Goal: Communication & Community: Answer question/provide support

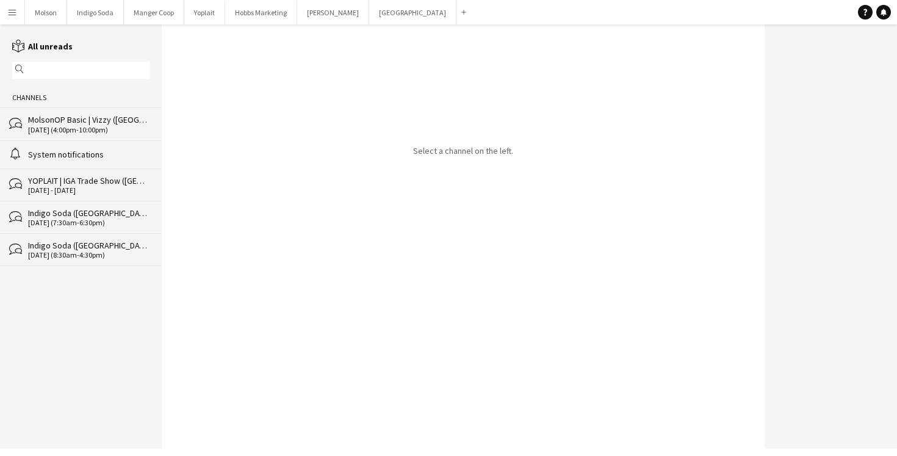
click at [9, 9] on app-icon "Menu" at bounding box center [12, 12] width 10 height 10
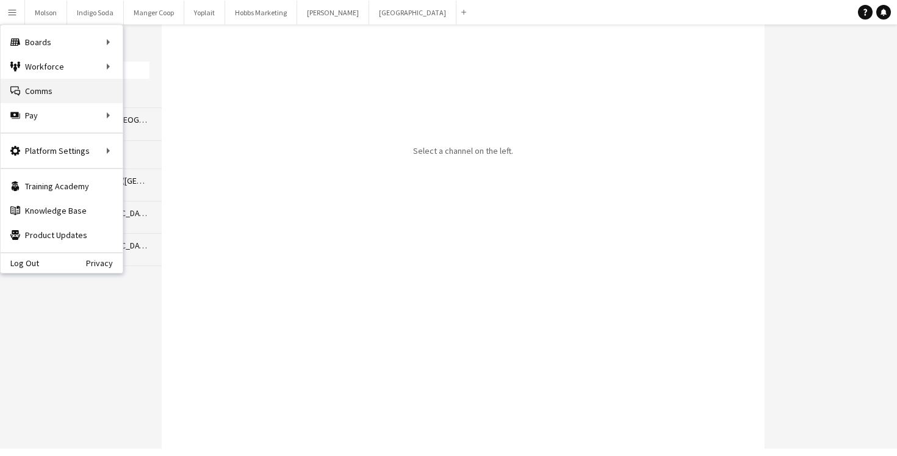
click at [62, 86] on link "Comms Comms" at bounding box center [62, 91] width 122 height 24
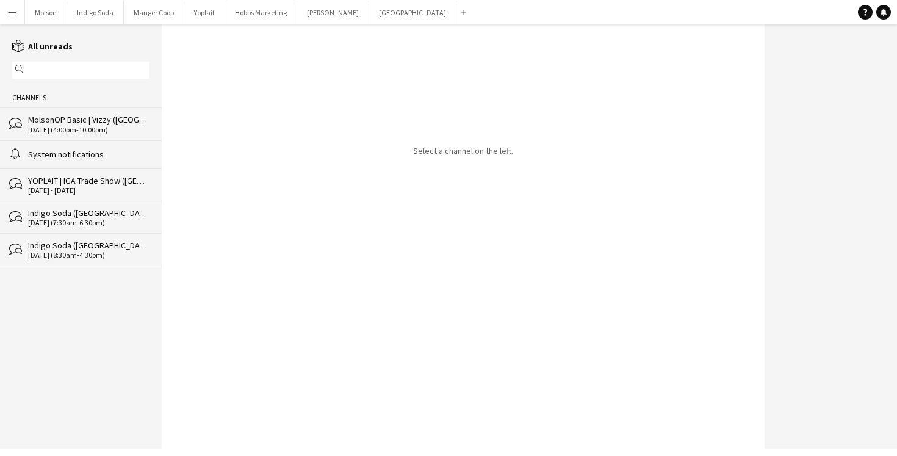
click at [64, 140] on div "alarm System notifications" at bounding box center [81, 154] width 162 height 28
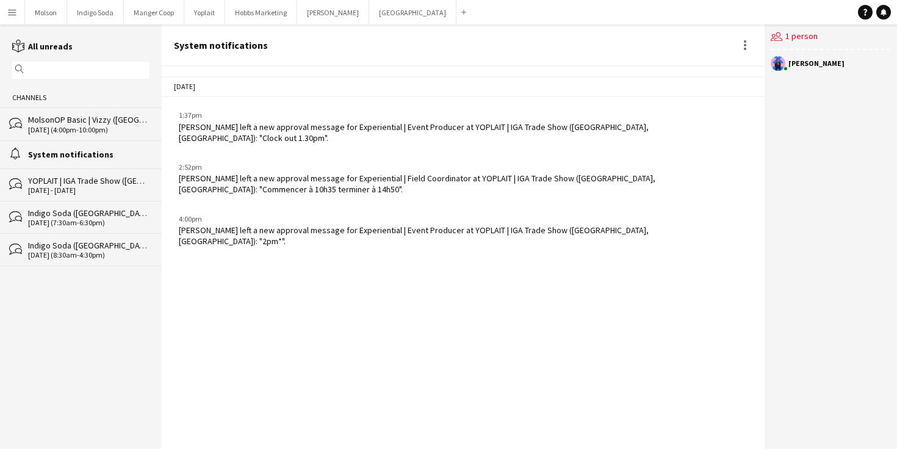
click at [64, 126] on div "[DATE] (4:00pm-10:00pm)" at bounding box center [88, 130] width 121 height 9
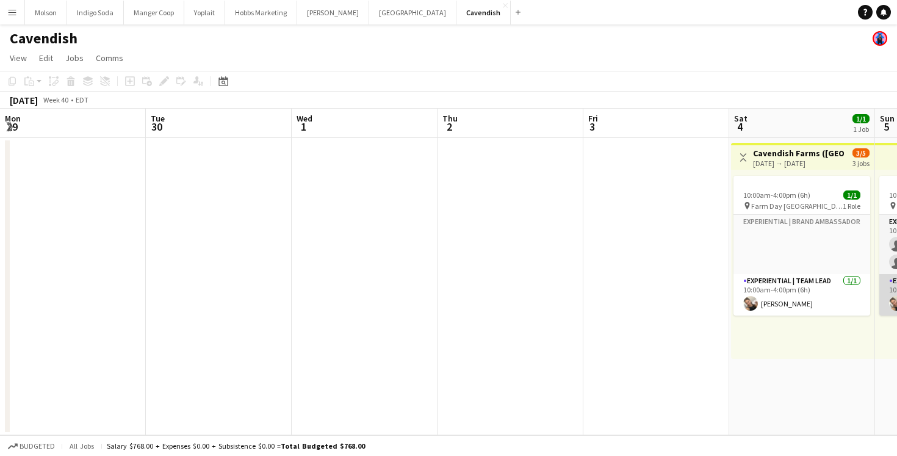
scroll to position [0, 484]
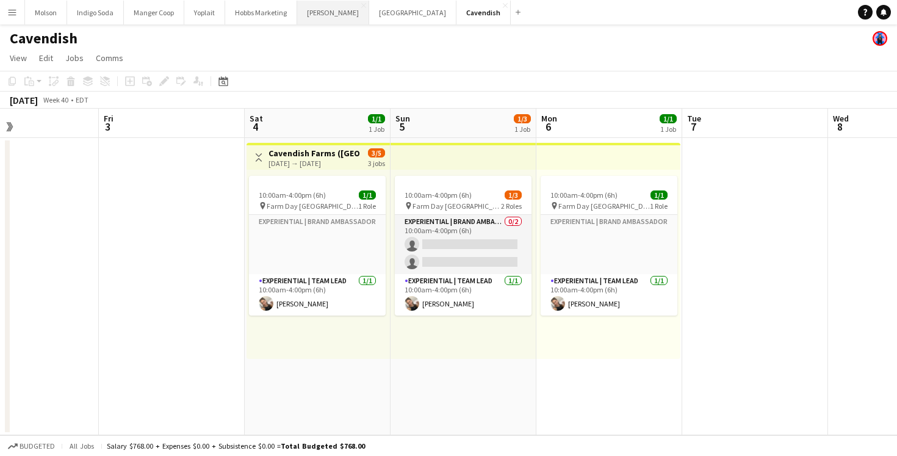
click at [314, 9] on button "Desjardins Close" at bounding box center [333, 13] width 72 height 24
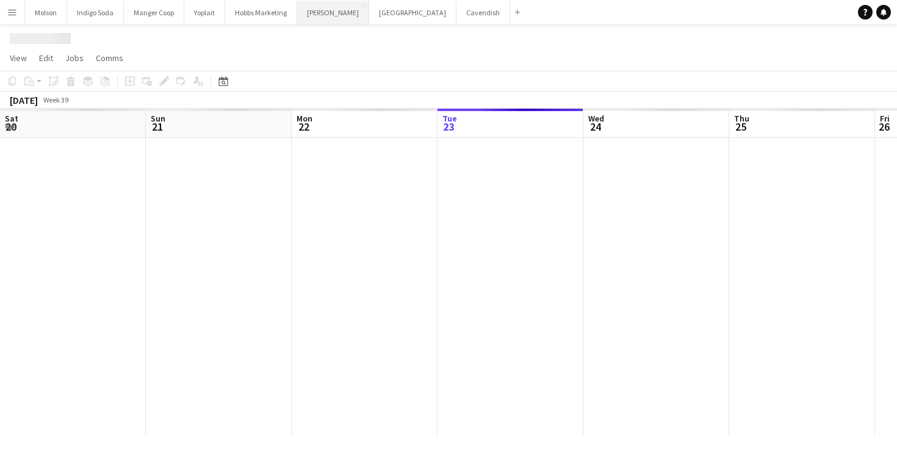
scroll to position [0, 292]
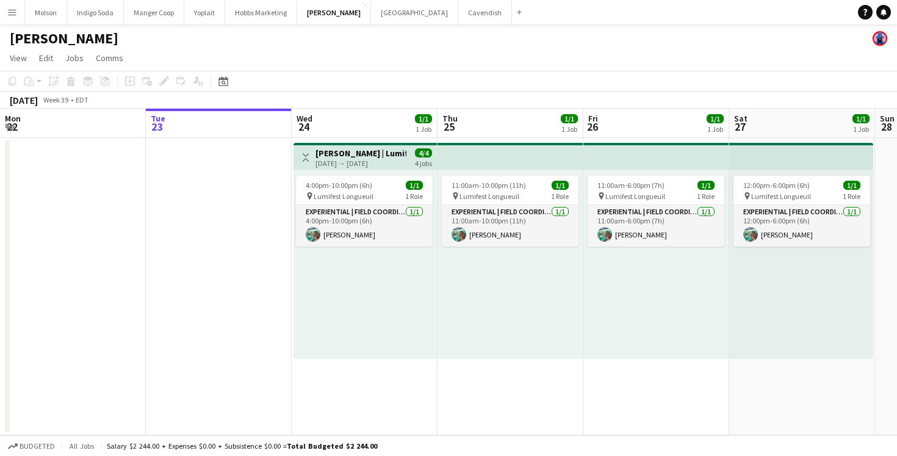
click at [354, 159] on div "09-24-2025 → 09-27-2025" at bounding box center [360, 163] width 91 height 9
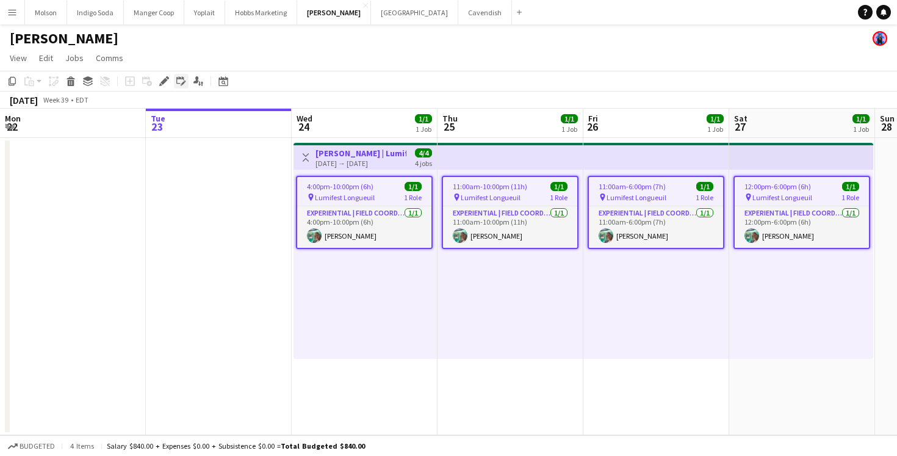
click at [177, 82] on icon "Edit linked Job" at bounding box center [181, 81] width 10 height 10
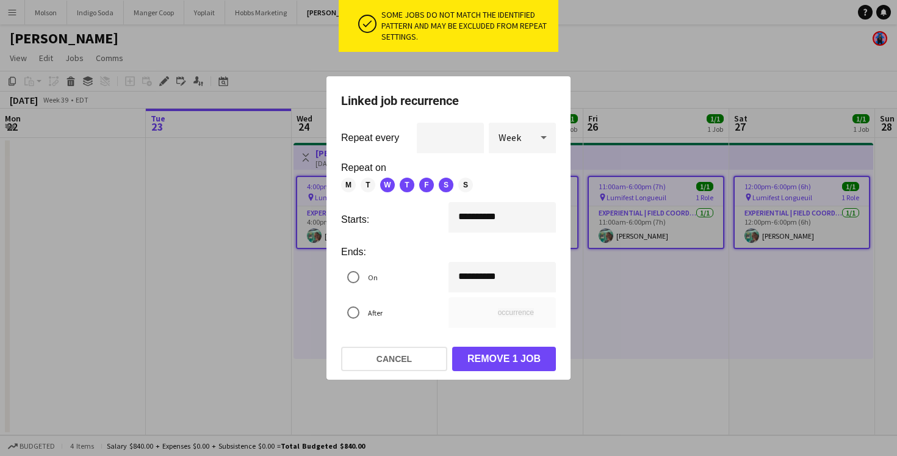
click at [537, 142] on icon at bounding box center [543, 137] width 15 height 24
click at [522, 174] on span "Day" at bounding box center [522, 171] width 48 height 12
type input "*"
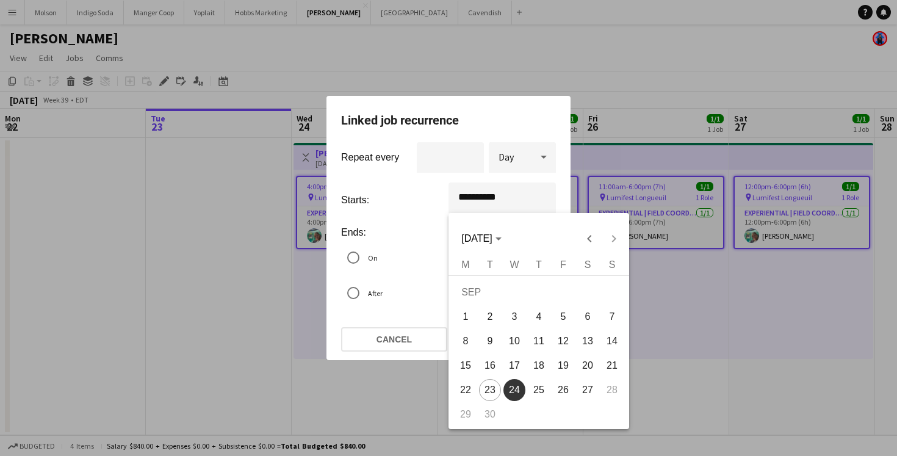
click at [516, 194] on div "**********" at bounding box center [448, 228] width 897 height 456
click at [489, 388] on span "23" at bounding box center [490, 390] width 22 height 22
type input "**********"
type input "*"
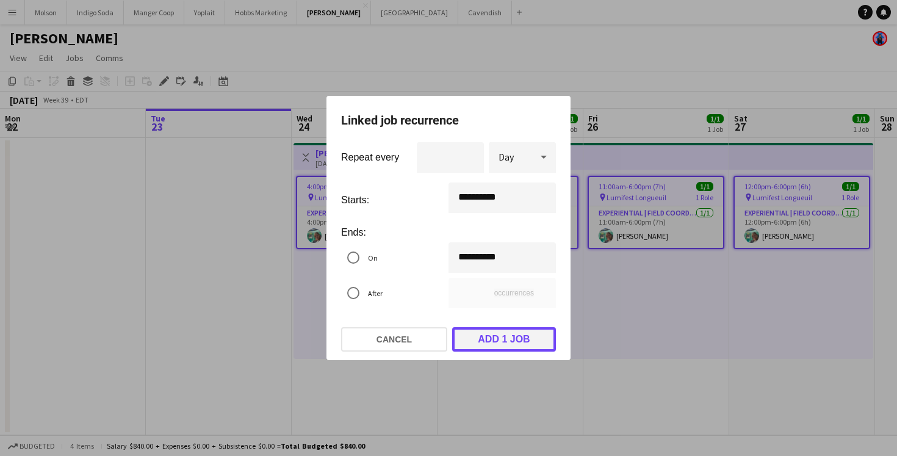
click at [498, 342] on button "Add 1 job" at bounding box center [504, 339] width 104 height 24
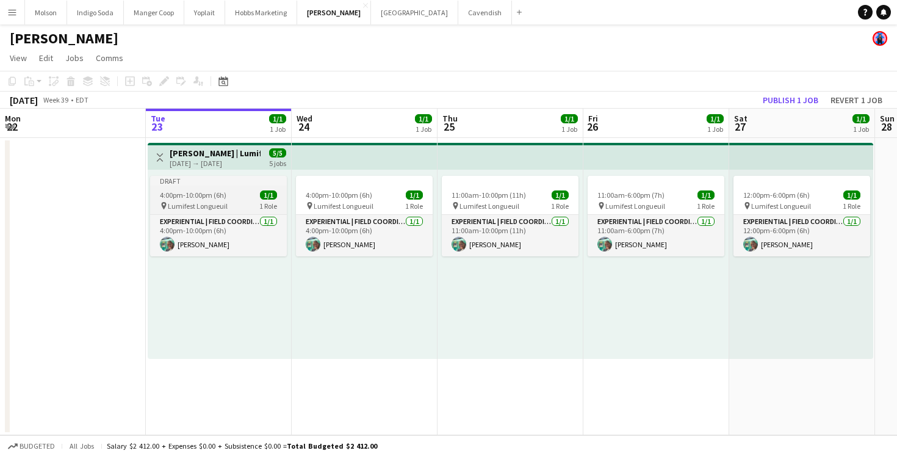
click at [220, 200] on app-job-card "Draft 4:00pm-10:00pm (6h) 1/1 pin Lumifest Longueuil 1 Role Experiential | Fiel…" at bounding box center [218, 216] width 137 height 81
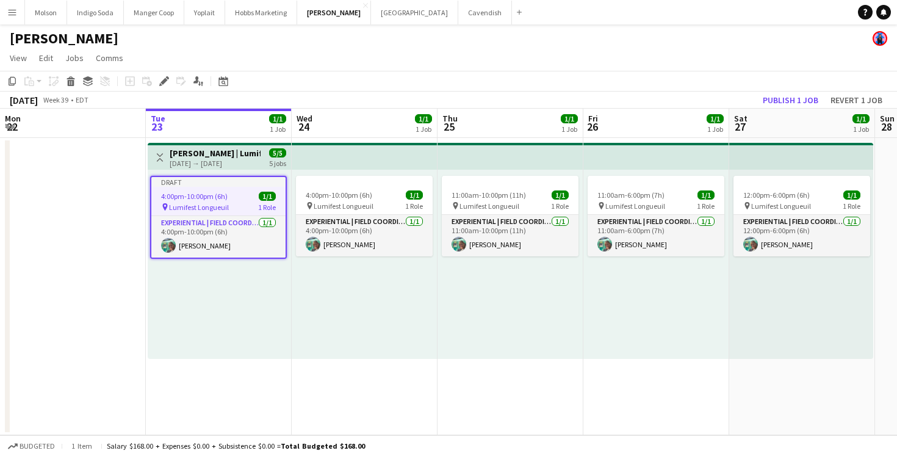
click at [232, 205] on div "pin Lumifest Longueuil 1 Role" at bounding box center [218, 207] width 134 height 10
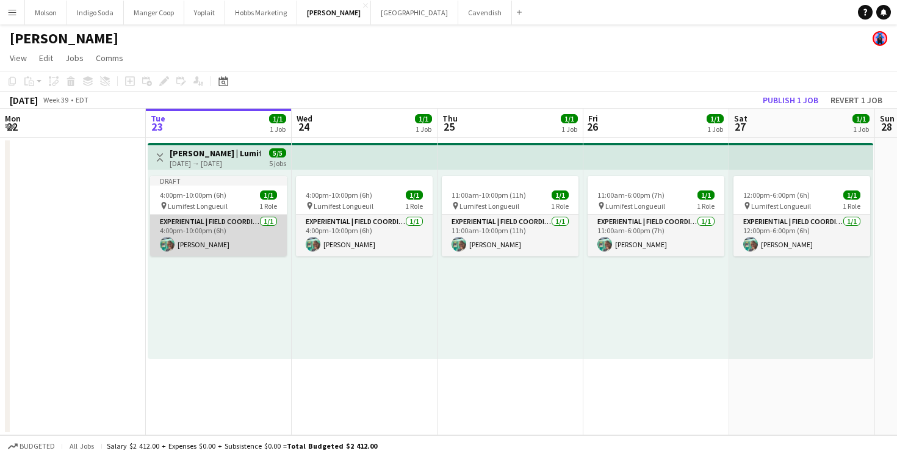
click at [229, 227] on app-card-role "Experiential | Field Coordinator 1/1 4:00pm-10:00pm (6h) Oana Vasile" at bounding box center [218, 235] width 137 height 41
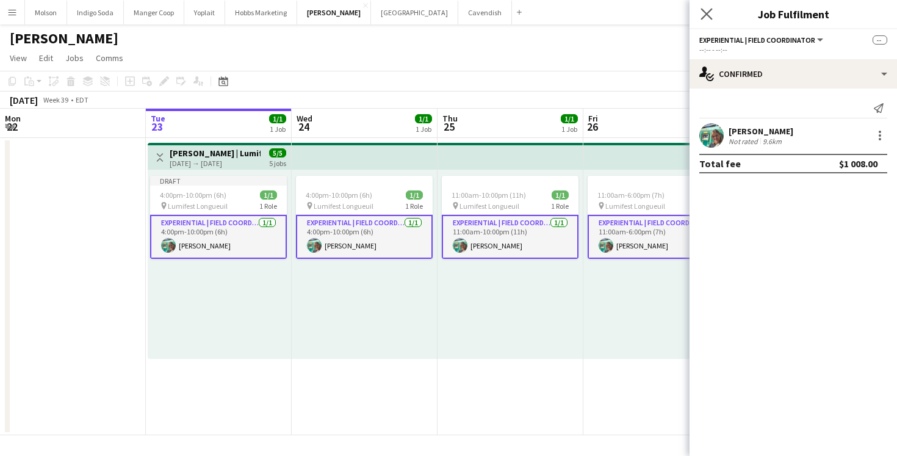
click at [707, 19] on app-icon "Close pop-in" at bounding box center [707, 14] width 18 height 18
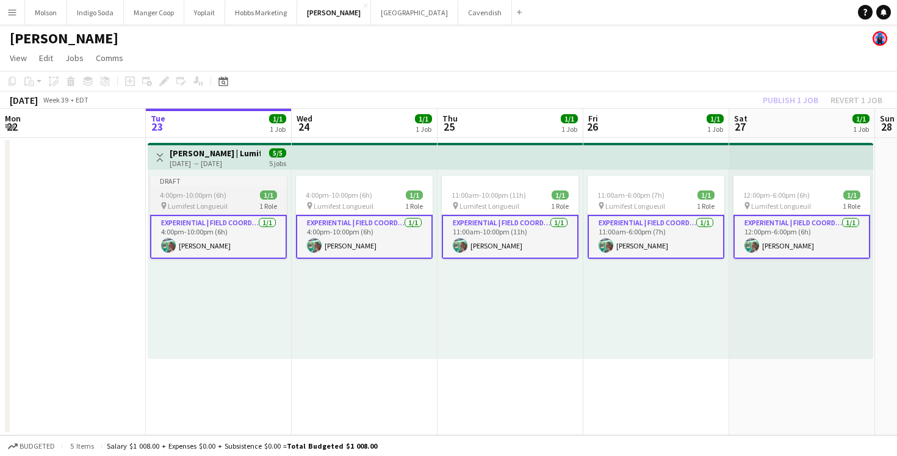
click at [237, 186] on app-job-card "Draft 4:00pm-10:00pm (6h) 1/1 pin Lumifest Longueuil 1 Role Experiential | Fiel…" at bounding box center [218, 217] width 137 height 83
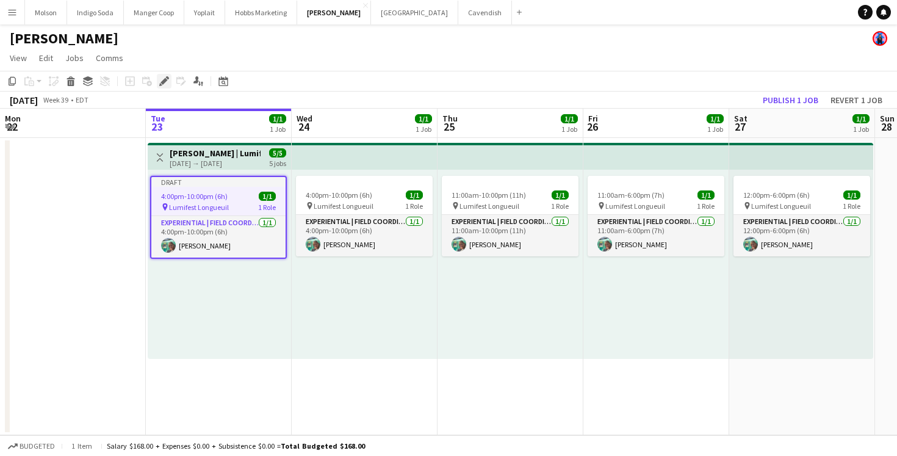
click at [159, 84] on icon "Edit" at bounding box center [164, 81] width 10 height 10
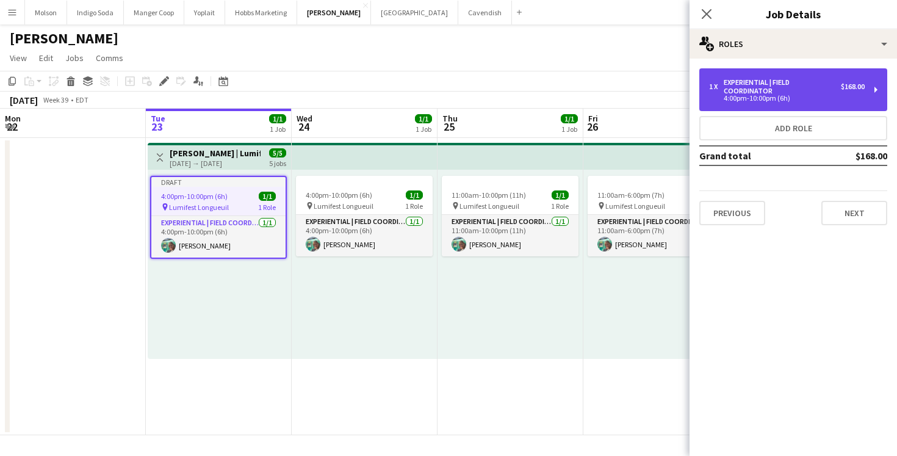
click at [789, 90] on div "Experiential | Field Coordinator" at bounding box center [781, 86] width 117 height 17
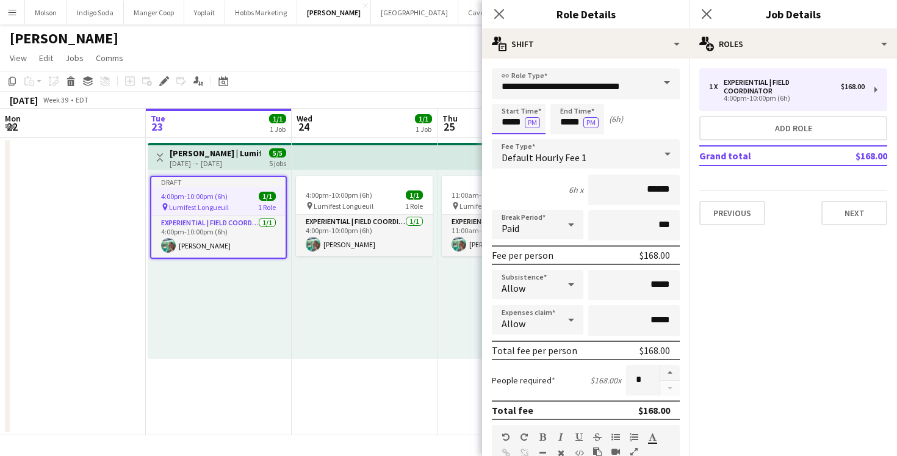
click at [515, 125] on input "*****" at bounding box center [519, 119] width 54 height 30
click at [509, 138] on div at bounding box center [506, 140] width 24 height 12
click at [506, 102] on div at bounding box center [506, 97] width 24 height 12
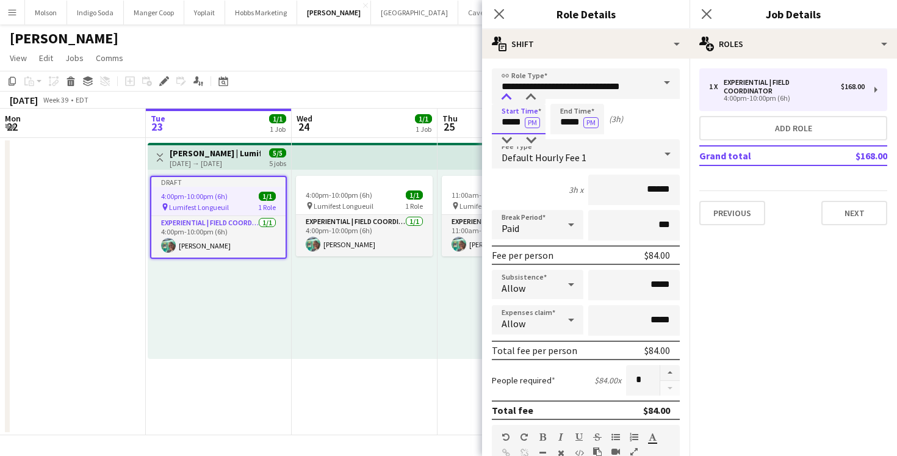
click at [506, 102] on div at bounding box center [506, 97] width 24 height 12
type input "*****"
click at [501, 100] on div at bounding box center [506, 97] width 24 height 12
click at [526, 123] on button "PM" at bounding box center [532, 122] width 15 height 11
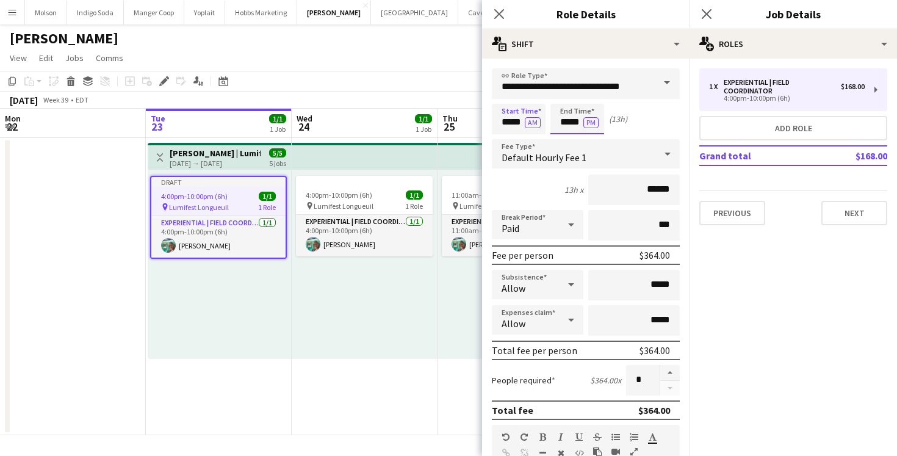
click at [573, 125] on input "*****" at bounding box center [577, 119] width 54 height 30
click at [569, 142] on div at bounding box center [565, 140] width 24 height 12
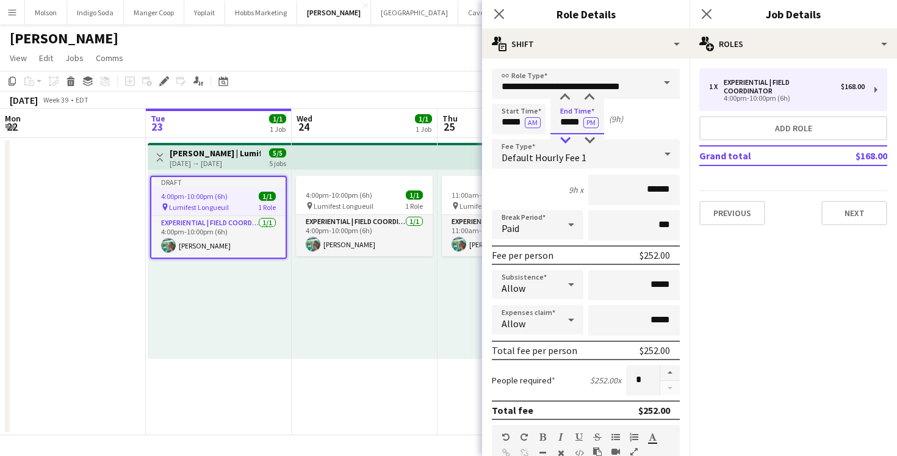
type input "*****"
click at [569, 142] on div at bounding box center [565, 140] width 24 height 12
click at [630, 126] on div "Start Time ***** AM End Time ***** PM (8h)" at bounding box center [586, 119] width 188 height 30
click at [860, 215] on button "Next" at bounding box center [854, 213] width 66 height 24
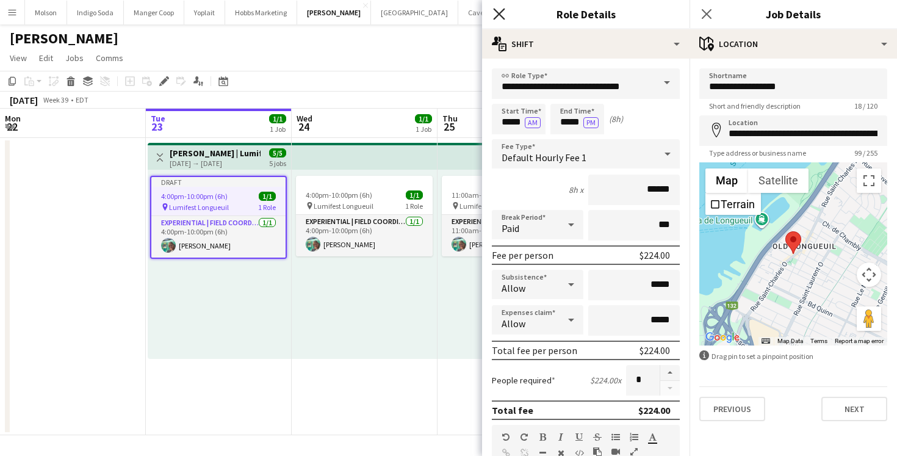
click at [495, 14] on icon "Close pop-in" at bounding box center [499, 14] width 12 height 12
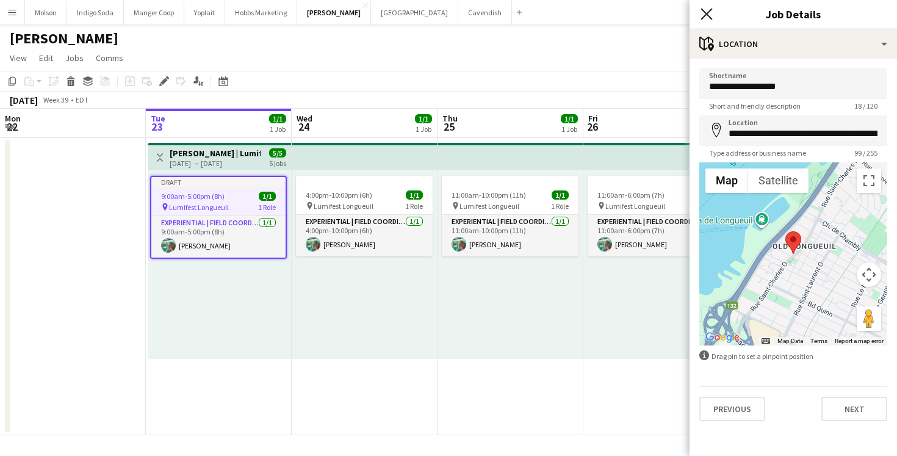
click at [701, 16] on icon "Close pop-in" at bounding box center [706, 14] width 12 height 12
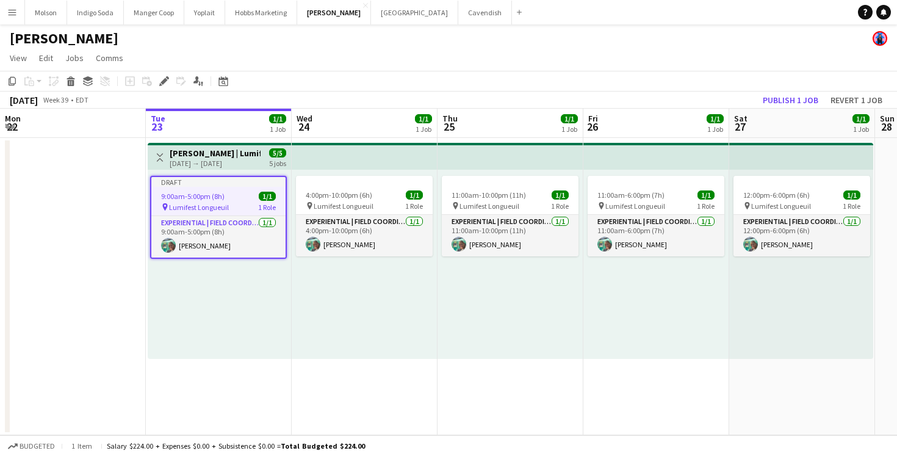
click at [220, 194] on span "9:00am-5:00pm (8h)" at bounding box center [192, 196] width 63 height 9
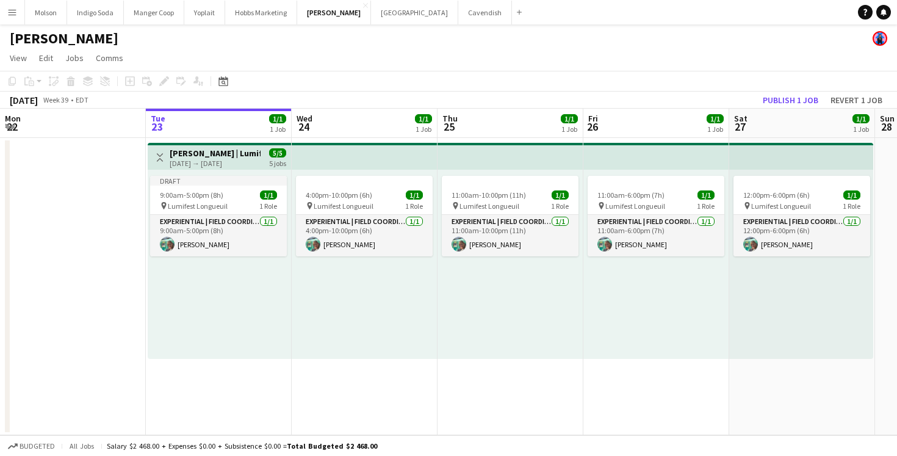
click at [223, 159] on div "09-23-2025 → 09-27-2025" at bounding box center [215, 163] width 91 height 9
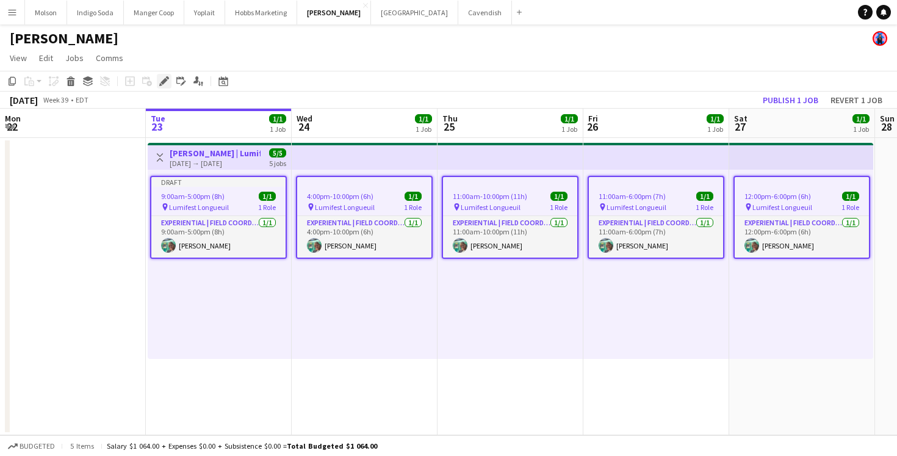
click at [162, 81] on icon at bounding box center [163, 81] width 7 height 7
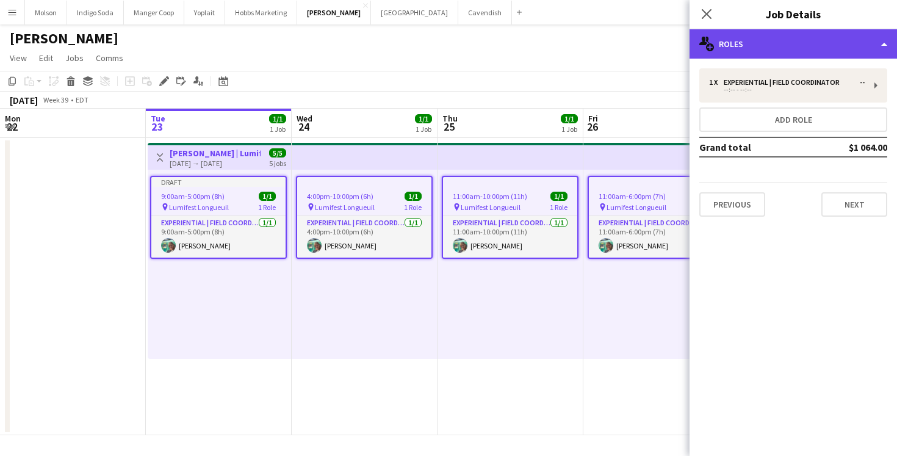
click at [751, 41] on div "multiple-users-add Roles" at bounding box center [792, 43] width 207 height 29
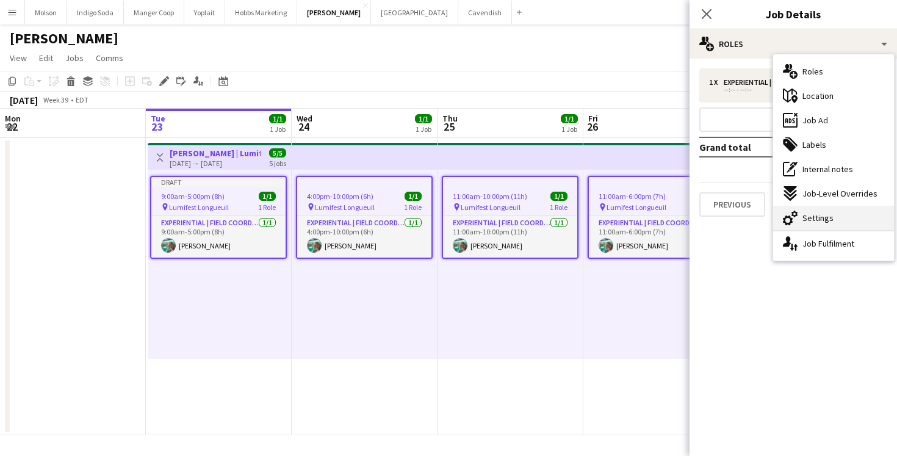
click at [836, 218] on div "cog-double-3 Settings" at bounding box center [833, 218] width 121 height 24
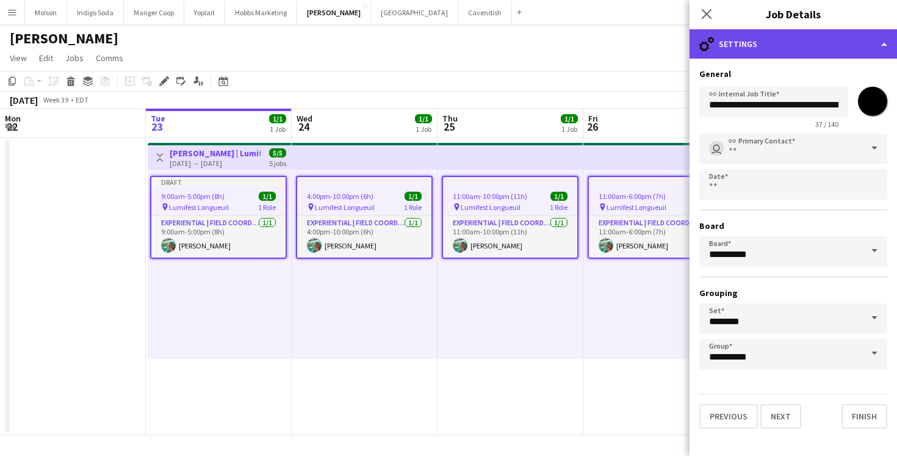
click at [799, 35] on div "cog-double-3 Settings" at bounding box center [792, 43] width 207 height 29
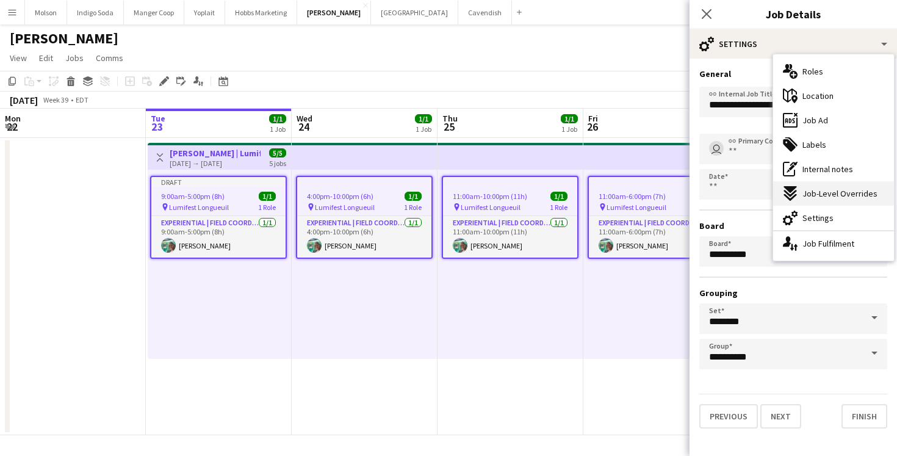
click at [841, 193] on span "Job-Level Overrides" at bounding box center [839, 193] width 75 height 11
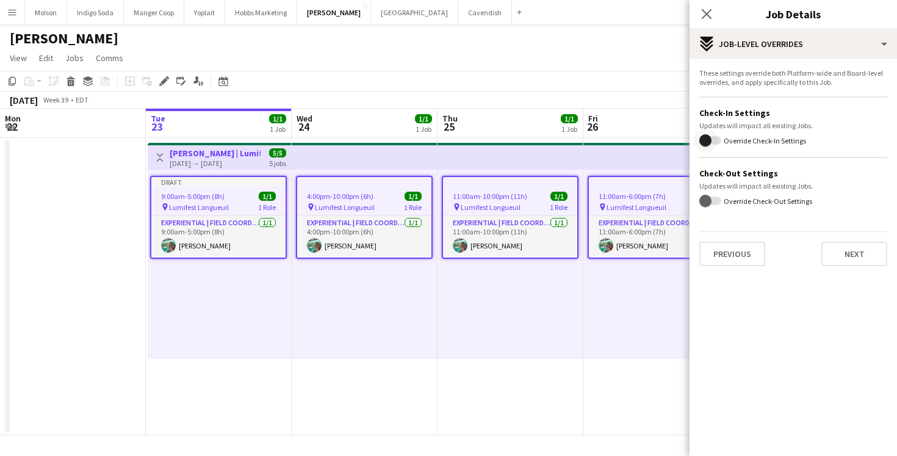
click at [714, 141] on span "button" at bounding box center [705, 140] width 24 height 24
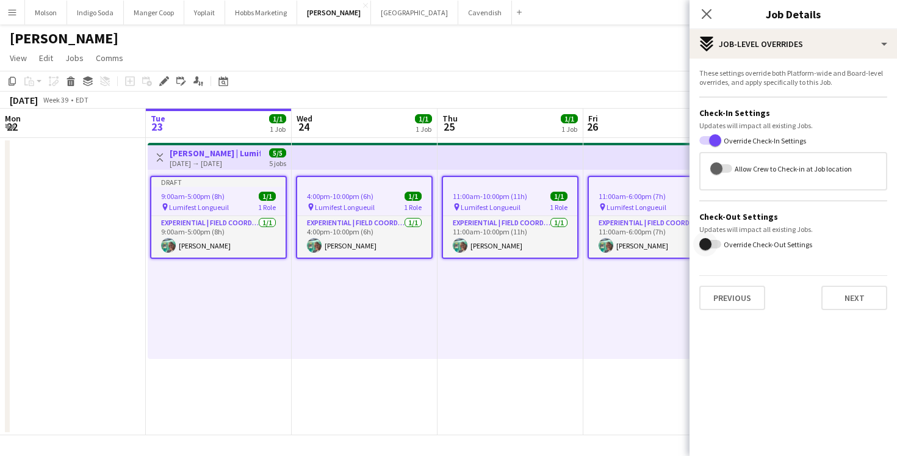
click at [715, 238] on span "button" at bounding box center [705, 244] width 24 height 24
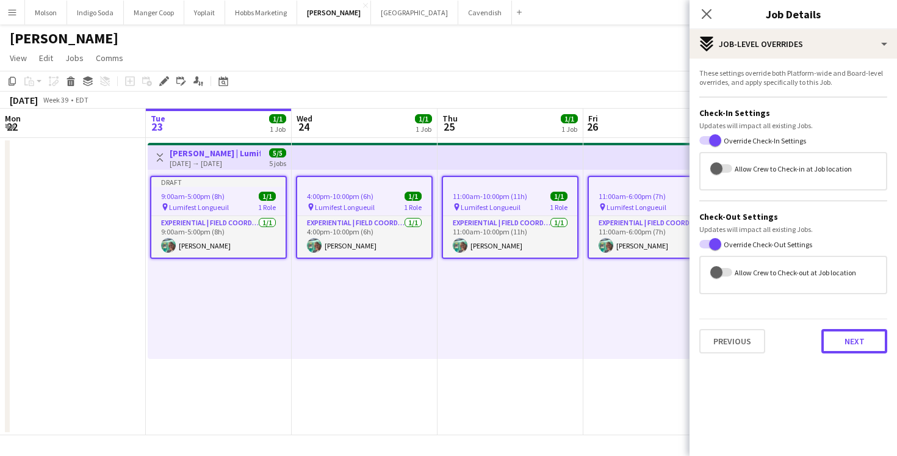
drag, startPoint x: 852, startPoint y: 335, endPoint x: 765, endPoint y: 131, distance: 222.5
click at [765, 131] on form "These settings override both Platform-wide and Board-level overrides, and apply…" at bounding box center [792, 210] width 207 height 285
click at [728, 166] on span "button" at bounding box center [716, 168] width 24 height 24
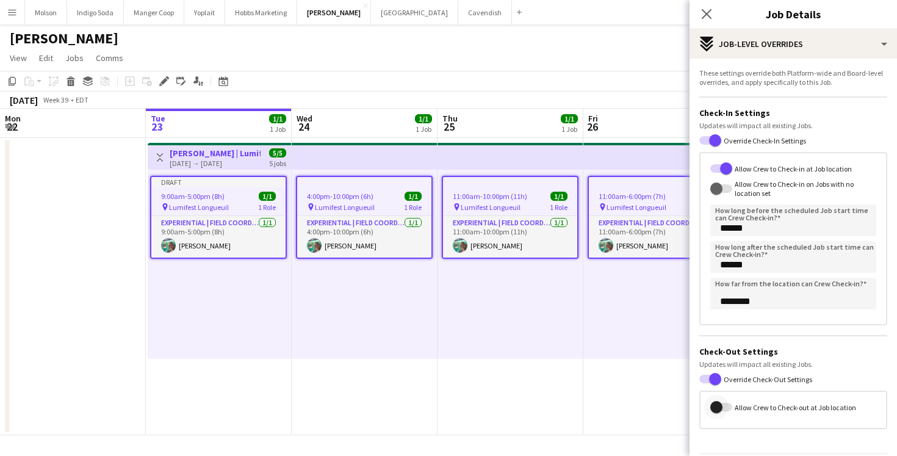
click at [722, 403] on span "button" at bounding box center [716, 407] width 24 height 24
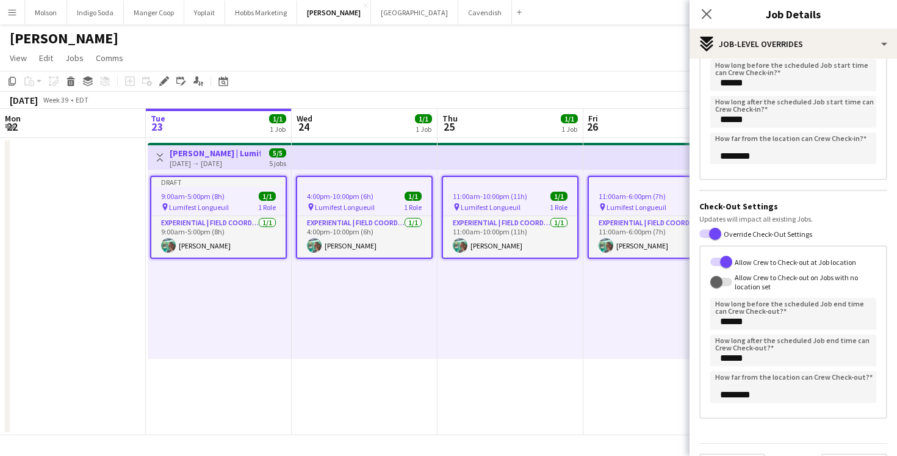
scroll to position [177, 0]
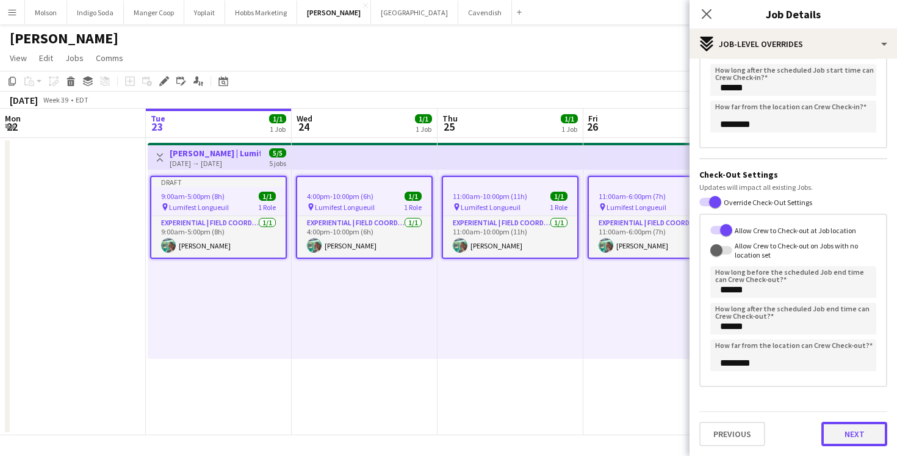
click at [846, 425] on button "Next" at bounding box center [854, 433] width 66 height 24
type input "*******"
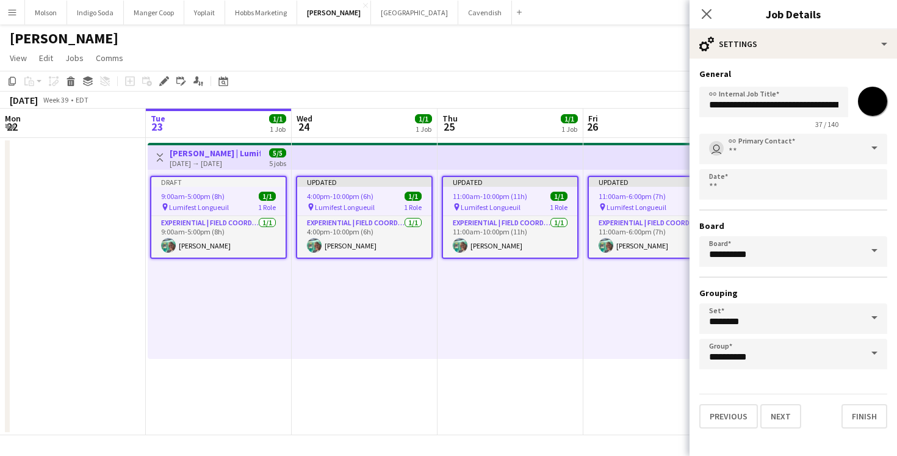
scroll to position [0, 0]
click at [865, 416] on button "Finish" at bounding box center [864, 416] width 46 height 24
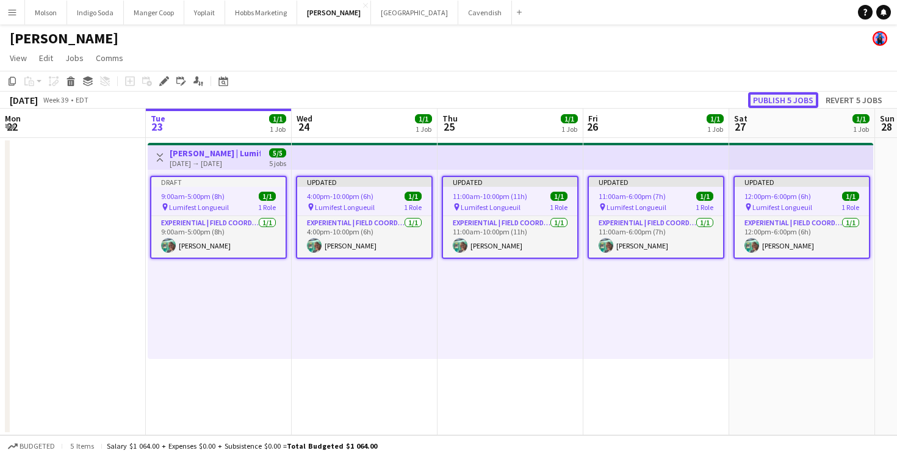
click at [795, 100] on button "Publish 5 jobs" at bounding box center [783, 100] width 70 height 16
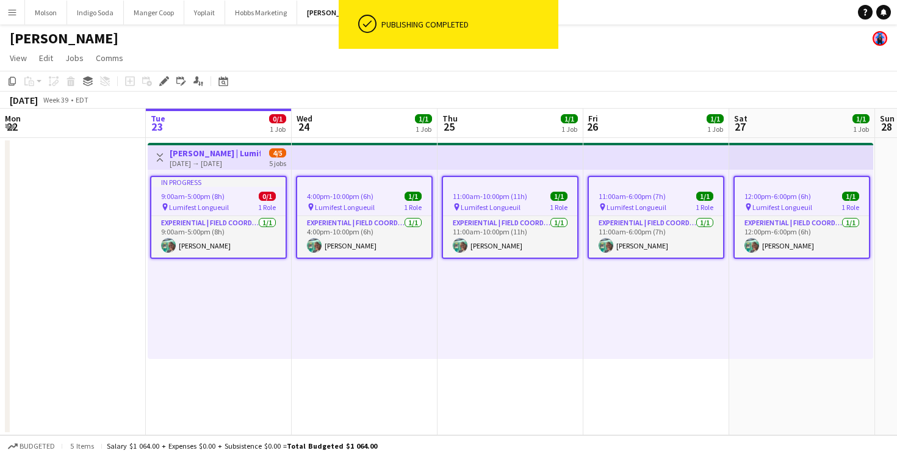
click at [237, 157] on h3 "[PERSON_NAME] | Lumifest ([GEOGRAPHIC_DATA], [GEOGRAPHIC_DATA])" at bounding box center [215, 153] width 91 height 11
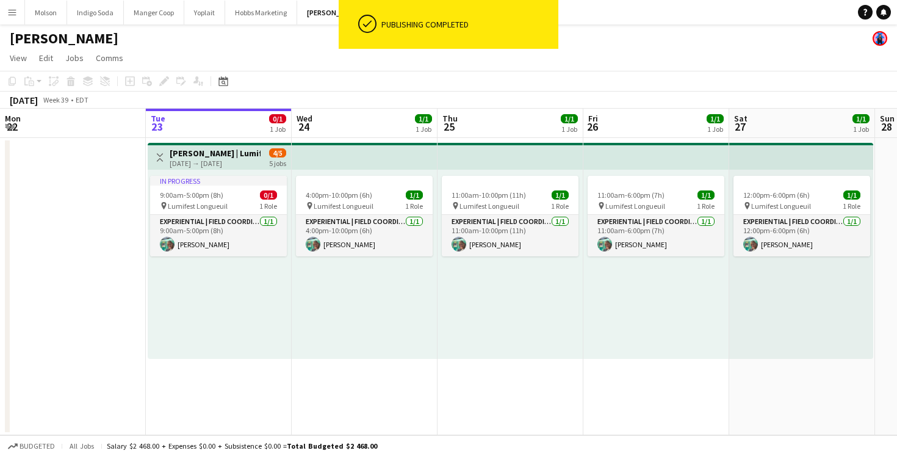
click at [238, 157] on h3 "[PERSON_NAME] | Lumifest ([GEOGRAPHIC_DATA], [GEOGRAPHIC_DATA])" at bounding box center [215, 153] width 91 height 11
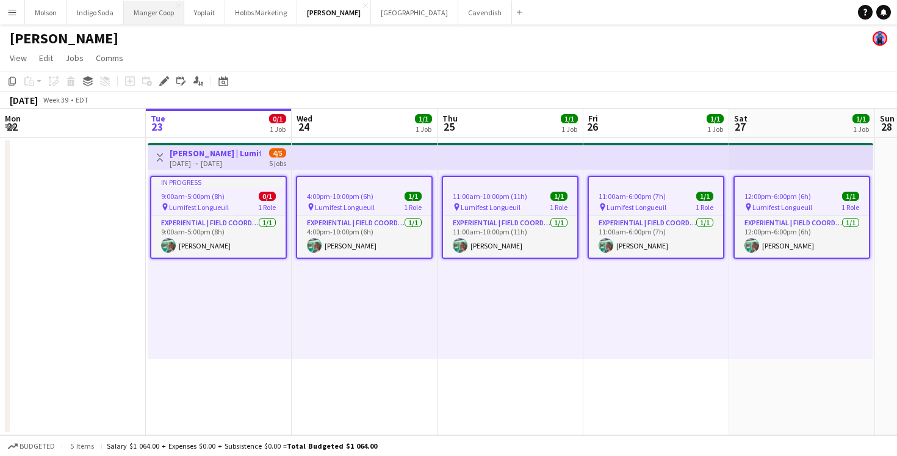
click at [149, 18] on button "Manger Coop Close" at bounding box center [154, 13] width 60 height 24
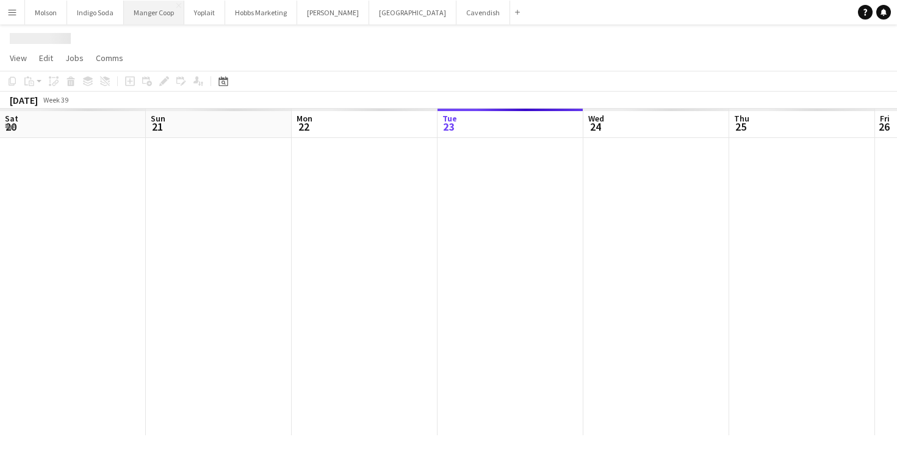
scroll to position [0, 292]
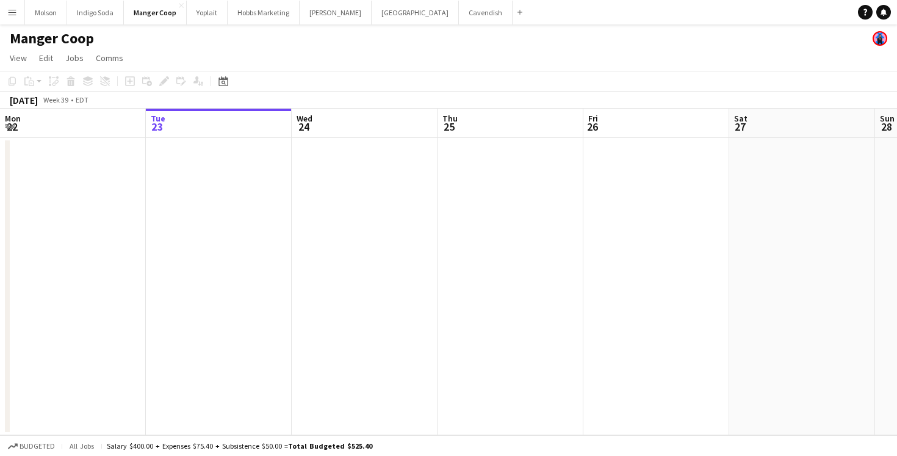
click at [616, 45] on div "Manger Coop" at bounding box center [448, 35] width 897 height 23
click at [195, 18] on button "Yoplait Close" at bounding box center [207, 13] width 41 height 24
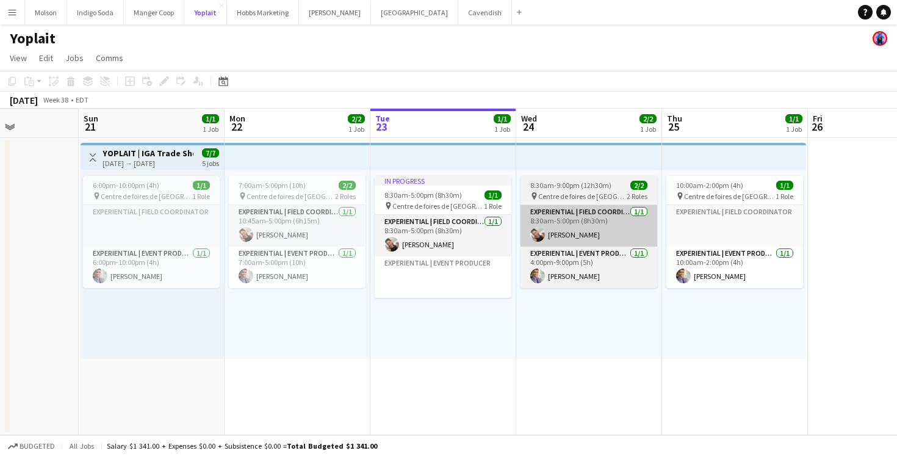
scroll to position [0, 348]
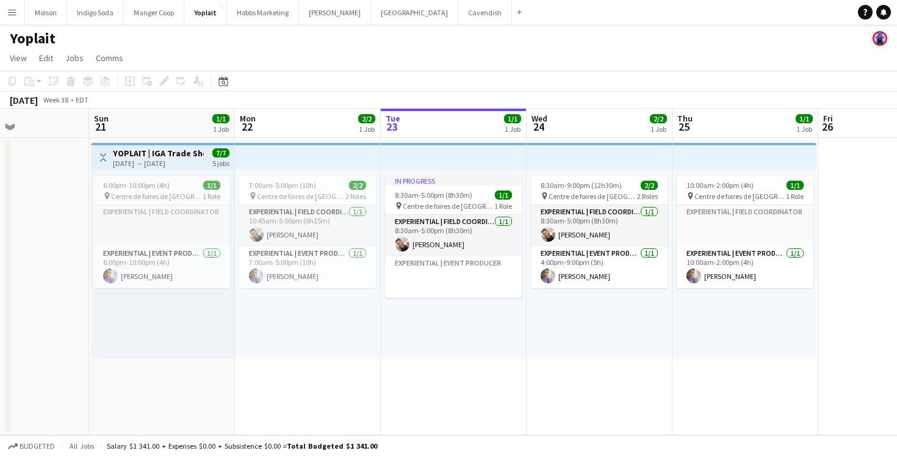
click at [319, 155] on app-top-bar at bounding box center [308, 156] width 146 height 27
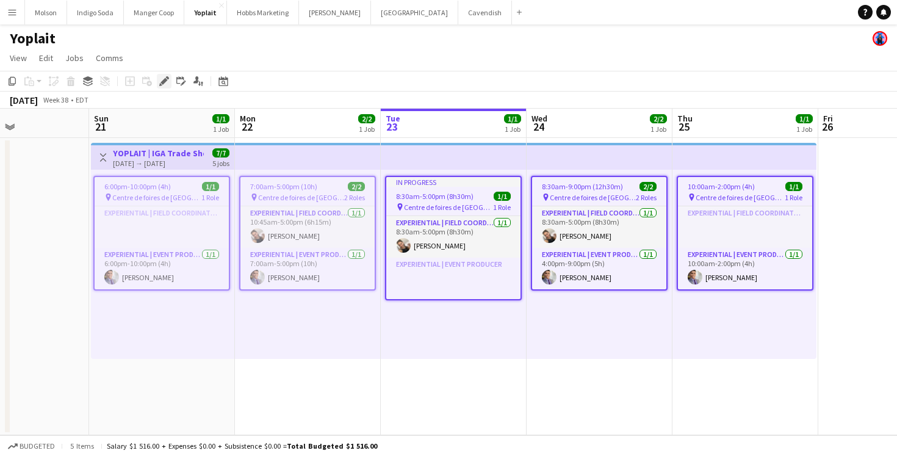
click at [162, 81] on icon at bounding box center [163, 81] width 7 height 7
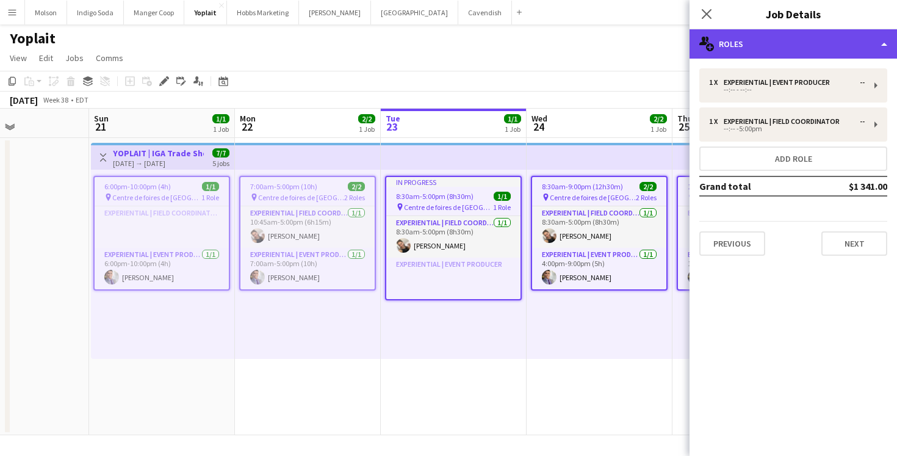
click at [767, 49] on div "multiple-users-add Roles" at bounding box center [792, 43] width 207 height 29
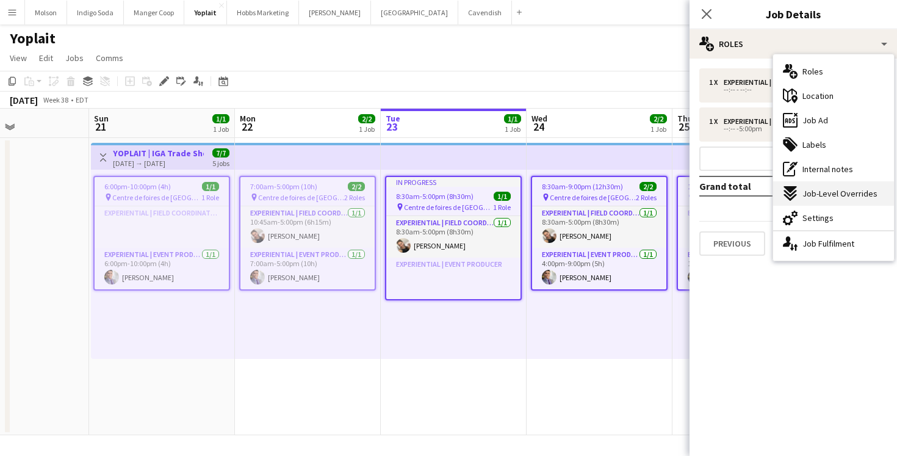
click at [825, 193] on span "Job-Level Overrides" at bounding box center [839, 193] width 75 height 11
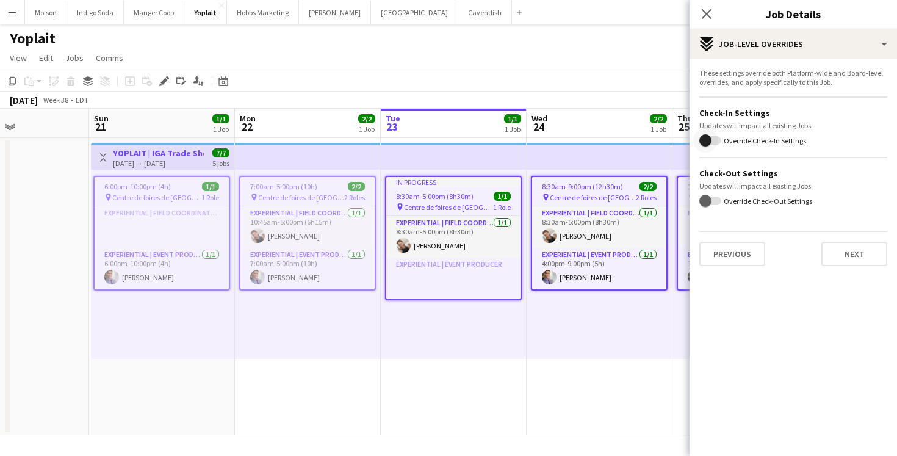
click at [717, 135] on span "button" at bounding box center [705, 140] width 24 height 24
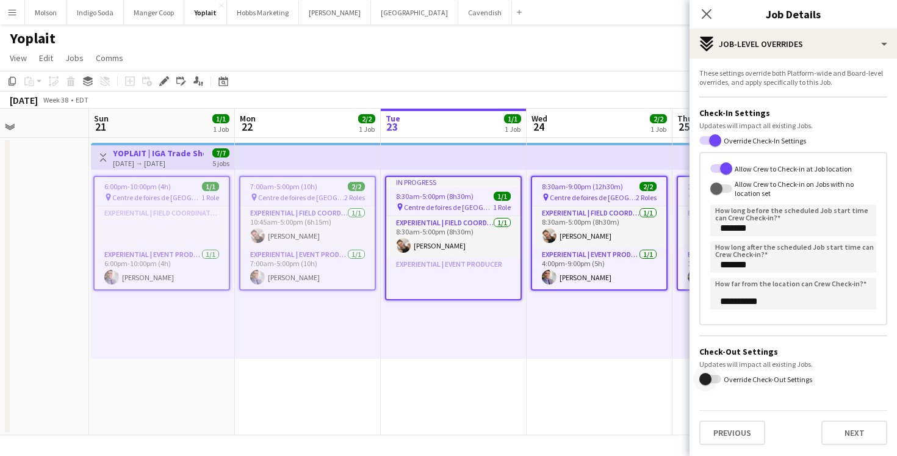
click at [715, 381] on span "button" at bounding box center [705, 379] width 24 height 24
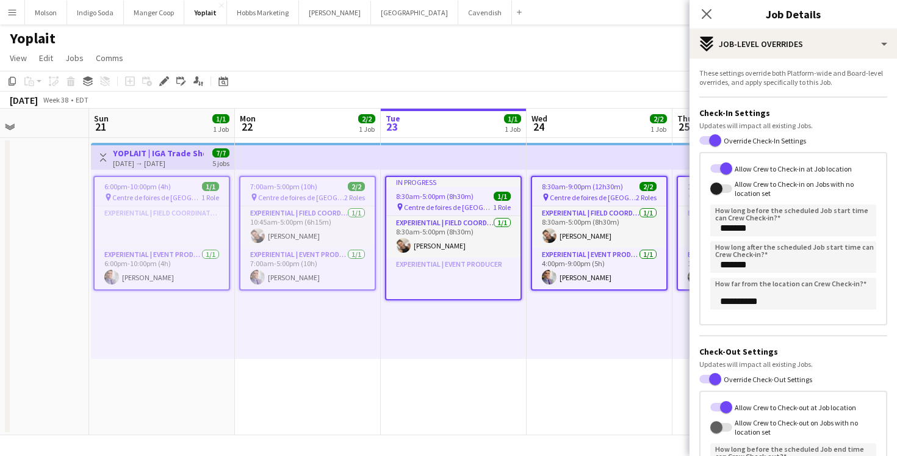
drag, startPoint x: 725, startPoint y: 184, endPoint x: 815, endPoint y: 129, distance: 105.6
click at [815, 129] on form "**********" at bounding box center [792, 345] width 207 height 554
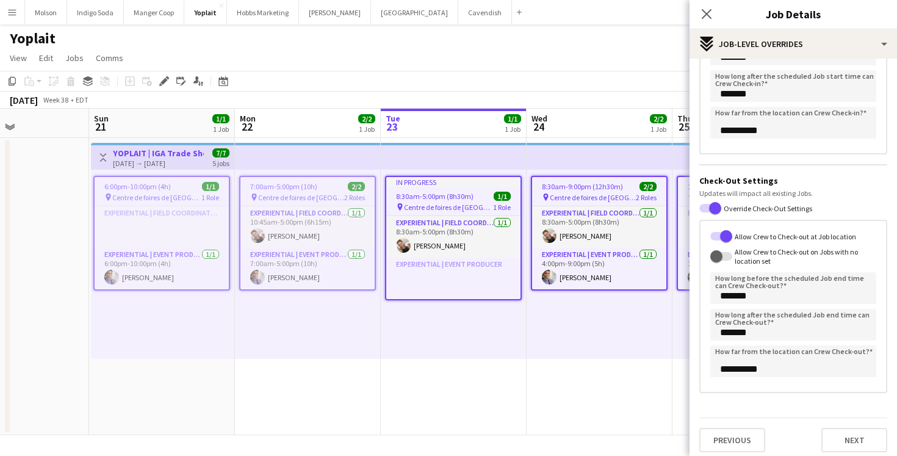
scroll to position [177, 0]
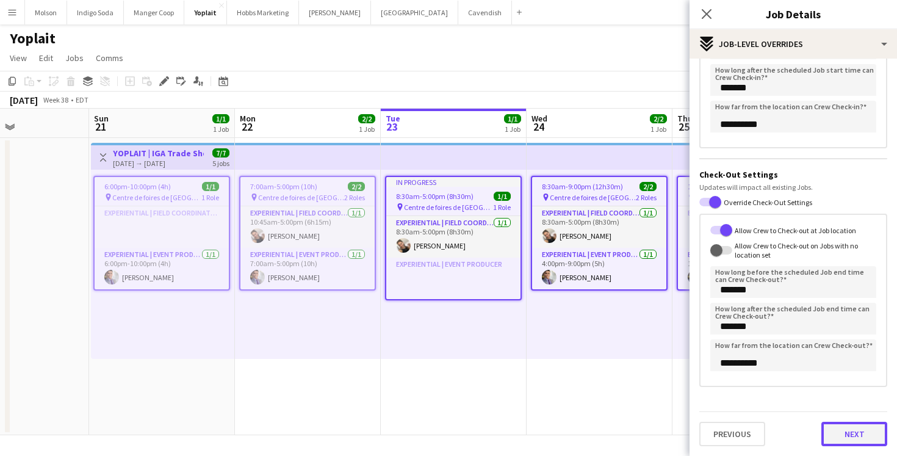
click at [864, 425] on button "Next" at bounding box center [854, 433] width 66 height 24
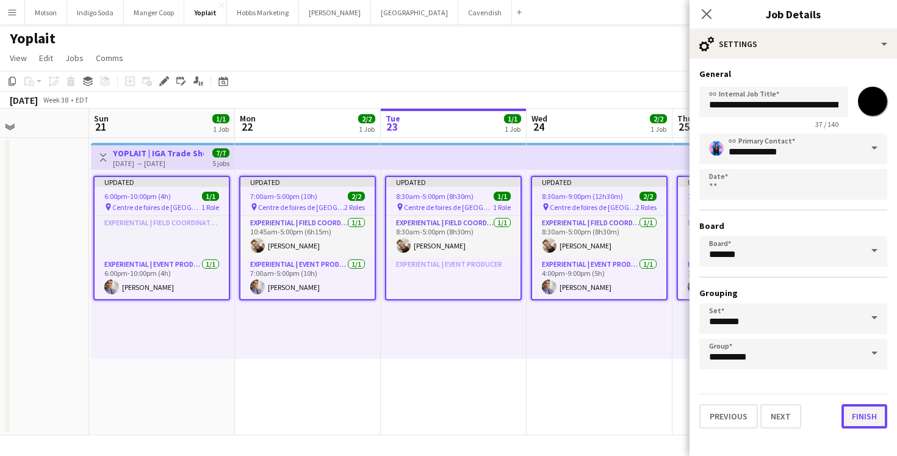
click at [868, 409] on button "Finish" at bounding box center [864, 416] width 46 height 24
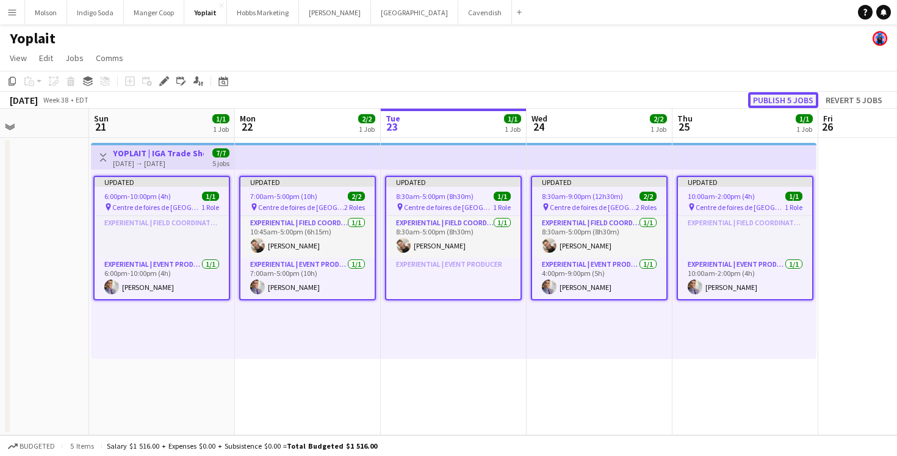
click at [777, 103] on button "Publish 5 jobs" at bounding box center [783, 100] width 70 height 16
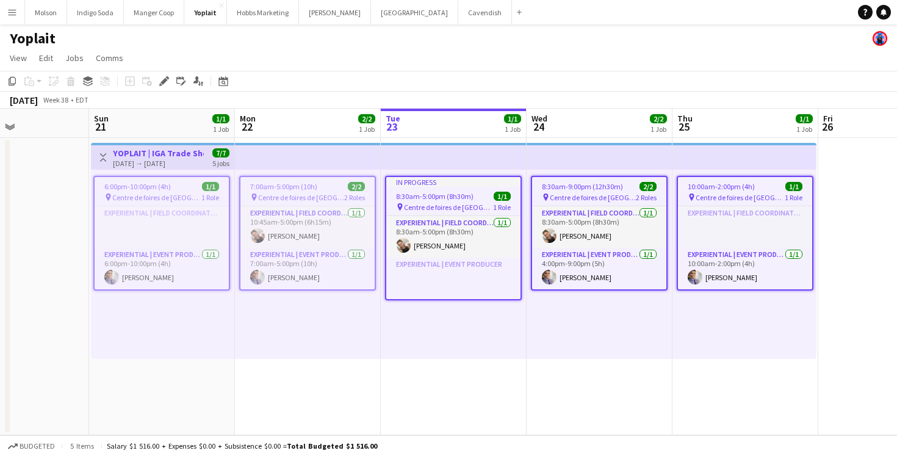
click at [530, 59] on app-page-menu "View Day view expanded Day view collapsed Month view Date picker Jump to today …" at bounding box center [448, 59] width 897 height 23
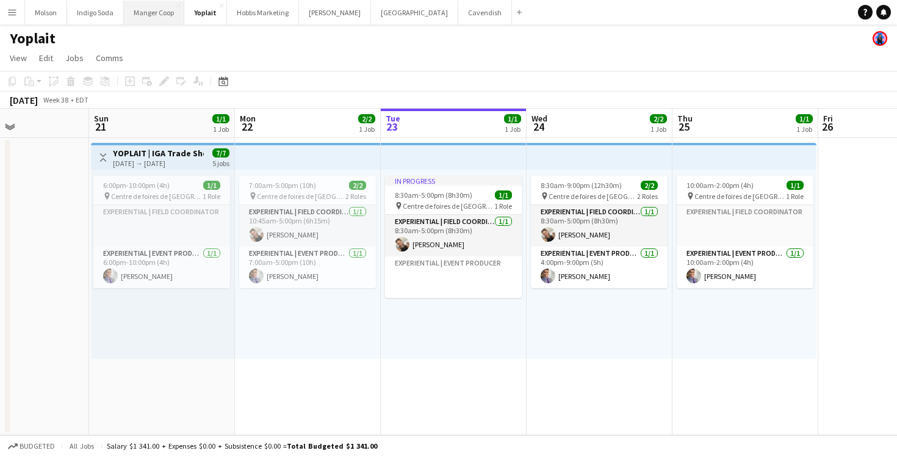
click at [156, 12] on button "Manger Coop Close" at bounding box center [154, 13] width 60 height 24
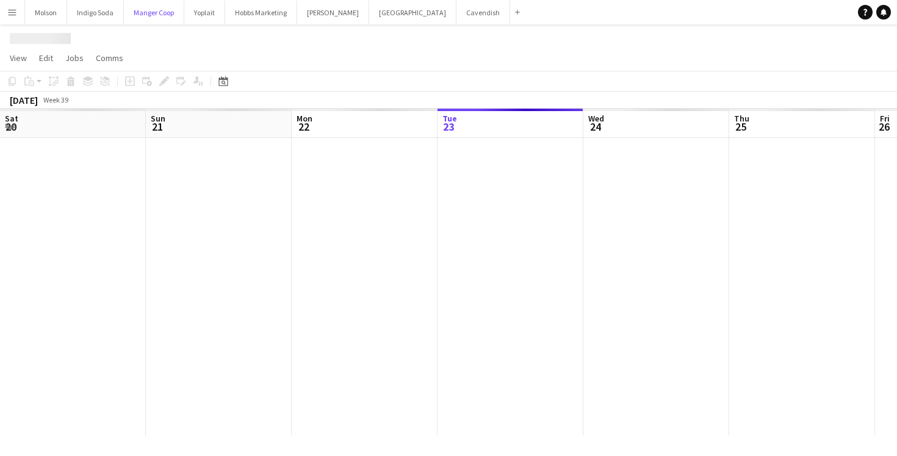
scroll to position [0, 292]
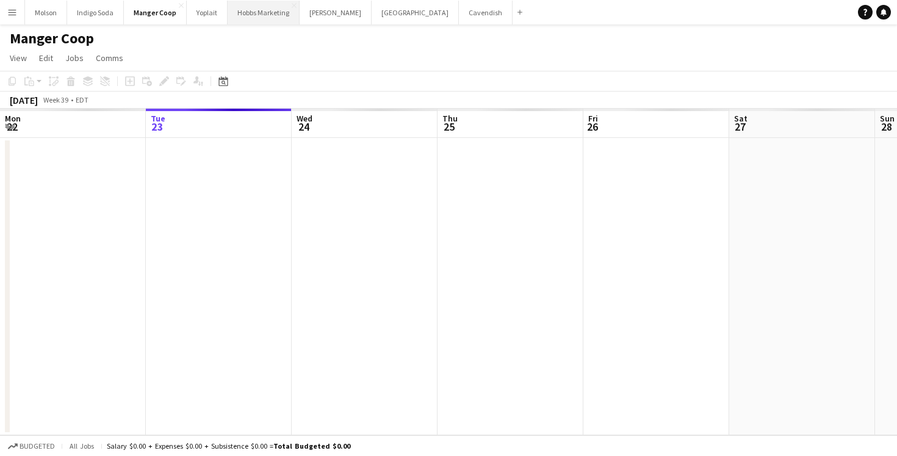
click at [262, 21] on button "Hobbs Marketing Close" at bounding box center [264, 13] width 72 height 24
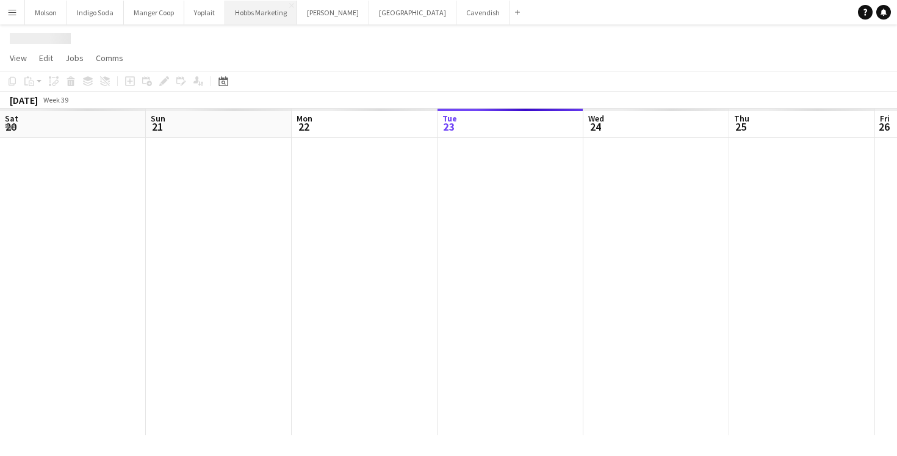
scroll to position [0, 292]
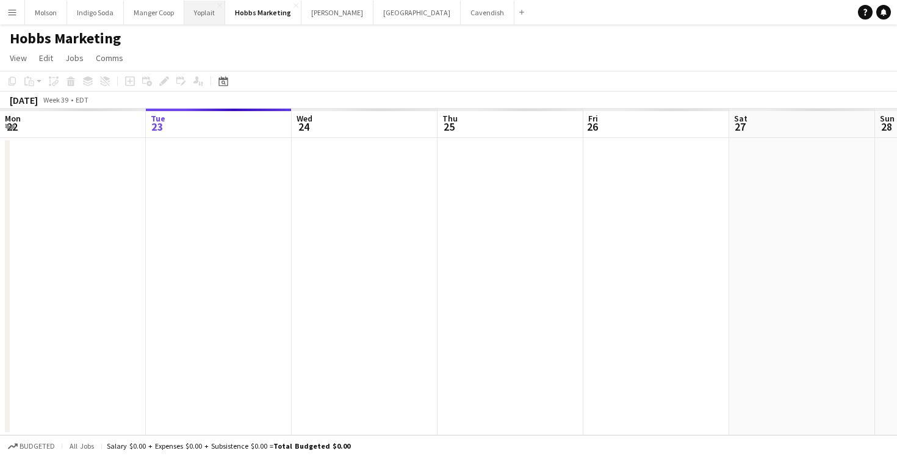
click at [202, 15] on button "Yoplait Close" at bounding box center [204, 13] width 41 height 24
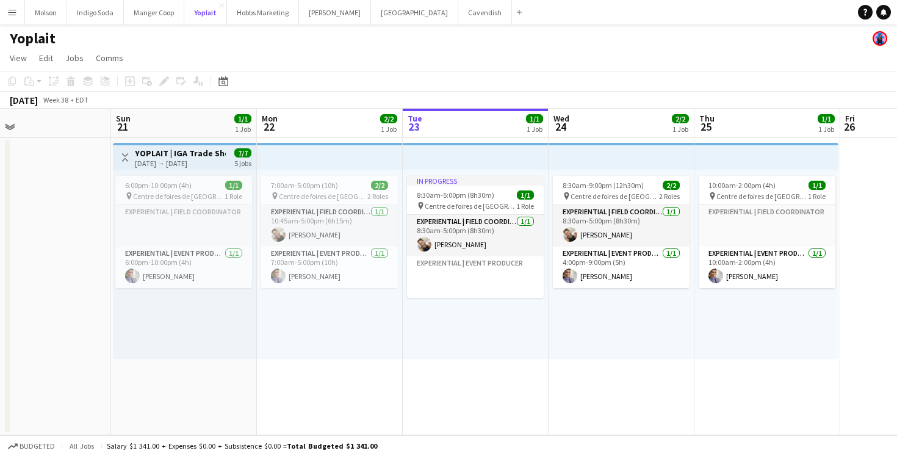
scroll to position [0, 305]
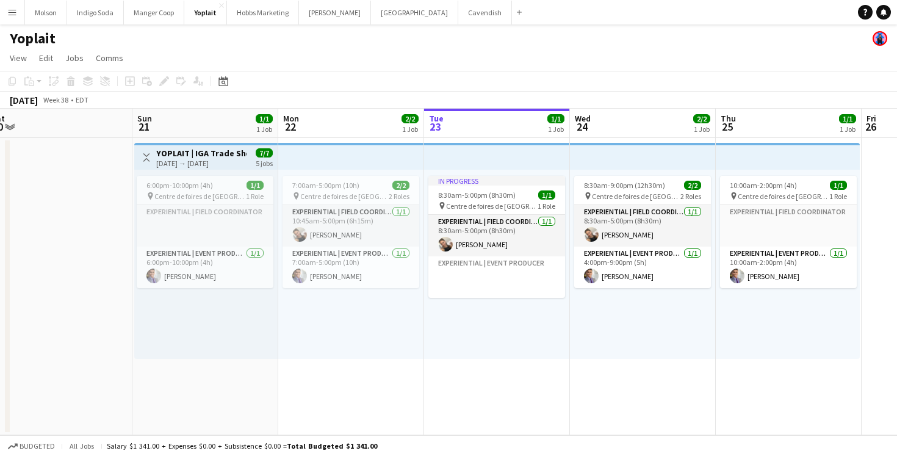
click at [342, 152] on app-top-bar at bounding box center [351, 156] width 146 height 27
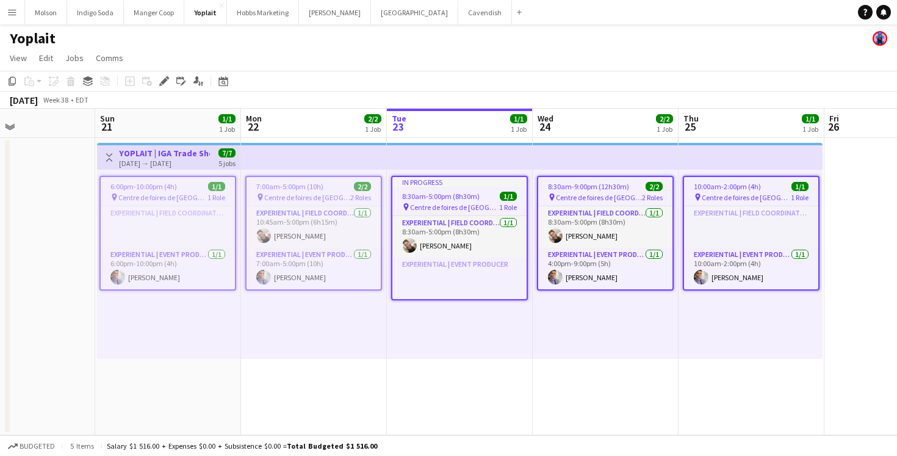
scroll to position [0, 346]
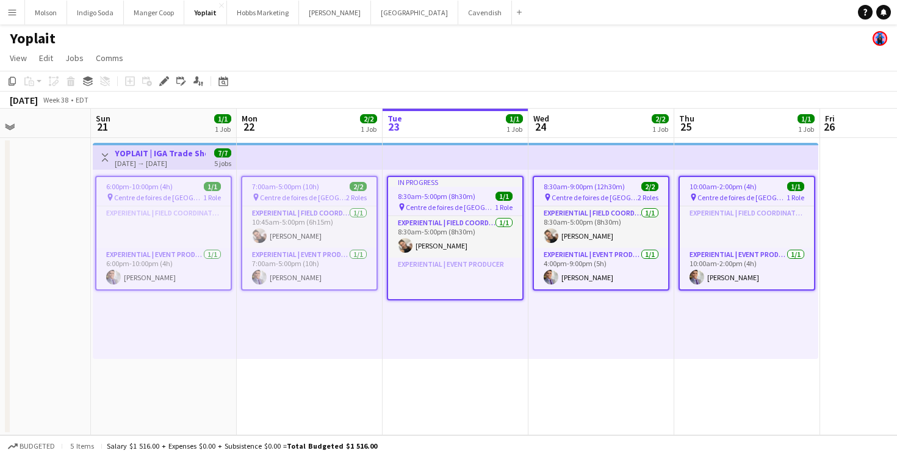
click at [253, 148] on app-top-bar at bounding box center [310, 156] width 146 height 27
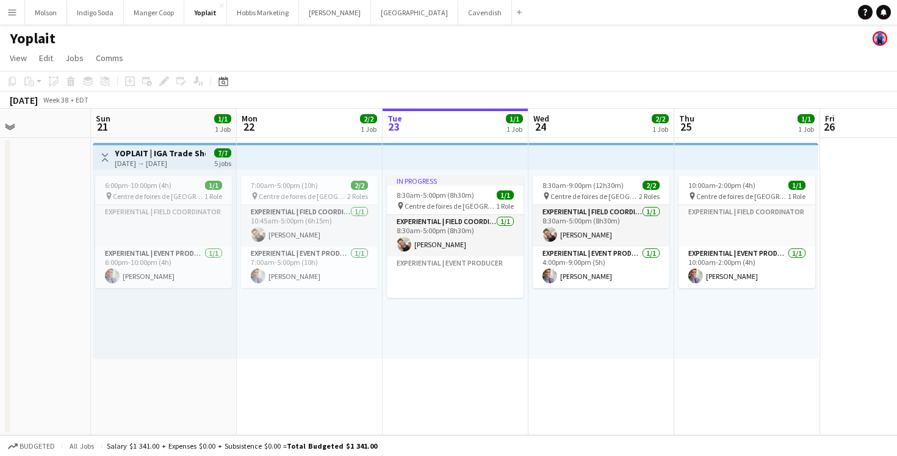
click at [174, 157] on h3 "YOPLAIT | IGA Trade Show ([GEOGRAPHIC_DATA], [GEOGRAPHIC_DATA])" at bounding box center [160, 153] width 91 height 11
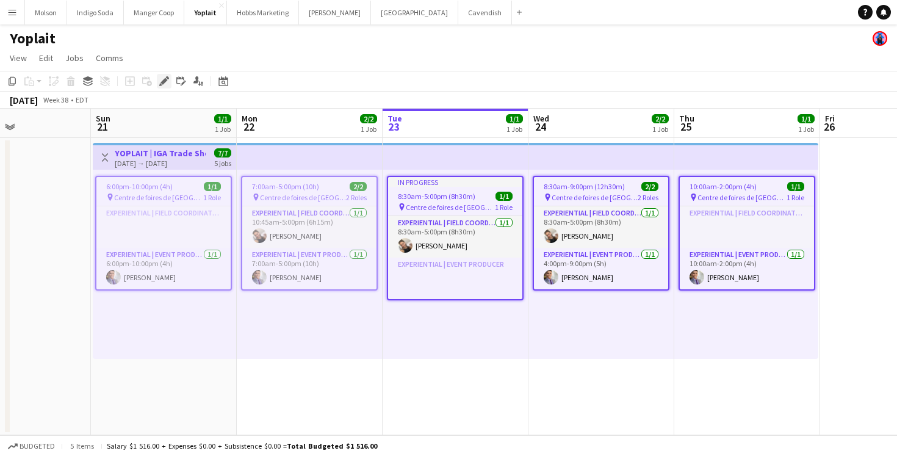
click at [165, 85] on icon "Edit" at bounding box center [164, 81] width 10 height 10
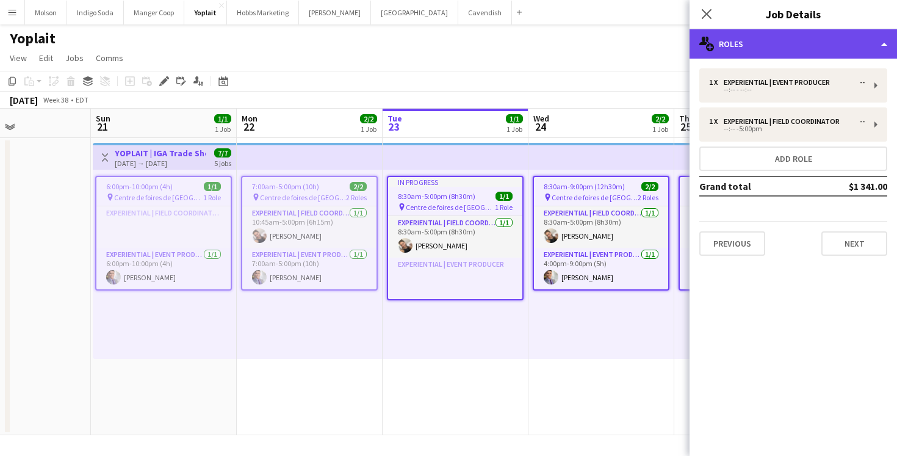
click at [781, 43] on div "multiple-users-add Roles" at bounding box center [792, 43] width 207 height 29
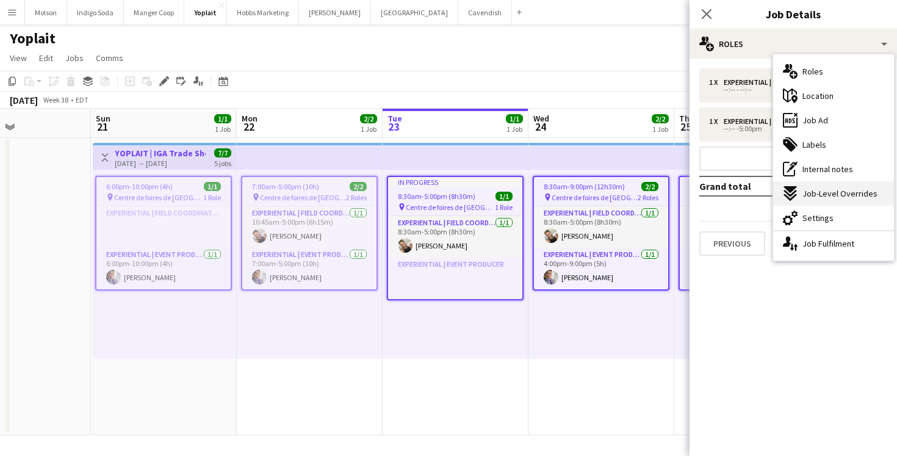
click at [831, 195] on span "Job-Level Overrides" at bounding box center [839, 193] width 75 height 11
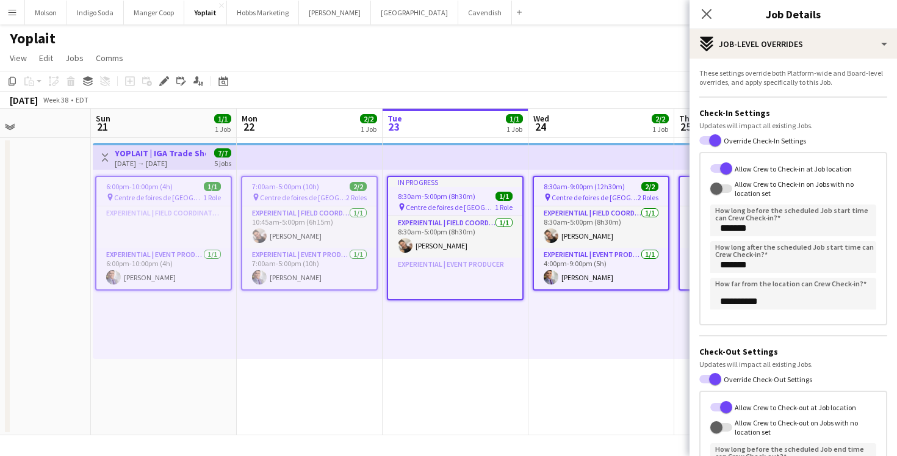
scroll to position [5, 0]
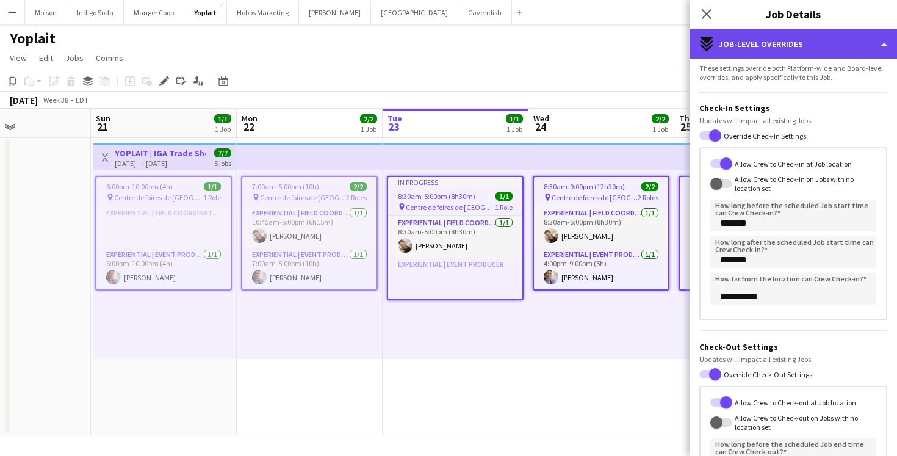
click at [875, 44] on div "expand-all-down Job-Level Overrides" at bounding box center [792, 43] width 207 height 29
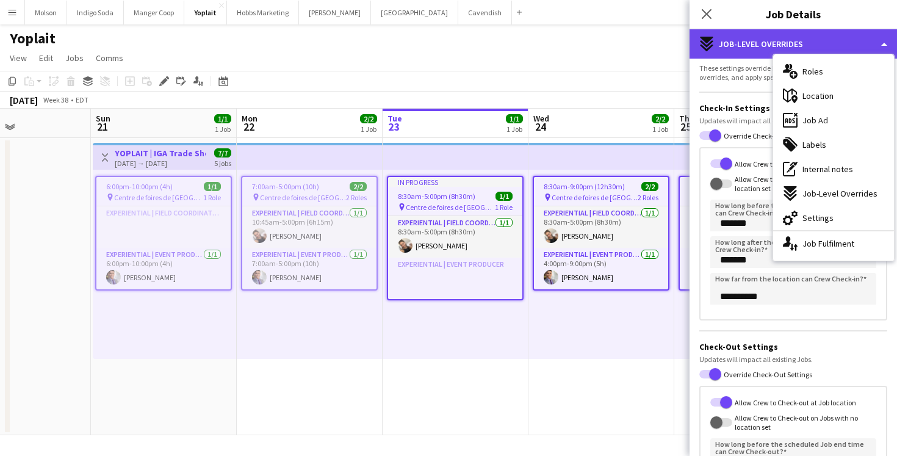
click at [784, 34] on div "expand-all-down Job-Level Overrides" at bounding box center [792, 43] width 207 height 29
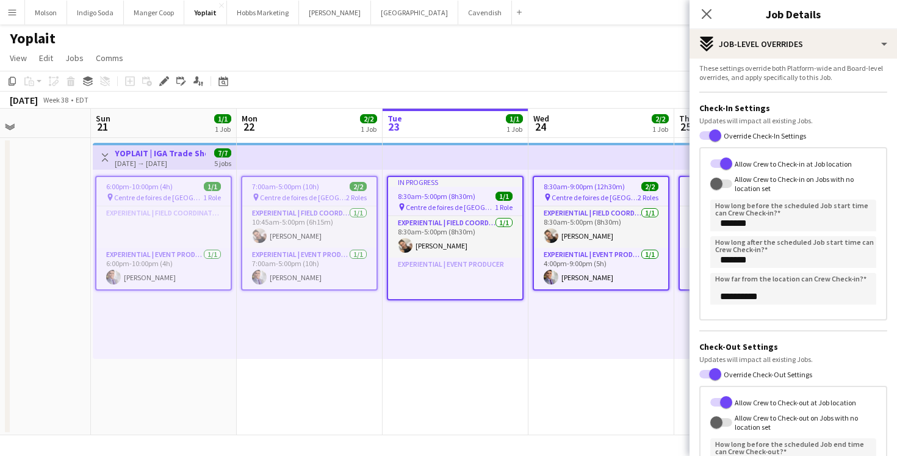
click at [733, 184] on label "Allow Crew to Check-in on Jobs with no location set" at bounding box center [804, 183] width 144 height 18
click at [732, 184] on button "Allow Crew to Check-in on Jobs with no location set" at bounding box center [721, 183] width 22 height 9
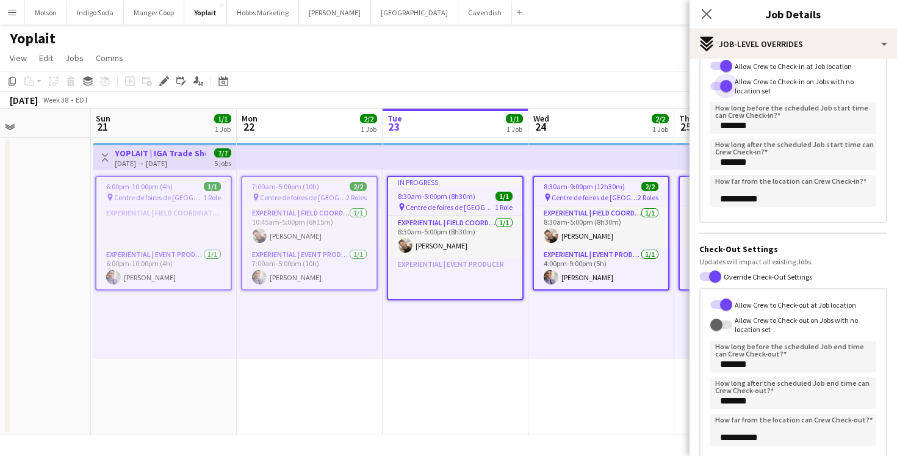
scroll to position [107, 0]
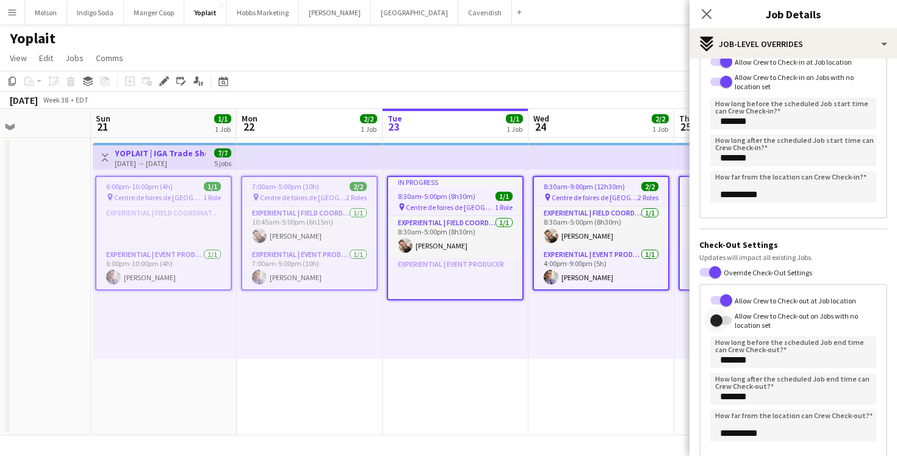
click at [724, 321] on span "button" at bounding box center [716, 320] width 24 height 24
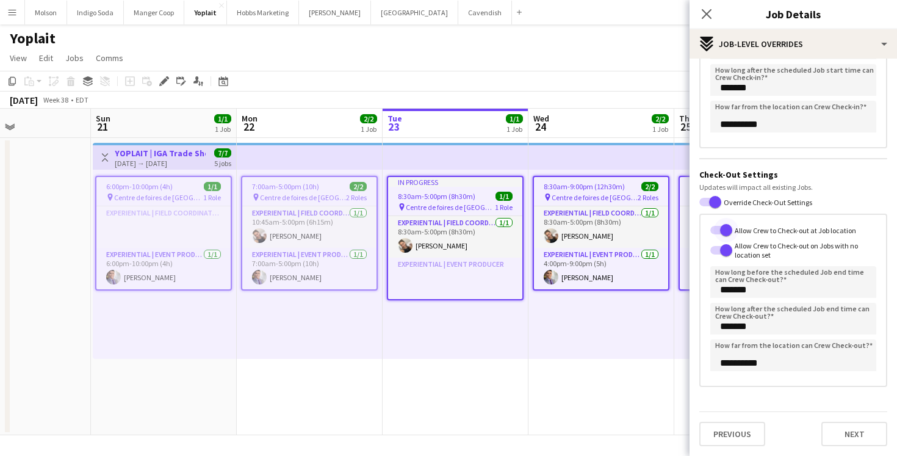
click at [728, 229] on span "button" at bounding box center [726, 230] width 12 height 12
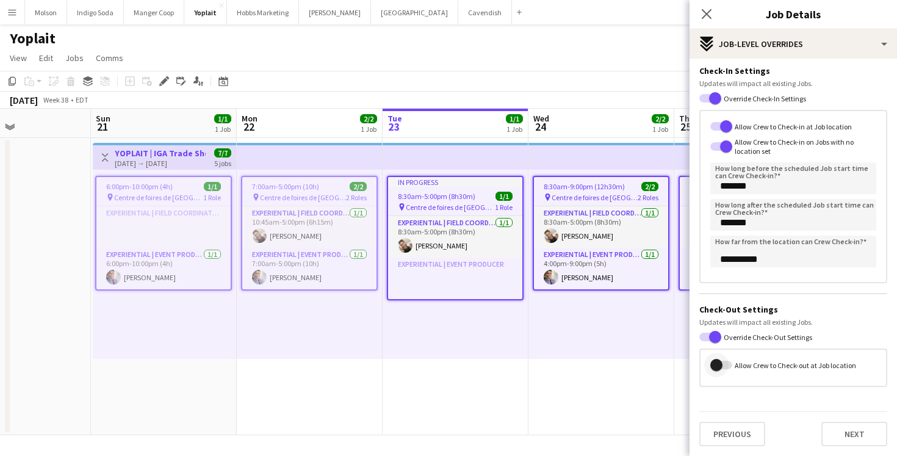
scroll to position [43, 0]
click at [728, 364] on span "button" at bounding box center [716, 365] width 24 height 24
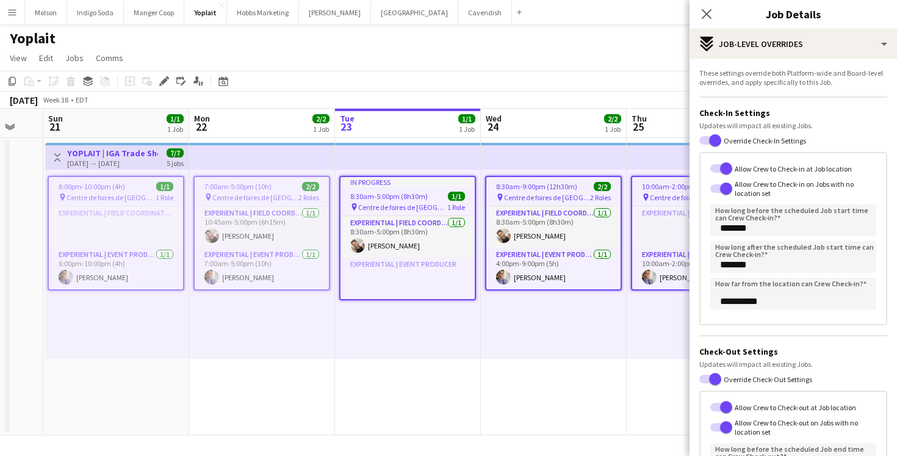
scroll to position [177, 0]
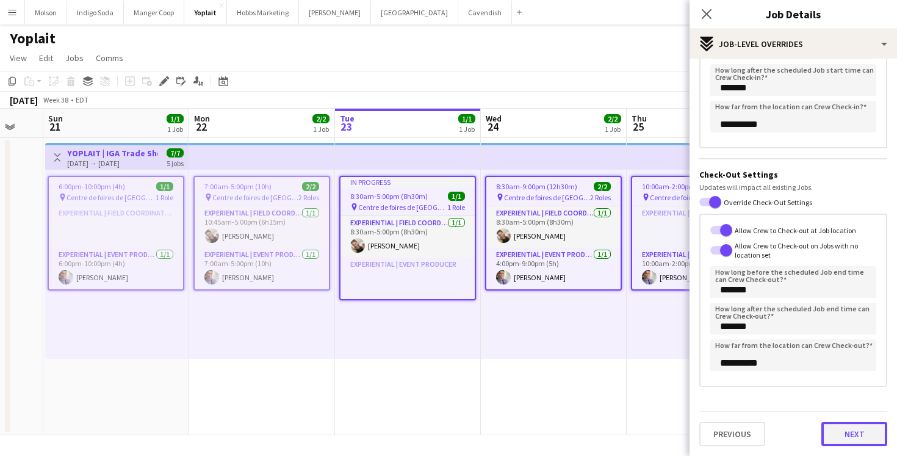
click at [855, 445] on button "Next" at bounding box center [854, 433] width 66 height 24
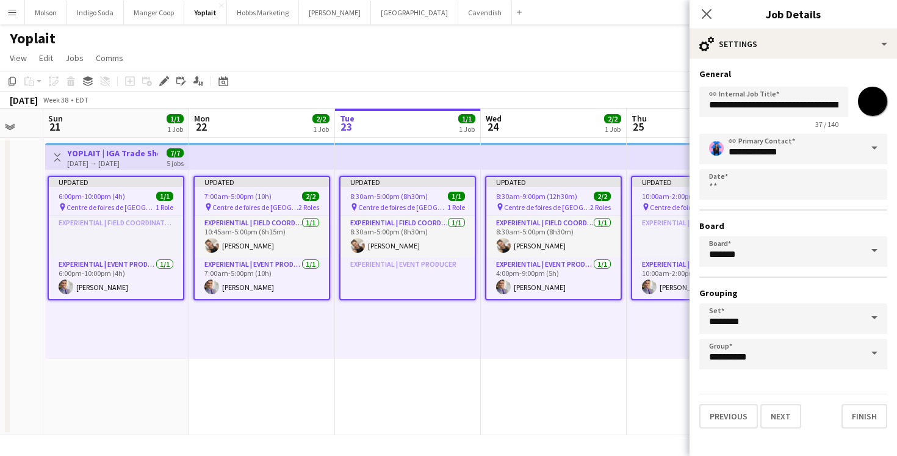
scroll to position [0, 0]
click at [858, 417] on button "Finish" at bounding box center [864, 416] width 46 height 24
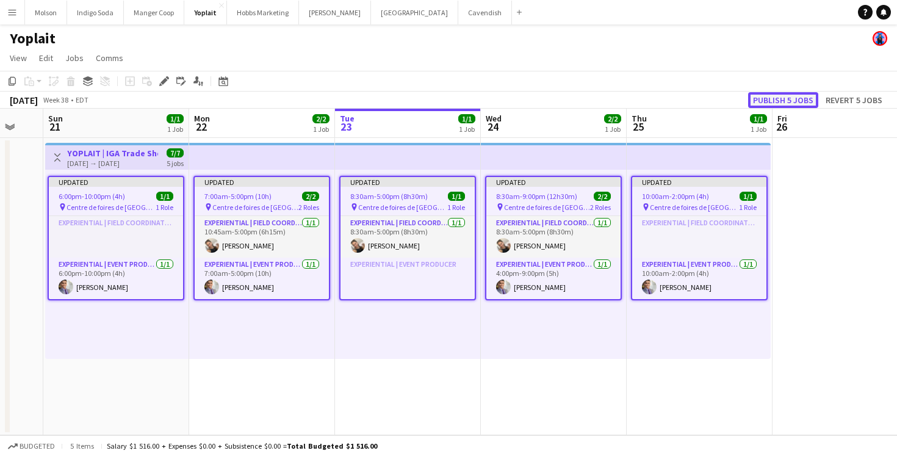
click at [787, 97] on button "Publish 5 jobs" at bounding box center [783, 100] width 70 height 16
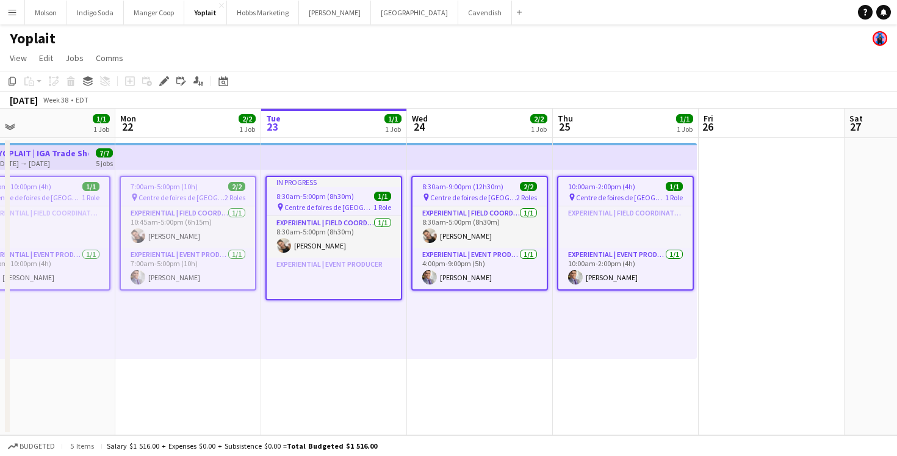
scroll to position [0, 318]
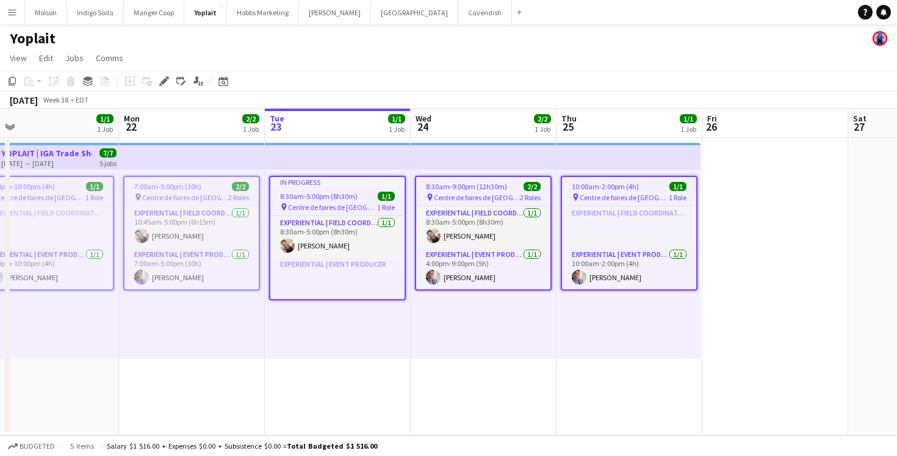
click at [373, 149] on app-top-bar at bounding box center [338, 156] width 146 height 27
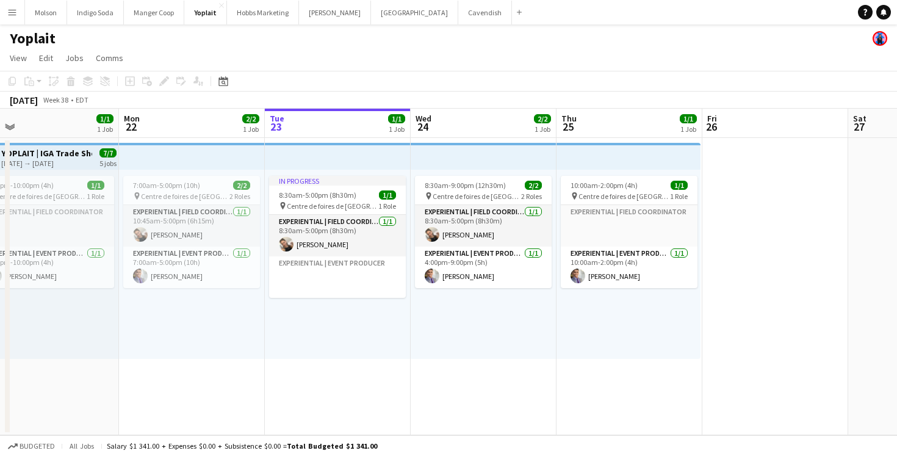
click at [373, 151] on app-top-bar at bounding box center [338, 156] width 146 height 27
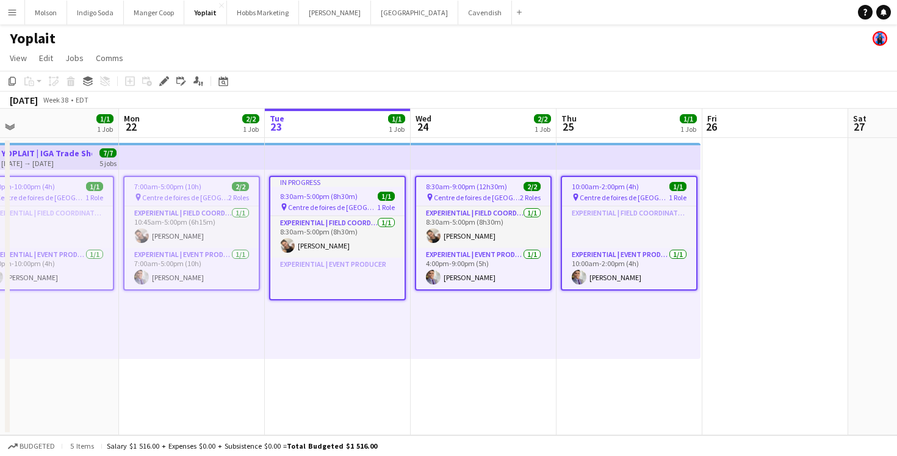
scroll to position [0, 249]
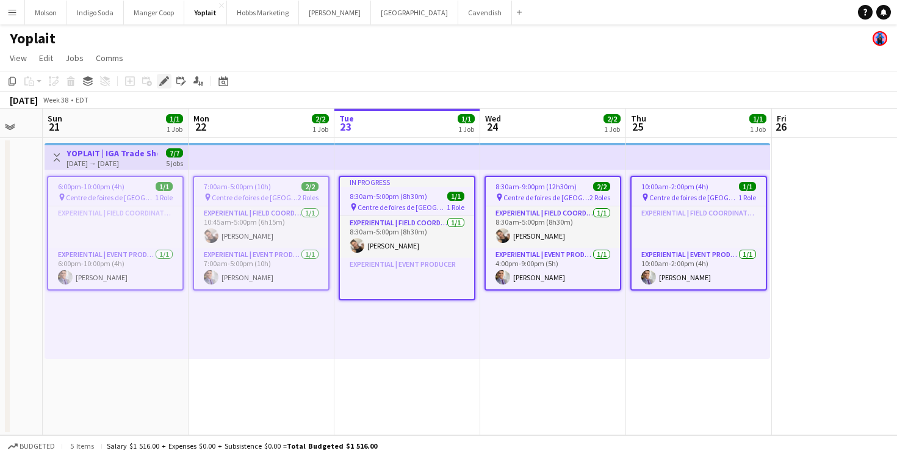
click at [162, 79] on icon "Edit" at bounding box center [164, 81] width 10 height 10
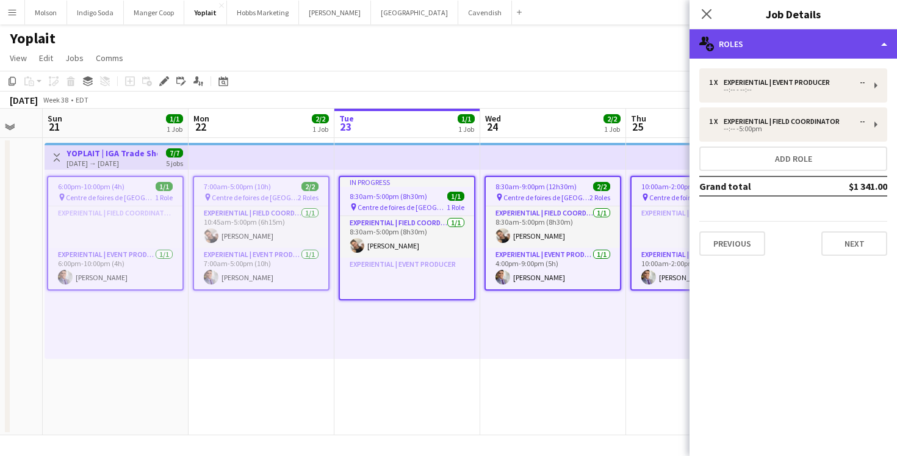
click at [795, 45] on div "multiple-users-add Roles" at bounding box center [792, 43] width 207 height 29
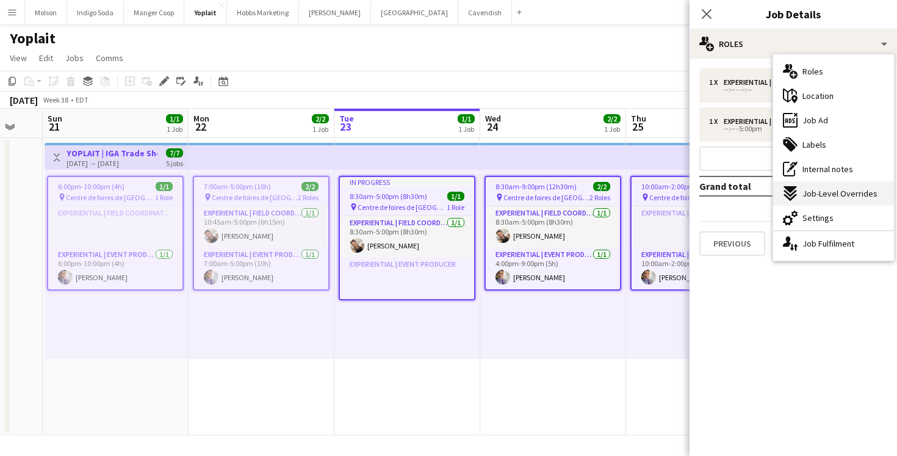
click at [856, 192] on span "Job-Level Overrides" at bounding box center [839, 193] width 75 height 11
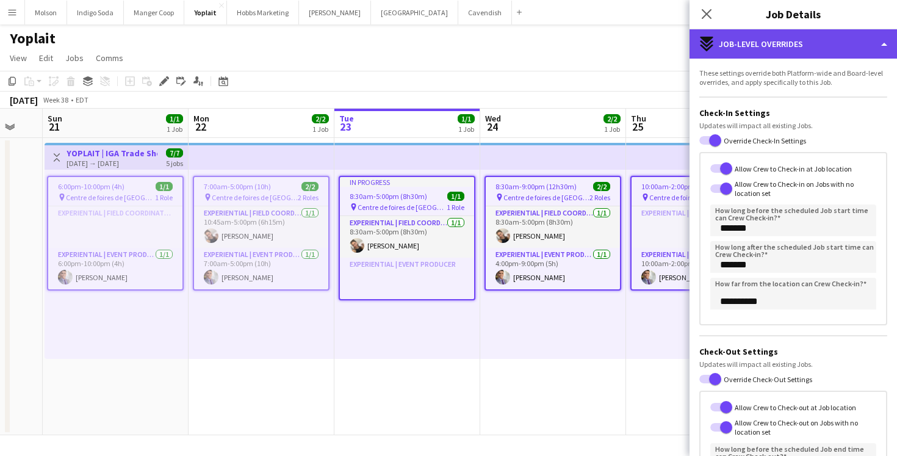
click at [829, 52] on div "expand-all-down Job-Level Overrides" at bounding box center [792, 43] width 207 height 29
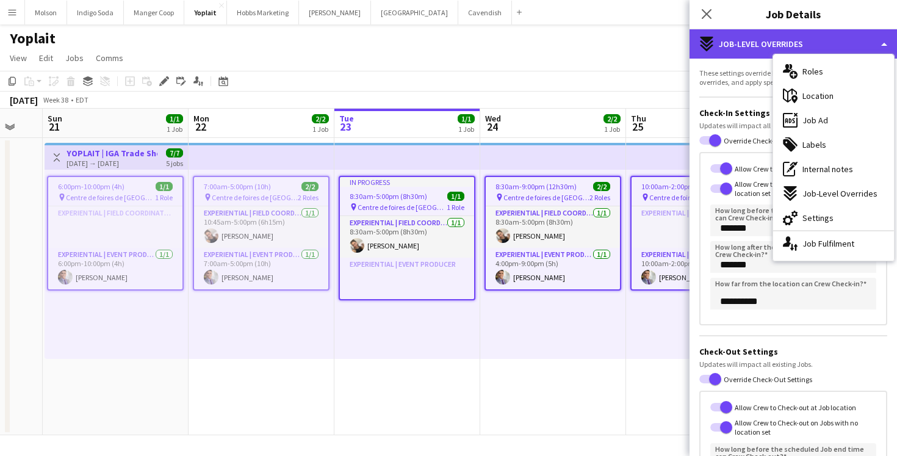
click at [709, 44] on icon at bounding box center [706, 44] width 13 height 7
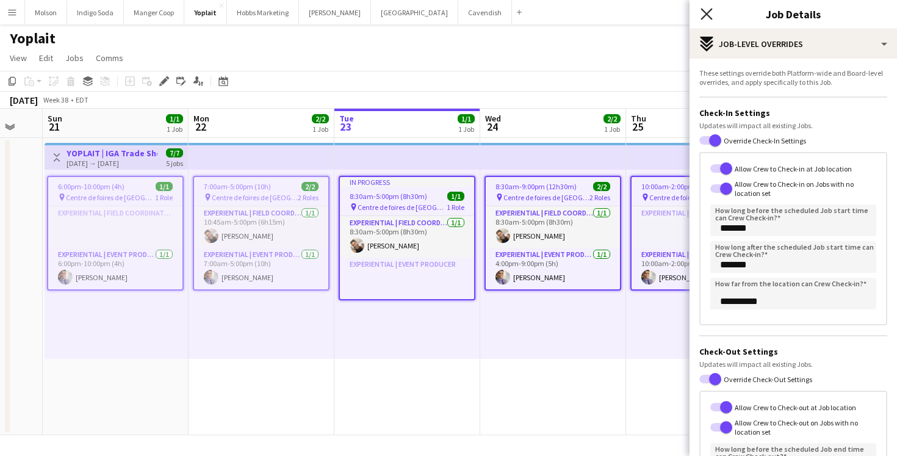
click at [703, 12] on icon "Close pop-in" at bounding box center [706, 14] width 12 height 12
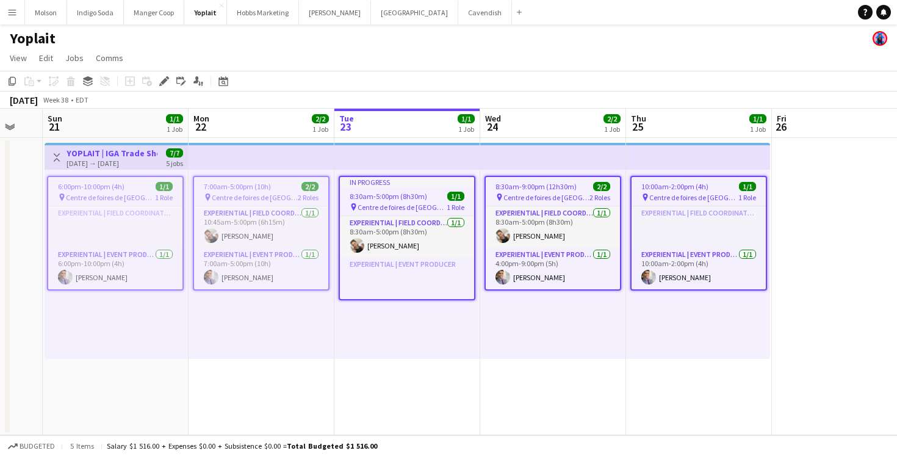
click at [561, 73] on app-toolbar "Copy Paste Paste Command V Paste with crew Command Shift V Paste linked Job Del…" at bounding box center [448, 81] width 897 height 21
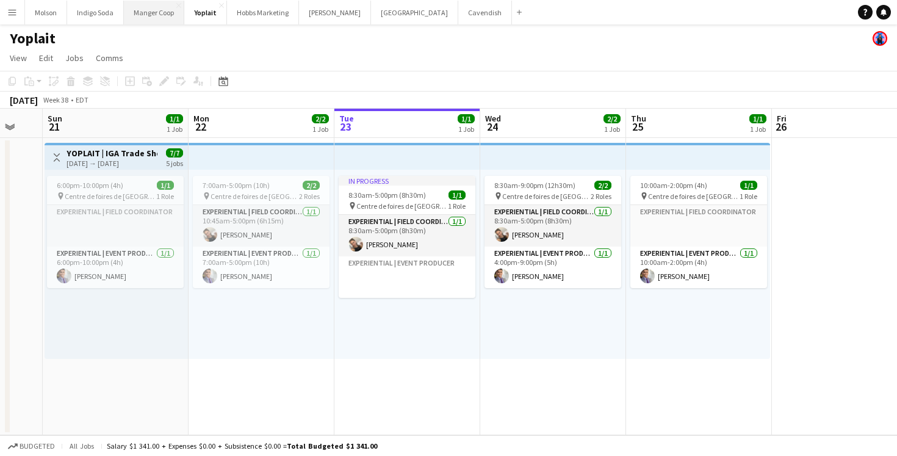
click at [150, 20] on button "Manger Coop Close" at bounding box center [154, 13] width 60 height 24
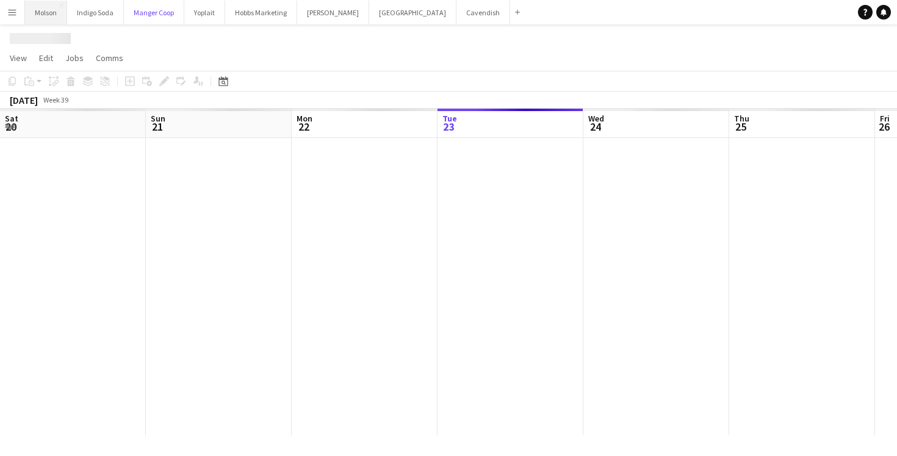
scroll to position [0, 292]
click at [50, 21] on button "Molson Close" at bounding box center [46, 13] width 42 height 24
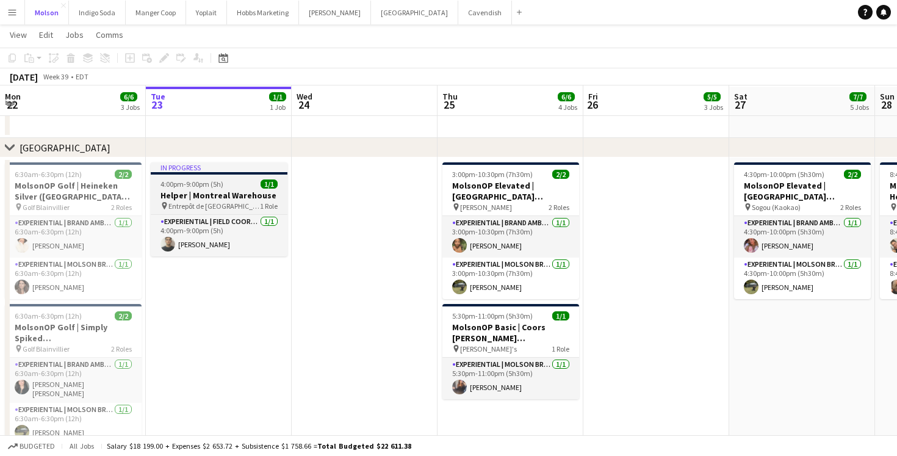
scroll to position [37, 0]
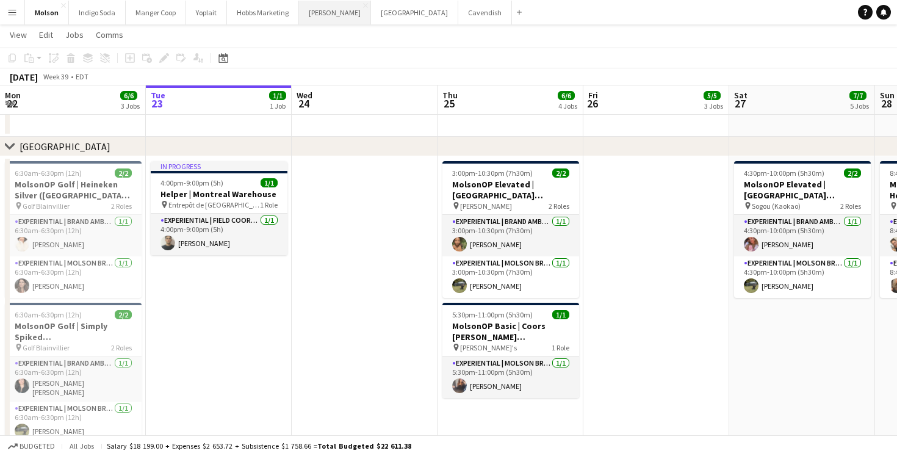
click at [321, 21] on button "Desjardins Close" at bounding box center [335, 13] width 72 height 24
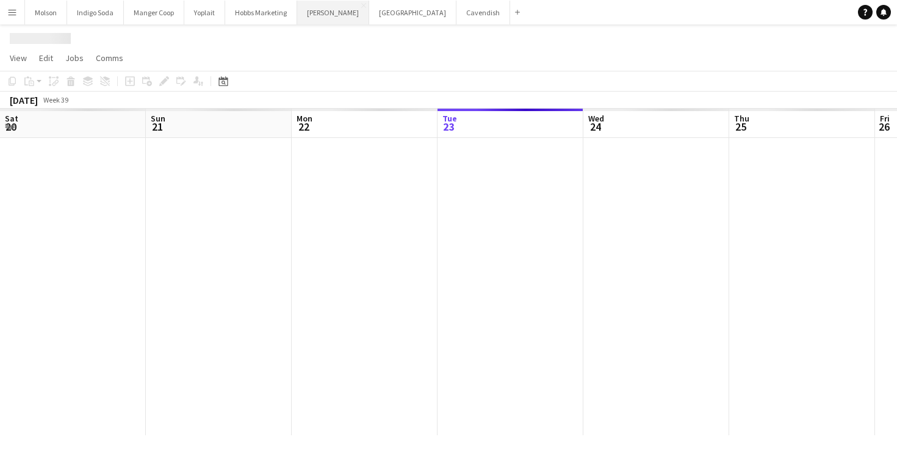
scroll to position [0, 292]
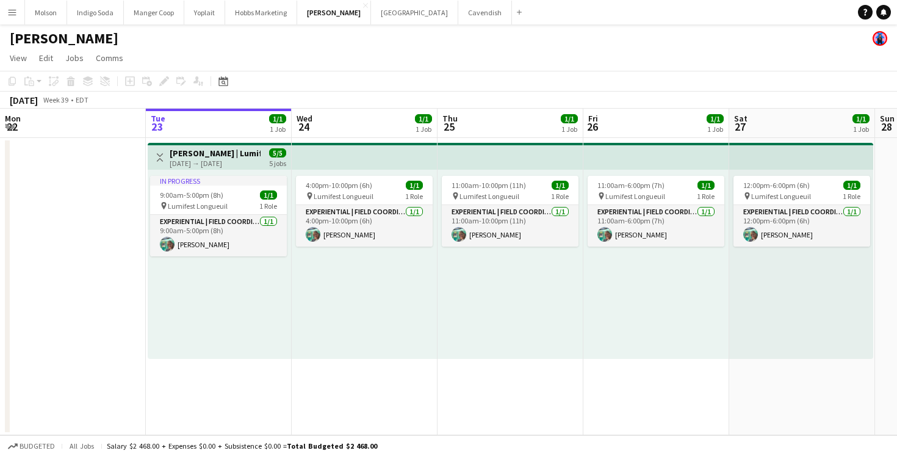
click at [231, 157] on h3 "[PERSON_NAME] | Lumifest ([GEOGRAPHIC_DATA], [GEOGRAPHIC_DATA])" at bounding box center [215, 153] width 91 height 11
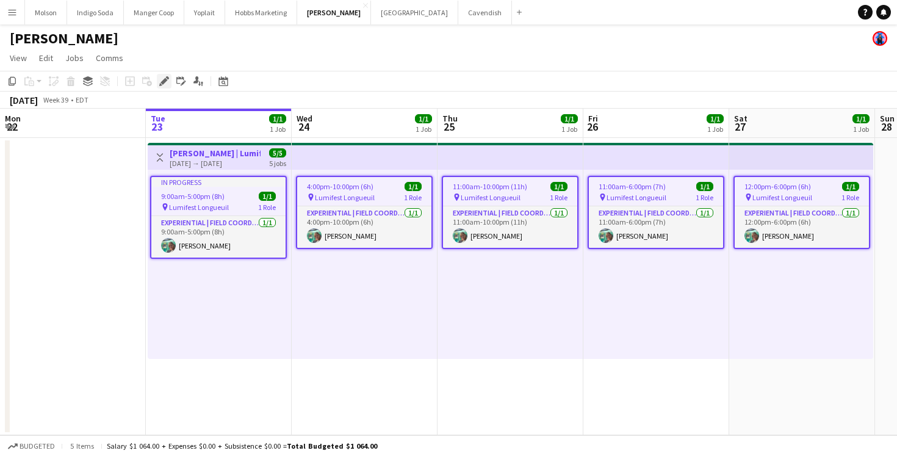
click at [163, 81] on icon at bounding box center [163, 81] width 7 height 7
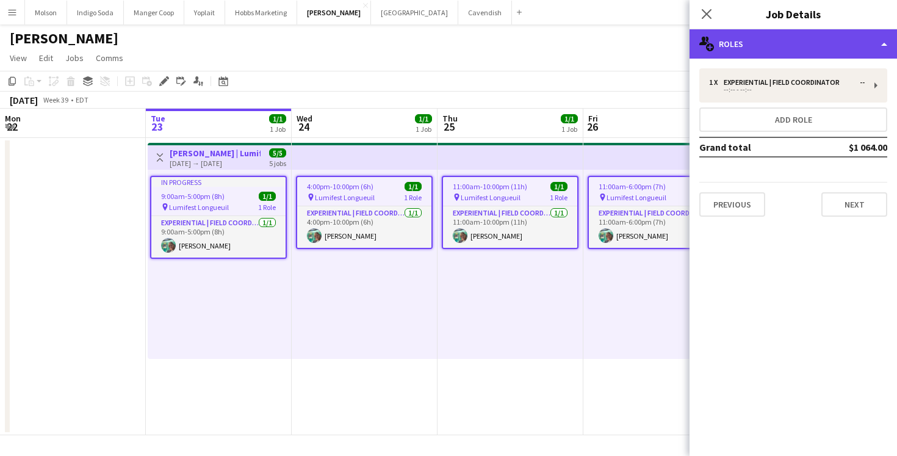
click at [816, 53] on div "multiple-users-add Roles" at bounding box center [792, 43] width 207 height 29
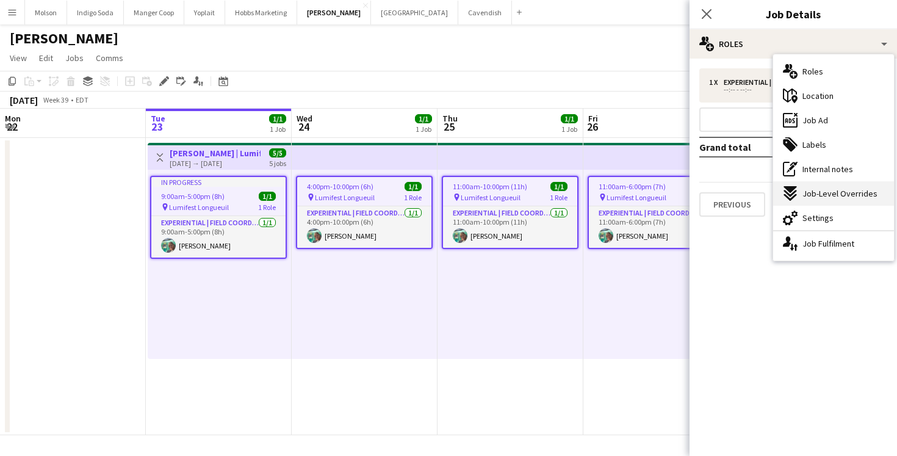
click at [830, 188] on span "Job-Level Overrides" at bounding box center [839, 193] width 75 height 11
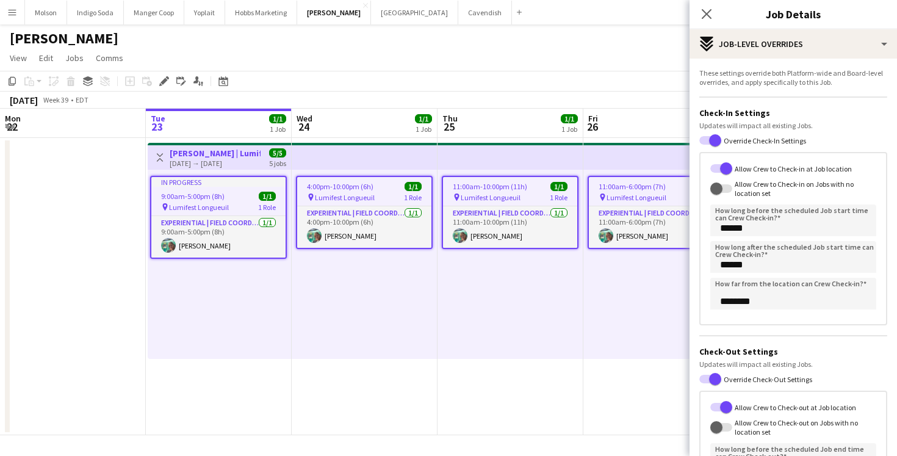
click at [737, 188] on label "Allow Crew to Check-in on Jobs with no location set" at bounding box center [804, 188] width 144 height 18
click at [732, 188] on button "Allow Crew to Check-in on Jobs with no location set" at bounding box center [721, 188] width 22 height 9
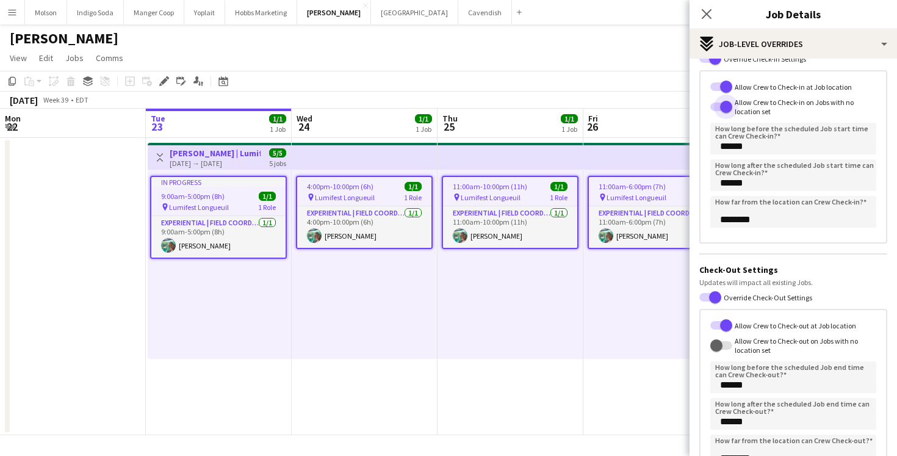
scroll to position [104, 0]
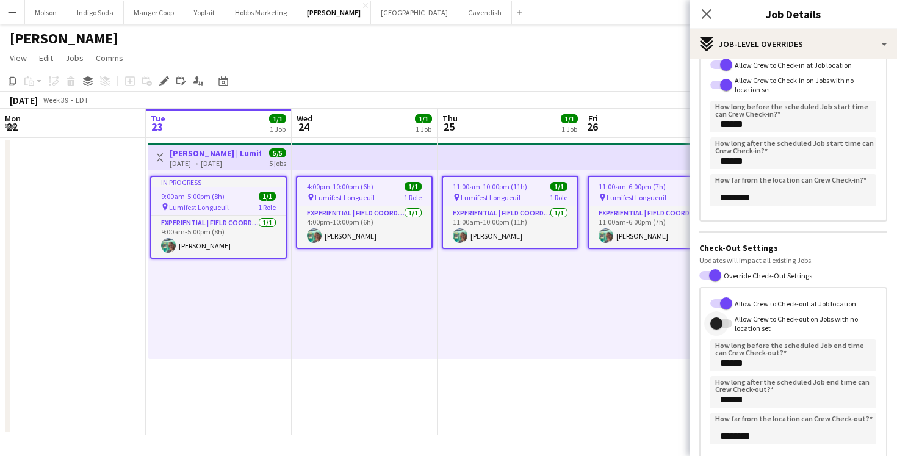
click at [724, 325] on span "button" at bounding box center [716, 323] width 24 height 24
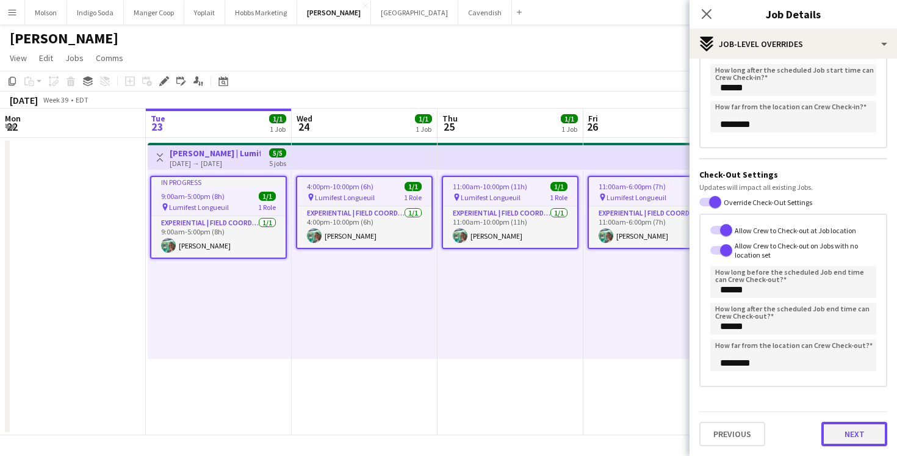
click at [842, 429] on button "Next" at bounding box center [854, 433] width 66 height 24
type input "*******"
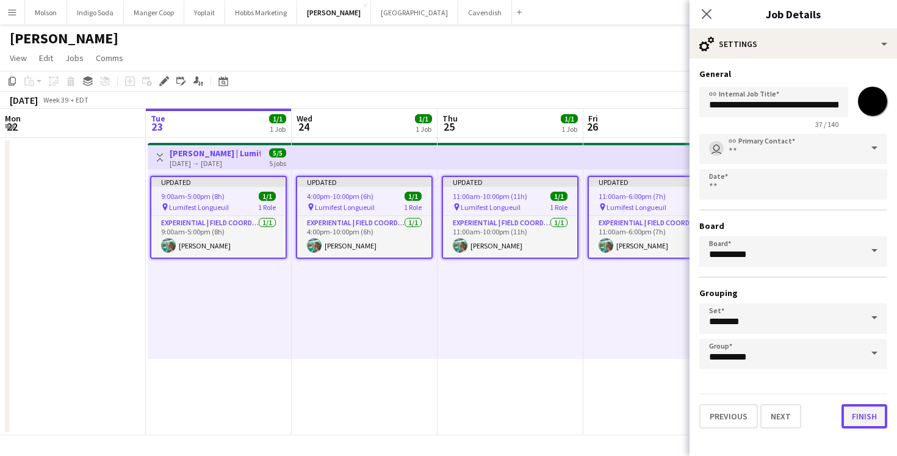
click at [865, 414] on button "Finish" at bounding box center [864, 416] width 46 height 24
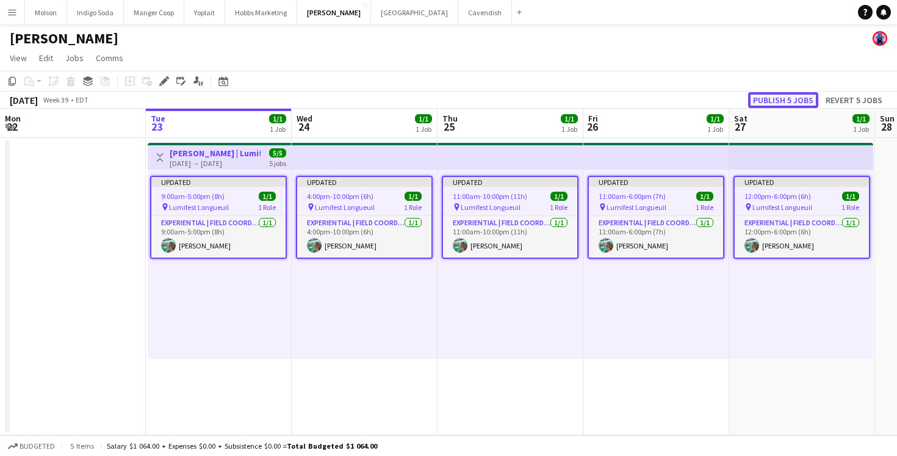
click at [801, 104] on button "Publish 5 jobs" at bounding box center [783, 100] width 70 height 16
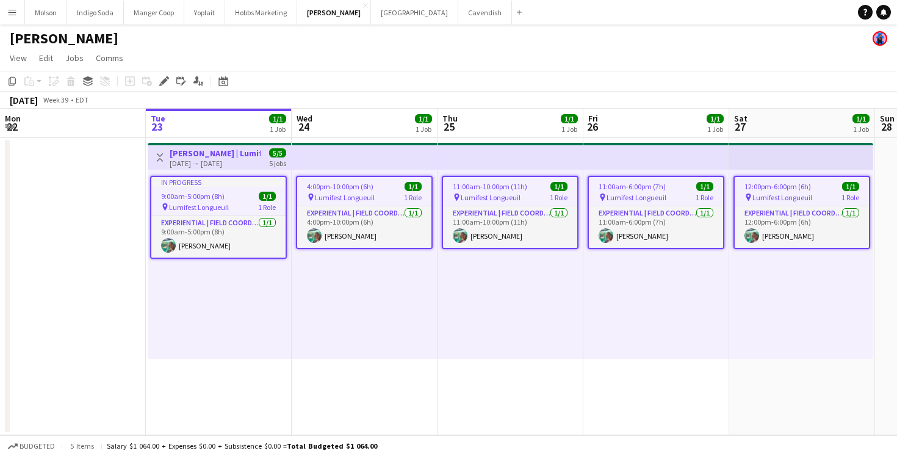
click at [541, 306] on div "11:00am-10:00pm (11h) 1/1 pin Lumifest Longueuil 1 Role Experiential | Field Co…" at bounding box center [510, 264] width 146 height 189
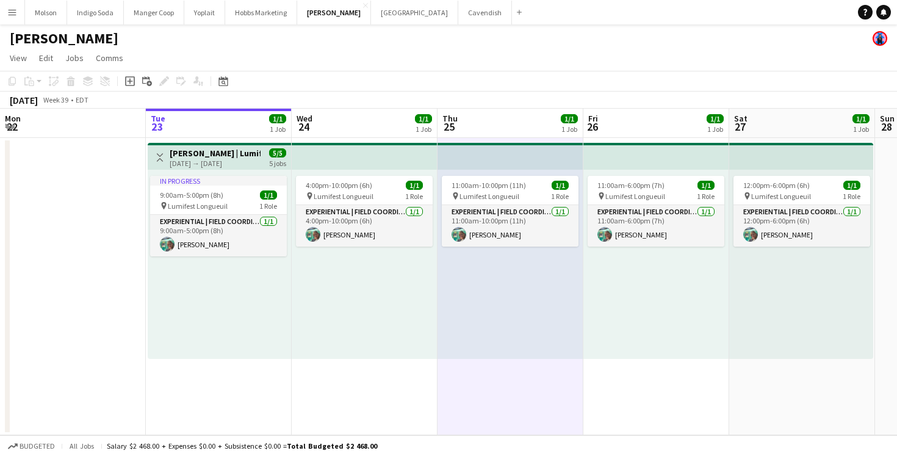
click at [489, 68] on app-page-menu "View Day view expanded Day view collapsed Month view Date picker Jump to today …" at bounding box center [448, 59] width 897 height 23
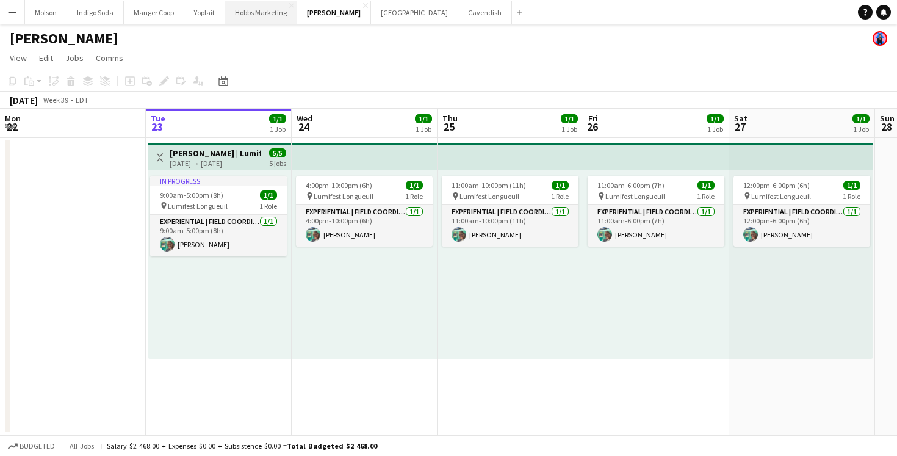
click at [263, 17] on button "Hobbs Marketing Close" at bounding box center [261, 13] width 72 height 24
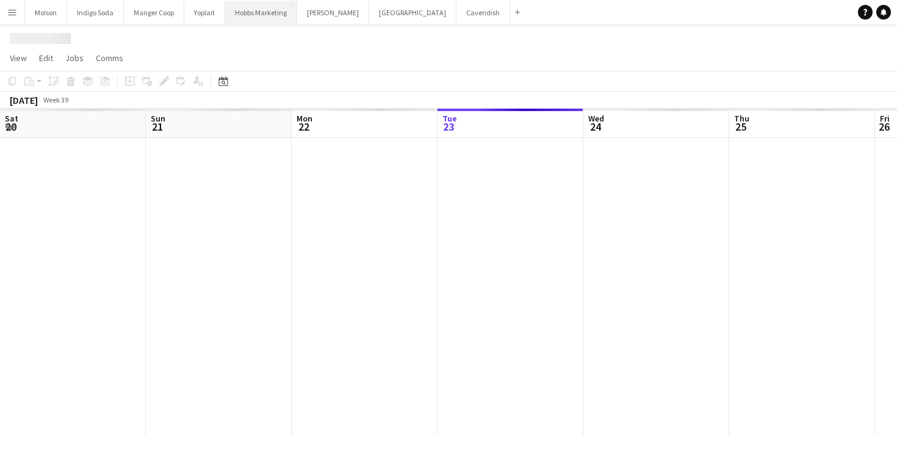
scroll to position [0, 292]
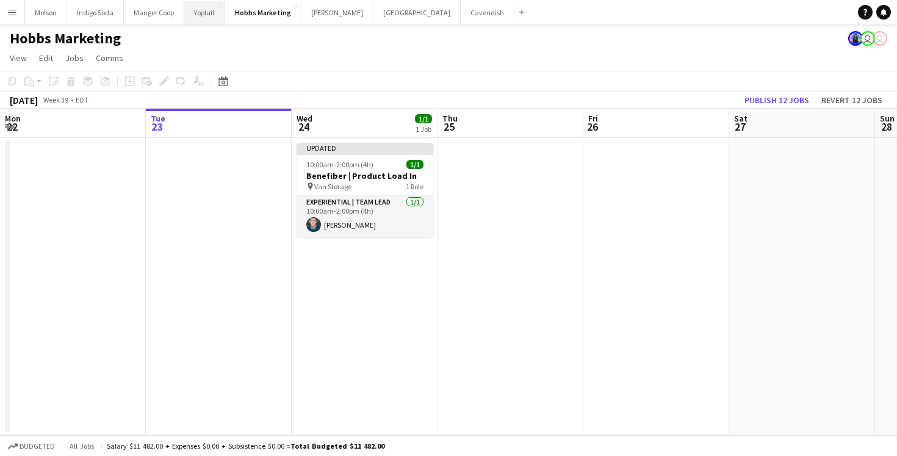
click at [206, 17] on button "Yoplait Close" at bounding box center [204, 13] width 41 height 24
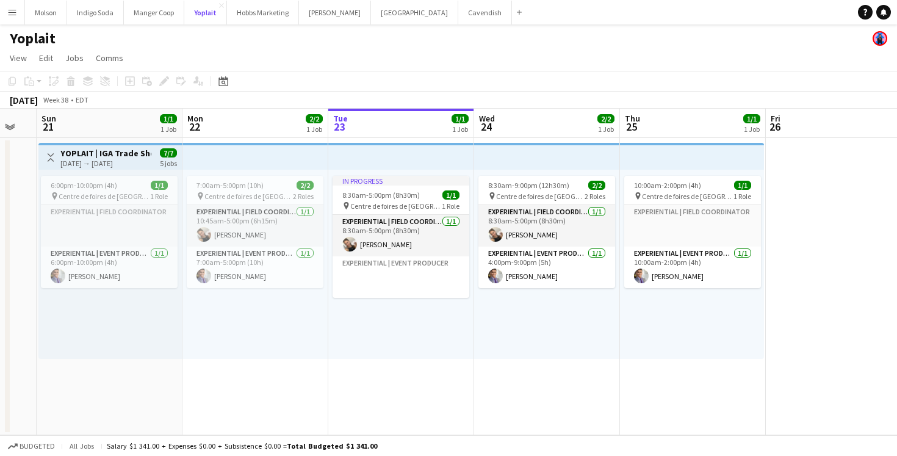
scroll to position [0, 363]
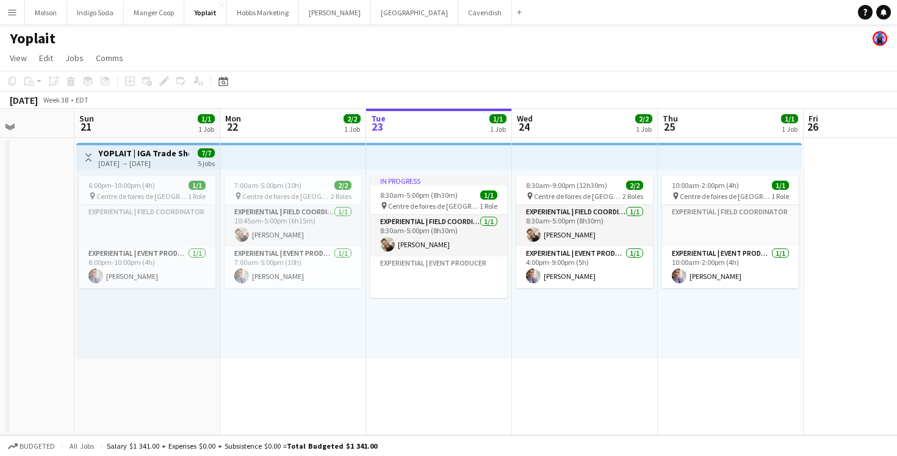
click at [140, 160] on div "09-21-2025 → 09-25-2025" at bounding box center [143, 163] width 91 height 9
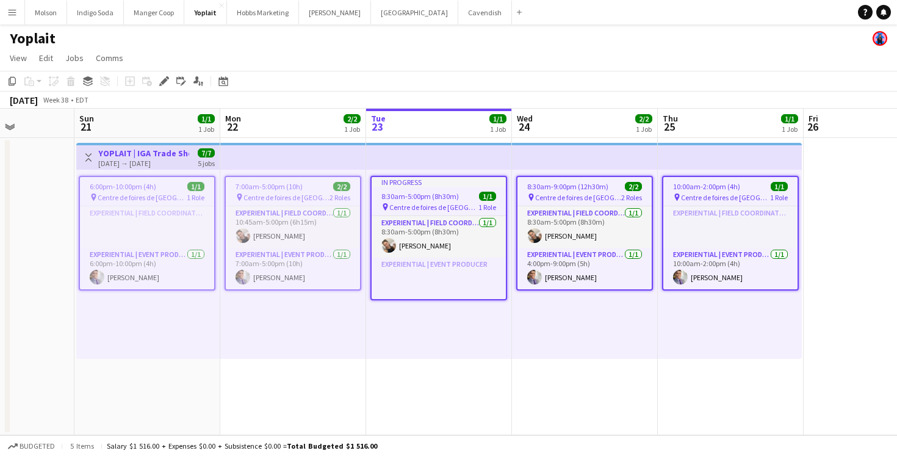
click at [143, 187] on span "6:00pm-10:00pm (4h)" at bounding box center [123, 186] width 66 height 9
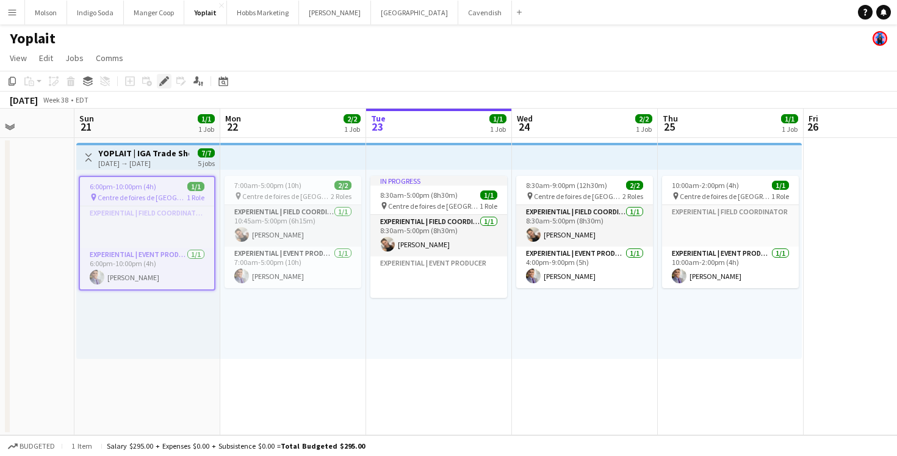
click at [166, 84] on icon "Edit" at bounding box center [164, 81] width 10 height 10
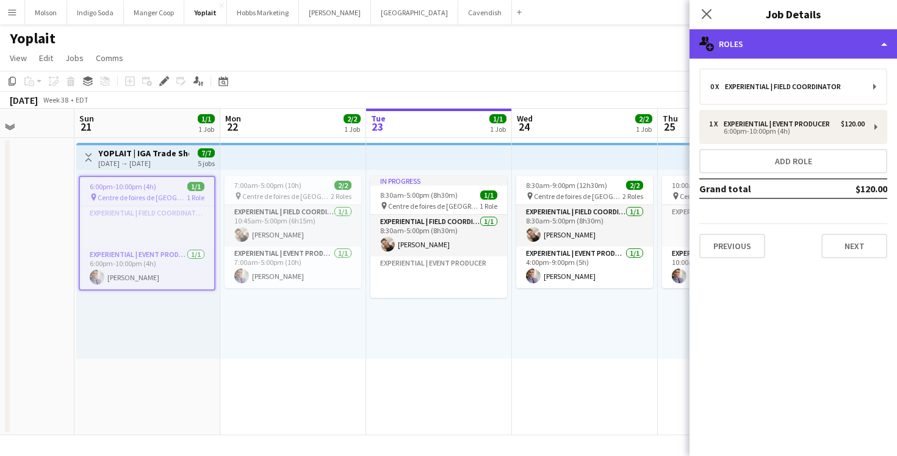
click at [782, 43] on div "multiple-users-add Roles" at bounding box center [792, 43] width 207 height 29
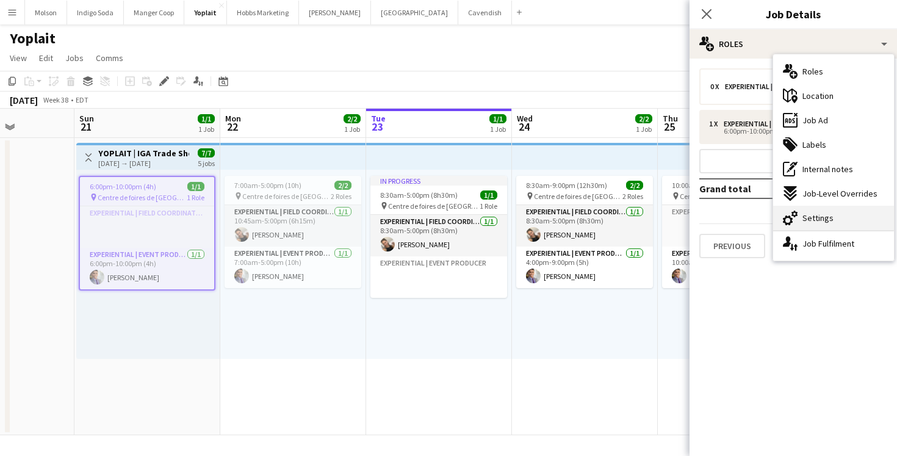
click at [844, 223] on div "cog-double-3 Settings" at bounding box center [833, 218] width 121 height 24
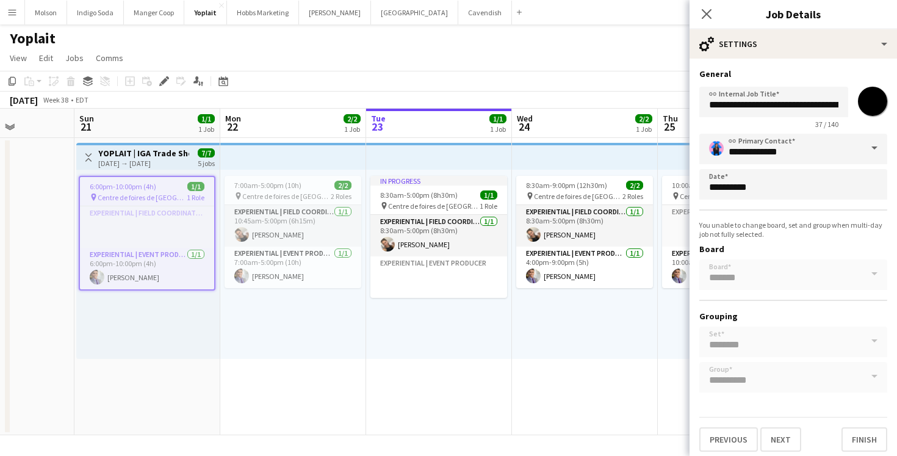
click at [708, 2] on div "Close pop-in" at bounding box center [706, 14] width 34 height 28
click at [708, 17] on icon "Close pop-in" at bounding box center [706, 14] width 12 height 12
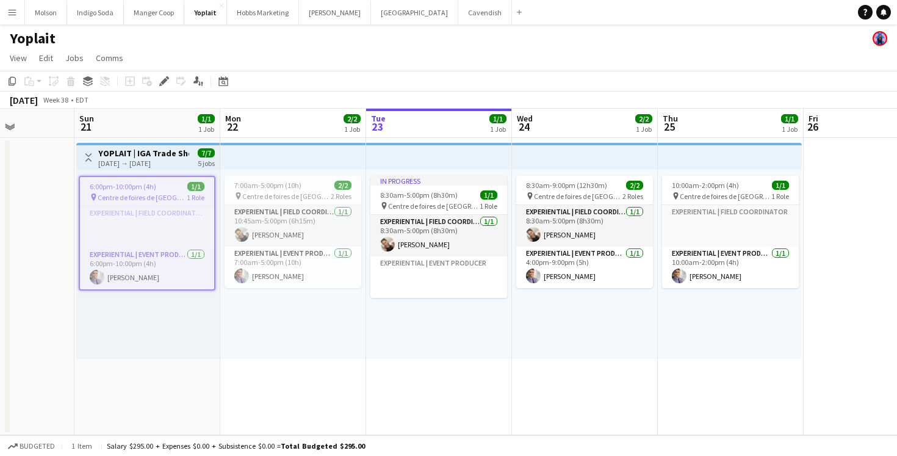
click at [357, 355] on div "7:00am-5:00pm (10h) 2/2 pin Centre de foires de Québec 2 Roles Experiential | F…" at bounding box center [293, 264] width 146 height 189
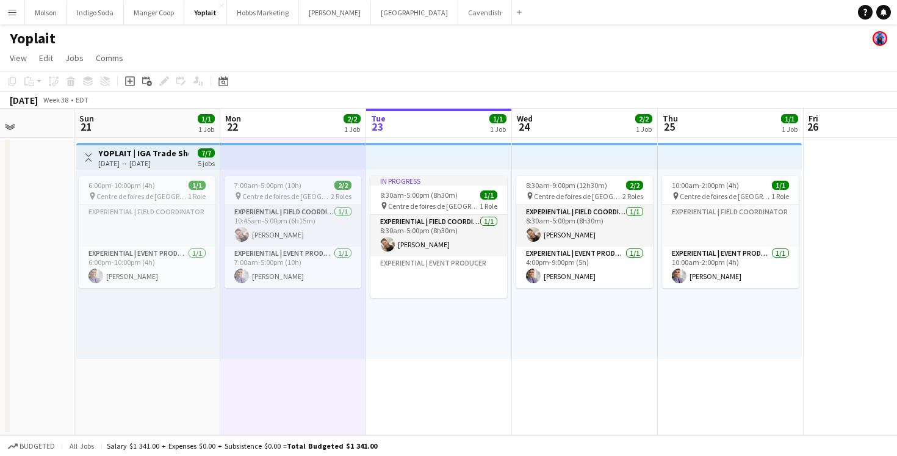
click at [501, 56] on app-page-menu "View Day view expanded Day view collapsed Month view Date picker Jump to today …" at bounding box center [448, 59] width 897 height 23
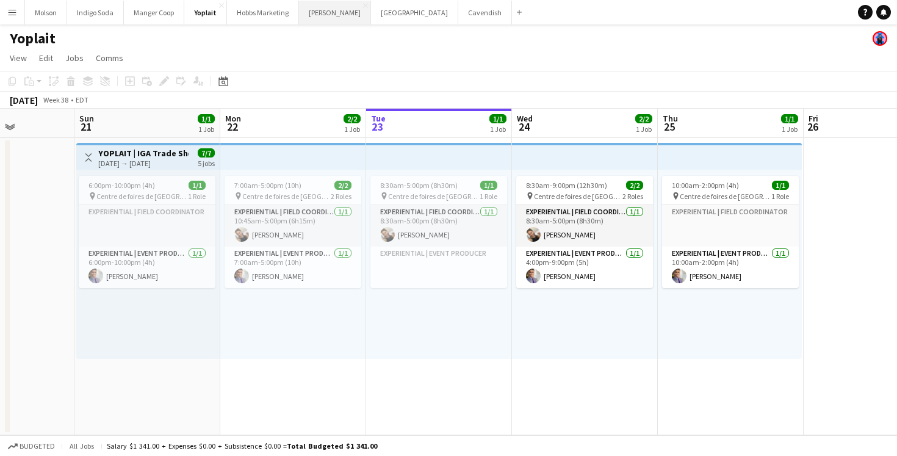
click at [315, 16] on button "Desjardins Close" at bounding box center [335, 13] width 72 height 24
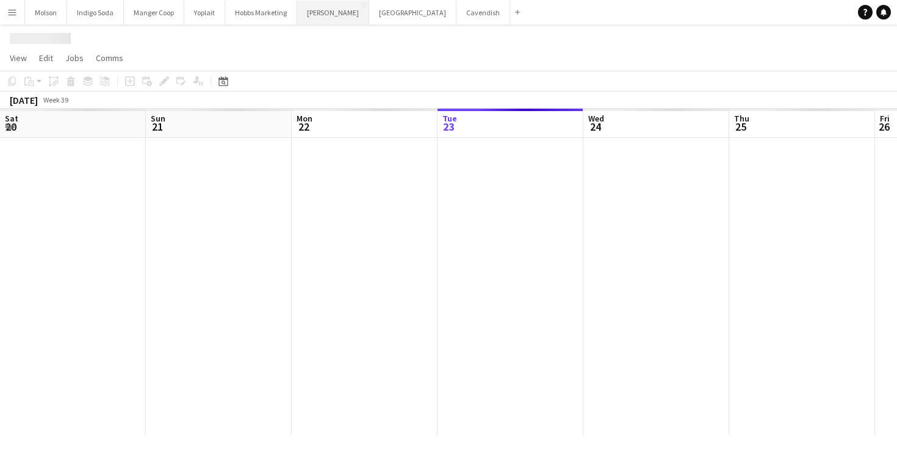
scroll to position [0, 292]
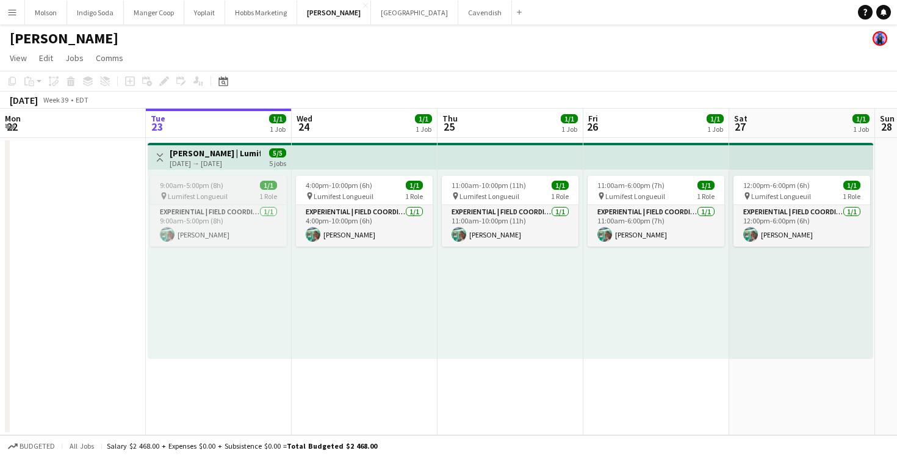
click at [221, 197] on span "Lumifest Longueuil" at bounding box center [198, 196] width 60 height 9
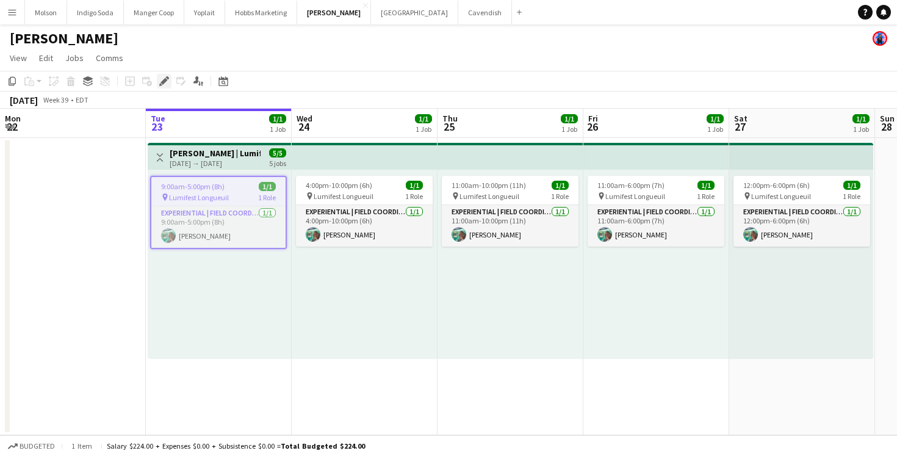
click at [163, 81] on icon at bounding box center [163, 81] width 7 height 7
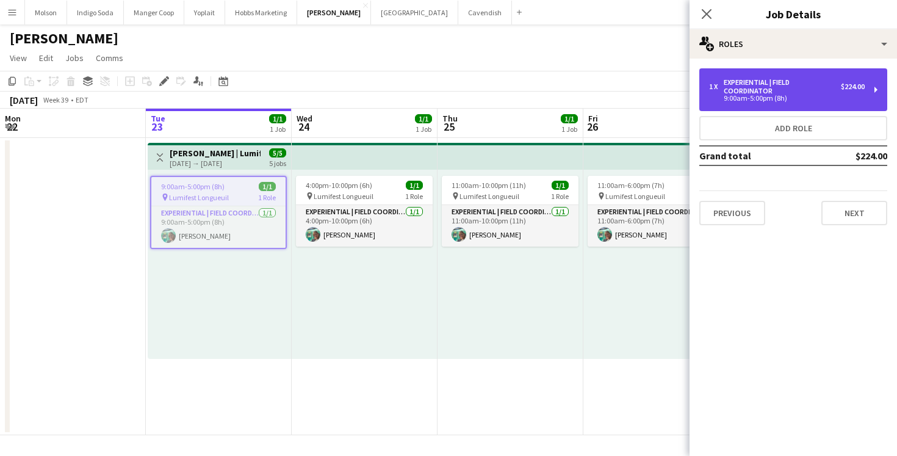
click at [743, 91] on div "Experiential | Field Coordinator" at bounding box center [781, 86] width 117 height 17
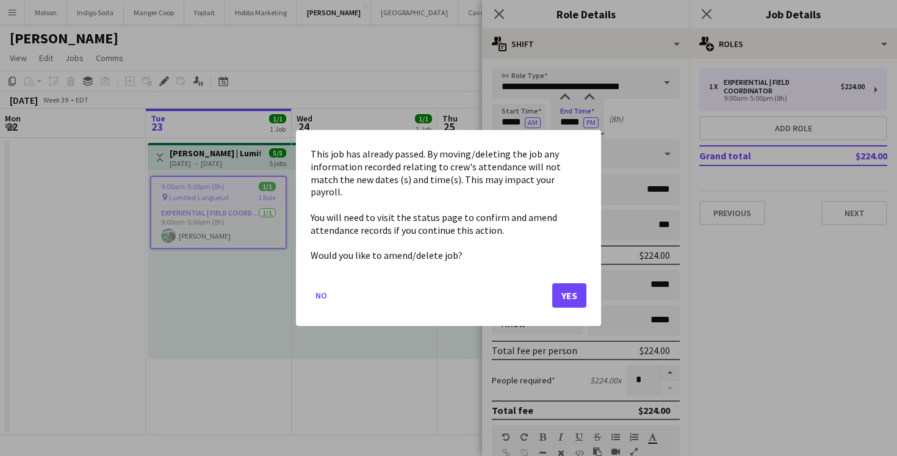
click at [578, 120] on body "Menu Boards Boards Boards All jobs Status Workforce Workforce My Workforce Recr…" at bounding box center [448, 228] width 897 height 456
click at [326, 289] on button "No" at bounding box center [320, 295] width 21 height 20
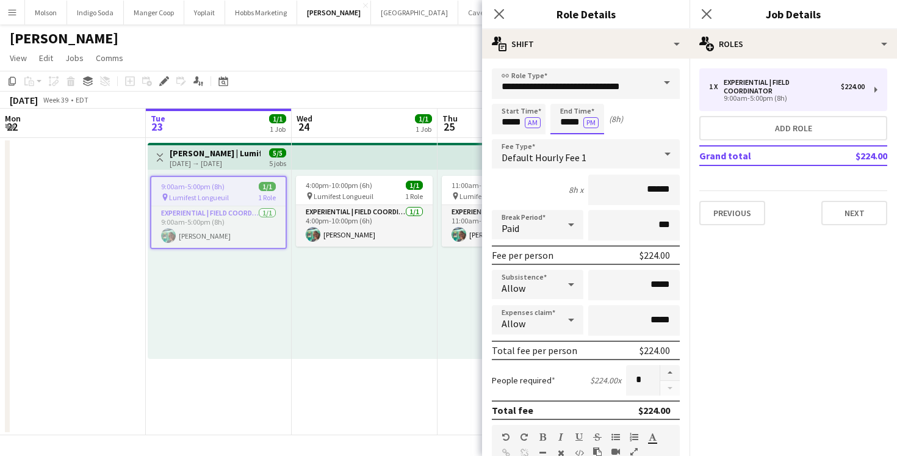
click at [575, 126] on body "Menu Boards Boards Boards All jobs Status Workforce Workforce My Workforce Recr…" at bounding box center [448, 228] width 897 height 456
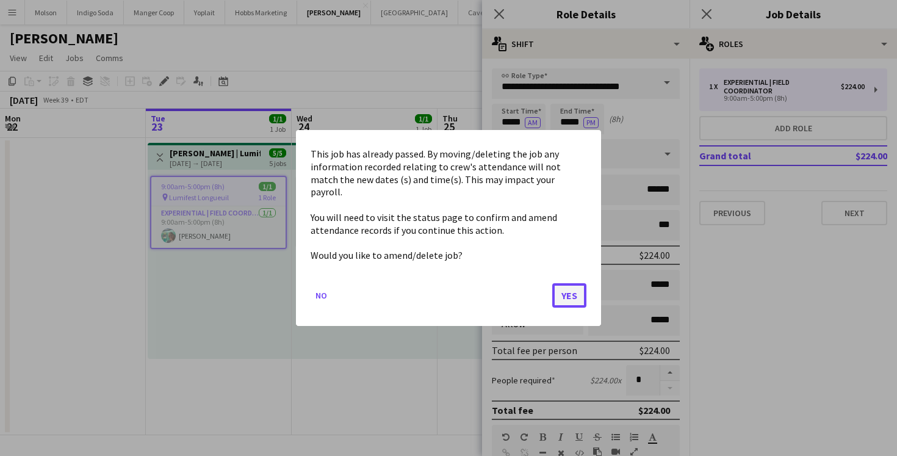
click at [576, 290] on button "Yes" at bounding box center [569, 295] width 34 height 24
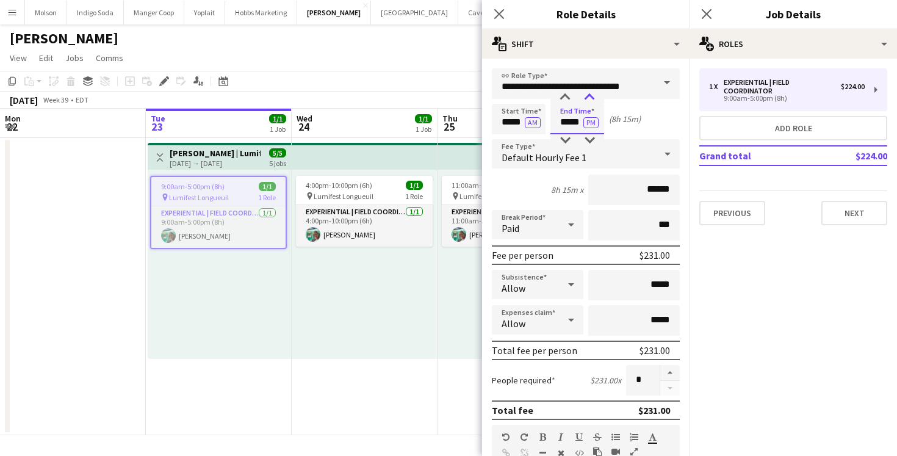
click at [591, 95] on div at bounding box center [589, 97] width 24 height 12
type input "*****"
click at [591, 95] on div at bounding box center [589, 97] width 24 height 12
click at [851, 212] on button "Next" at bounding box center [854, 213] width 66 height 24
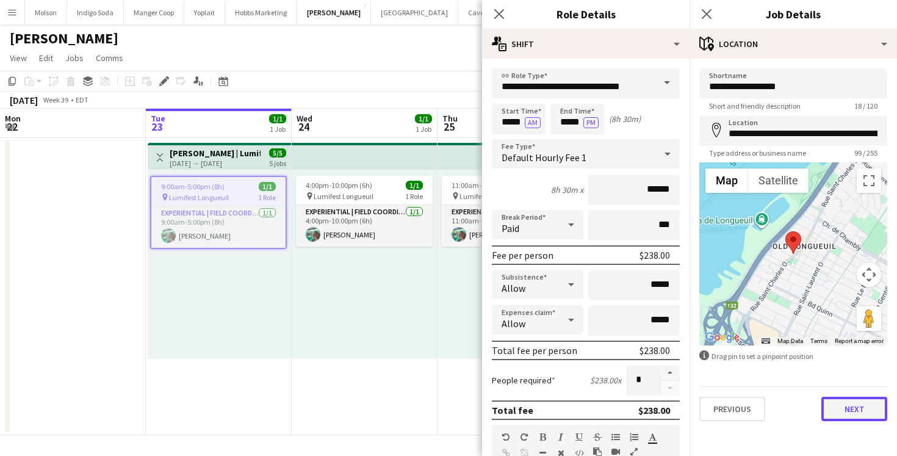
click at [845, 413] on button "Next" at bounding box center [854, 408] width 66 height 24
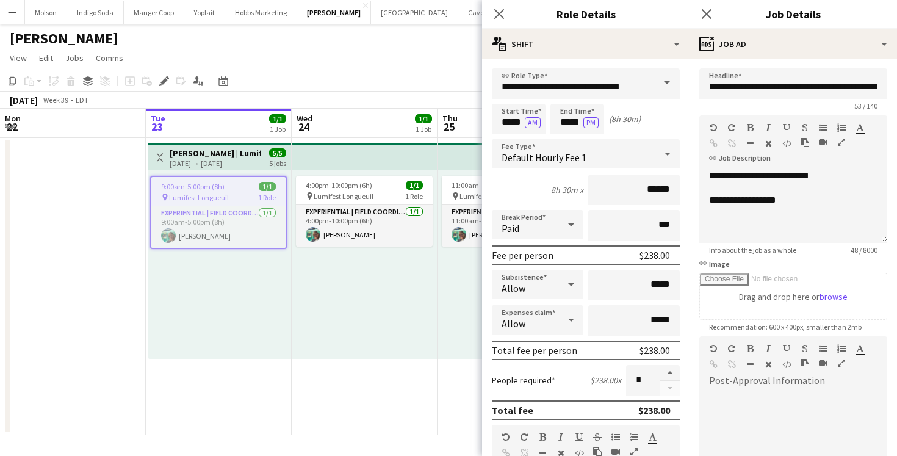
scroll to position [148, 0]
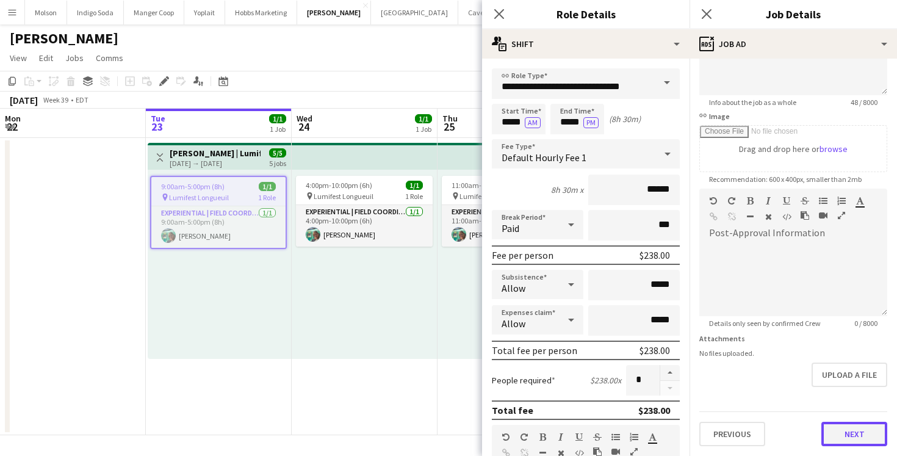
click at [849, 426] on button "Next" at bounding box center [854, 433] width 66 height 24
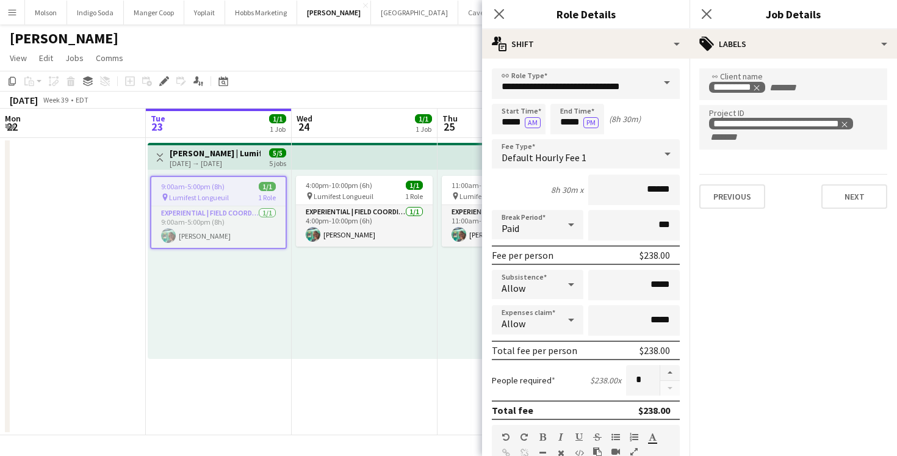
scroll to position [0, 0]
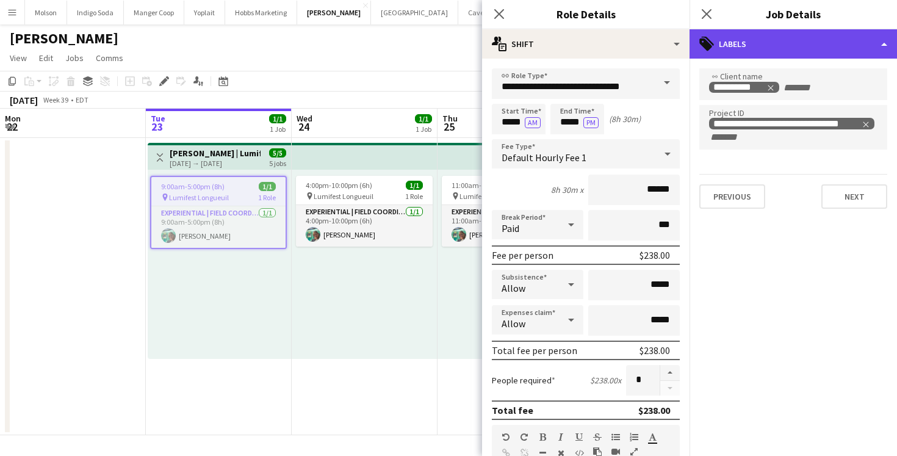
click at [795, 41] on div "tags-double Labels" at bounding box center [792, 43] width 207 height 29
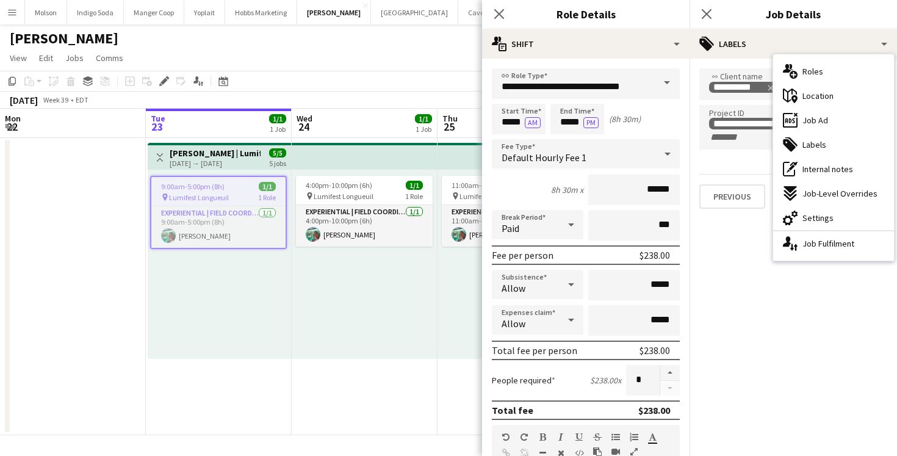
click at [397, 371] on app-date-cell "4:00pm-10:00pm (6h) 1/1 pin Lumifest Longueuil 1 Role Experiential | Field Coor…" at bounding box center [365, 286] width 146 height 297
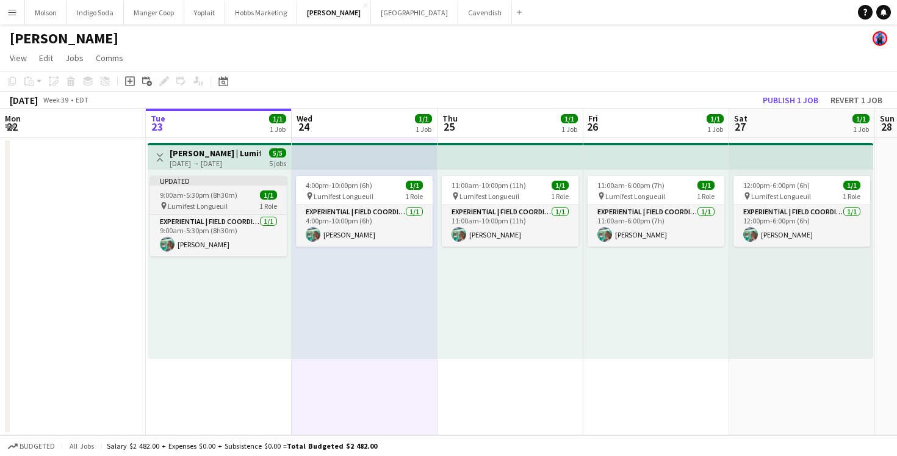
click at [245, 184] on div "Updated" at bounding box center [218, 181] width 137 height 10
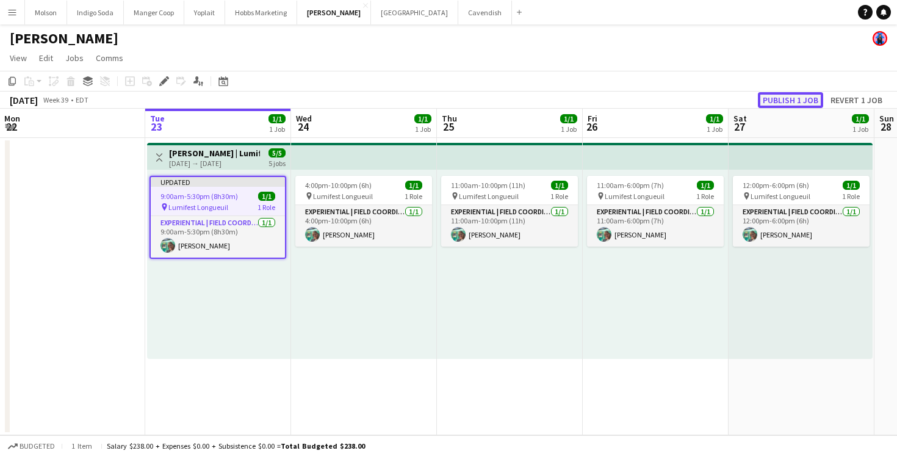
click at [782, 102] on button "Publish 1 job" at bounding box center [790, 100] width 65 height 16
click at [203, 163] on div "09-23-2025 → 09-27-2025" at bounding box center [214, 163] width 91 height 9
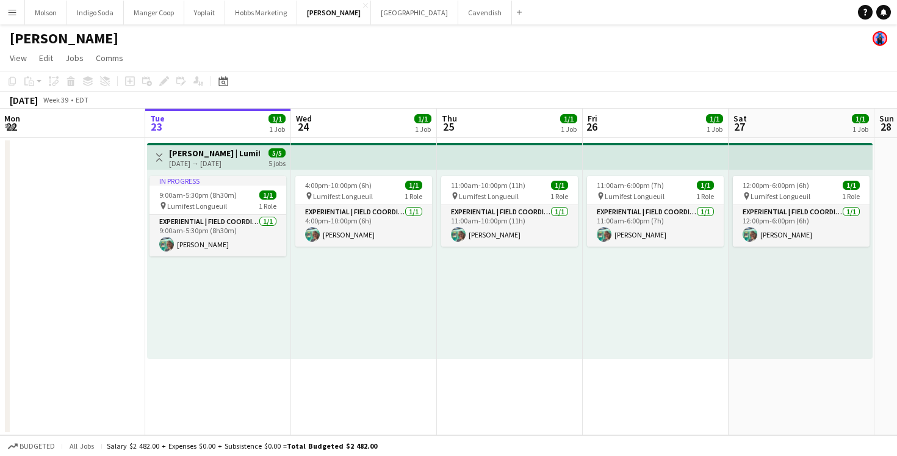
click at [233, 156] on h3 "[PERSON_NAME] | Lumifest ([GEOGRAPHIC_DATA], [GEOGRAPHIC_DATA])" at bounding box center [214, 153] width 91 height 11
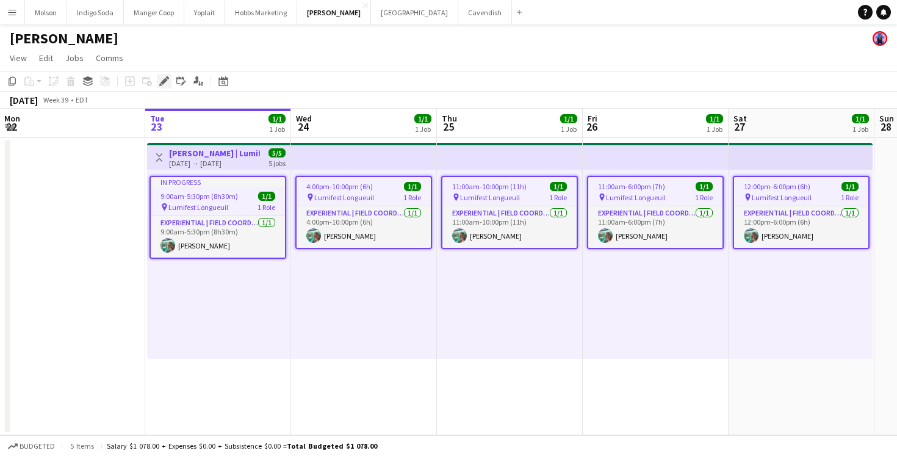
click at [165, 79] on icon at bounding box center [163, 81] width 7 height 7
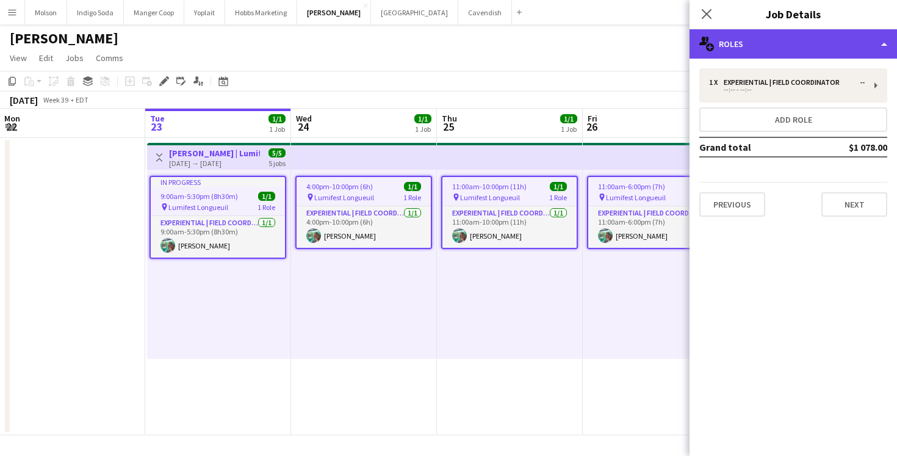
click at [812, 40] on div "multiple-users-add Roles" at bounding box center [792, 43] width 207 height 29
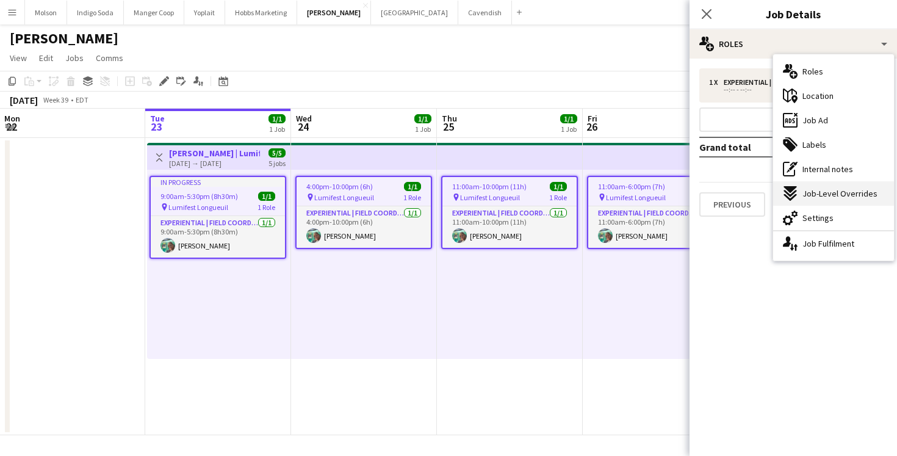
click at [839, 196] on span "Job-Level Overrides" at bounding box center [839, 193] width 75 height 11
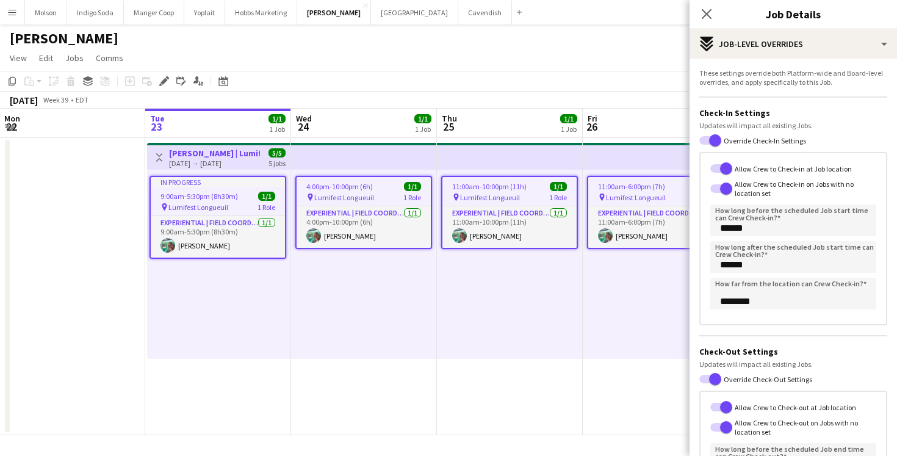
scroll to position [177, 0]
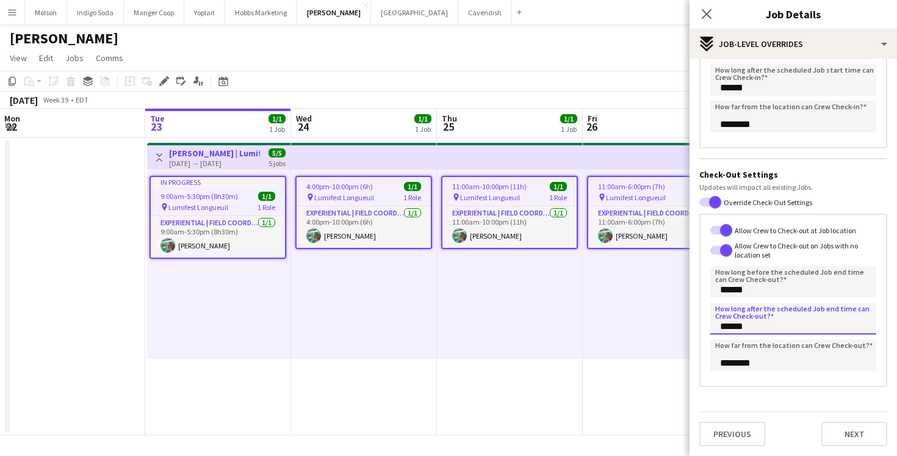
click at [723, 326] on input "******" at bounding box center [793, 319] width 166 height 32
type input "*******"
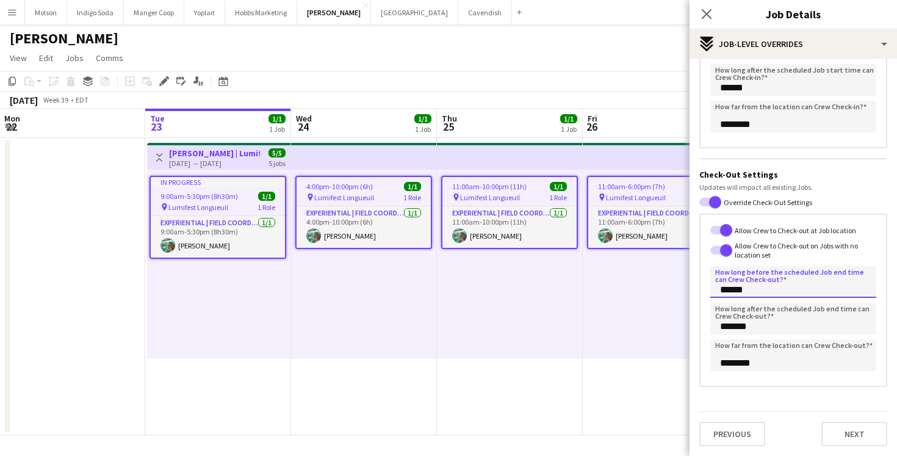
click at [723, 288] on input "******" at bounding box center [793, 282] width 166 height 32
type input "*******"
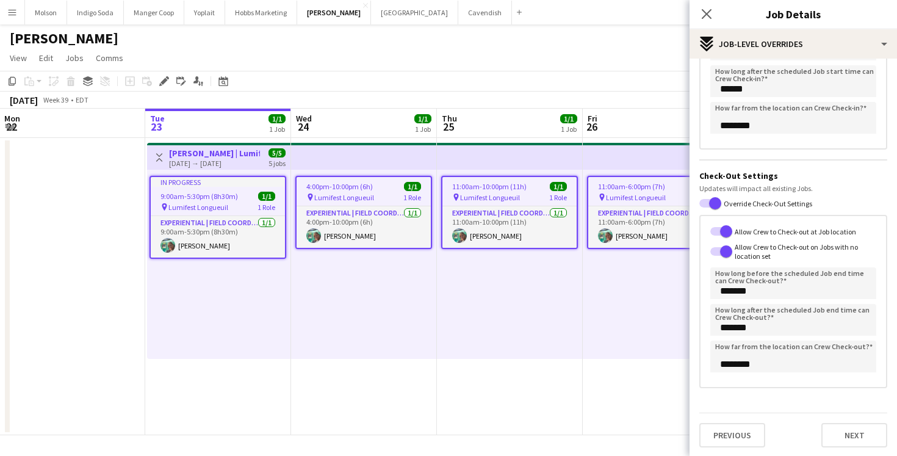
click at [762, 387] on div "Allow Crew to Check-out at Job location Allow Crew to Check-out on Jobs with no…" at bounding box center [793, 302] width 188 height 174
click at [849, 431] on button "Next" at bounding box center [854, 435] width 66 height 24
type input "*******"
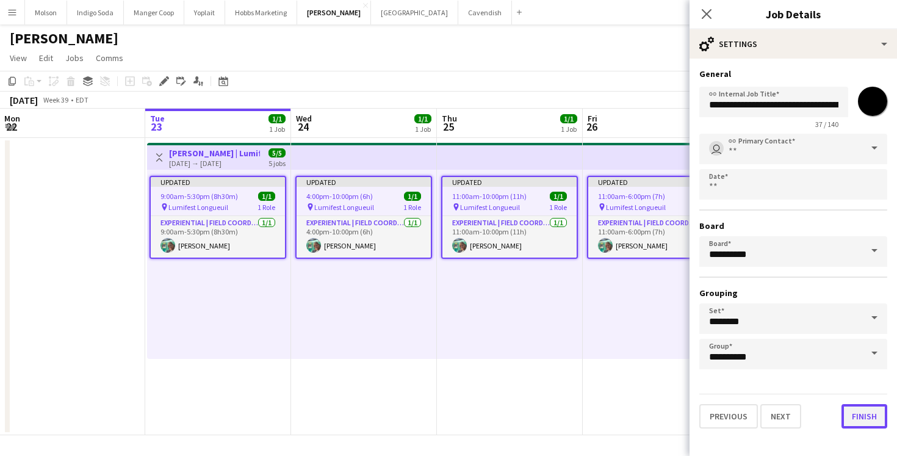
click at [853, 422] on button "Finish" at bounding box center [864, 416] width 46 height 24
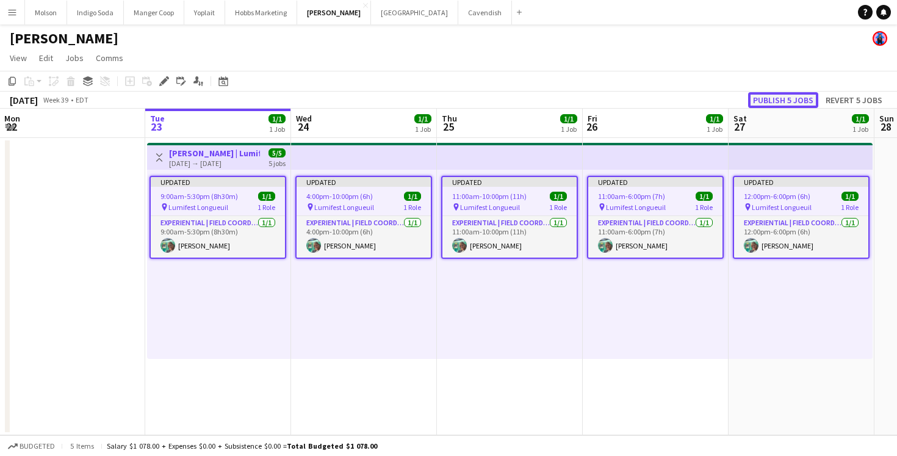
click at [787, 94] on button "Publish 5 jobs" at bounding box center [783, 100] width 70 height 16
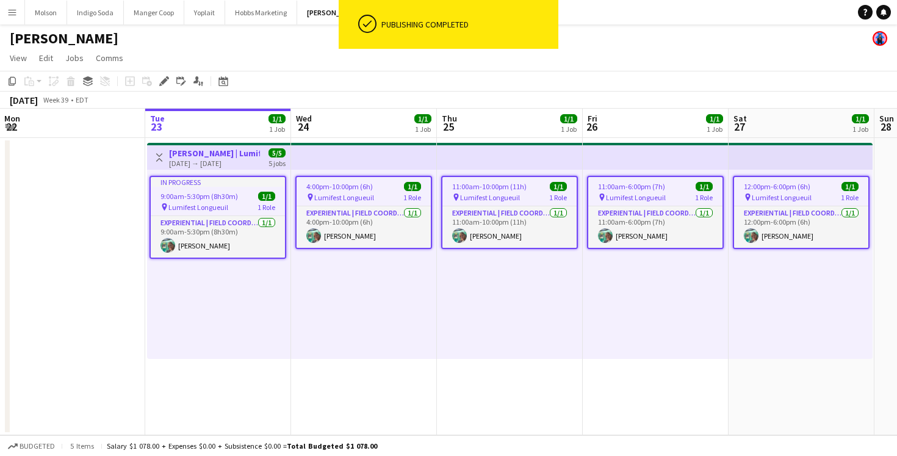
click at [379, 160] on app-top-bar at bounding box center [364, 156] width 146 height 27
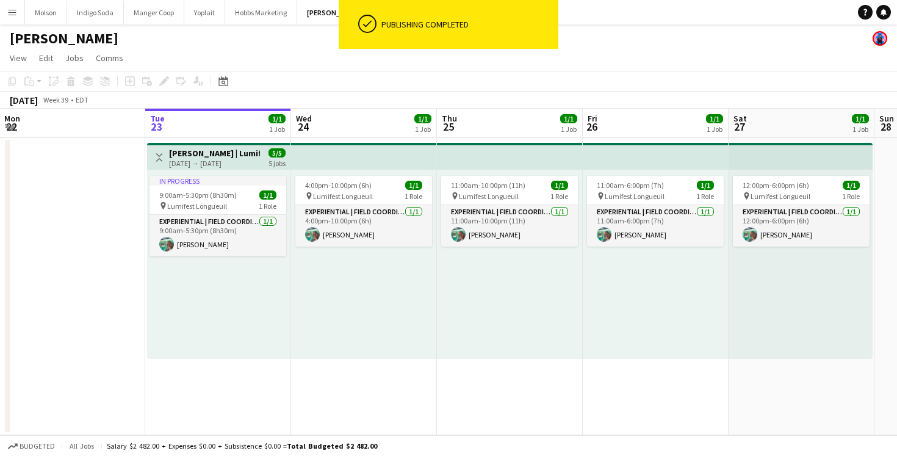
click at [379, 160] on app-top-bar at bounding box center [364, 156] width 146 height 27
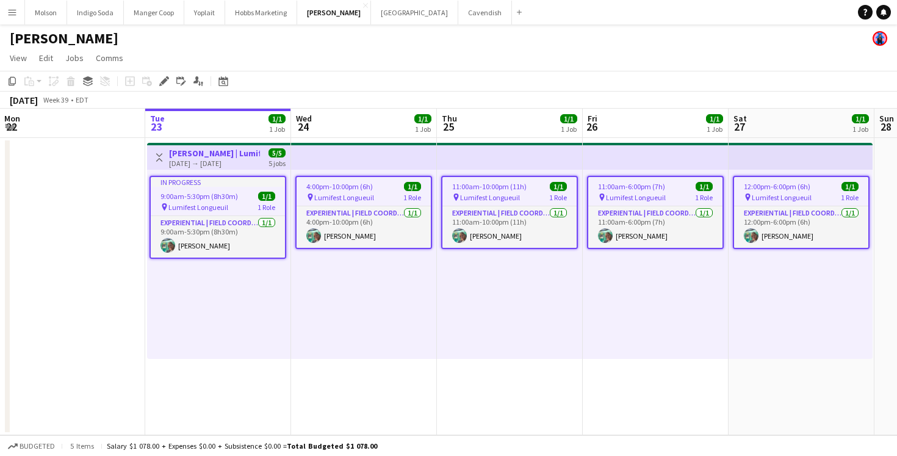
click at [359, 163] on app-top-bar at bounding box center [364, 156] width 146 height 27
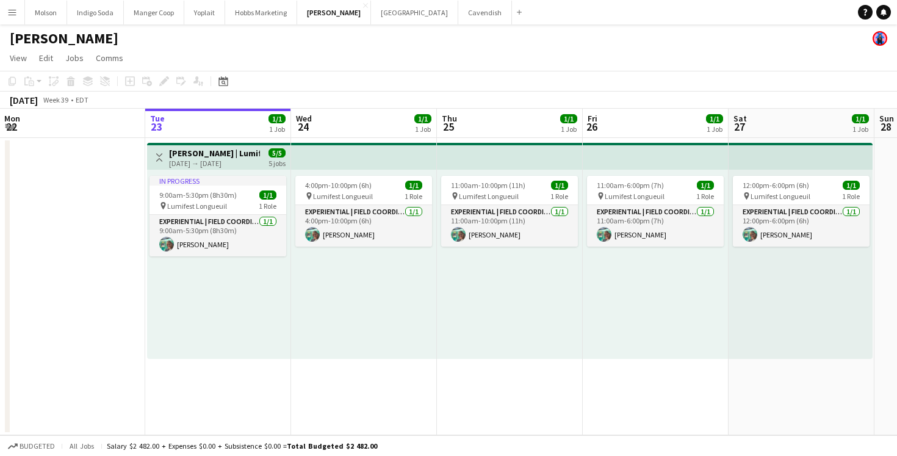
click at [333, 152] on app-top-bar at bounding box center [364, 156] width 146 height 27
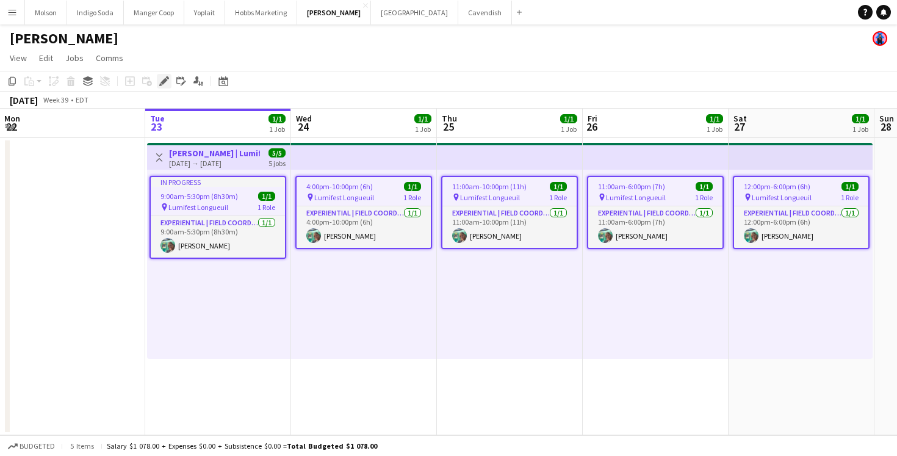
click at [163, 82] on icon at bounding box center [163, 81] width 7 height 7
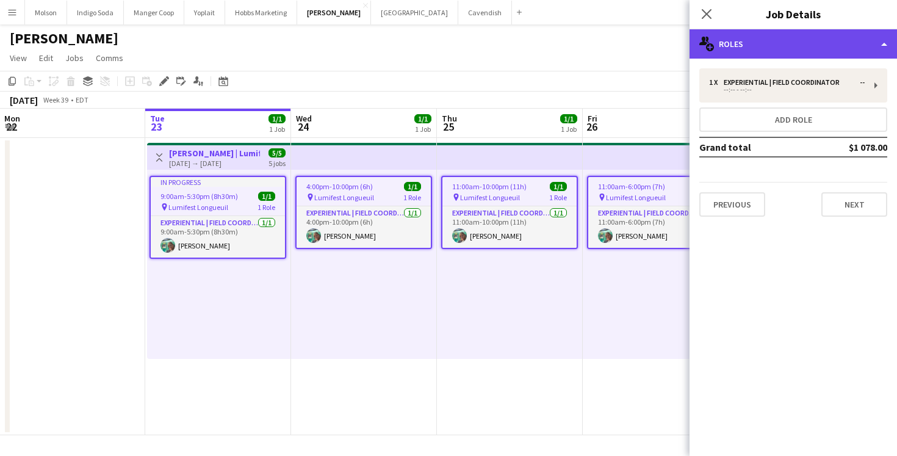
click at [772, 54] on div "multiple-users-add Roles" at bounding box center [792, 43] width 207 height 29
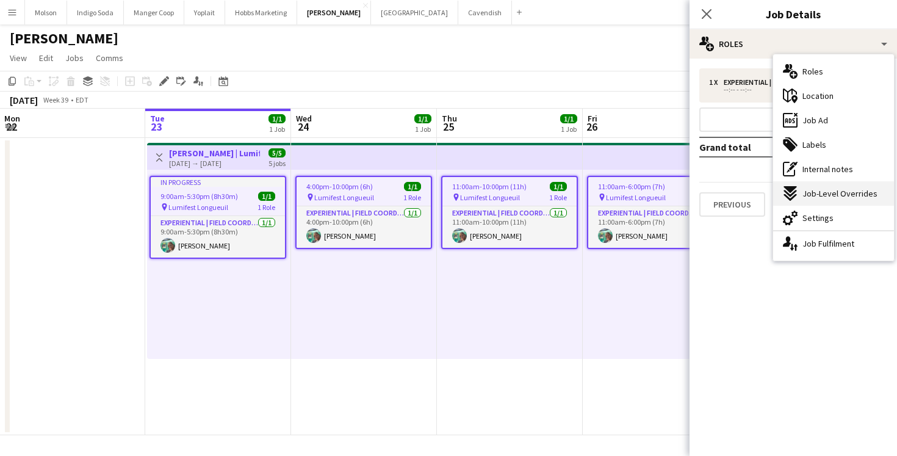
click at [836, 196] on span "Job-Level Overrides" at bounding box center [839, 193] width 75 height 11
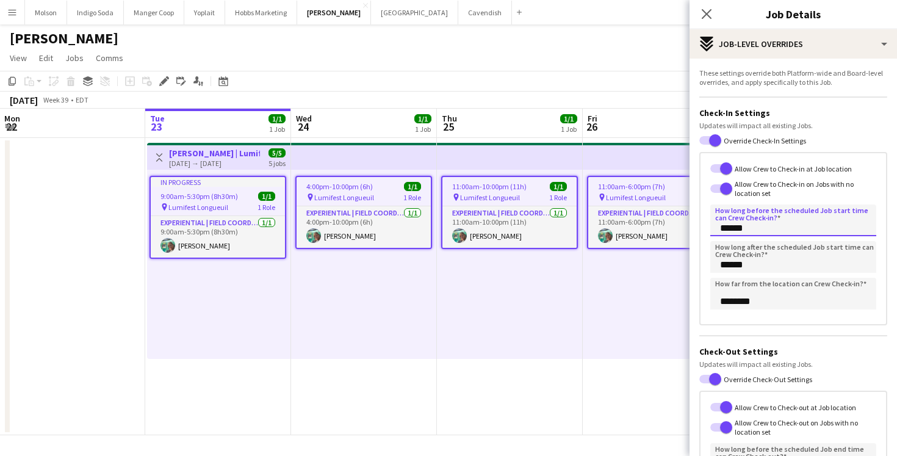
click at [723, 228] on input "******" at bounding box center [793, 220] width 166 height 32
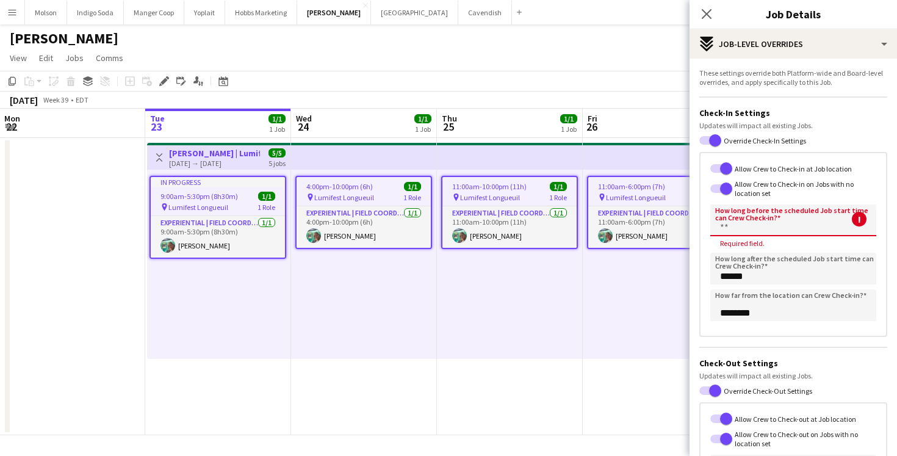
type input "******"
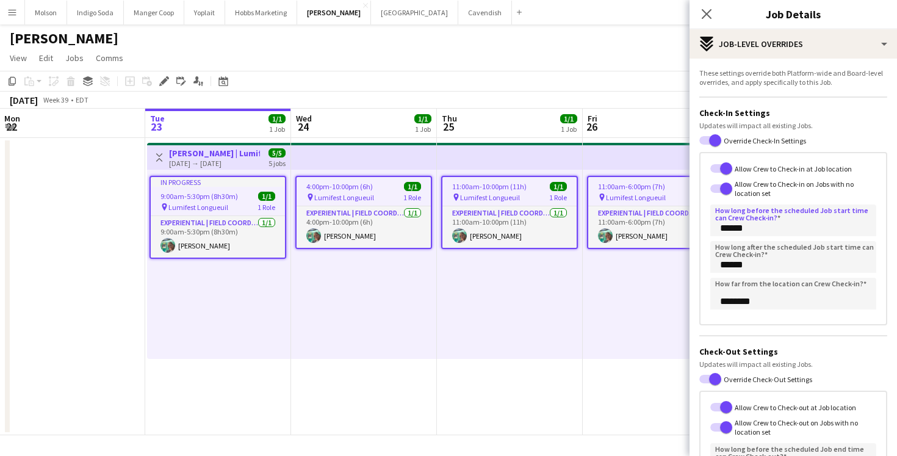
click at [842, 122] on div "Updates will impact all existing Jobs." at bounding box center [793, 125] width 188 height 9
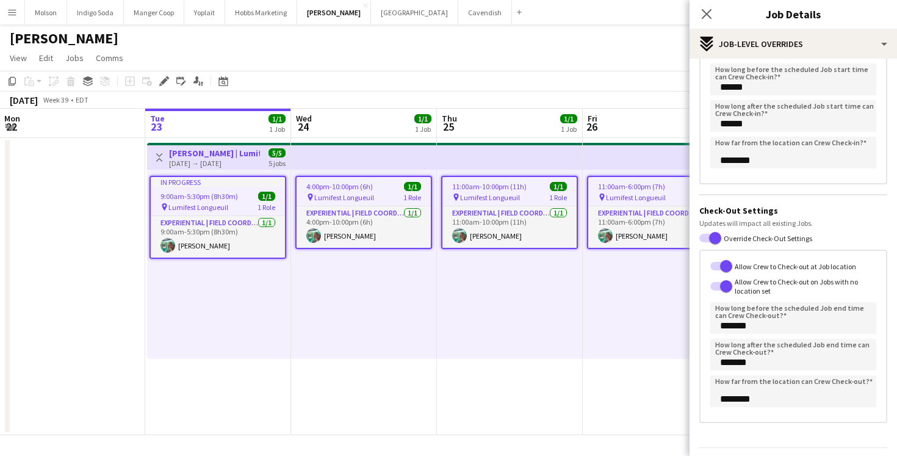
scroll to position [177, 0]
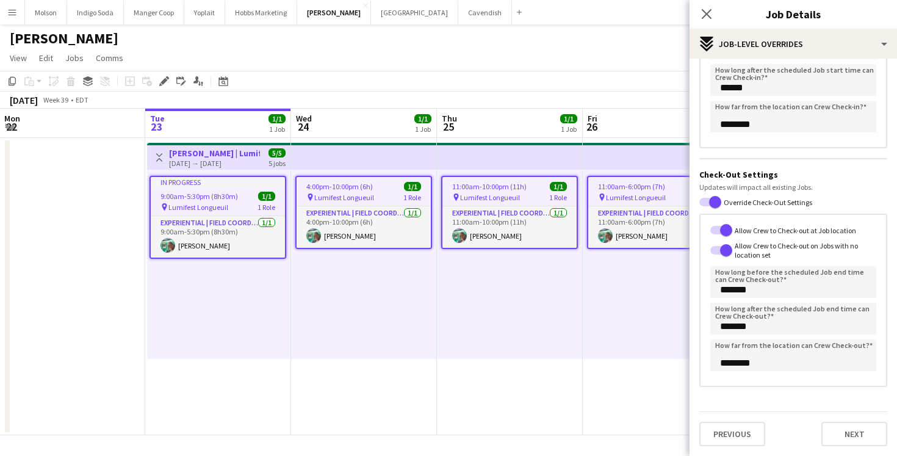
drag, startPoint x: 539, startPoint y: 65, endPoint x: 531, endPoint y: 65, distance: 7.3
click at [539, 65] on app-page-menu "View Day view expanded Day view collapsed Month view Date picker Jump to today …" at bounding box center [448, 59] width 897 height 23
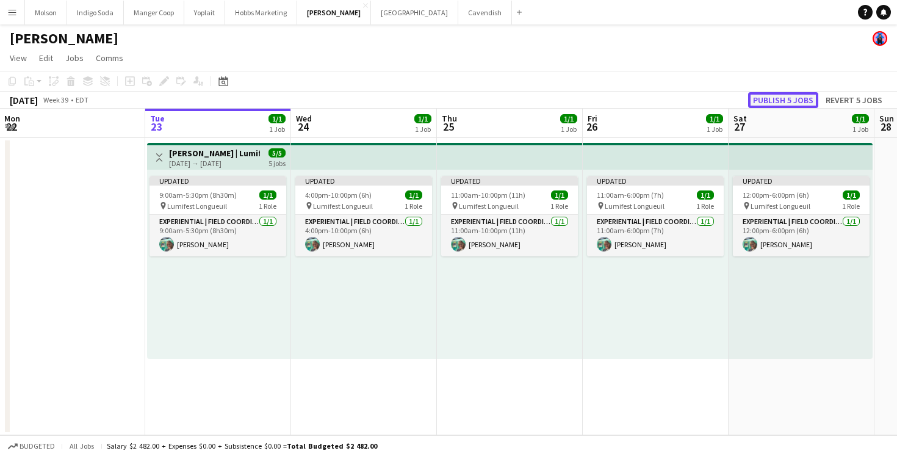
click at [792, 98] on button "Publish 5 jobs" at bounding box center [783, 100] width 70 height 16
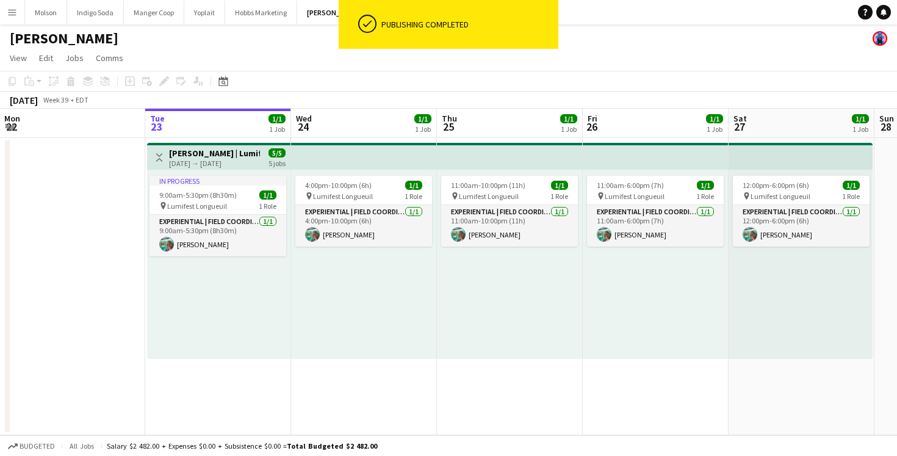
click at [465, 166] on app-top-bar at bounding box center [510, 156] width 146 height 27
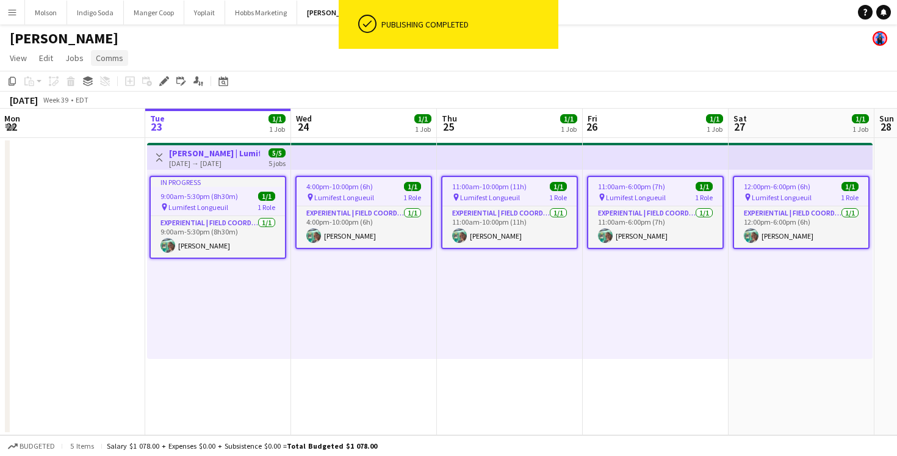
click at [104, 57] on span "Comms" at bounding box center [109, 57] width 27 height 11
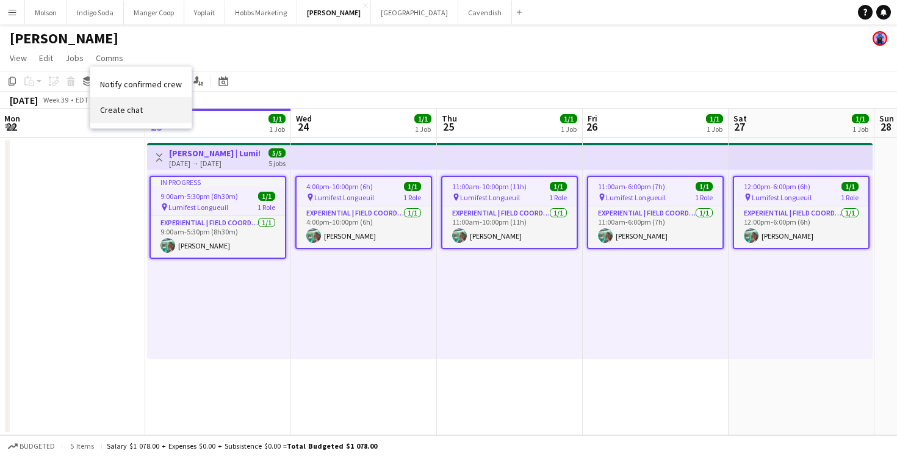
click at [133, 107] on span "Create chat" at bounding box center [121, 109] width 43 height 11
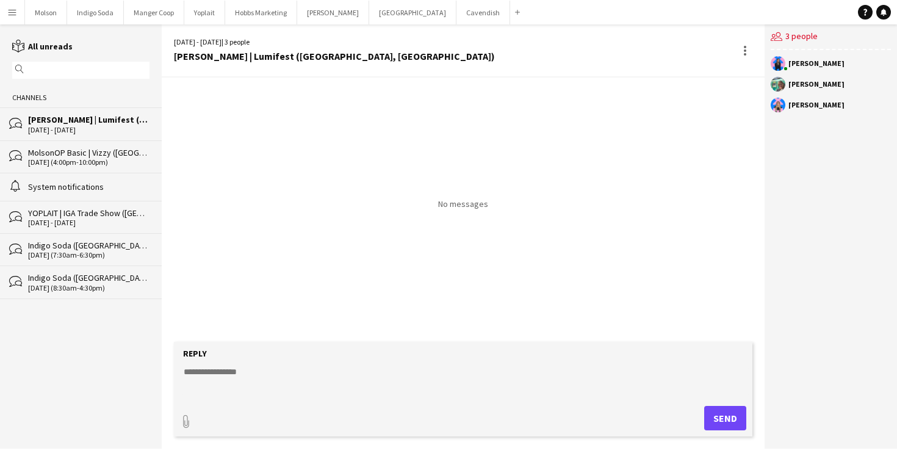
click at [326, 374] on textarea at bounding box center [465, 381] width 566 height 32
type textarea "*"
click at [63, 121] on div "[PERSON_NAME] | Lumifest ([GEOGRAPHIC_DATA], [GEOGRAPHIC_DATA])" at bounding box center [88, 119] width 121 height 11
click at [334, 369] on textarea "**********" at bounding box center [465, 381] width 566 height 32
type textarea "**********"
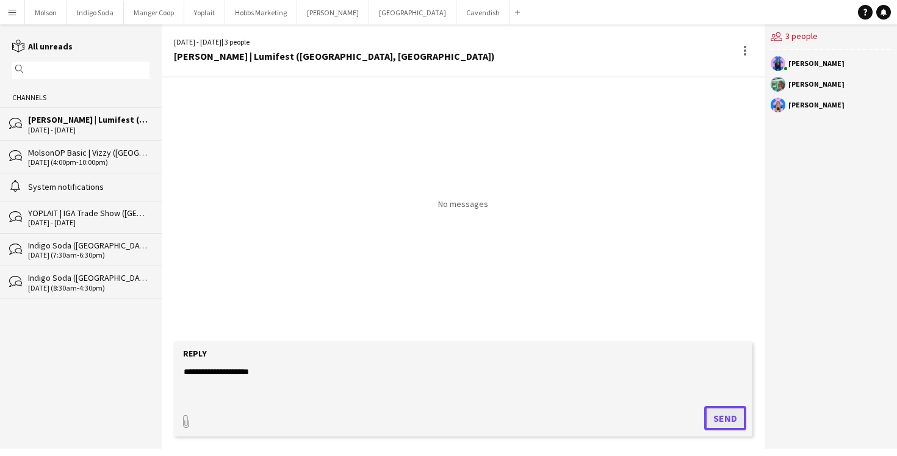
click at [711, 413] on button "Send" at bounding box center [725, 418] width 42 height 24
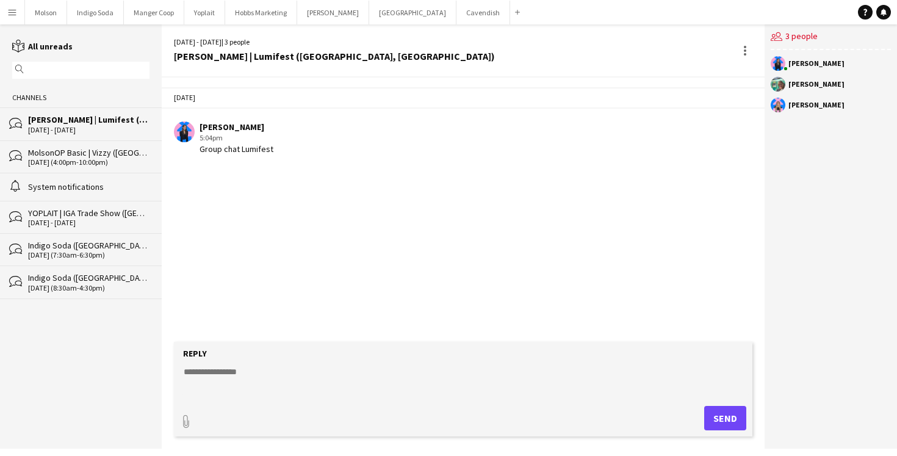
click at [70, 151] on div "MolsonOP Basic | Vizzy ([GEOGRAPHIC_DATA], [GEOGRAPHIC_DATA])" at bounding box center [88, 152] width 121 height 11
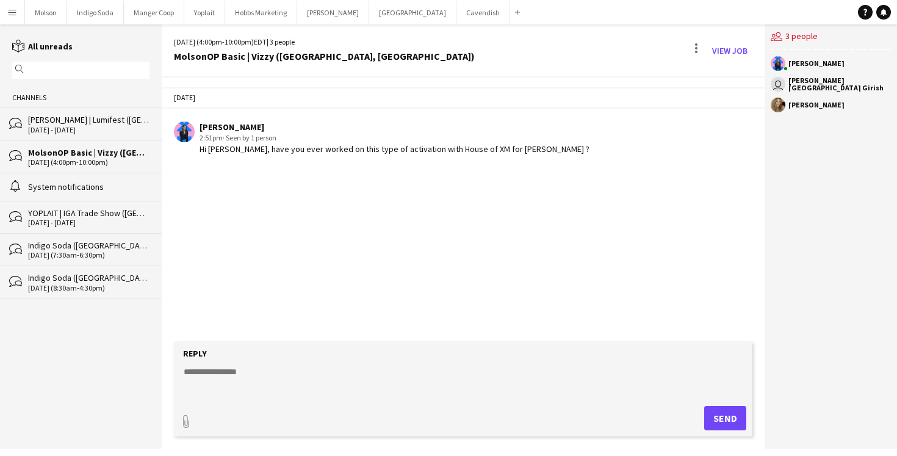
click at [68, 192] on div "alarm System notifications" at bounding box center [81, 187] width 162 height 28
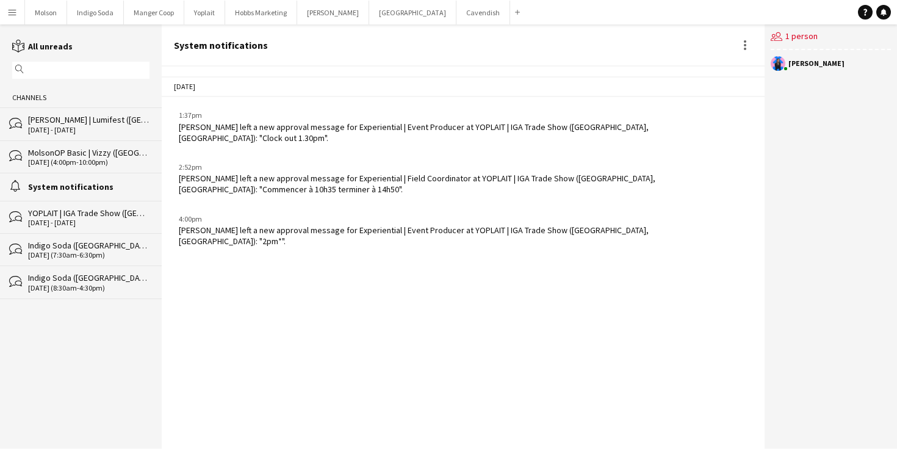
click at [73, 214] on div "YOPLAIT | IGA Trade Show ([GEOGRAPHIC_DATA], [GEOGRAPHIC_DATA])" at bounding box center [88, 212] width 121 height 11
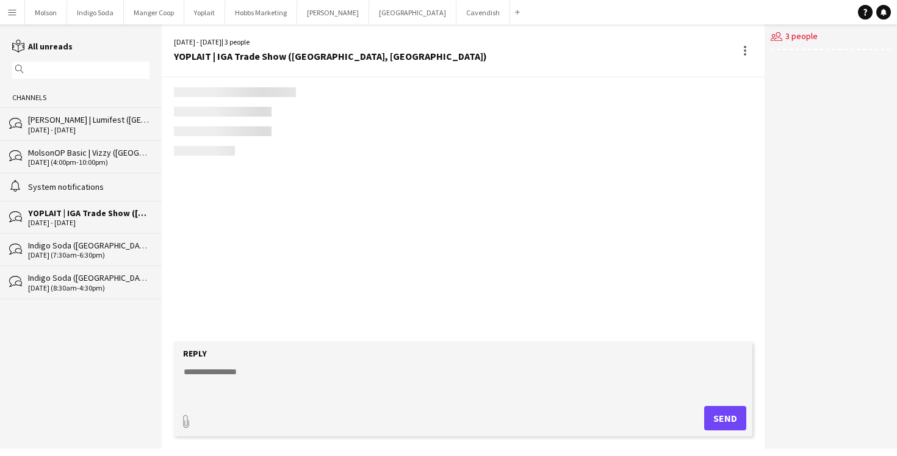
scroll to position [117, 0]
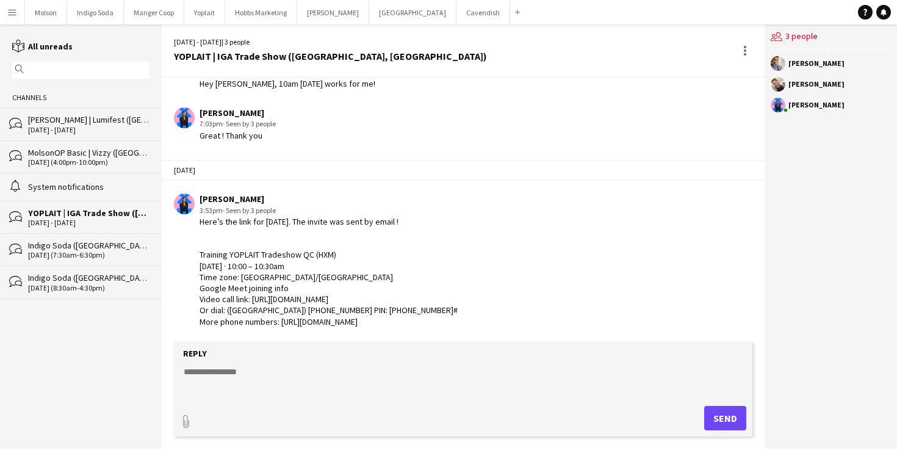
click at [66, 126] on div "[DATE] - [DATE]" at bounding box center [88, 130] width 121 height 9
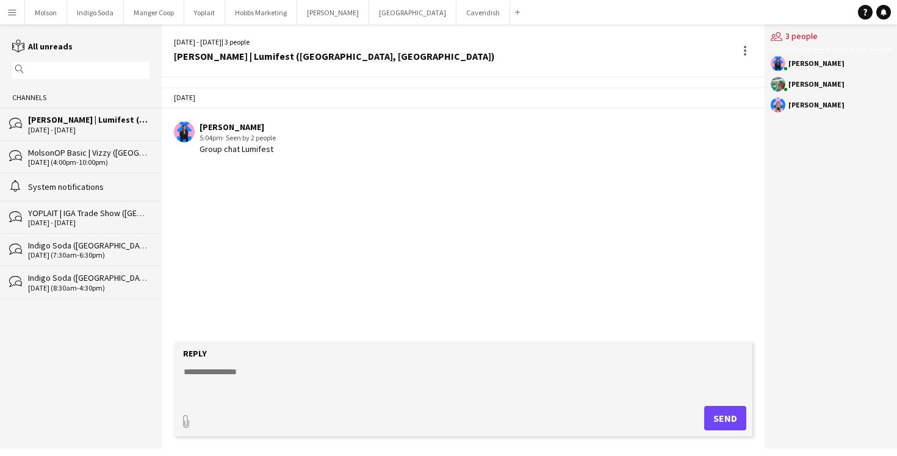
click at [81, 163] on div "[DATE] (4:00pm-10:00pm)" at bounding box center [88, 162] width 121 height 9
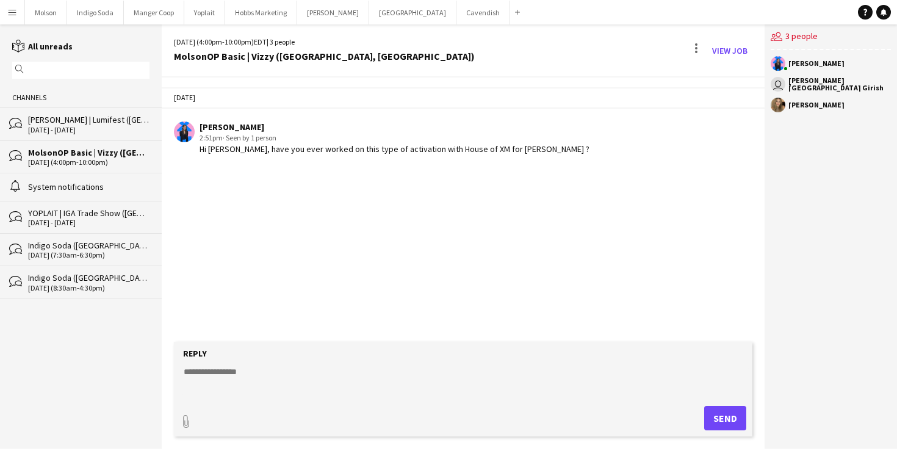
click at [81, 133] on div "[DATE] - [DATE]" at bounding box center [88, 130] width 121 height 9
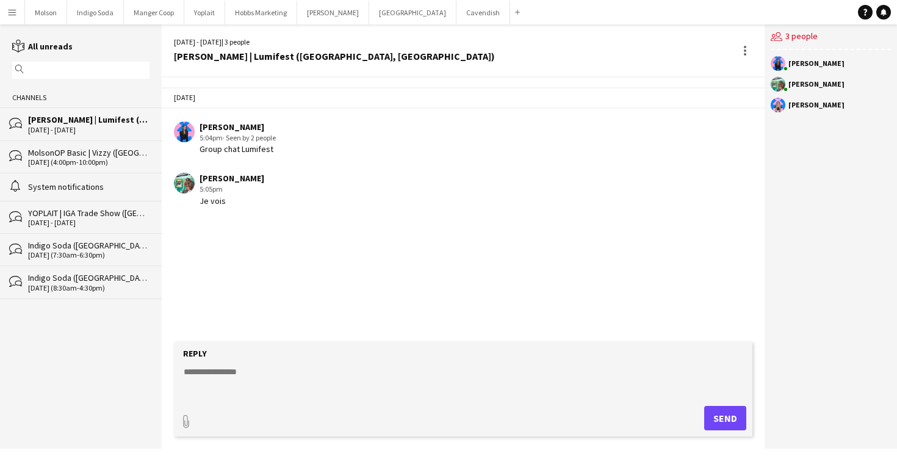
click at [218, 384] on textarea at bounding box center [465, 381] width 566 height 32
type textarea "*******"
click at [733, 415] on button "Send" at bounding box center [725, 418] width 42 height 24
click at [274, 374] on textarea at bounding box center [465, 381] width 566 height 32
type textarea "**********"
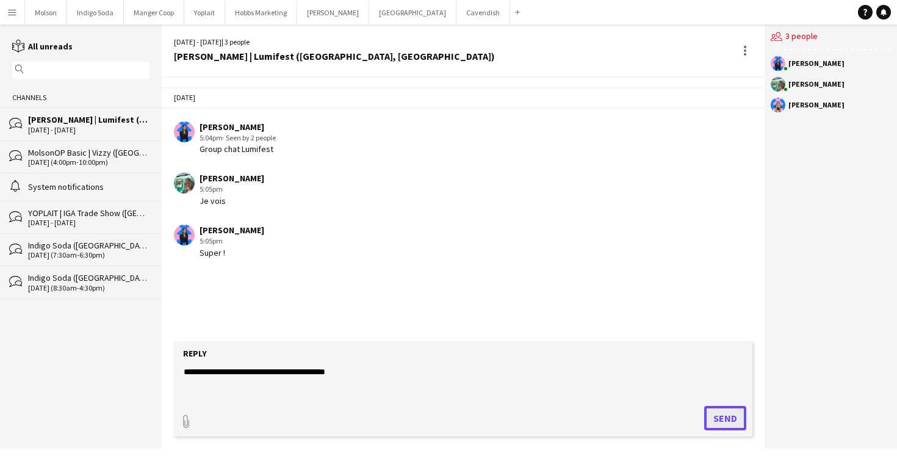
click at [717, 420] on button "Send" at bounding box center [725, 418] width 42 height 24
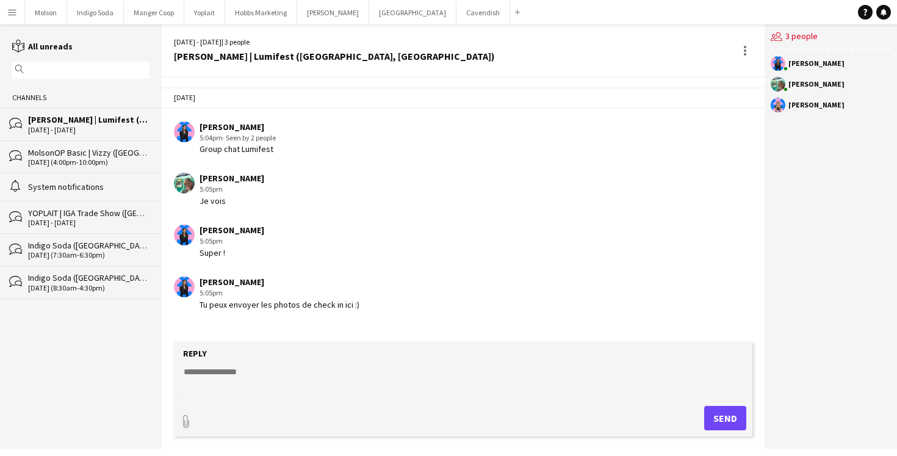
click at [406, 308] on div "Laurence Pare 5:05pm Tu peux envoyer les photos de check in ici :)" at bounding box center [415, 293] width 482 height 34
click at [745, 51] on div at bounding box center [744, 50] width 2 height 2
click at [543, 231] on div at bounding box center [448, 228] width 897 height 456
click at [320, 310] on div "Tu peux envoyer les photos de check in ici :)" at bounding box center [279, 304] width 160 height 11
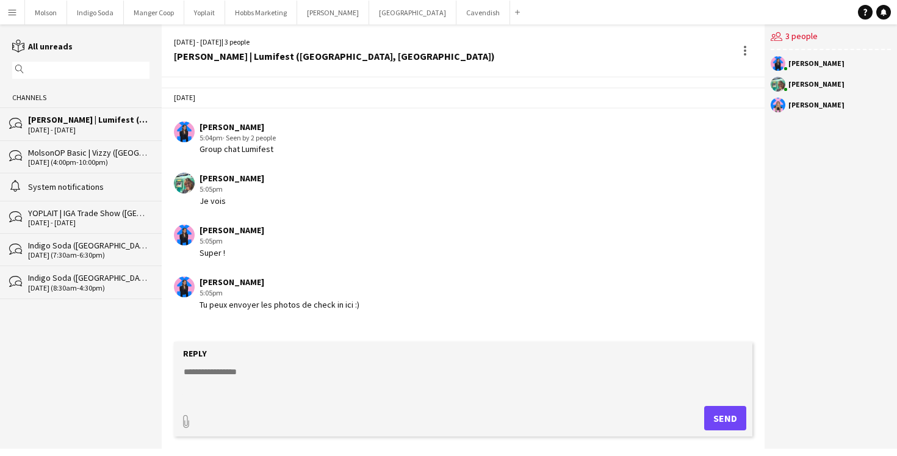
click at [320, 310] on div "Tu peux envoyer les photos de check in ici :)" at bounding box center [279, 304] width 160 height 11
click at [351, 310] on div "Tu peux envoyer les photos de check in ici :)" at bounding box center [279, 304] width 160 height 11
click at [278, 385] on textarea at bounding box center [465, 381] width 566 height 32
type textarea "**********"
click at [725, 420] on button "Send" at bounding box center [725, 418] width 42 height 24
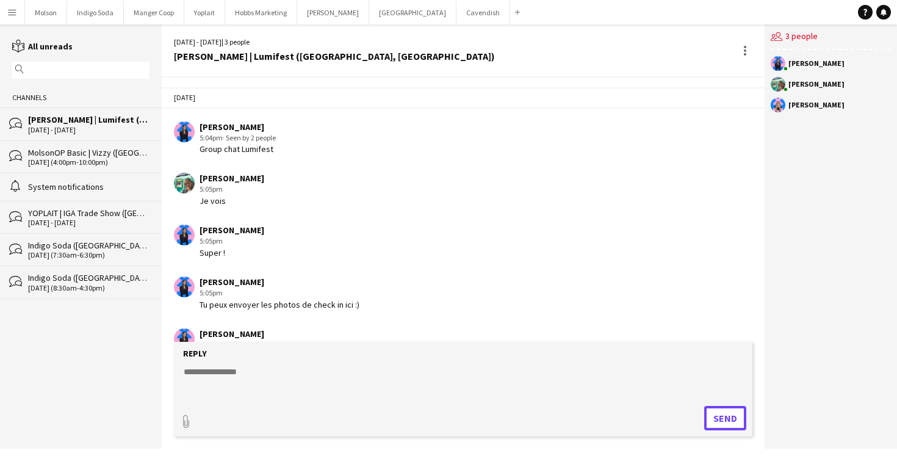
scroll to position [46, 0]
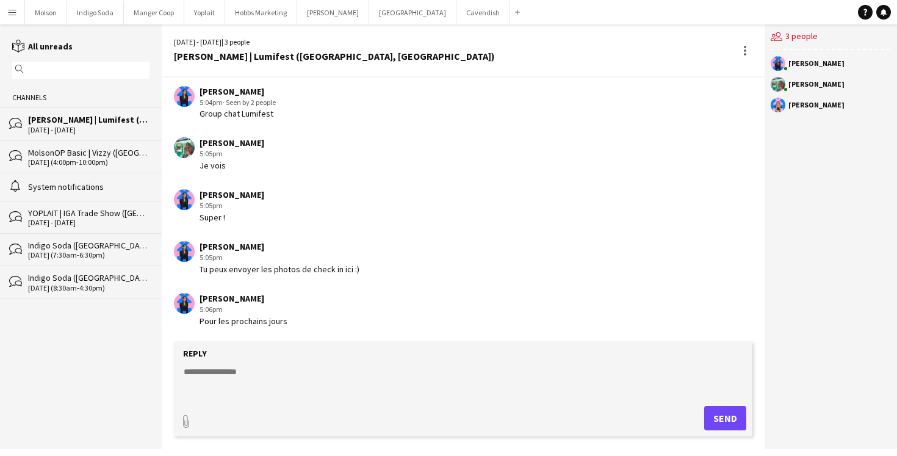
click at [56, 215] on div "YOPLAIT | IGA Trade Show ([GEOGRAPHIC_DATA], [GEOGRAPHIC_DATA])" at bounding box center [88, 212] width 121 height 11
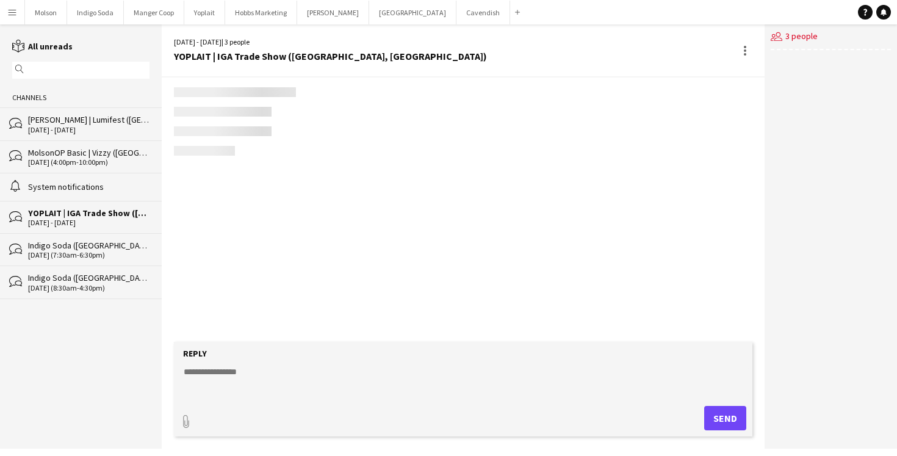
scroll to position [117, 0]
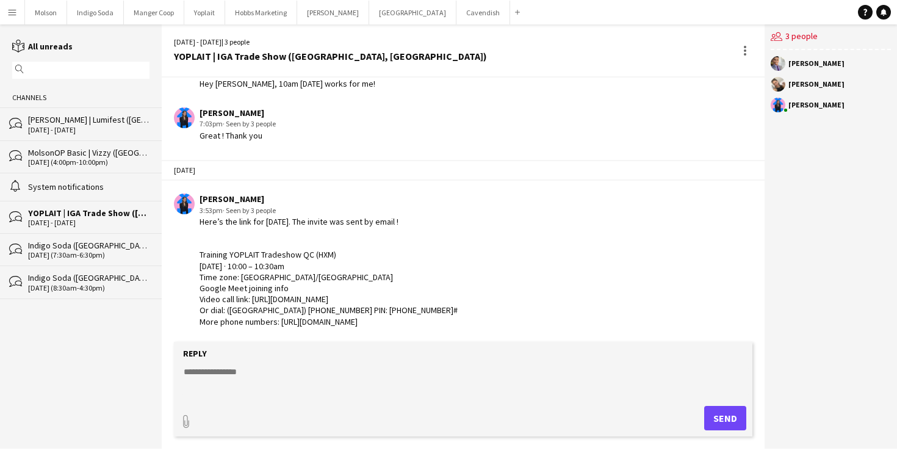
click at [232, 252] on div "Here’s the link for tomorrow. The invite was sent by email ! Training YOPLAIT T…" at bounding box center [328, 271] width 258 height 111
drag, startPoint x: 248, startPoint y: 374, endPoint x: 247, endPoint y: 368, distance: 6.7
click at [247, 374] on textarea at bounding box center [465, 381] width 566 height 32
drag, startPoint x: 216, startPoint y: 371, endPoint x: 235, endPoint y: 395, distance: 30.3
click at [220, 373] on textarea "**********" at bounding box center [465, 381] width 566 height 32
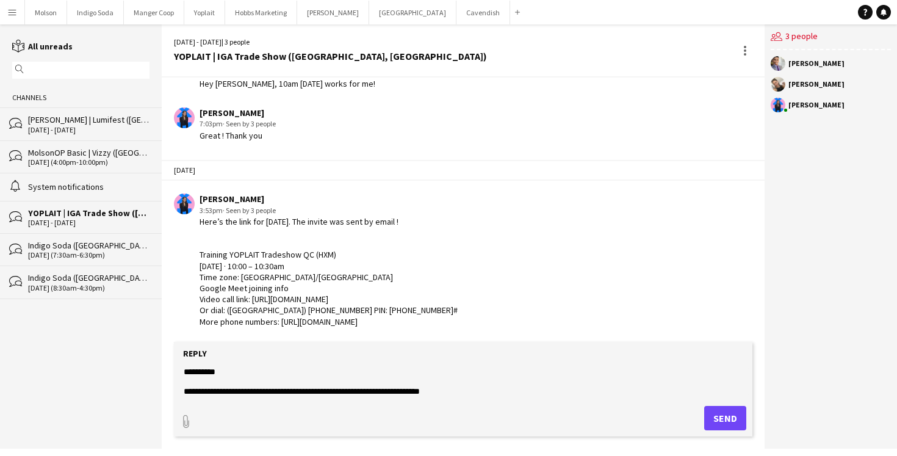
click at [410, 391] on textarea "**********" at bounding box center [465, 381] width 566 height 32
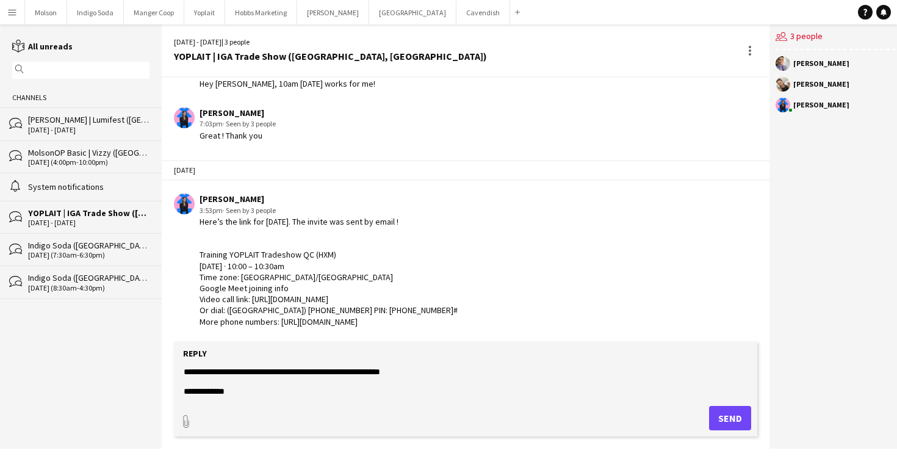
scroll to position [20, 0]
type textarea "**********"
click at [728, 417] on button "Send" at bounding box center [730, 418] width 42 height 24
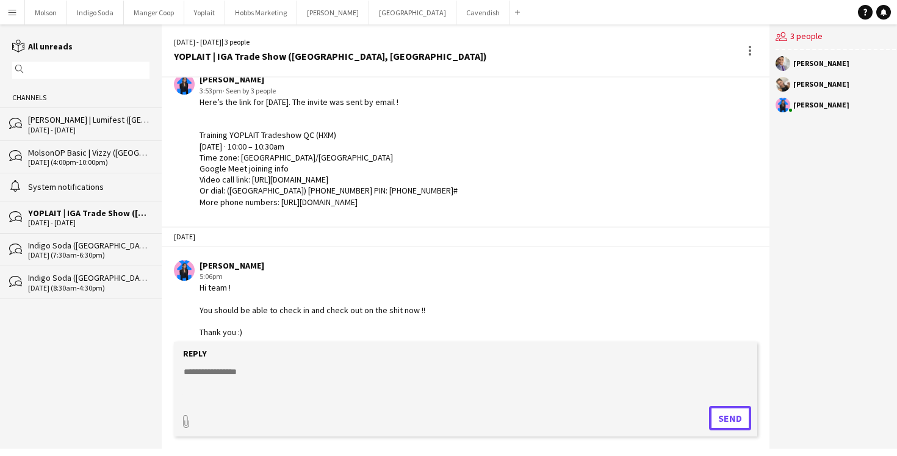
scroll to position [248, 0]
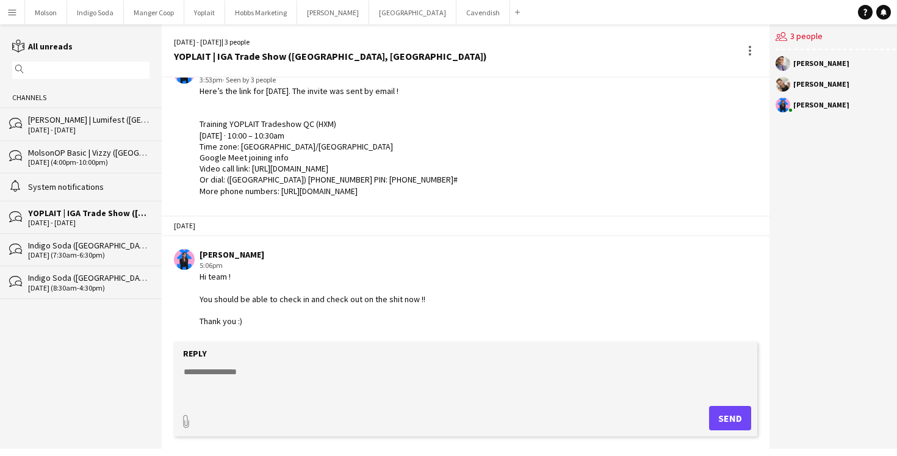
click at [348, 278] on div "Hi team ! You should be able to check in and check out on the shit now !! Thank…" at bounding box center [312, 299] width 226 height 56
click at [349, 370] on textarea at bounding box center [465, 381] width 566 height 32
type textarea "********"
click at [726, 417] on button "Send" at bounding box center [730, 418] width 42 height 24
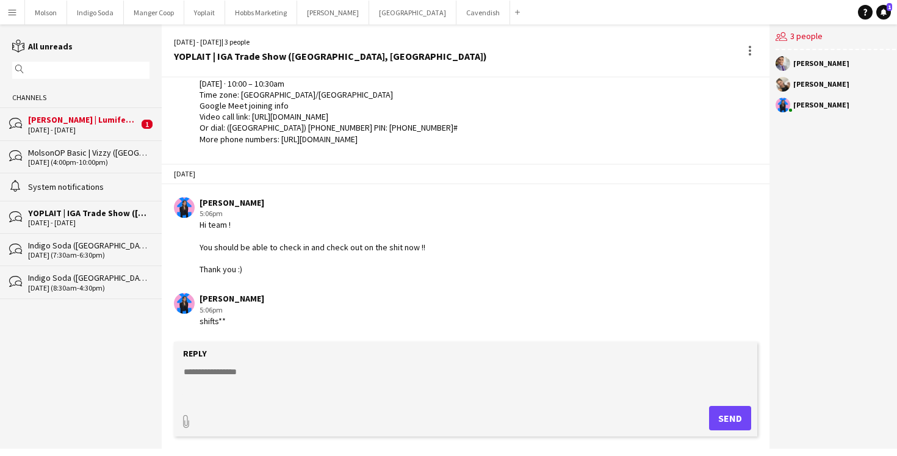
click at [94, 131] on div "[DATE] - [DATE]" at bounding box center [83, 130] width 110 height 9
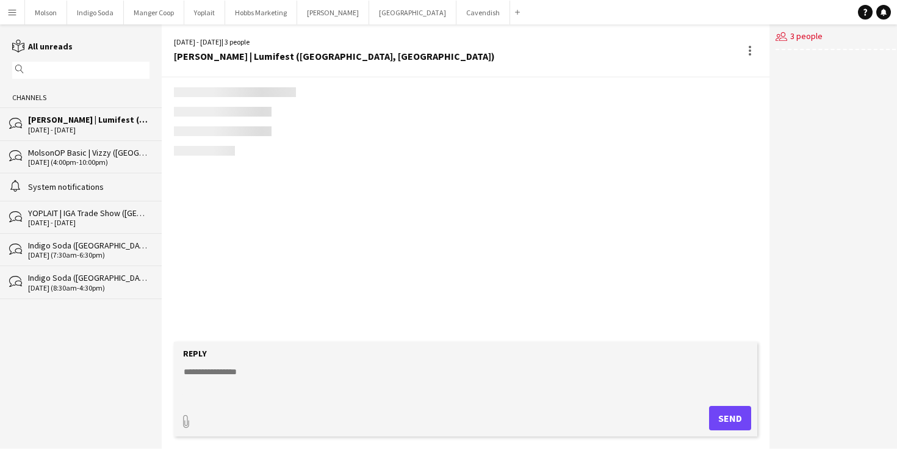
scroll to position [98, 0]
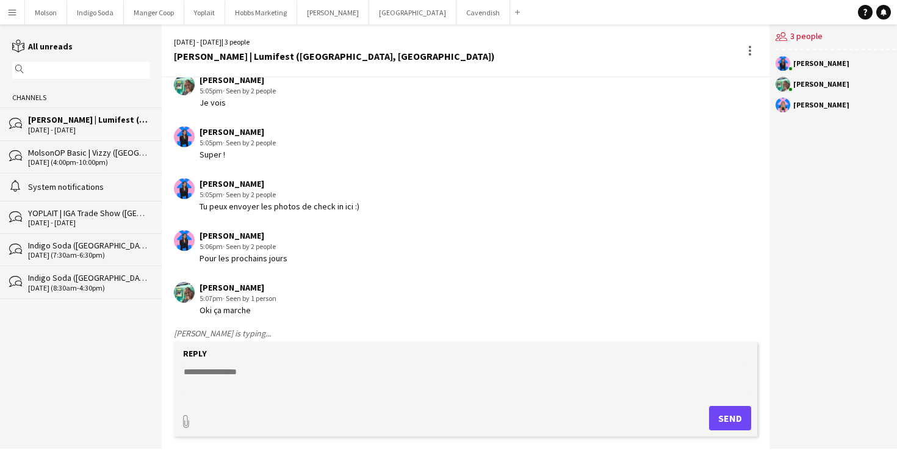
click at [96, 155] on div "MolsonOP Basic | Vizzy ([GEOGRAPHIC_DATA], [GEOGRAPHIC_DATA])" at bounding box center [88, 152] width 121 height 11
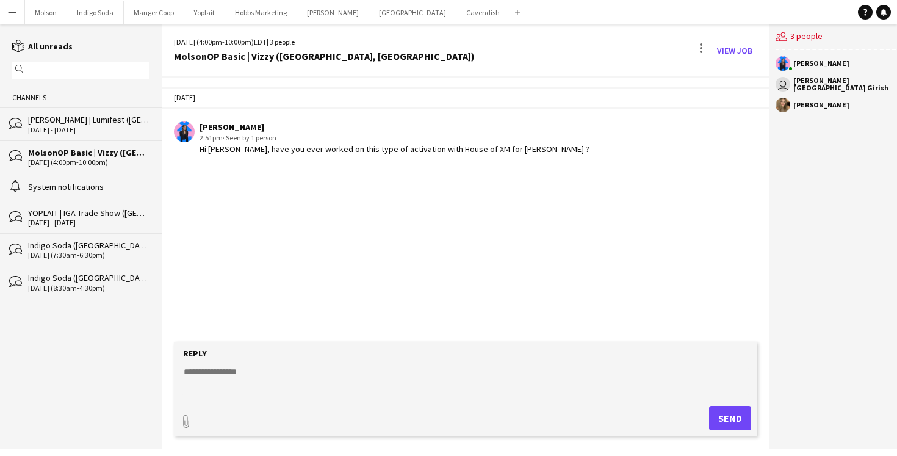
click at [79, 127] on div "[DATE] - [DATE]" at bounding box center [88, 130] width 121 height 9
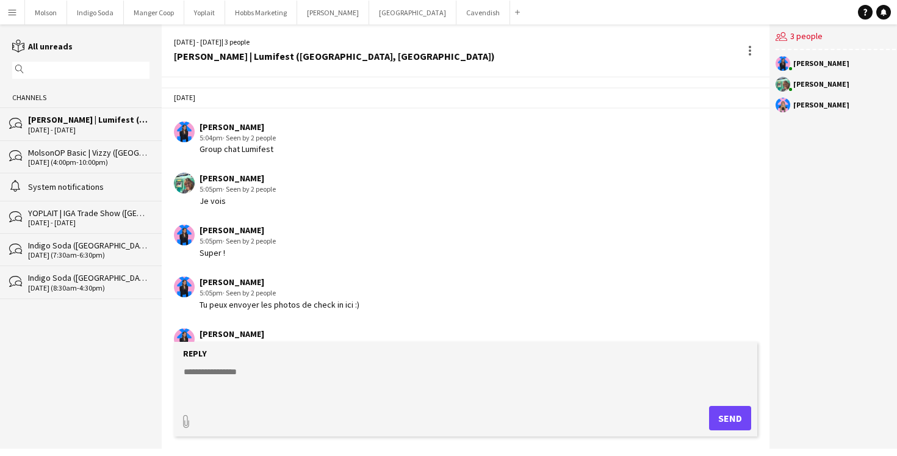
scroll to position [98, 0]
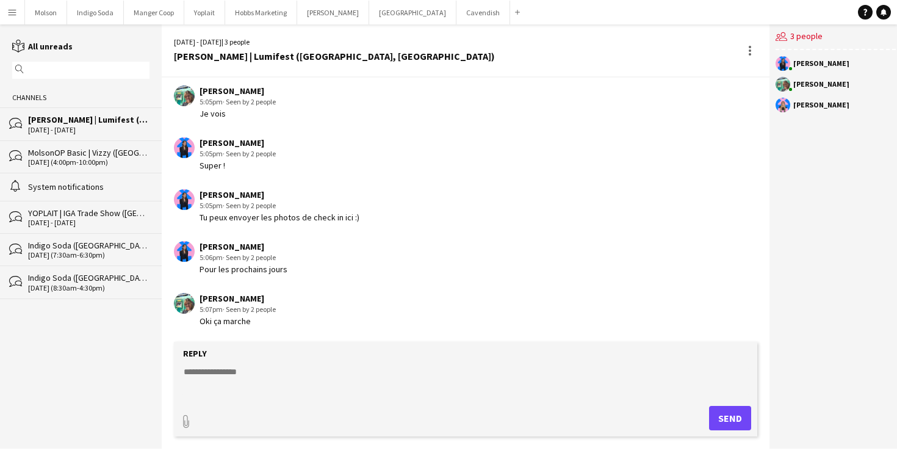
click at [70, 221] on div "[DATE] - [DATE]" at bounding box center [88, 222] width 121 height 9
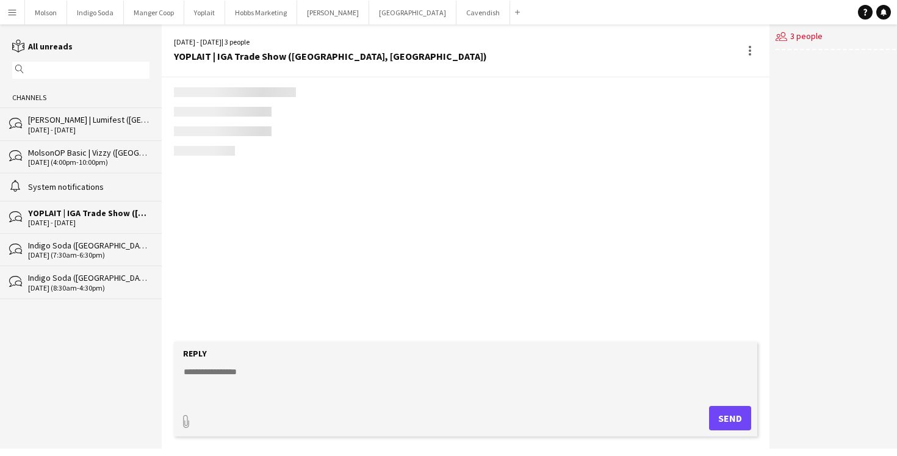
scroll to position [288, 0]
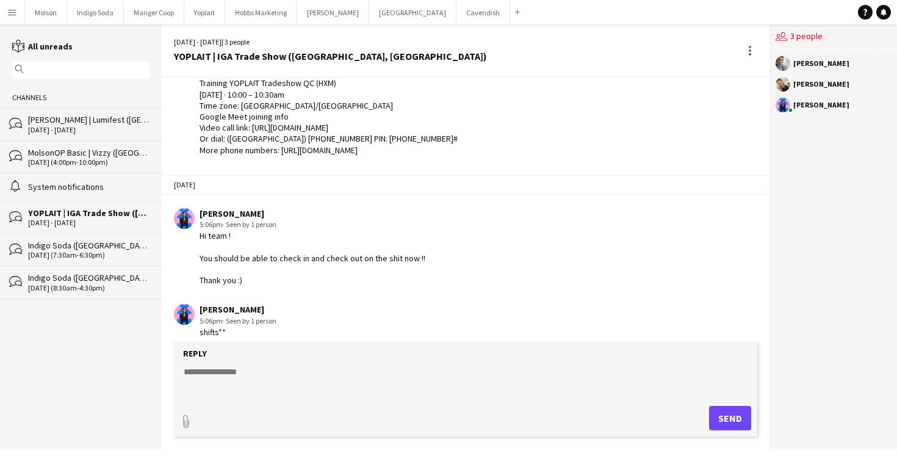
click at [380, 254] on div "Hi team ! You should be able to check in and check out on the shit now !! Thank…" at bounding box center [312, 258] width 226 height 56
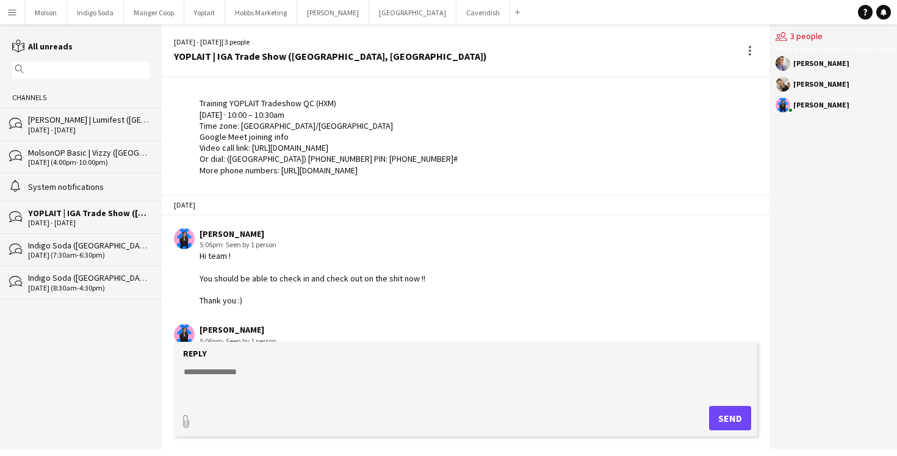
scroll to position [299, 0]
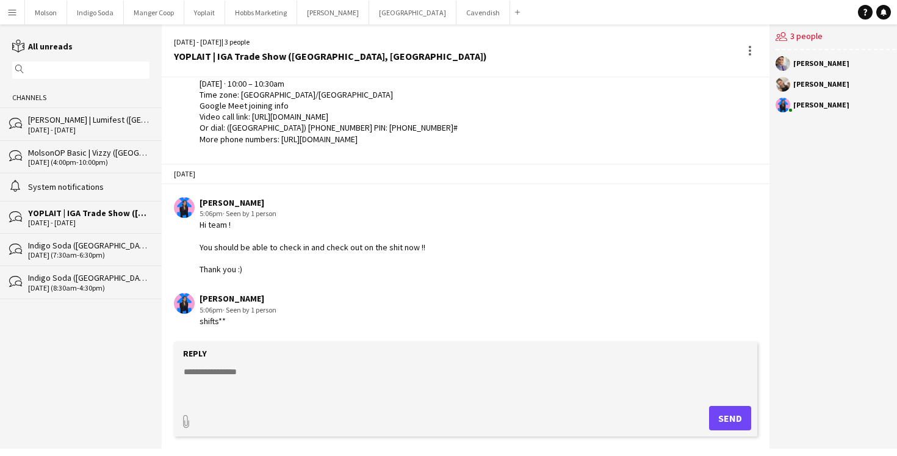
click at [226, 321] on div "shifts**" at bounding box center [237, 320] width 77 height 11
click at [72, 116] on div "[PERSON_NAME] | Lumifest ([GEOGRAPHIC_DATA], [GEOGRAPHIC_DATA])" at bounding box center [88, 119] width 121 height 11
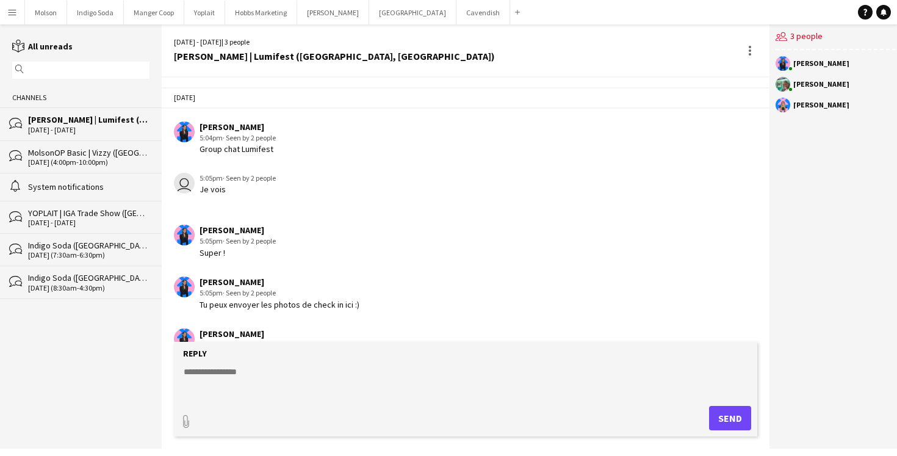
scroll to position [98, 0]
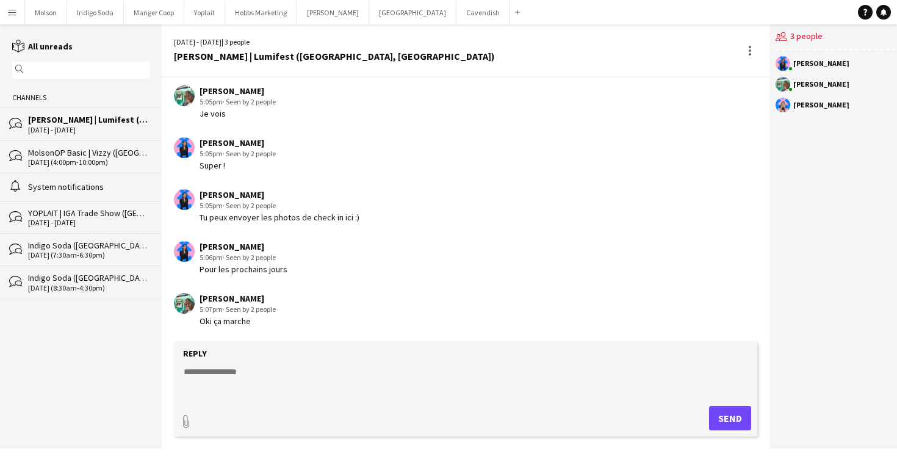
click at [298, 62] on div "[PERSON_NAME] | Lumifest ([GEOGRAPHIC_DATA], [GEOGRAPHIC_DATA])" at bounding box center [334, 56] width 321 height 11
click at [194, 51] on div "[PERSON_NAME] | Lumifest ([GEOGRAPHIC_DATA], [GEOGRAPHIC_DATA])" at bounding box center [334, 56] width 321 height 11
click at [797, 37] on div "users2 3 people" at bounding box center [835, 37] width 120 height 26
click at [12, 16] on app-icon "Menu" at bounding box center [12, 12] width 10 height 10
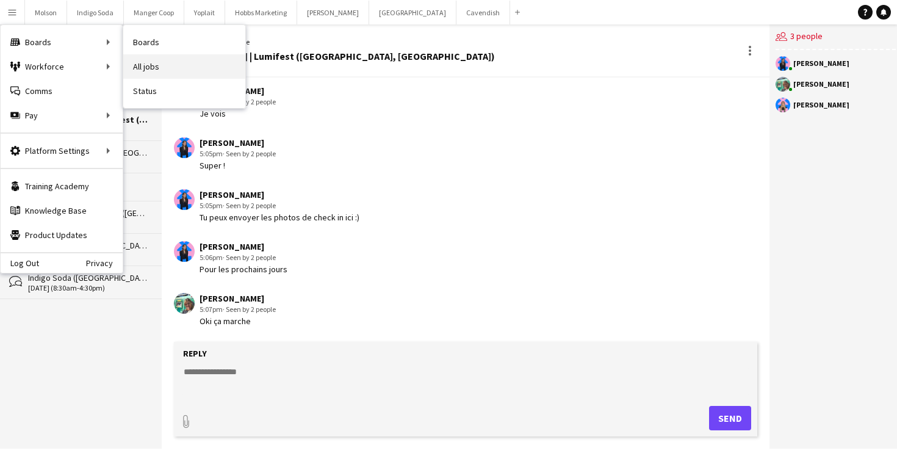
click at [172, 57] on link "All jobs" at bounding box center [184, 66] width 122 height 24
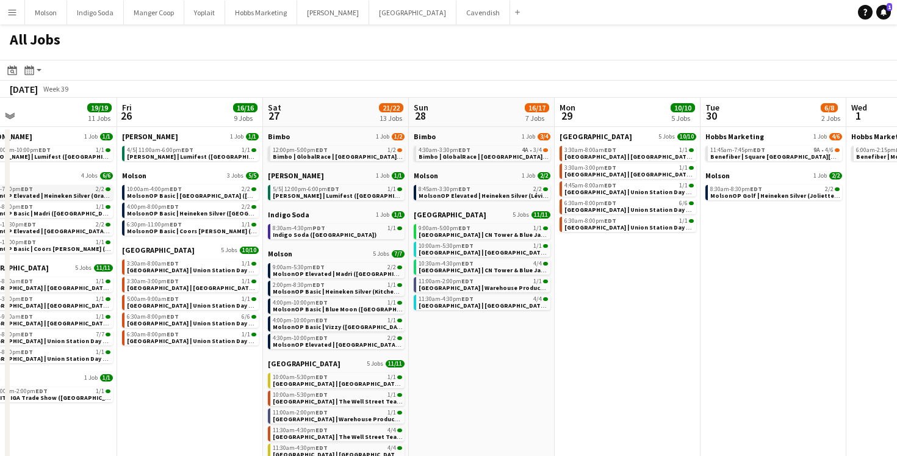
scroll to position [0, 484]
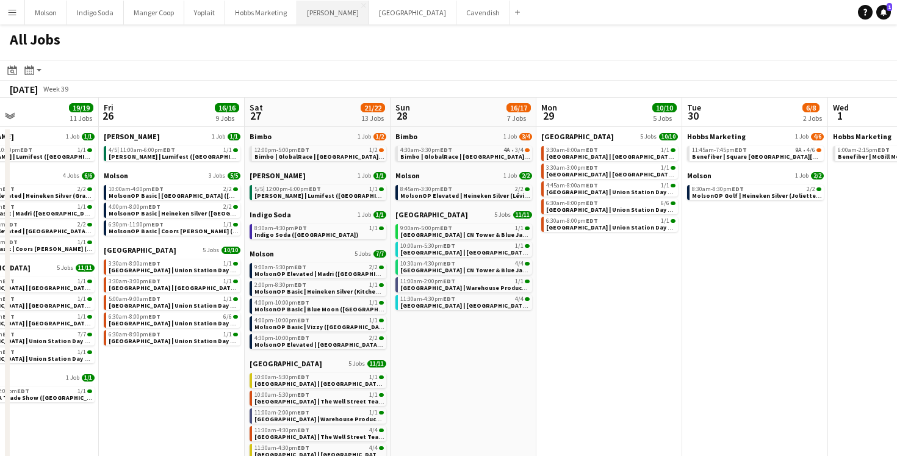
click at [320, 12] on button "Desjardins Close" at bounding box center [333, 13] width 72 height 24
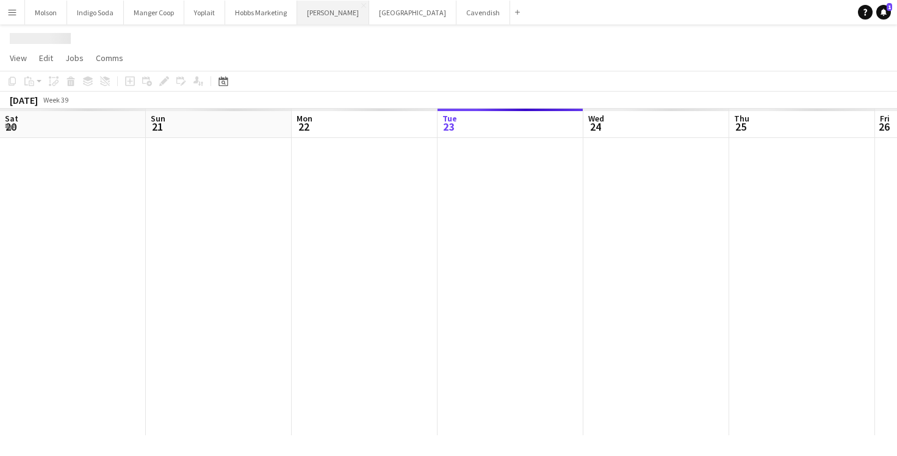
scroll to position [0, 292]
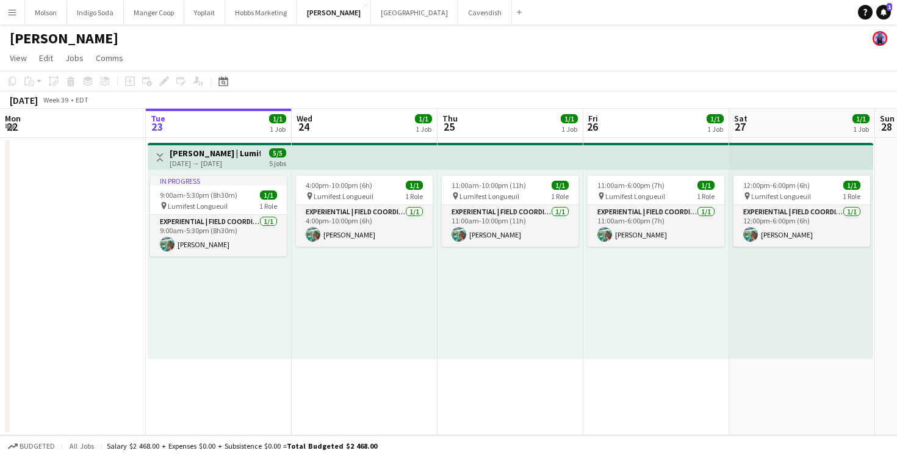
click at [228, 160] on div "09-23-2025 → 09-27-2025" at bounding box center [215, 163] width 91 height 9
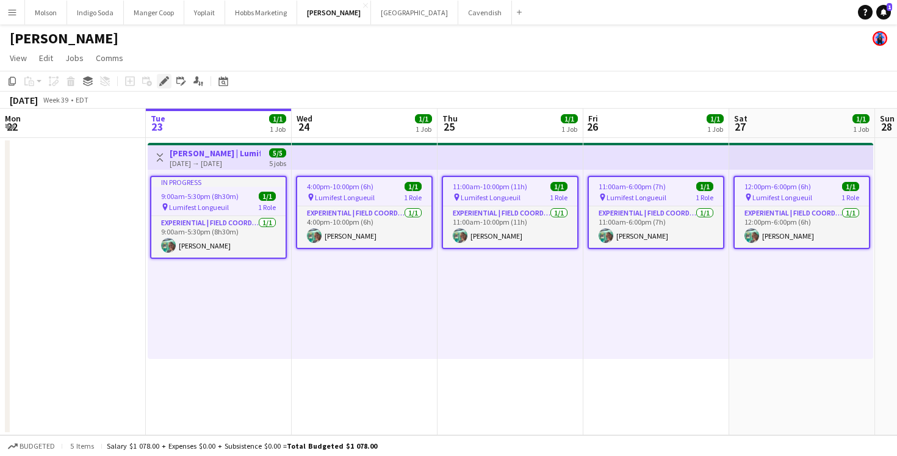
click at [162, 79] on icon "Edit" at bounding box center [164, 81] width 10 height 10
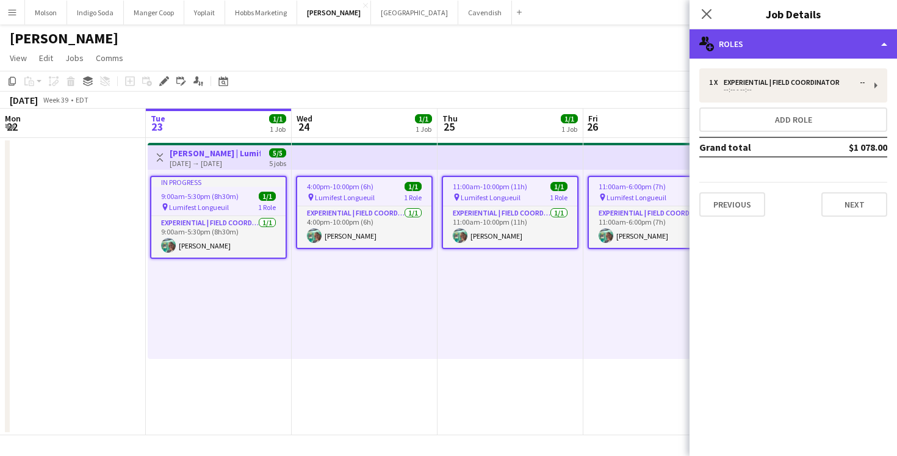
click at [775, 45] on div "multiple-users-add Roles" at bounding box center [792, 43] width 207 height 29
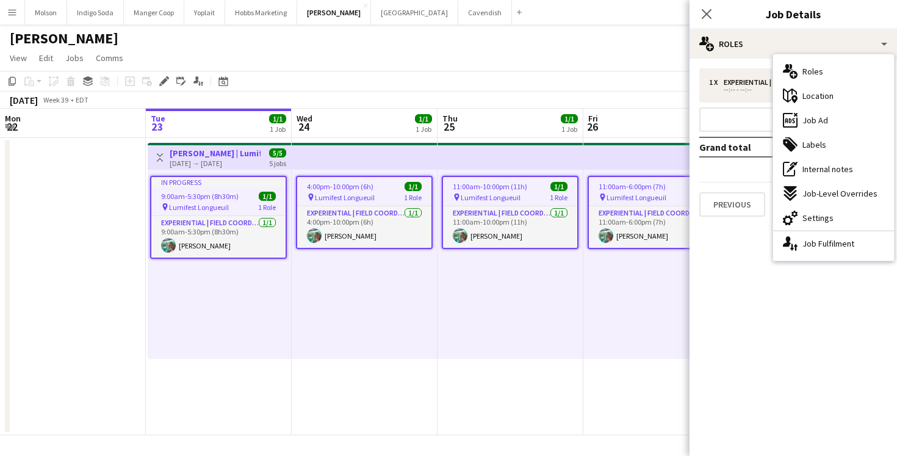
click at [701, 5] on div "Close pop-in" at bounding box center [706, 14] width 34 height 28
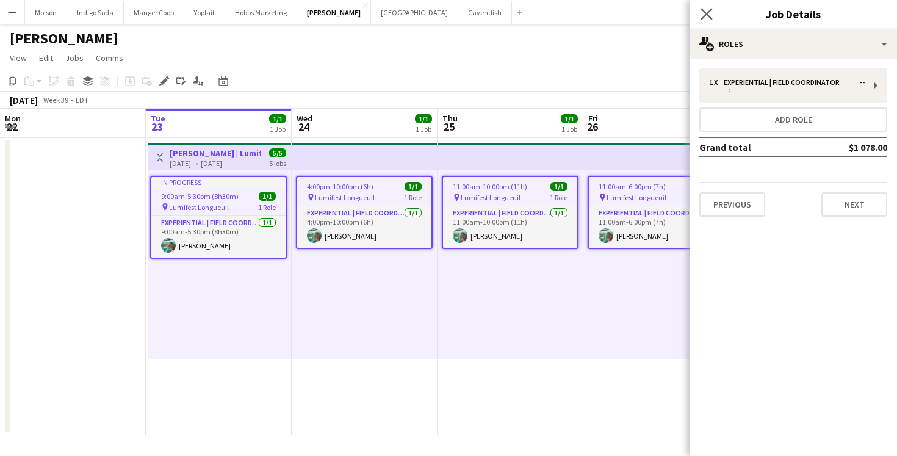
click at [713, 15] on app-icon "Close pop-in" at bounding box center [707, 14] width 18 height 18
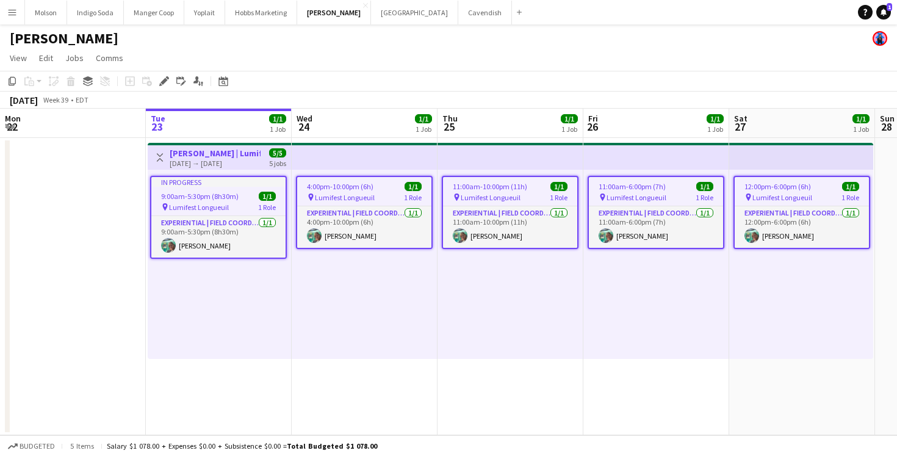
click at [12, 10] on app-icon "Menu" at bounding box center [12, 12] width 10 height 10
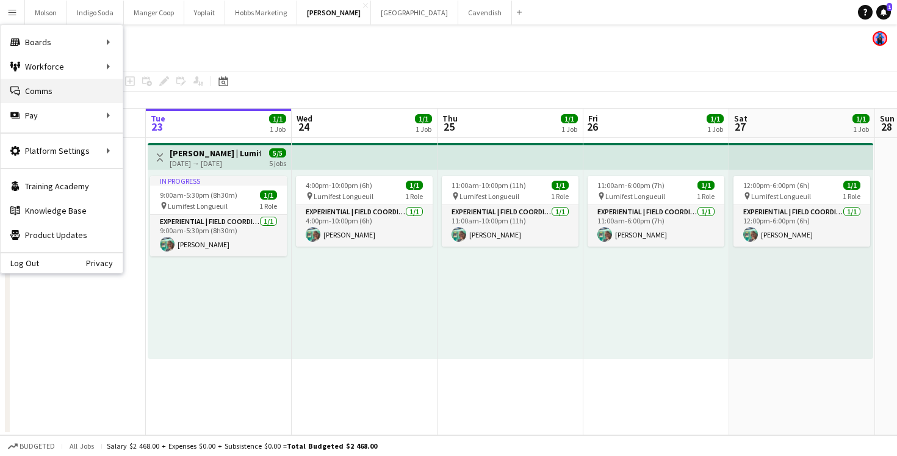
click at [99, 90] on link "Comms Comms" at bounding box center [62, 91] width 122 height 24
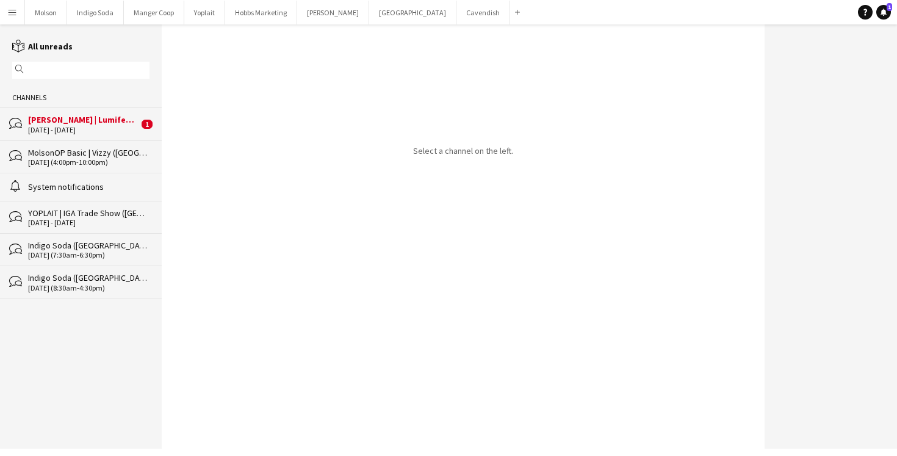
click at [116, 126] on div "[DATE] - [DATE]" at bounding box center [83, 130] width 110 height 9
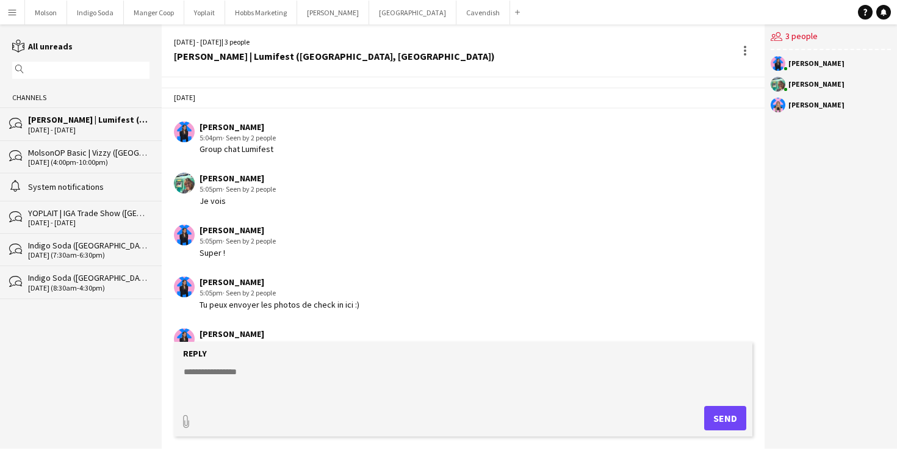
scroll to position [161, 0]
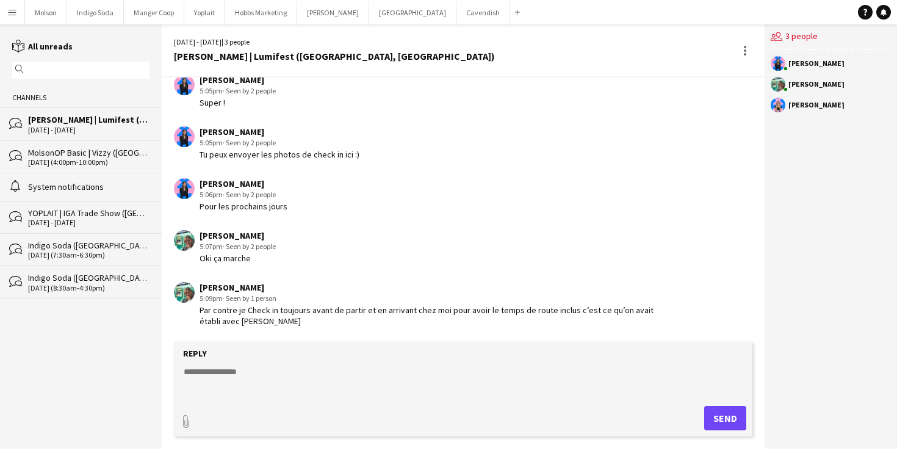
drag, startPoint x: 248, startPoint y: 303, endPoint x: 297, endPoint y: 323, distance: 53.3
click at [297, 323] on div "Oana Vasile 5:09pm · Seen by 1 person Par contre je Check in toujours avant de …" at bounding box center [427, 304] width 457 height 45
click at [297, 323] on div "Par contre je Check in toujours avant de partir et en arrivant chez moi pour av…" at bounding box center [427, 315] width 457 height 22
drag, startPoint x: 298, startPoint y: 323, endPoint x: 287, endPoint y: 313, distance: 15.1
click at [287, 313] on div "Par contre je Check in toujours avant de partir et en arrivant chez moi pour av…" at bounding box center [427, 315] width 457 height 22
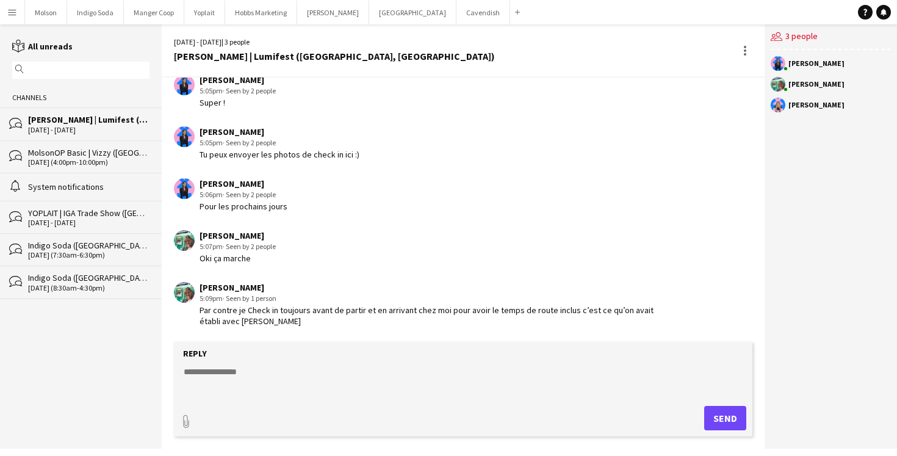
click at [287, 313] on div "Par contre je Check in toujours avant de partir et en arrivant chez moi pour av…" at bounding box center [427, 315] width 457 height 22
drag, startPoint x: 285, startPoint y: 310, endPoint x: 284, endPoint y: 321, distance: 11.6
click at [284, 321] on div "Par contre je Check in toujours avant de partir et en arrivant chez moi pour av…" at bounding box center [427, 315] width 457 height 22
click at [235, 375] on textarea at bounding box center [465, 381] width 566 height 32
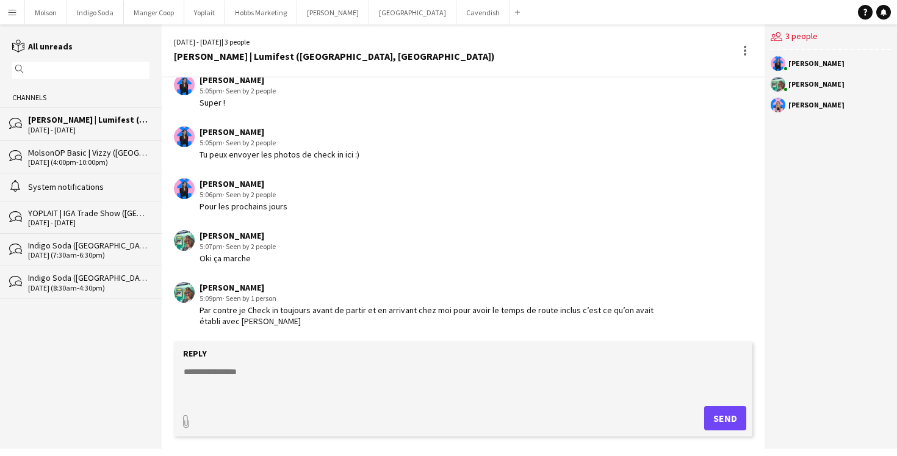
click at [213, 373] on textarea at bounding box center [465, 381] width 566 height 32
type textarea "**********"
click at [728, 416] on button "Send" at bounding box center [725, 418] width 42 height 24
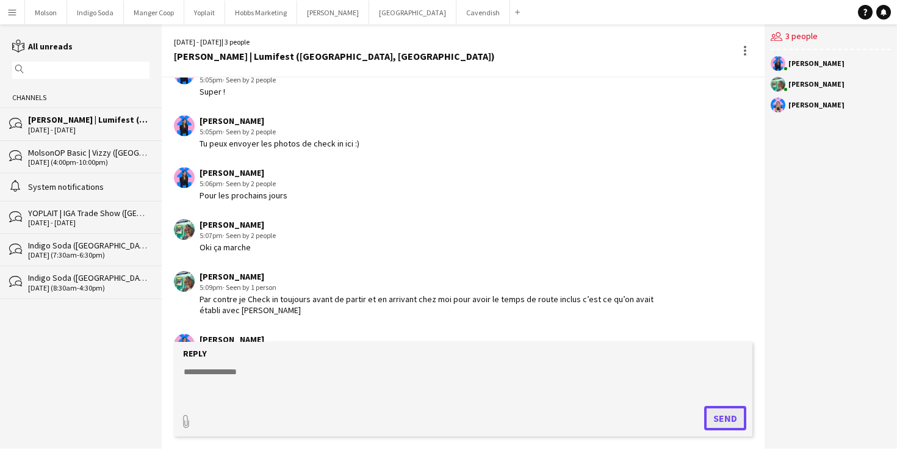
scroll to position [213, 0]
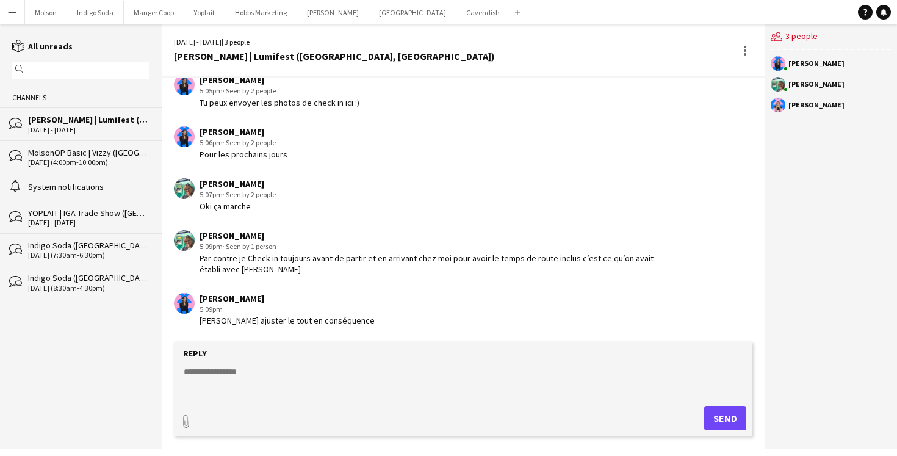
click at [12, 13] on app-icon "Menu" at bounding box center [12, 12] width 10 height 10
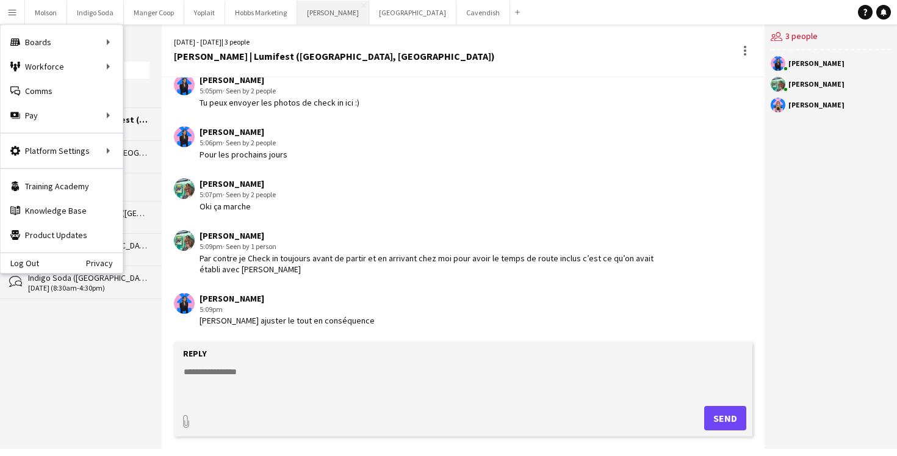
click at [318, 12] on button "Desjardins Close" at bounding box center [333, 13] width 72 height 24
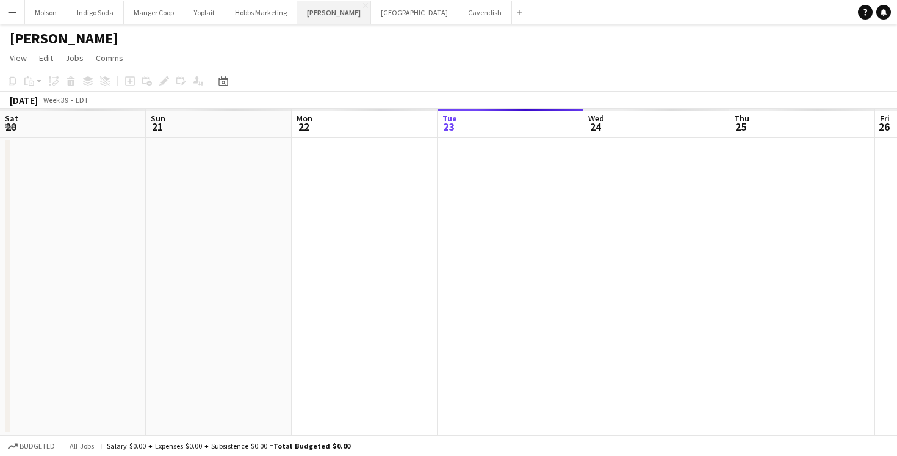
scroll to position [0, 292]
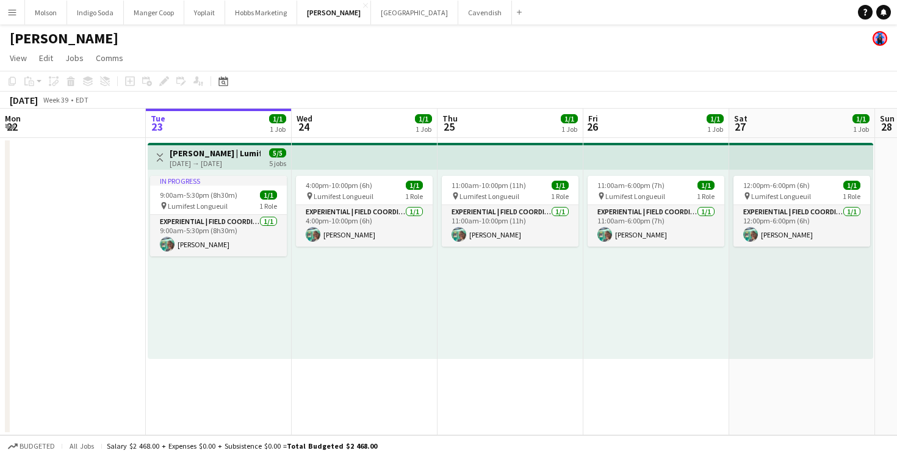
click at [266, 152] on div "Toggle View Desjardins | Lumifest (Longueuil, QC) 09-23-2025 → 09-27-2025 5/5 5…" at bounding box center [219, 157] width 134 height 21
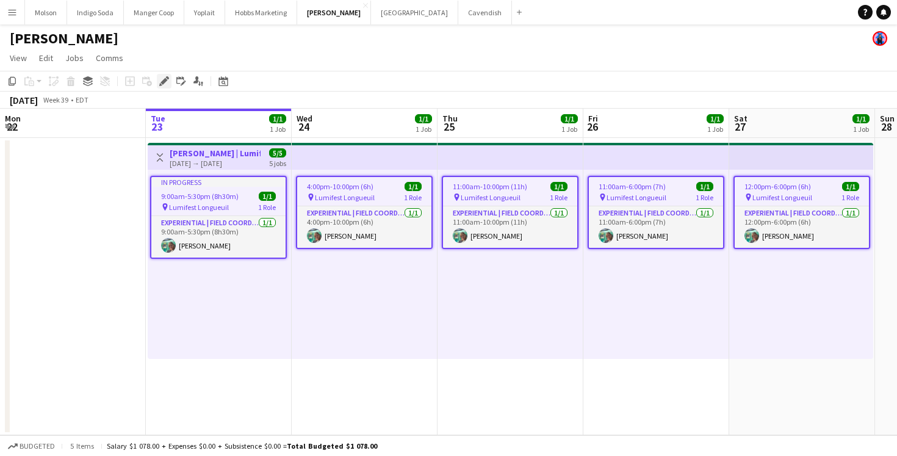
click at [164, 86] on div "Edit" at bounding box center [164, 81] width 15 height 15
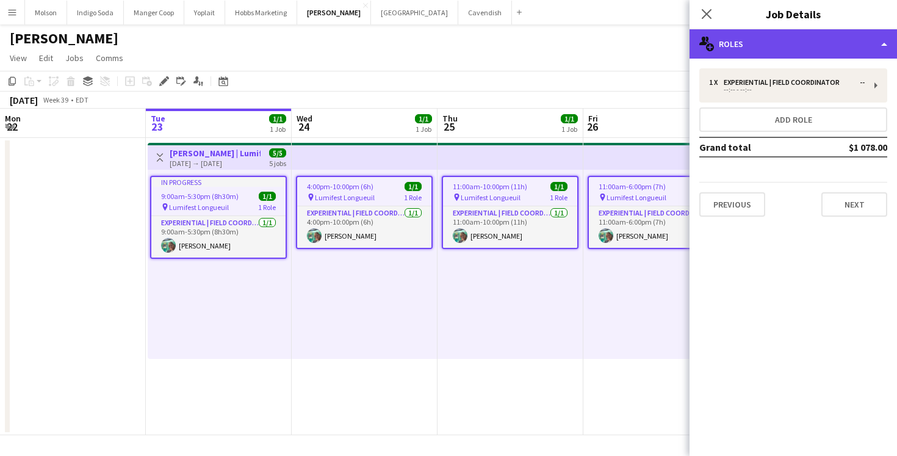
click at [790, 38] on div "multiple-users-add Roles" at bounding box center [792, 43] width 207 height 29
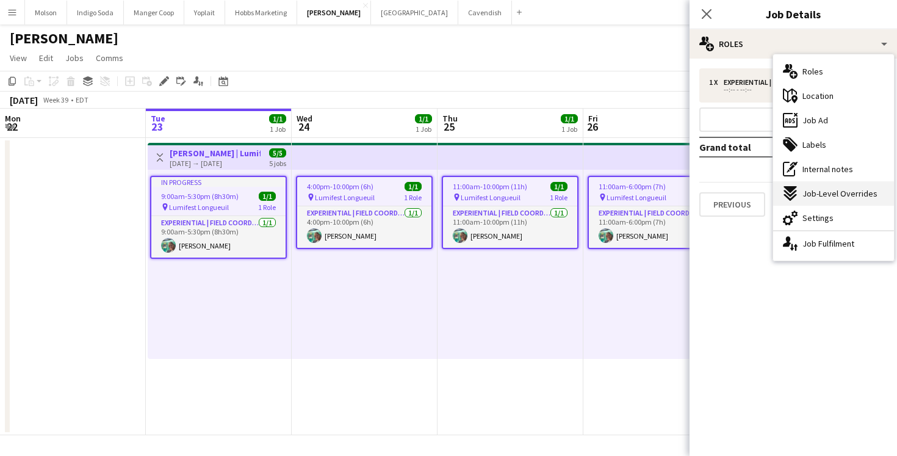
click at [844, 197] on span "Job-Level Overrides" at bounding box center [839, 193] width 75 height 11
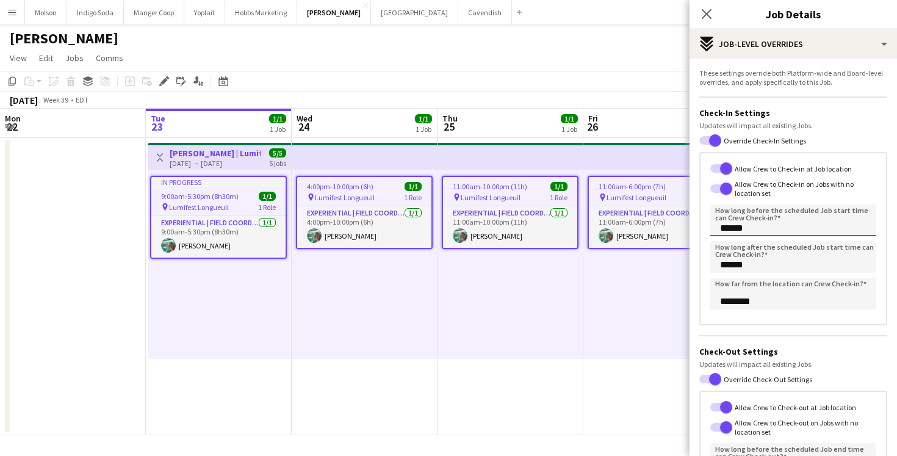
click at [725, 229] on input "******" at bounding box center [793, 220] width 166 height 32
type input "*******"
click at [718, 267] on input "******" at bounding box center [793, 257] width 166 height 32
type input "*******"
click at [719, 303] on input "********" at bounding box center [793, 294] width 166 height 32
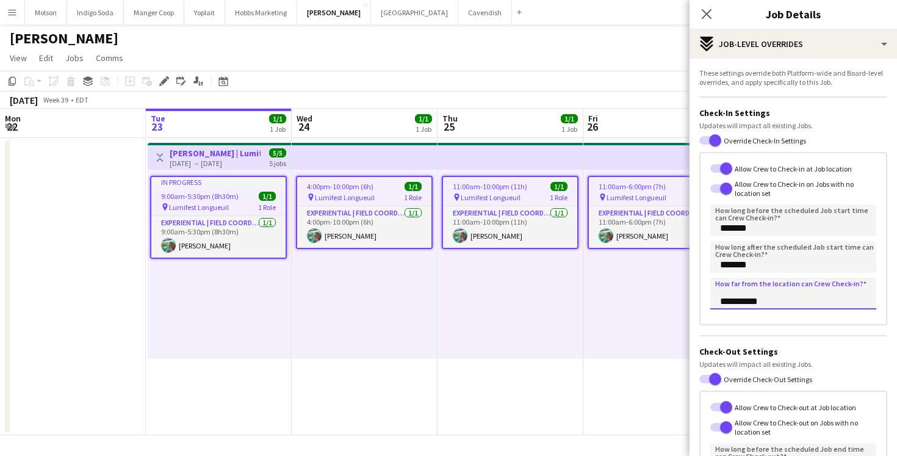
click at [762, 301] on input "**********" at bounding box center [793, 294] width 166 height 32
type input "********"
click at [745, 332] on form "**********" at bounding box center [792, 345] width 207 height 554
click at [758, 303] on input "**********" at bounding box center [793, 294] width 166 height 32
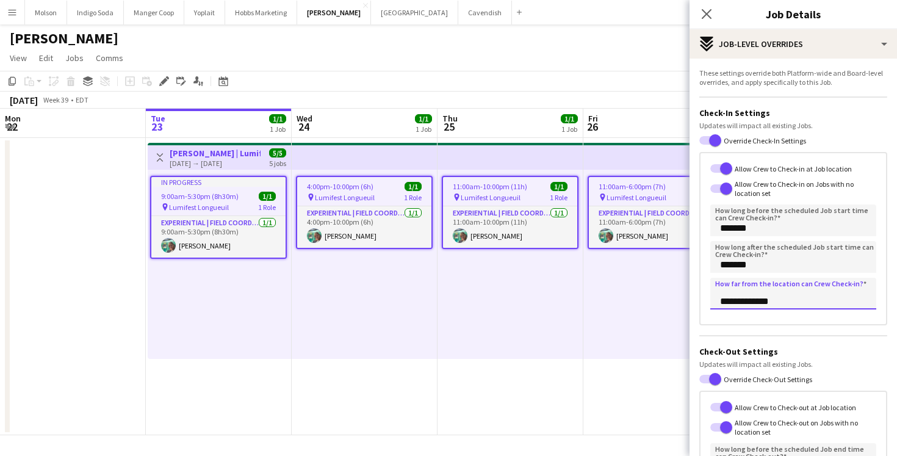
type input "**********"
click at [766, 319] on div "**********" at bounding box center [793, 239] width 188 height 174
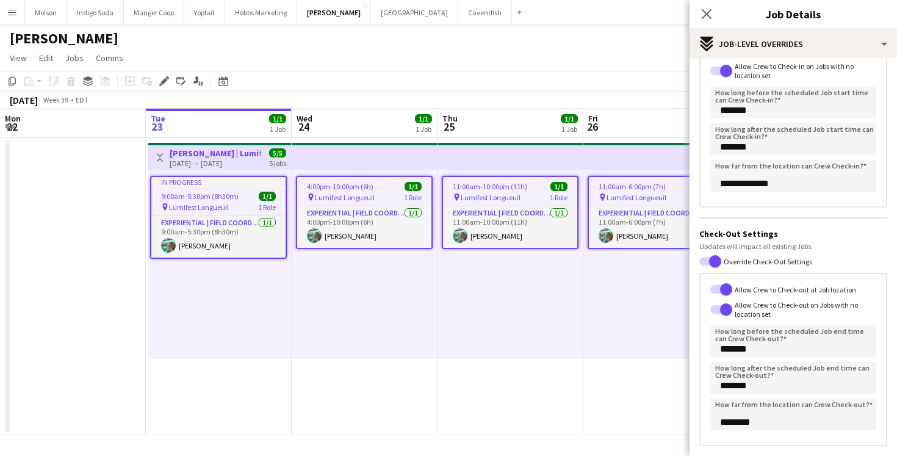
scroll to position [177, 0]
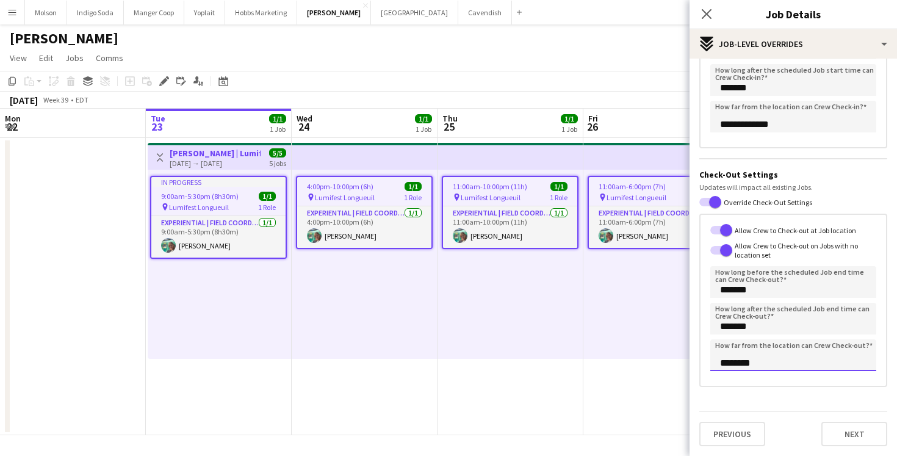
click at [722, 363] on input "********" at bounding box center [793, 355] width 166 height 32
type input "**********"
click at [773, 385] on div "**********" at bounding box center [793, 300] width 188 height 174
click at [847, 427] on button "Next" at bounding box center [854, 433] width 66 height 24
type input "*******"
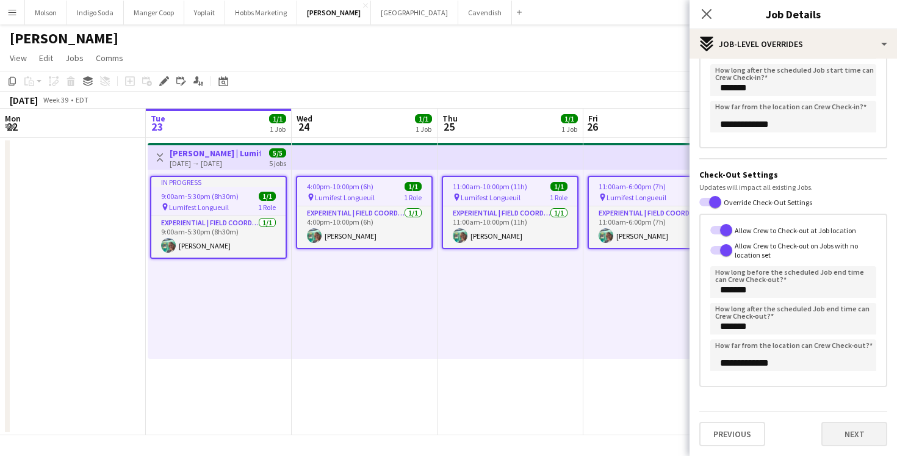
scroll to position [0, 0]
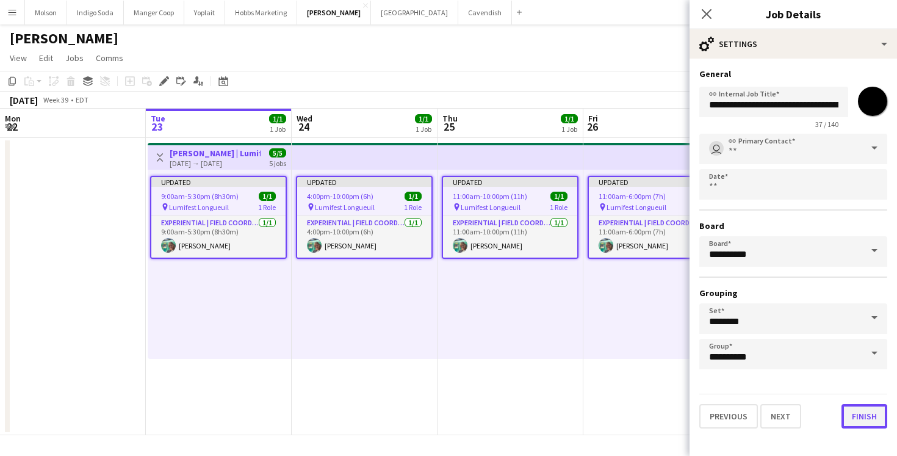
click at [859, 412] on button "Finish" at bounding box center [864, 416] width 46 height 24
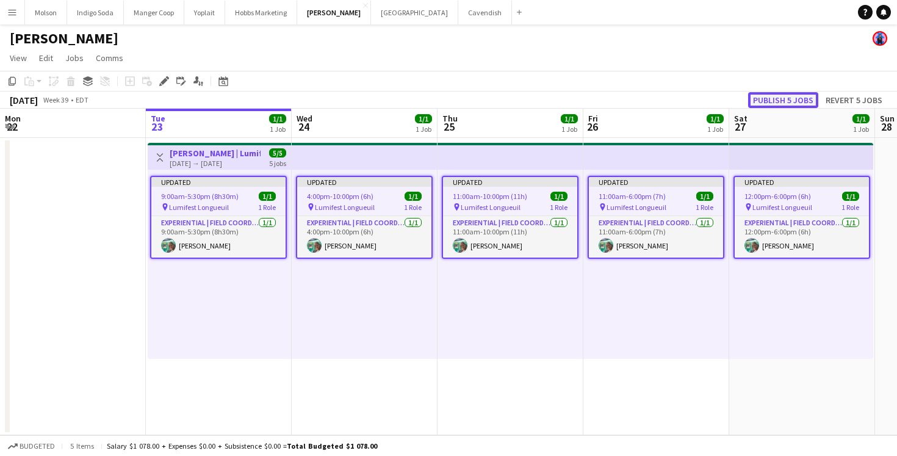
click at [792, 96] on button "Publish 5 jobs" at bounding box center [783, 100] width 70 height 16
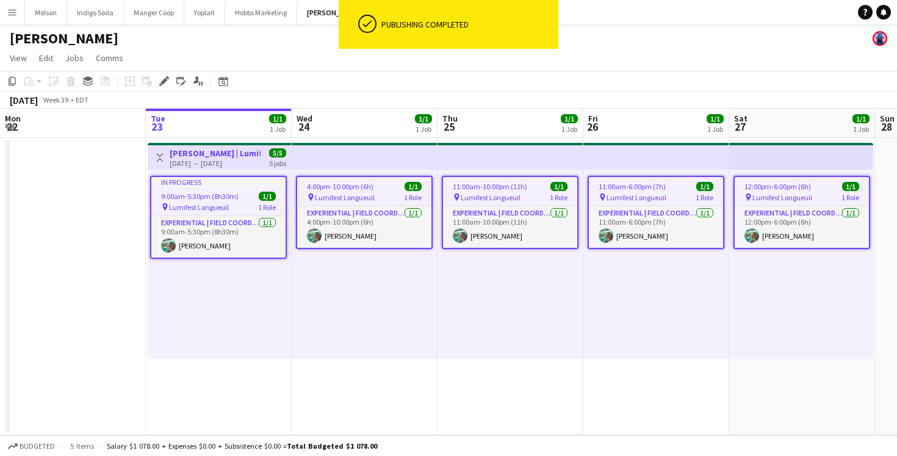
click at [531, 162] on app-top-bar at bounding box center [510, 156] width 146 height 27
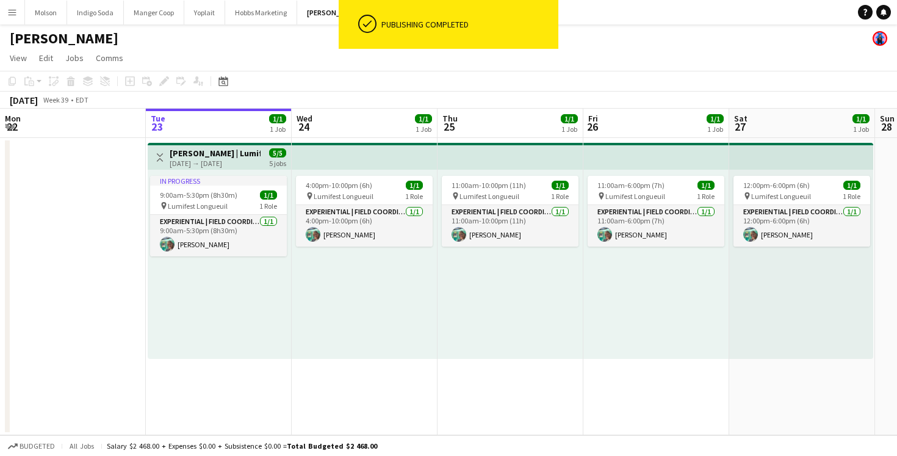
click at [266, 156] on div "Toggle View Desjardins | Lumifest (Longueuil, QC) 09-23-2025 → 09-27-2025 5/5 5…" at bounding box center [219, 157] width 134 height 21
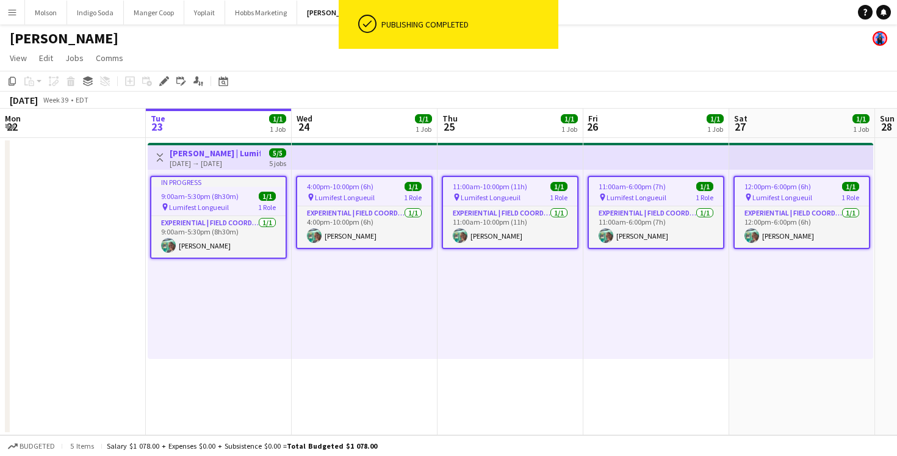
click at [154, 61] on app-page-menu "View Day view expanded Day view collapsed Month view Date picker Jump to today …" at bounding box center [448, 59] width 897 height 23
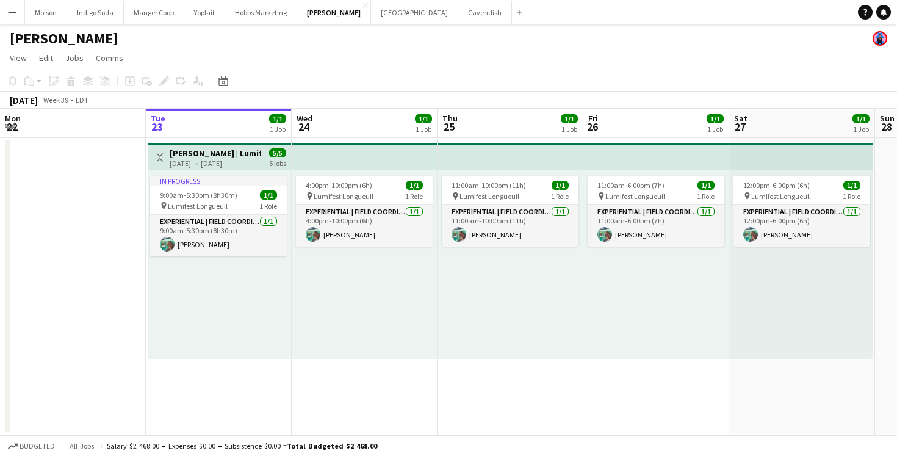
click at [7, 20] on button "Menu" at bounding box center [12, 12] width 24 height 24
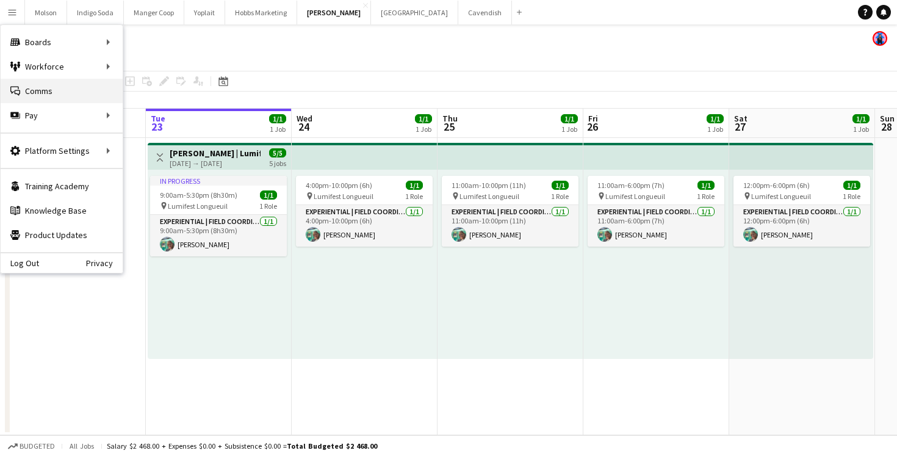
click at [62, 91] on link "Comms Comms" at bounding box center [62, 91] width 122 height 24
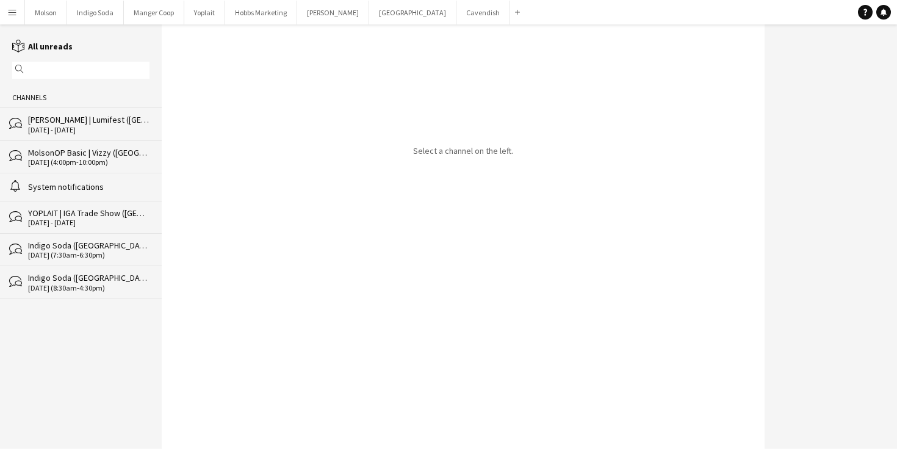
click at [71, 127] on div "[DATE] - [DATE]" at bounding box center [88, 130] width 121 height 9
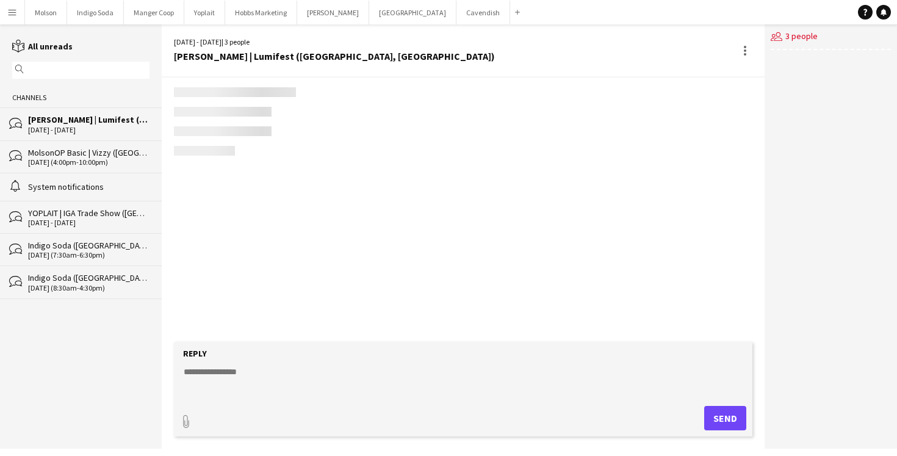
scroll to position [213, 0]
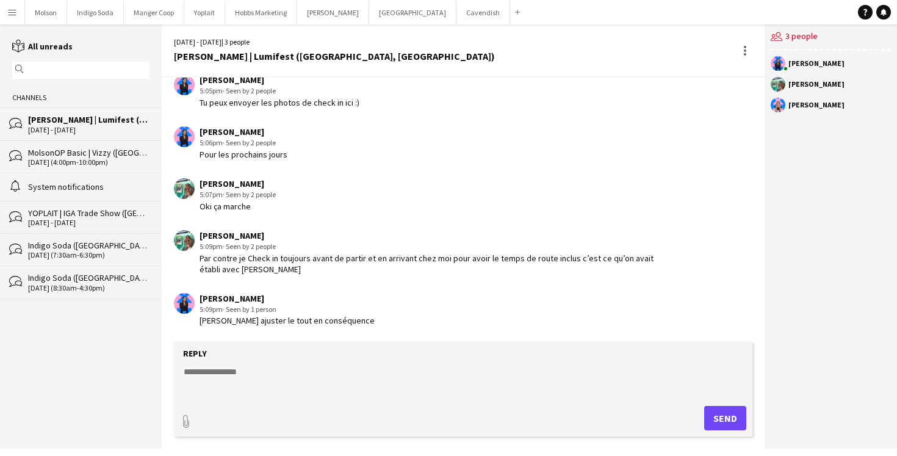
click at [281, 375] on textarea at bounding box center [465, 381] width 566 height 32
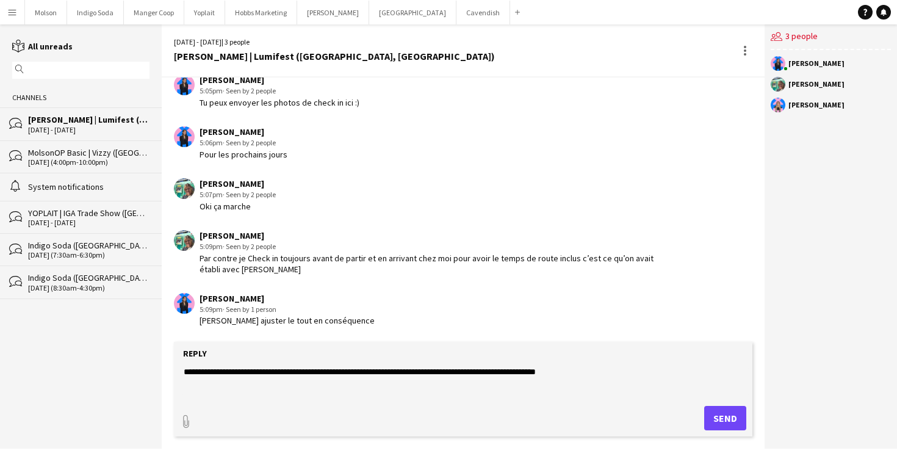
type textarea "**********"
click at [717, 416] on button "Send" at bounding box center [725, 418] width 42 height 24
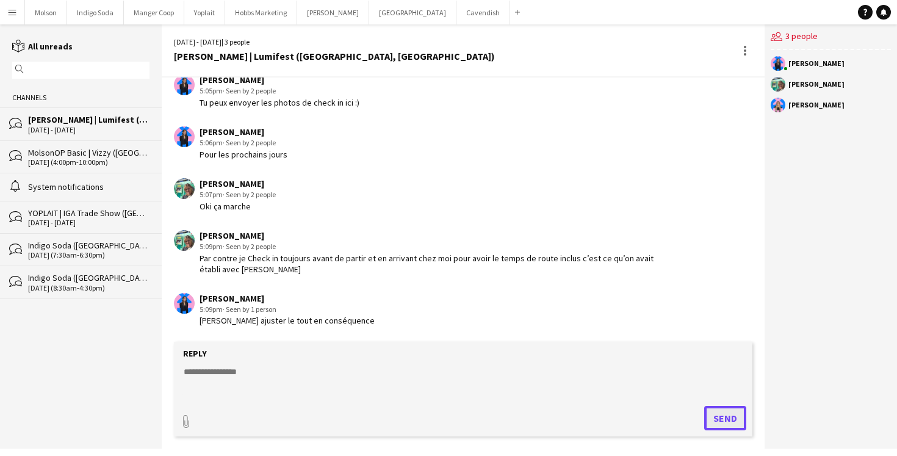
scroll to position [265, 0]
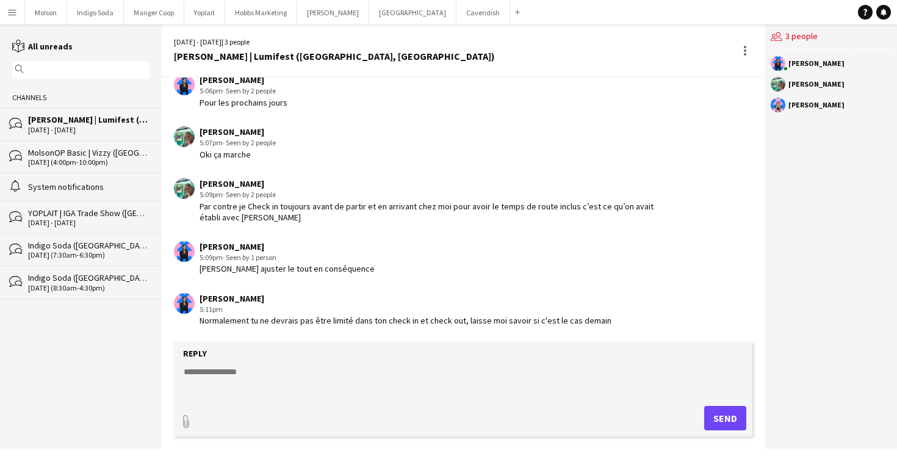
click at [322, 316] on div "Normalement tu ne devrais pas être limité dans ton check in et check out, laiss…" at bounding box center [405, 320] width 412 height 11
click at [329, 320] on div "Normalement tu ne devrais pas être limité dans ton check in et check out, laiss…" at bounding box center [405, 320] width 412 height 11
click at [350, 320] on div "Normalement tu ne devrais pas être limité dans ton check in et check out, laiss…" at bounding box center [405, 320] width 412 height 11
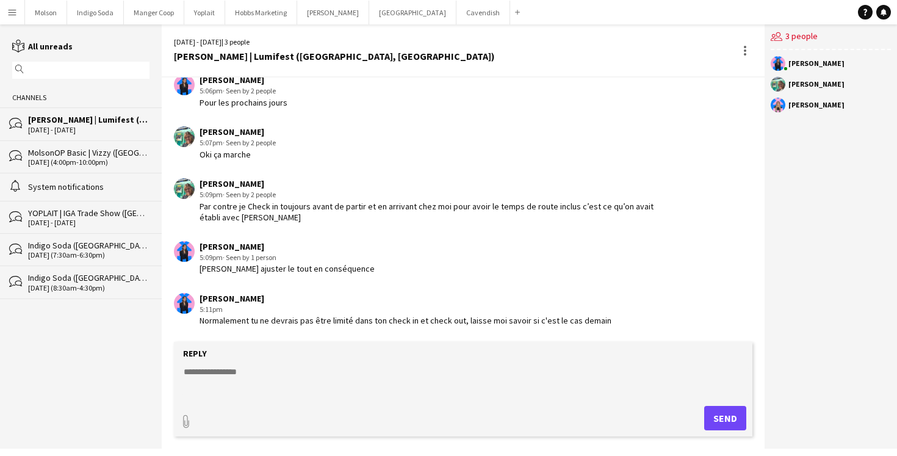
click at [7, 13] on app-icon "Menu" at bounding box center [12, 12] width 10 height 10
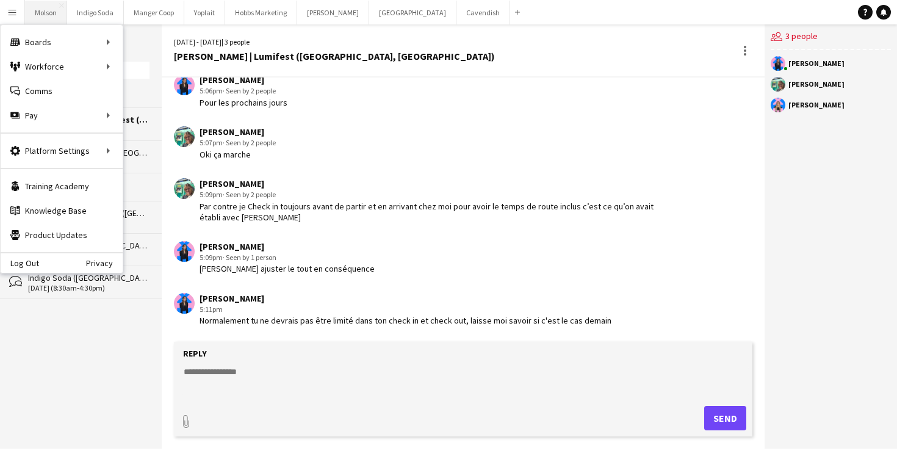
click at [41, 8] on button "Molson Close" at bounding box center [46, 13] width 42 height 24
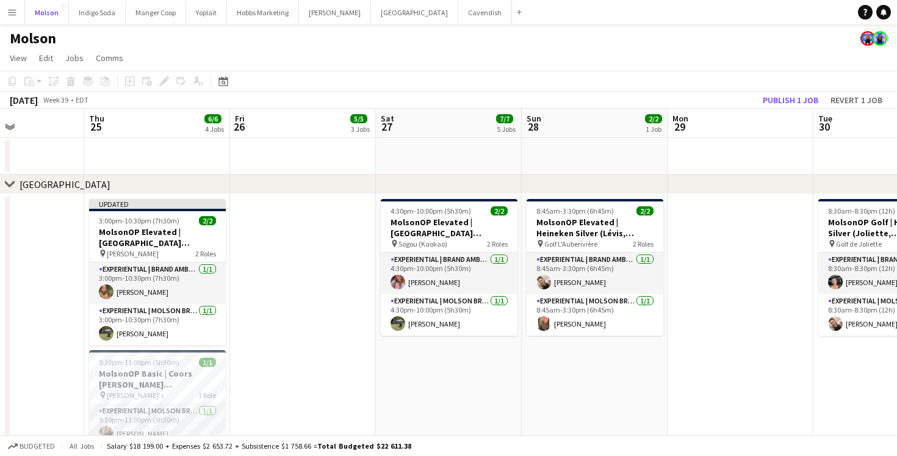
scroll to position [0, 564]
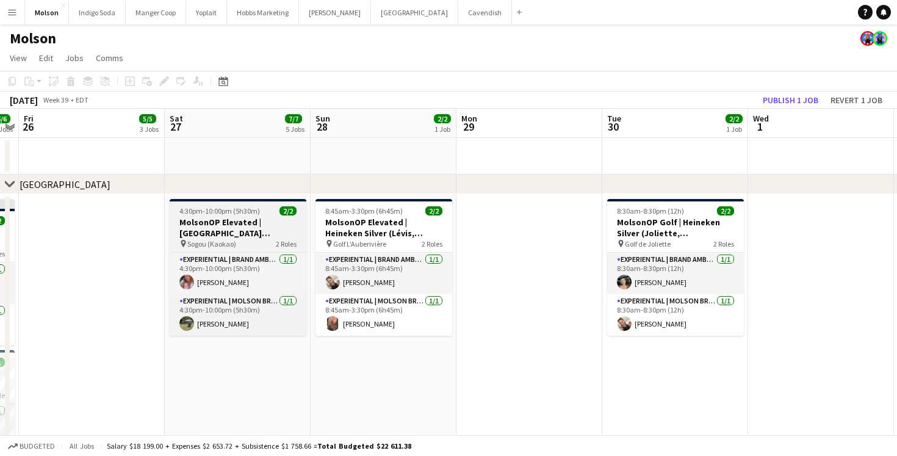
click at [251, 220] on h3 "MolsonOP Elevated | [GEOGRAPHIC_DATA] ([GEOGRAPHIC_DATA], [GEOGRAPHIC_DATA])" at bounding box center [238, 228] width 137 height 22
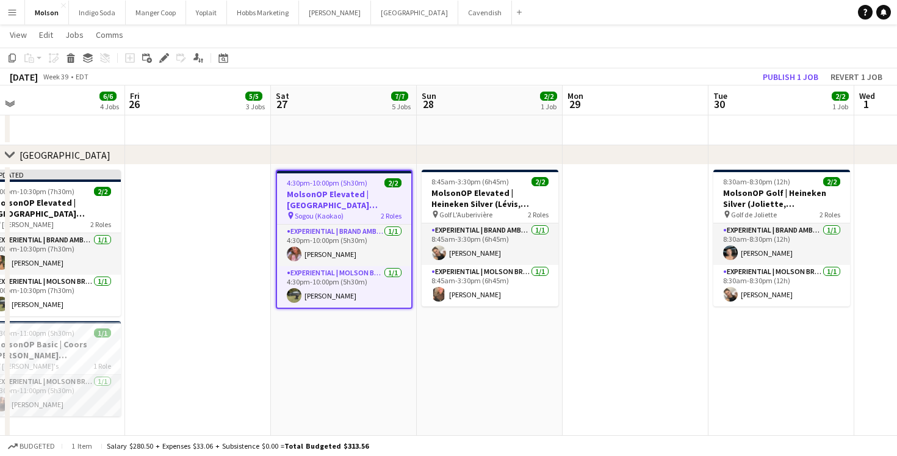
scroll to position [29, 0]
click at [109, 35] on span "Comms" at bounding box center [109, 34] width 27 height 11
click at [131, 89] on span "Create chat" at bounding box center [121, 86] width 43 height 11
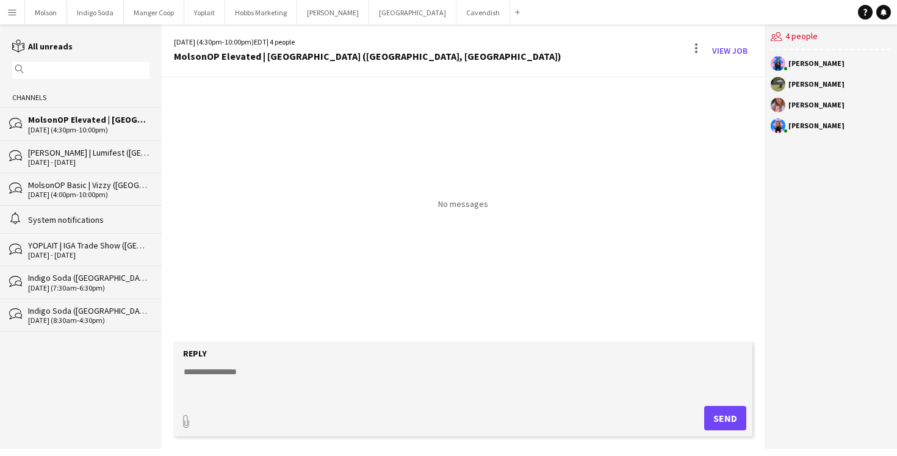
click at [256, 373] on textarea at bounding box center [465, 381] width 566 height 32
type textarea "*********"
click at [725, 421] on button "Send" at bounding box center [725, 418] width 42 height 24
click at [46, 11] on button "Molson Close" at bounding box center [46, 13] width 42 height 24
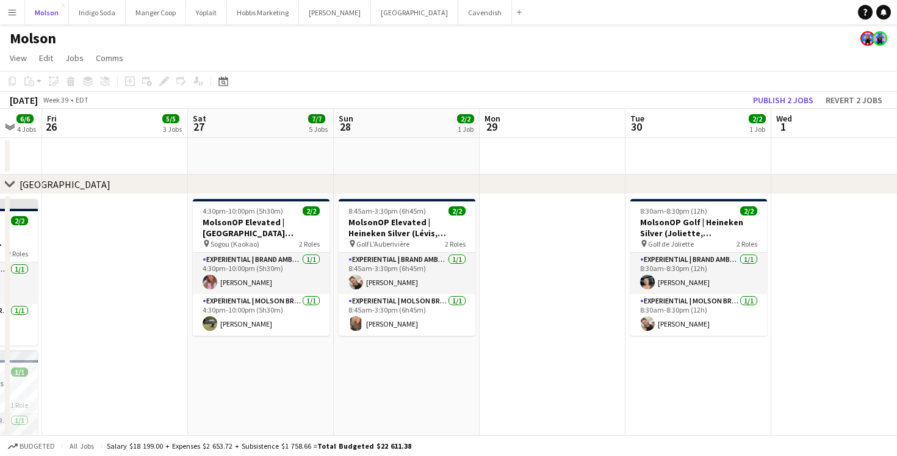
scroll to position [0, 603]
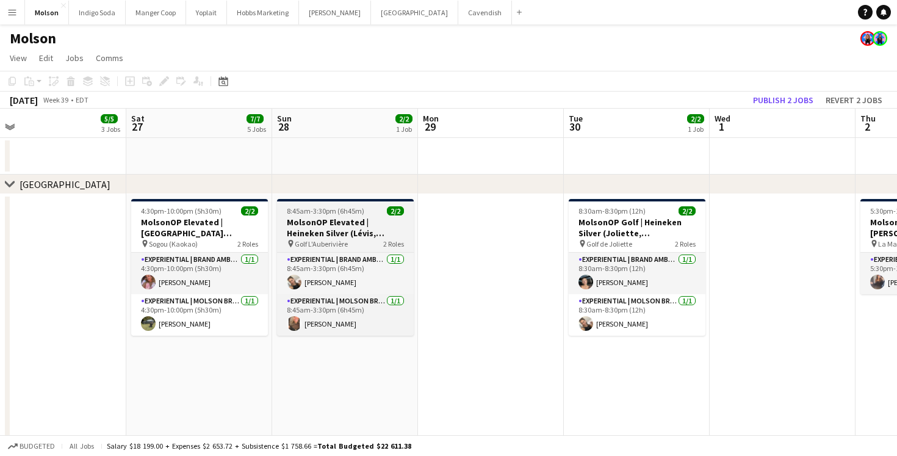
click at [325, 220] on h3 "MolsonOP Elevated | Heineken Silver (Lévis, [GEOGRAPHIC_DATA])" at bounding box center [345, 228] width 137 height 22
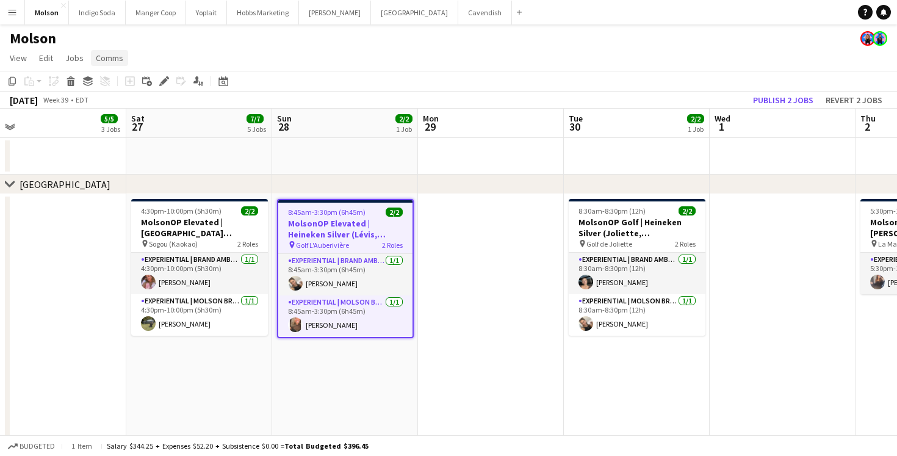
click at [109, 59] on span "Comms" at bounding box center [109, 57] width 27 height 11
click at [137, 112] on span "Create chat" at bounding box center [121, 109] width 43 height 11
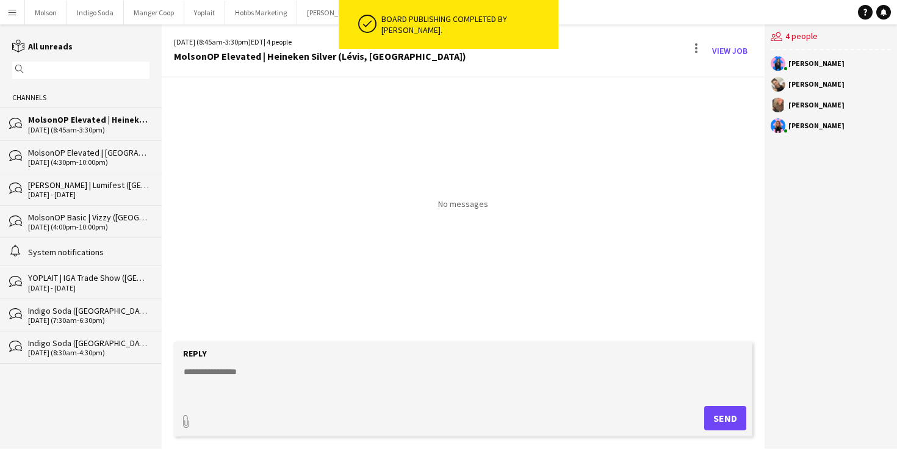
click at [301, 374] on textarea at bounding box center [465, 381] width 566 height 32
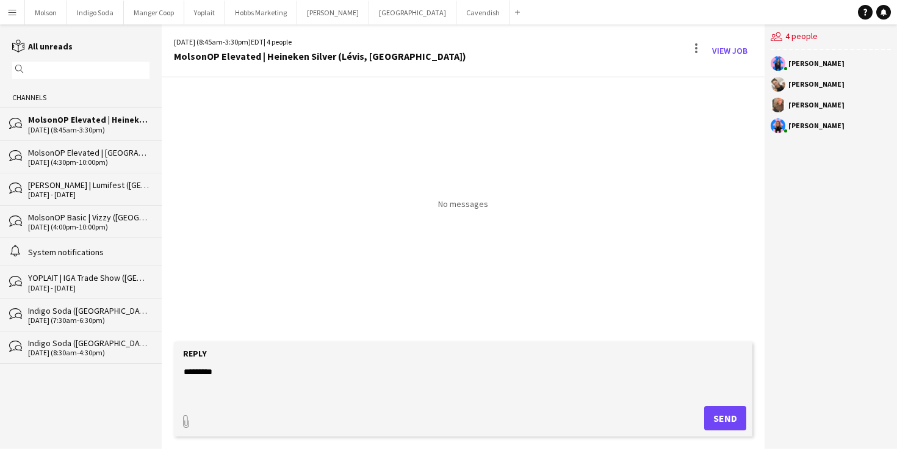
type textarea "*********"
click at [734, 416] on button "Send" at bounding box center [725, 418] width 42 height 24
click at [71, 154] on div "MolsonOP Elevated | [GEOGRAPHIC_DATA] ([GEOGRAPHIC_DATA], [GEOGRAPHIC_DATA])" at bounding box center [88, 152] width 121 height 11
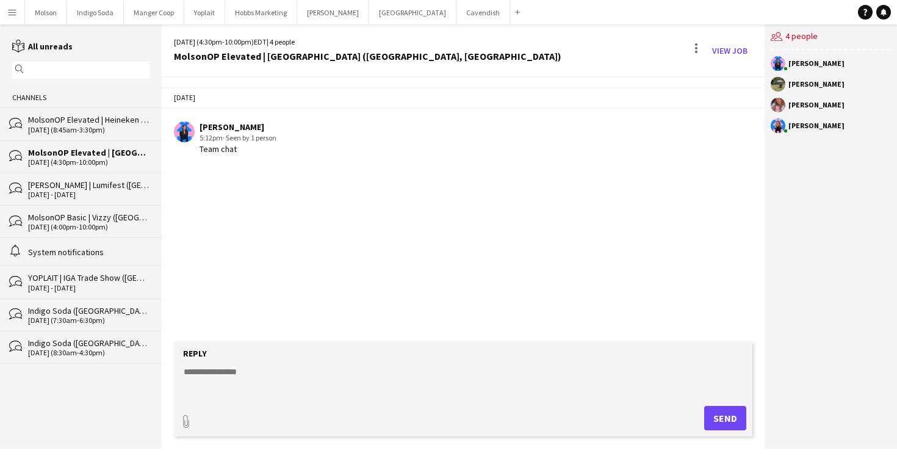
click at [73, 126] on div "[DATE] (8:45am-3:30pm)" at bounding box center [88, 130] width 121 height 9
click at [67, 152] on div "MolsonOP Elevated | [GEOGRAPHIC_DATA] ([GEOGRAPHIC_DATA], [GEOGRAPHIC_DATA])" at bounding box center [88, 152] width 121 height 11
click at [71, 131] on div "[DATE] (8:45am-3:30pm)" at bounding box center [88, 130] width 121 height 9
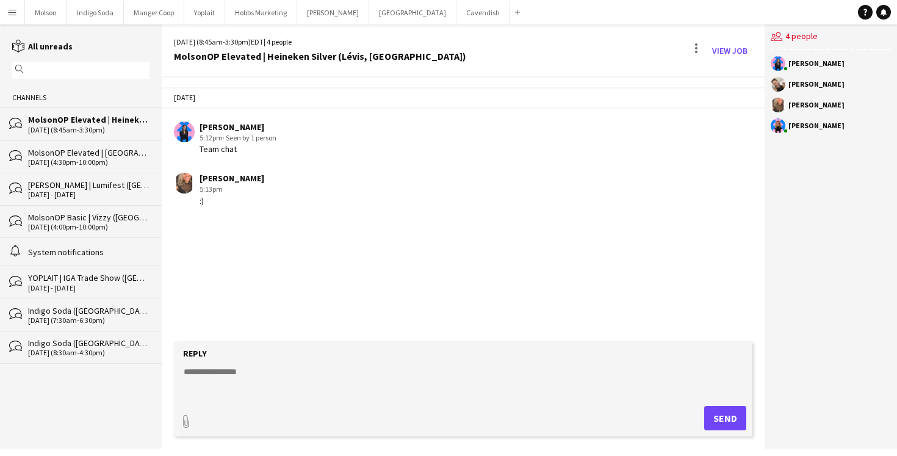
click at [220, 187] on div "5:13pm" at bounding box center [231, 189] width 65 height 11
click at [83, 162] on div "[DATE] (4:30pm-10:00pm)" at bounding box center [88, 162] width 121 height 9
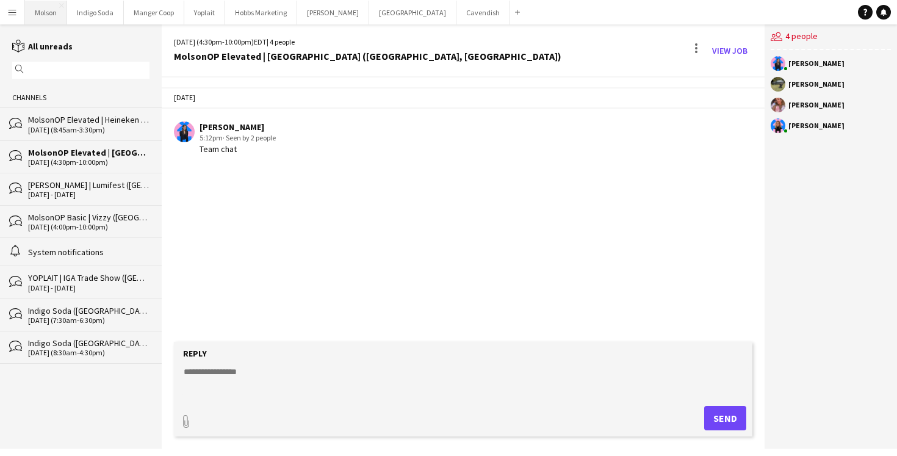
click at [42, 12] on button "Molson Close" at bounding box center [46, 13] width 42 height 24
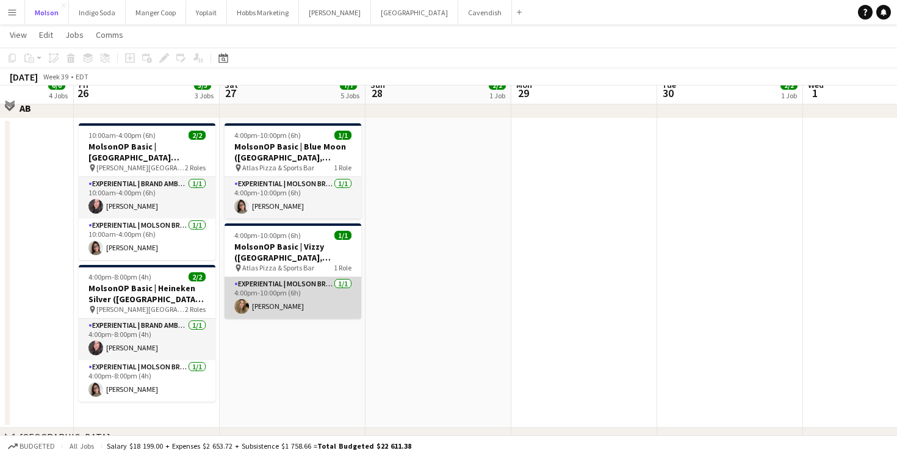
scroll to position [526, 0]
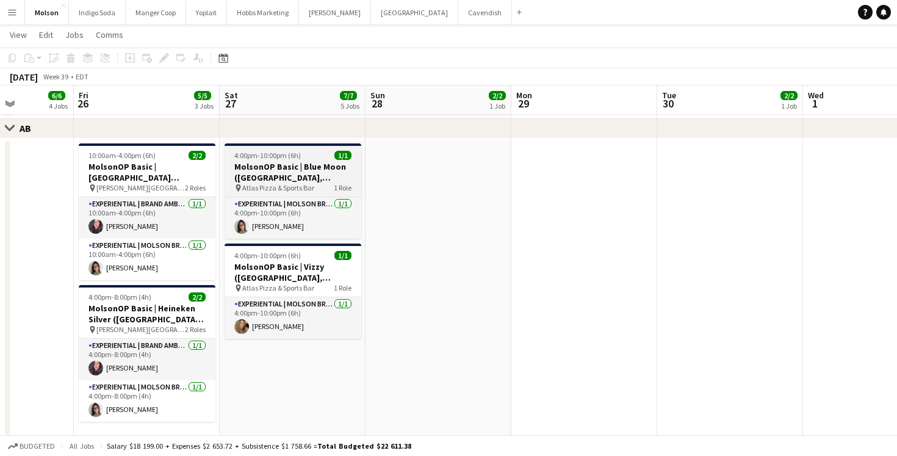
click at [298, 171] on h3 "MolsonOP Basic | Blue Moon ([GEOGRAPHIC_DATA], [GEOGRAPHIC_DATA])" at bounding box center [292, 172] width 137 height 22
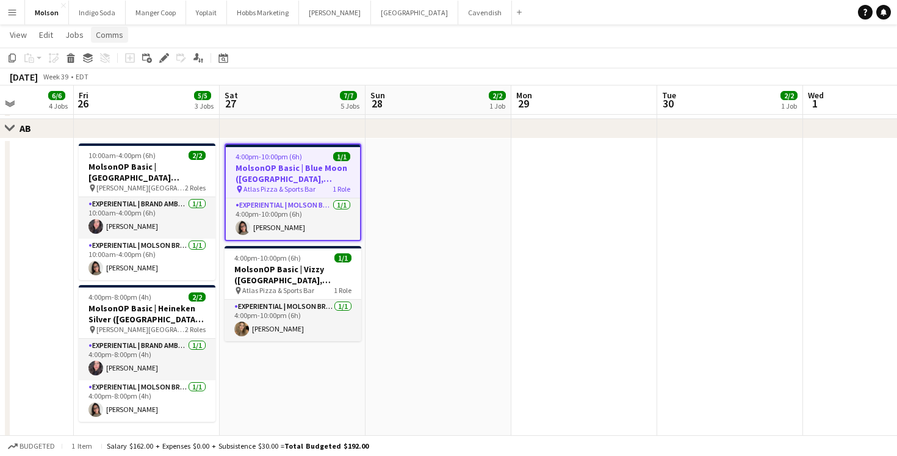
click at [106, 34] on span "Comms" at bounding box center [109, 34] width 27 height 11
click at [143, 87] on link "Create chat" at bounding box center [140, 87] width 101 height 26
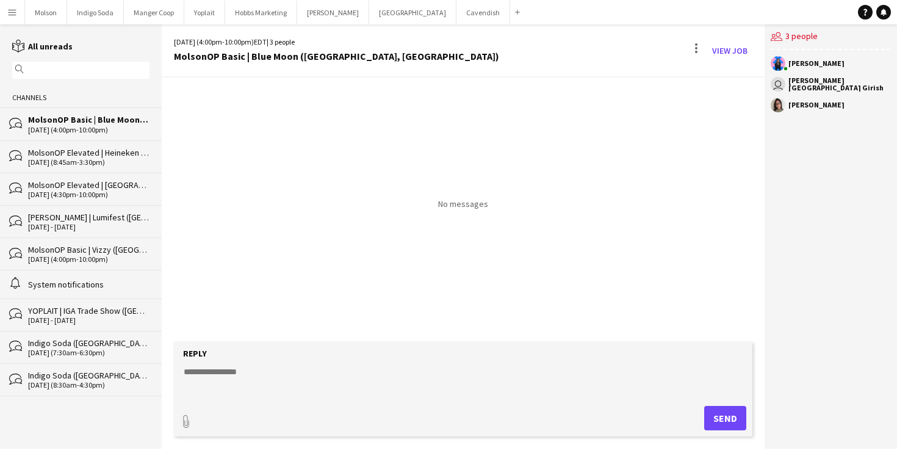
click at [271, 379] on textarea at bounding box center [465, 381] width 566 height 32
drag, startPoint x: 471, startPoint y: 370, endPoint x: 359, endPoint y: 370, distance: 111.6
click at [359, 370] on textarea "**********" at bounding box center [465, 381] width 566 height 32
drag, startPoint x: 382, startPoint y: 366, endPoint x: 410, endPoint y: 369, distance: 28.8
click at [410, 369] on textarea "**********" at bounding box center [465, 381] width 566 height 32
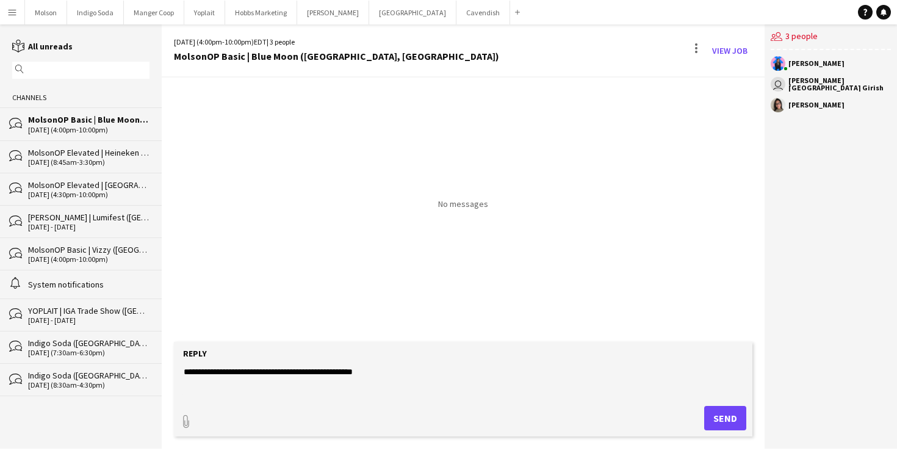
paste textarea "**********"
type textarea "**********"
click at [723, 417] on button "Send" at bounding box center [725, 418] width 42 height 24
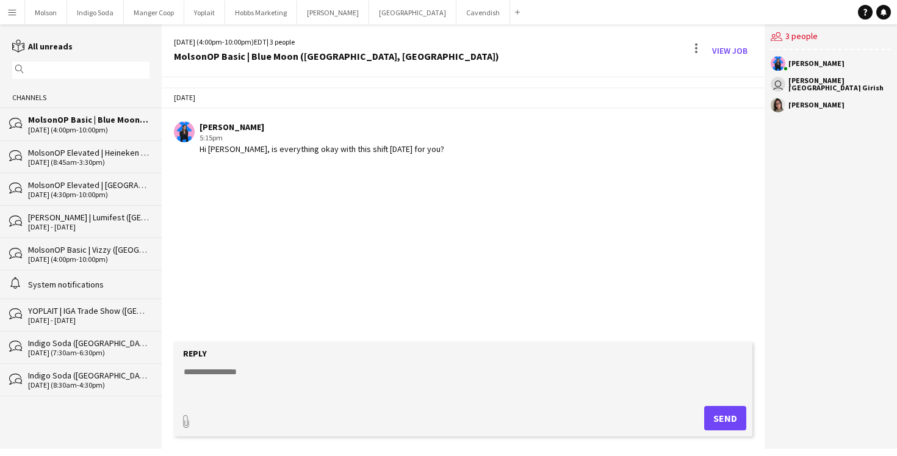
click at [816, 84] on div "[PERSON_NAME] [GEOGRAPHIC_DATA] Girish" at bounding box center [839, 84] width 102 height 15
click at [11, 20] on button "Menu" at bounding box center [12, 12] width 24 height 24
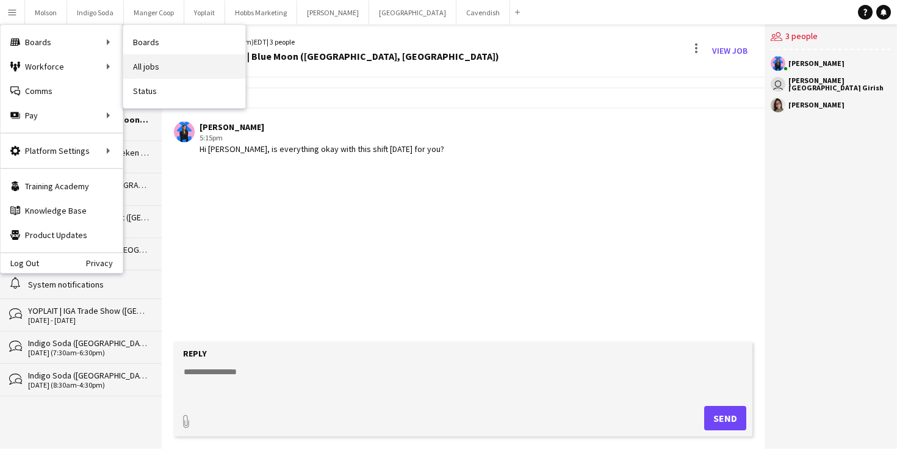
drag, startPoint x: 27, startPoint y: 43, endPoint x: 185, endPoint y: 60, distance: 159.6
click at [123, 60] on div "Boards Boards Boards All jobs Status Workforce Workforce My Workforce Recruitin…" at bounding box center [62, 78] width 122 height 107
click at [185, 60] on link "All jobs" at bounding box center [184, 66] width 122 height 24
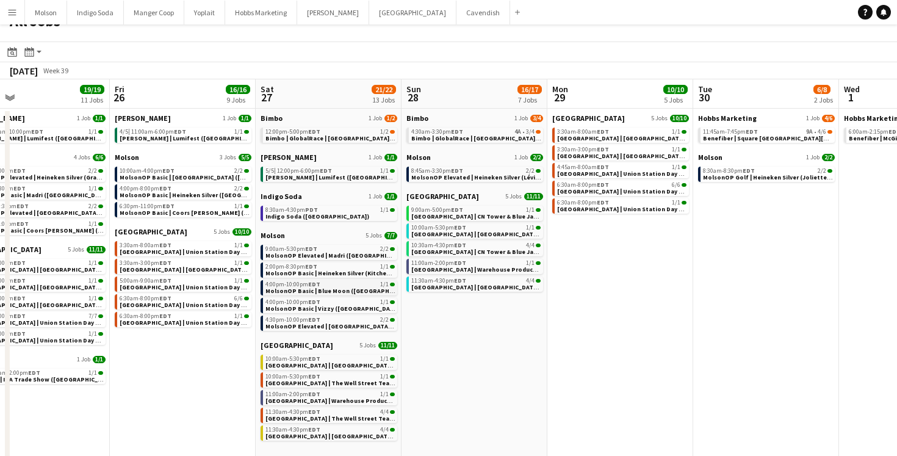
scroll to position [25, 0]
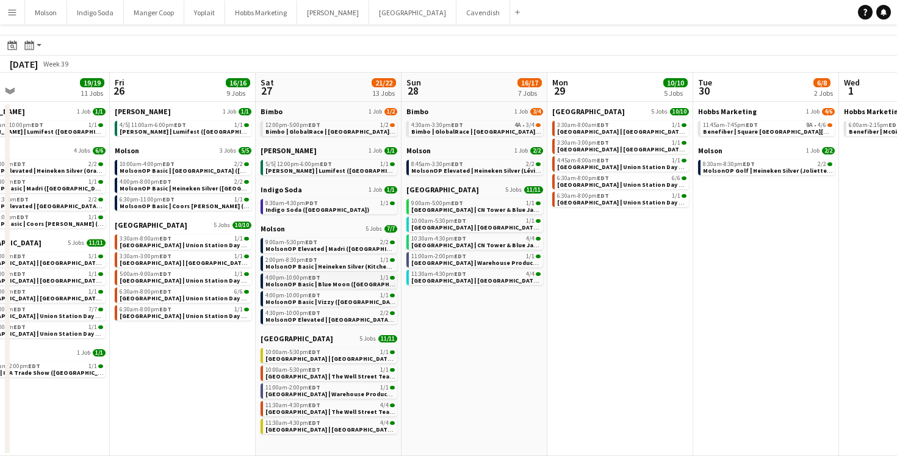
click at [357, 281] on span "MolsonOP Basic | Blue Moon ([GEOGRAPHIC_DATA], [GEOGRAPHIC_DATA])" at bounding box center [373, 284] width 217 height 8
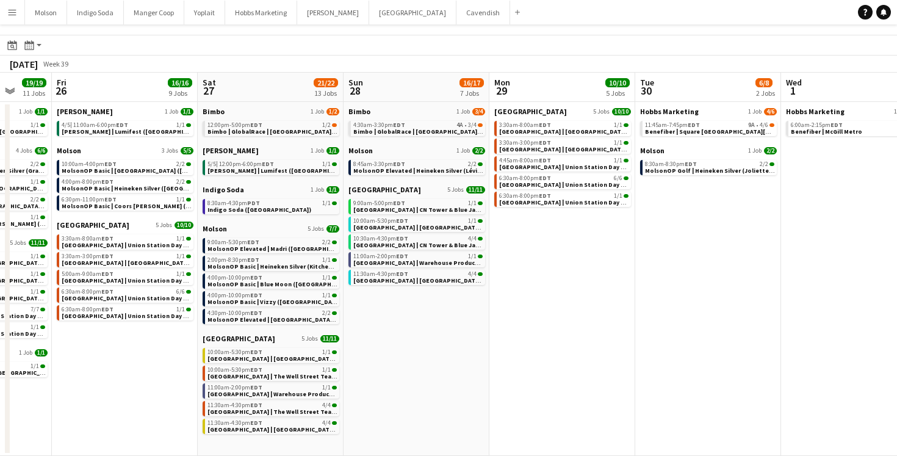
scroll to position [0, 530]
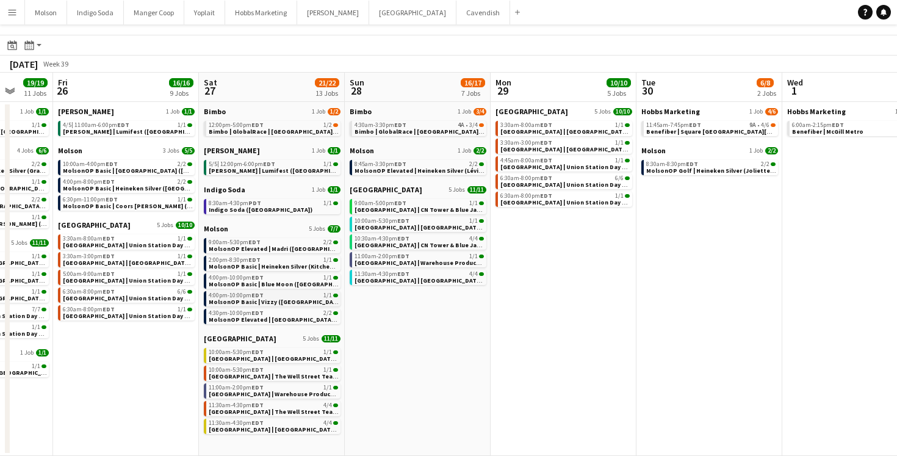
click at [284, 299] on span "MolsonOP Basic | Vizzy ([GEOGRAPHIC_DATA], [GEOGRAPHIC_DATA])" at bounding box center [309, 302] width 201 height 8
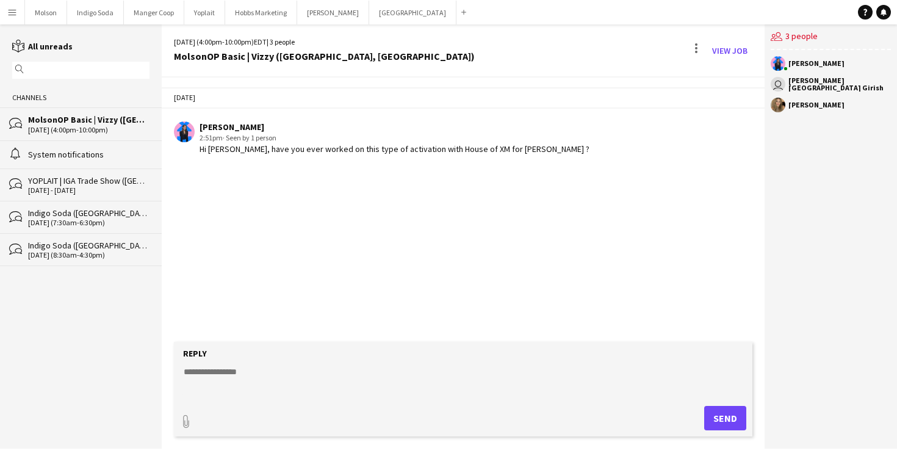
click at [618, 210] on div "Today Laurence Pare 2:51pm · Seen by 1 person Hi Anlly, have you ever worked on…" at bounding box center [463, 209] width 603 height 264
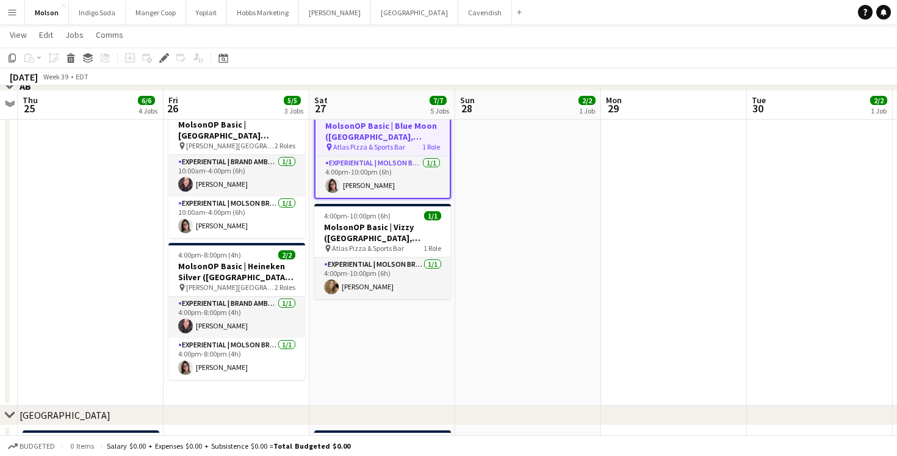
scroll to position [573, 0]
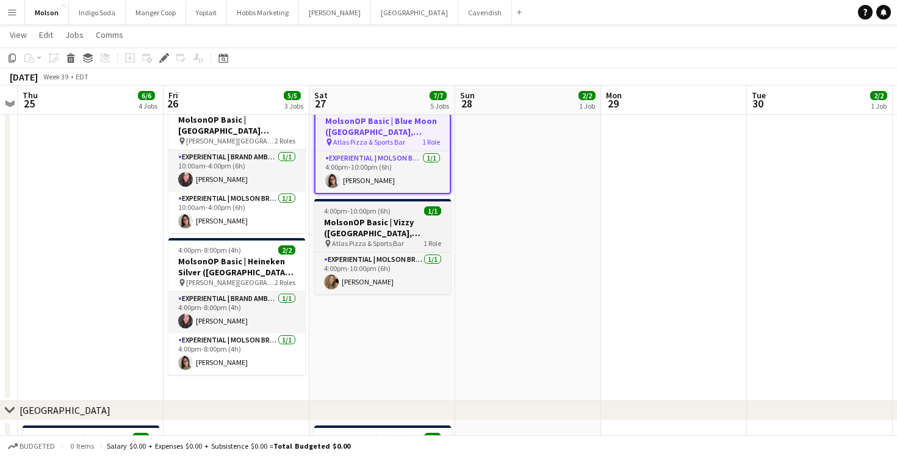
click at [389, 228] on h3 "MolsonOP Basic | Vizzy ([GEOGRAPHIC_DATA], [GEOGRAPHIC_DATA])" at bounding box center [382, 228] width 137 height 22
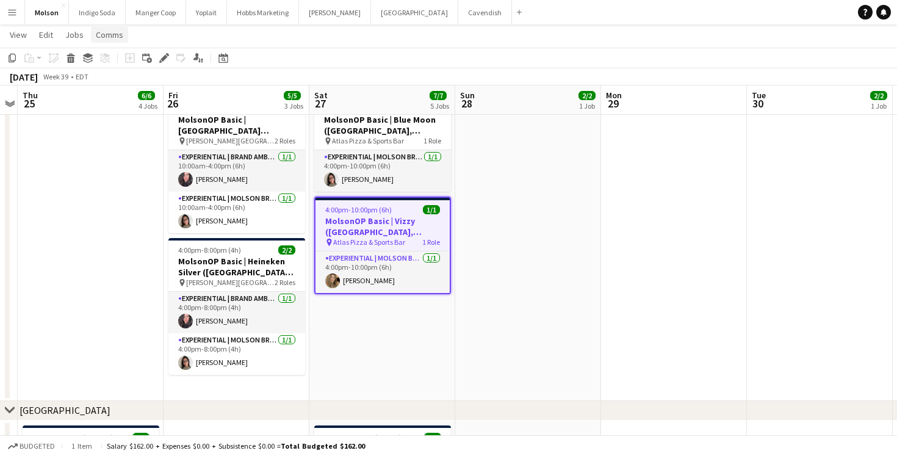
click at [101, 35] on span "Comms" at bounding box center [109, 34] width 27 height 11
click at [127, 88] on span "Create chat" at bounding box center [121, 86] width 43 height 11
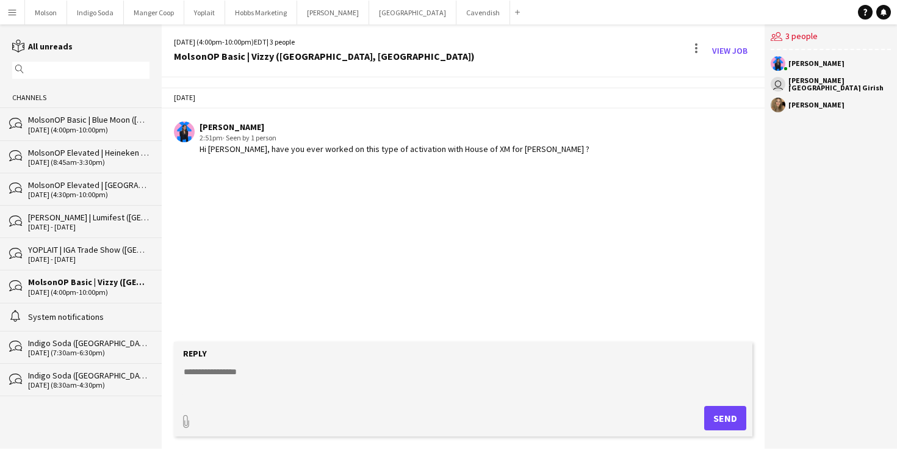
click at [5, 11] on button "Menu" at bounding box center [12, 12] width 24 height 24
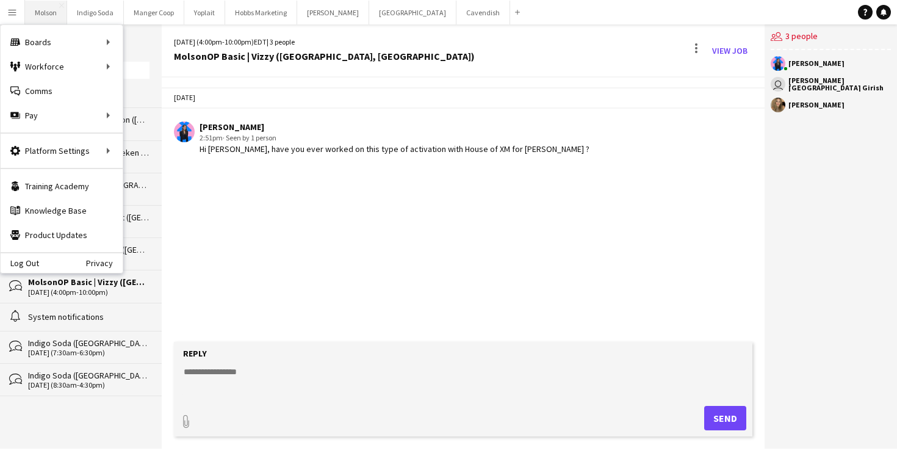
click at [52, 14] on button "Molson Close" at bounding box center [46, 13] width 42 height 24
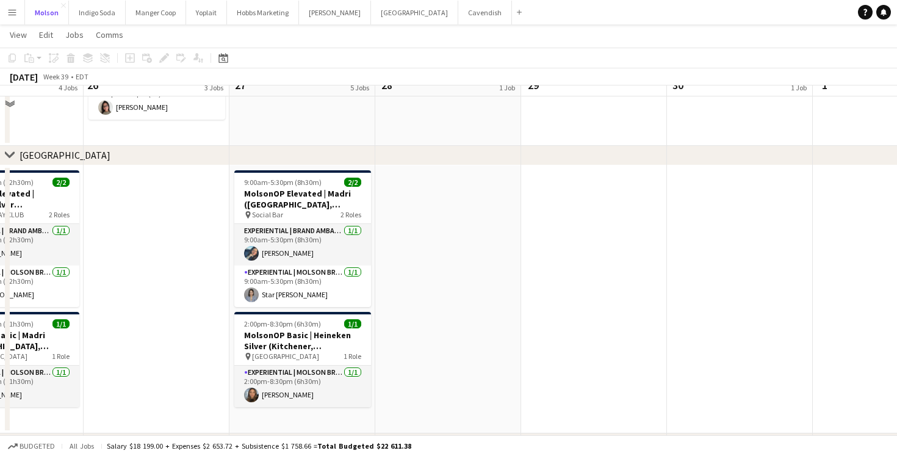
scroll to position [834, 0]
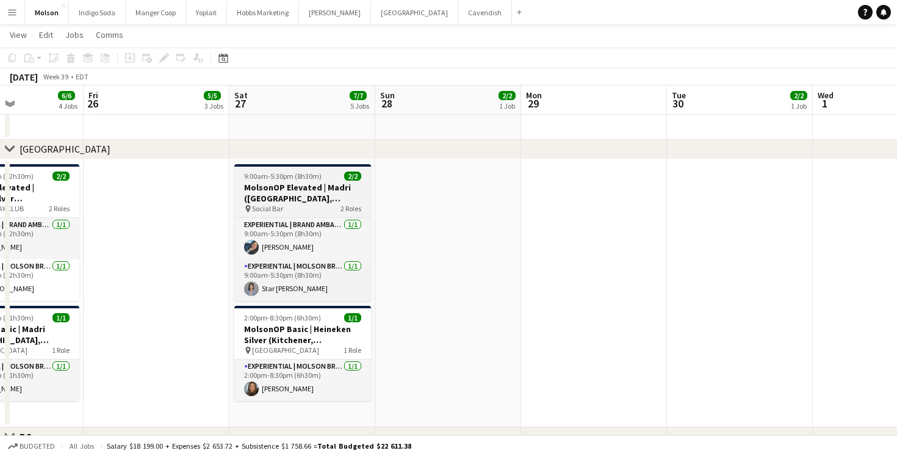
click at [320, 200] on h3 "MolsonOP Elevated | Madri (Oriliia, ON)" at bounding box center [302, 193] width 137 height 22
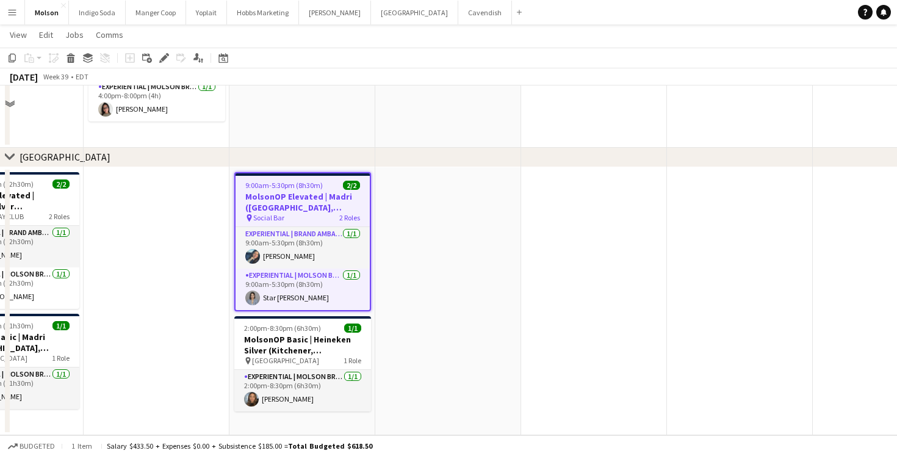
scroll to position [837, 0]
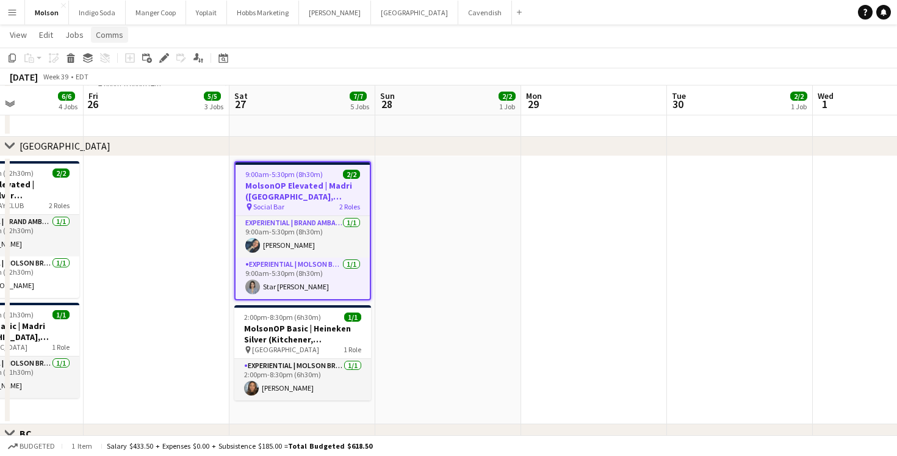
click at [108, 32] on span "Comms" at bounding box center [109, 34] width 27 height 11
click at [124, 87] on span "Create chat" at bounding box center [121, 86] width 43 height 11
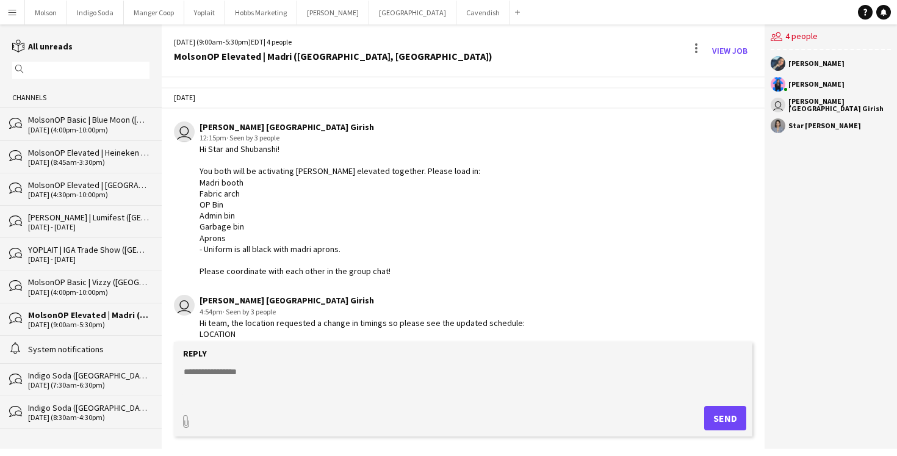
scroll to position [279, 0]
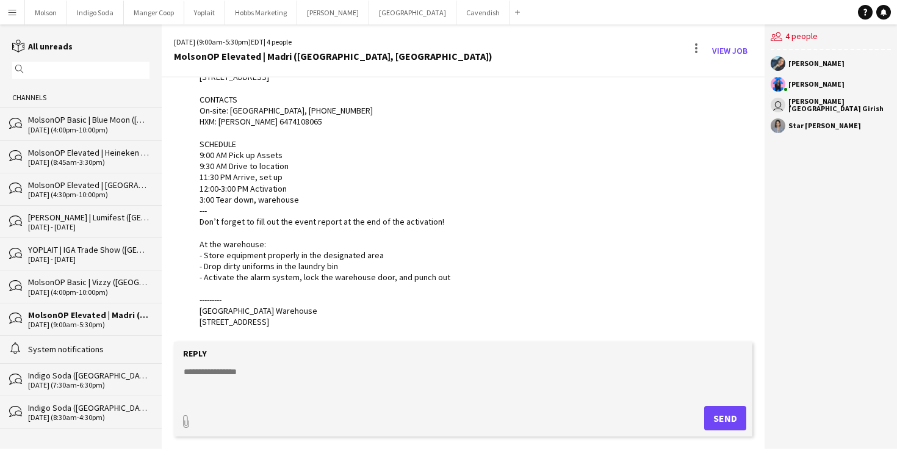
click at [302, 376] on textarea at bounding box center [465, 381] width 566 height 32
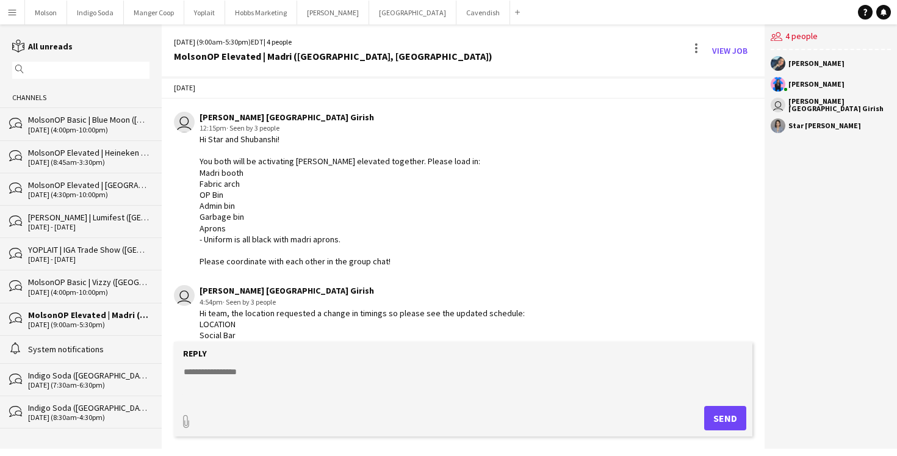
scroll to position [11, 0]
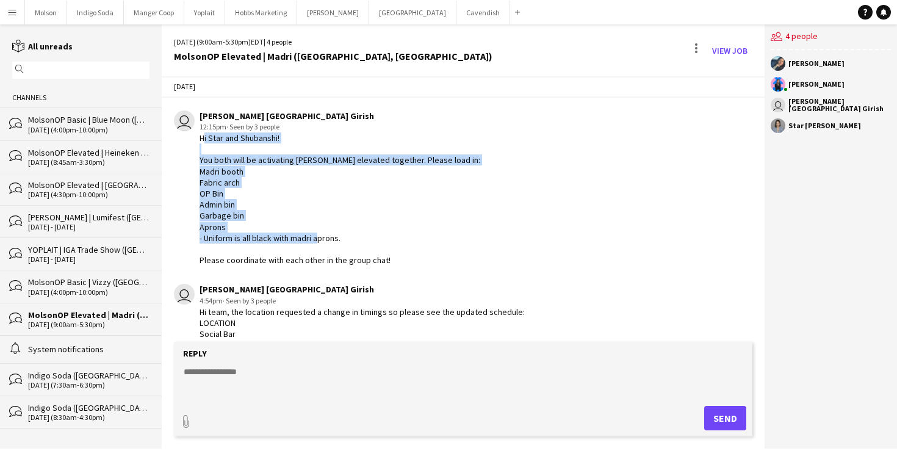
drag, startPoint x: 196, startPoint y: 140, endPoint x: 393, endPoint y: 254, distance: 228.5
click at [394, 254] on div "user Poojitha Bangalore Girish 12:15pm · Seen by 3 people Hi Star and Shubanshi…" at bounding box center [415, 188] width 482 height 156
click at [393, 254] on div "Hi Star and Shubanshi! You both will be activating [PERSON_NAME] elevated toget…" at bounding box center [339, 198] width 281 height 133
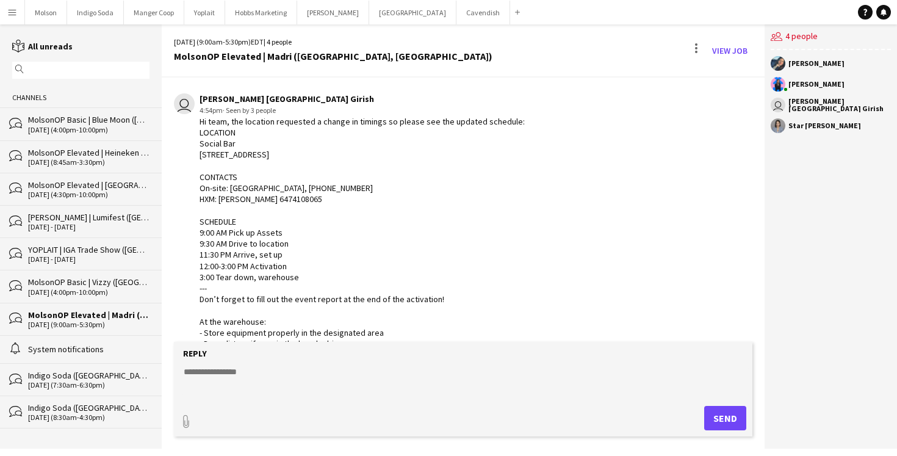
scroll to position [279, 0]
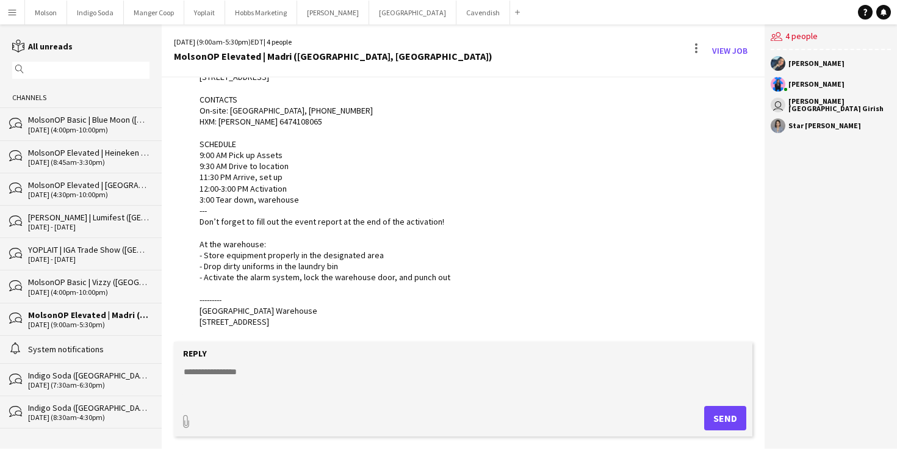
click at [261, 367] on textarea at bounding box center [465, 381] width 566 height 32
type textarea "*"
paste textarea "**********"
click at [203, 369] on textarea "**********" at bounding box center [465, 381] width 566 height 32
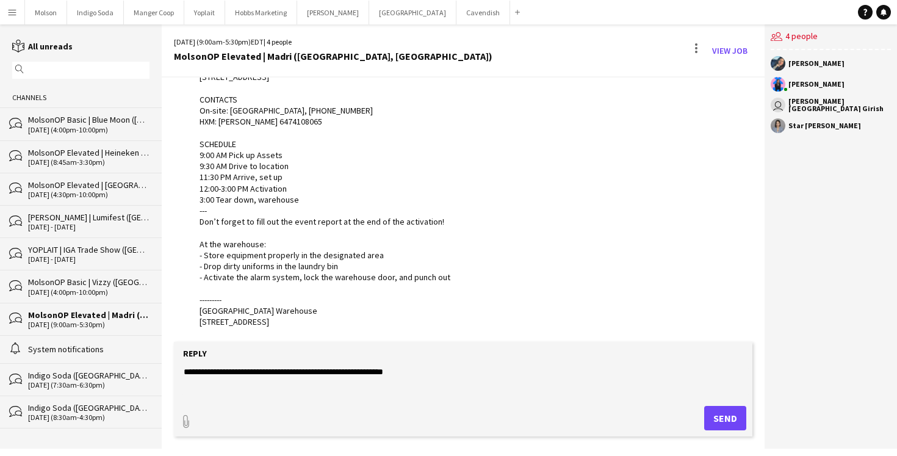
click at [413, 364] on form "**********" at bounding box center [463, 389] width 578 height 95
click at [414, 369] on textarea "**********" at bounding box center [465, 381] width 566 height 32
drag, startPoint x: 647, startPoint y: 367, endPoint x: 135, endPoint y: 346, distance: 511.5
click at [135, 346] on div "reading All unreads magnifier Channels bubbles MolsonOP Basic | Blue Moon (Calg…" at bounding box center [448, 236] width 897 height 424
paste textarea
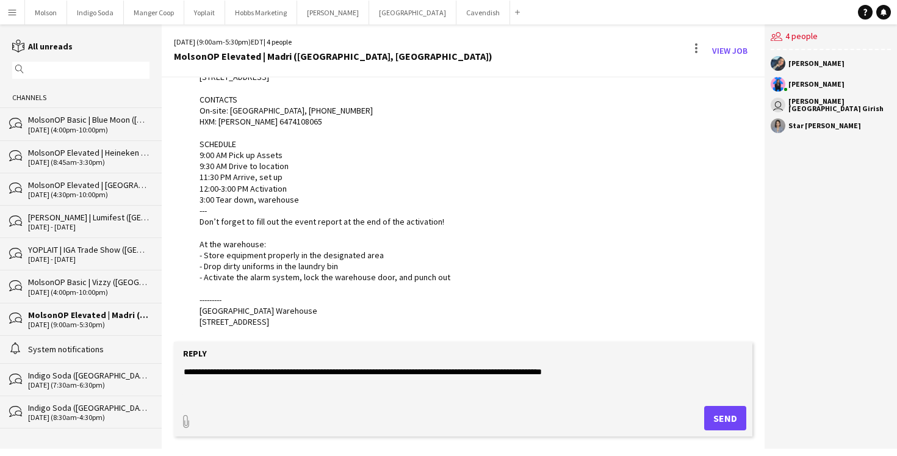
type textarea "**********"
click at [720, 418] on button "Send" at bounding box center [725, 418] width 42 height 24
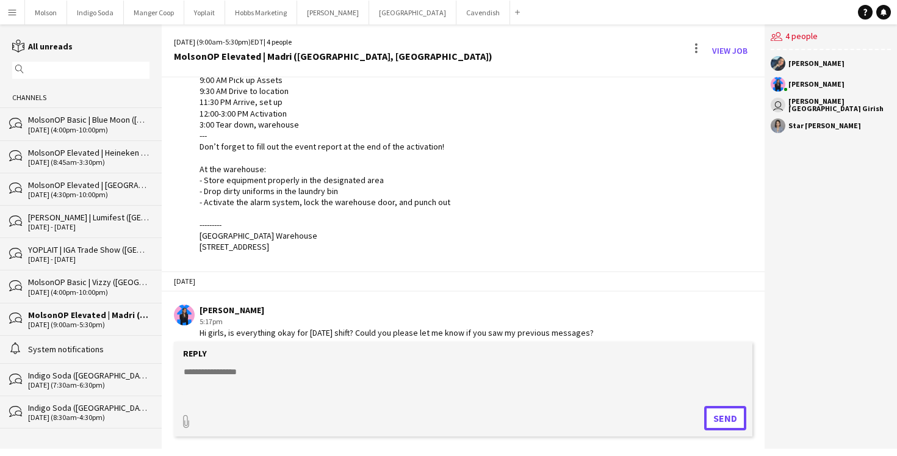
scroll to position [365, 0]
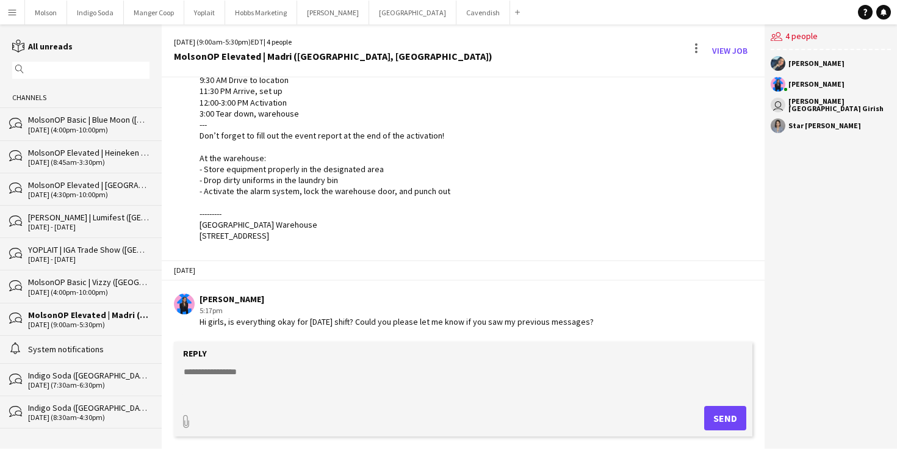
click at [437, 208] on div "Hi team, the location requested a change in timings so please see the updated s…" at bounding box center [361, 96] width 325 height 288
click at [18, 18] on button "Menu" at bounding box center [12, 12] width 24 height 24
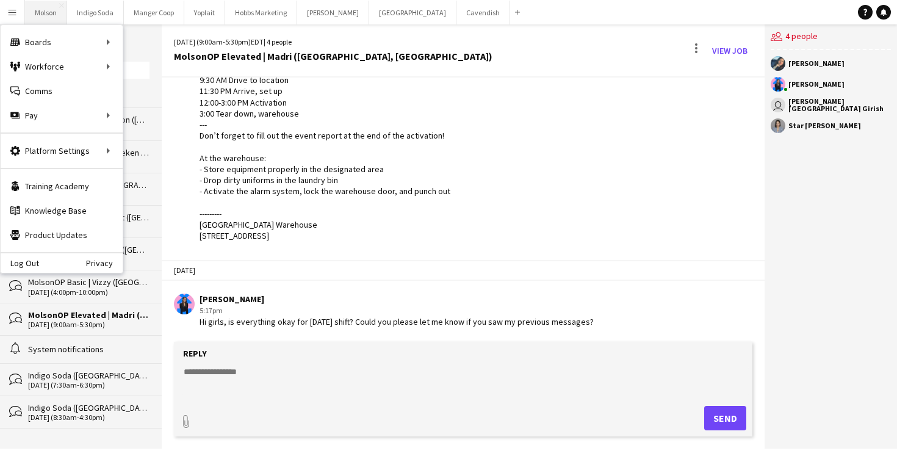
click at [41, 15] on button "Molson Close" at bounding box center [46, 13] width 42 height 24
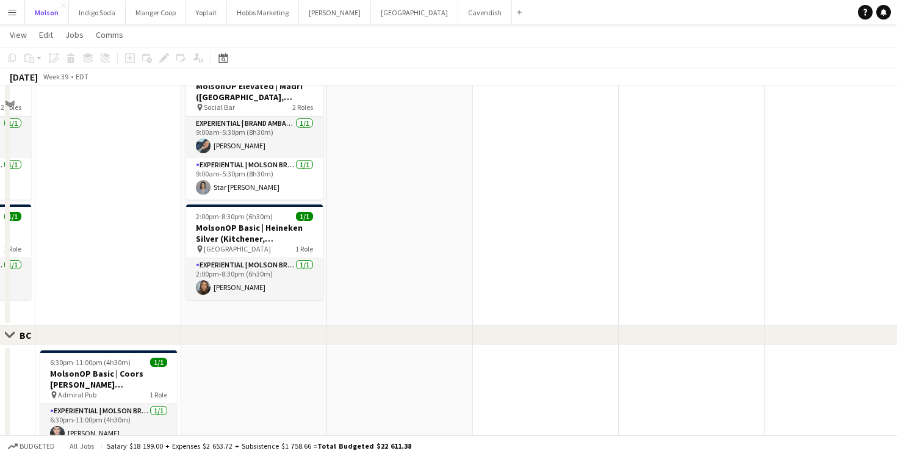
scroll to position [937, 0]
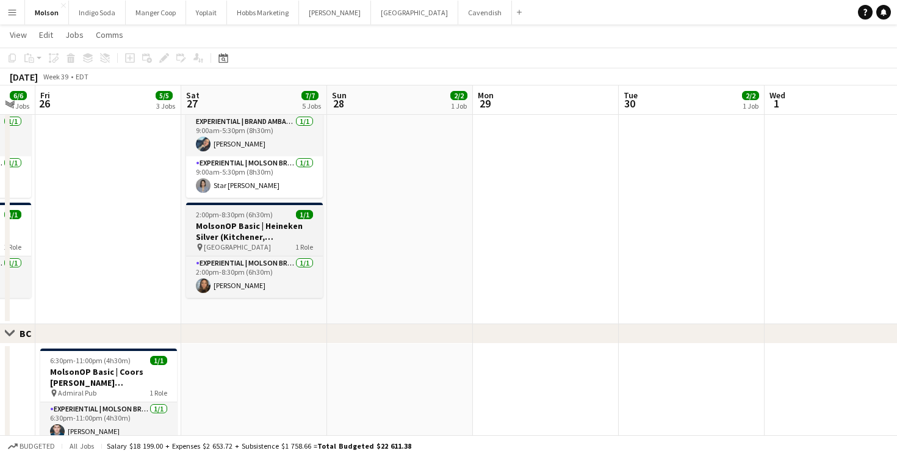
click at [253, 228] on h3 "MolsonOP Basic | Heineken Silver (Kitchener, [GEOGRAPHIC_DATA])" at bounding box center [254, 231] width 137 height 22
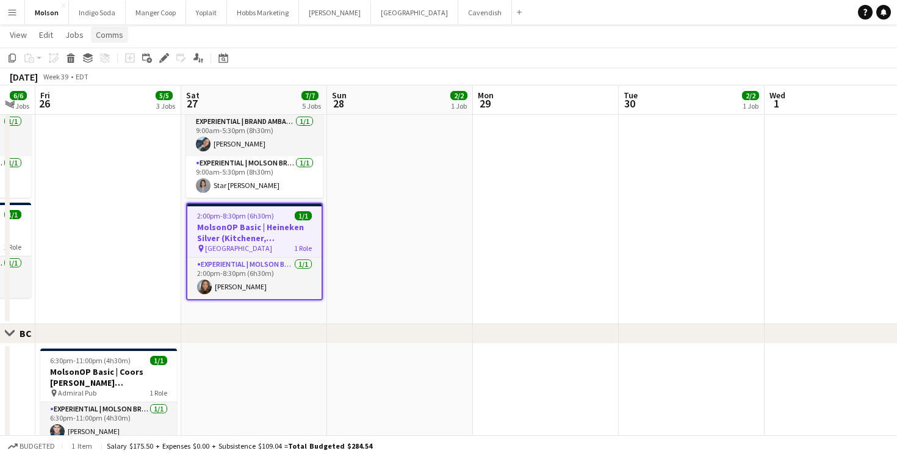
click at [106, 40] on span "Comms" at bounding box center [109, 34] width 27 height 11
click at [121, 89] on span "Create chat" at bounding box center [121, 86] width 43 height 11
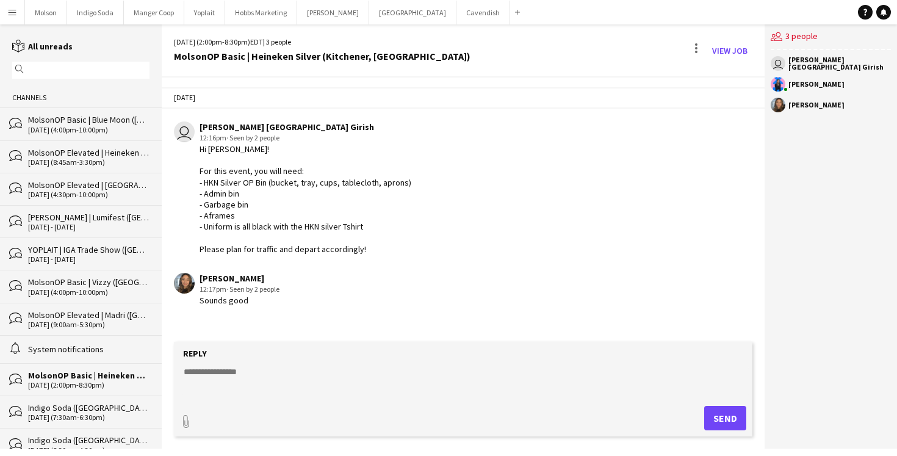
click at [76, 353] on div "alarm System notifications" at bounding box center [81, 349] width 162 height 28
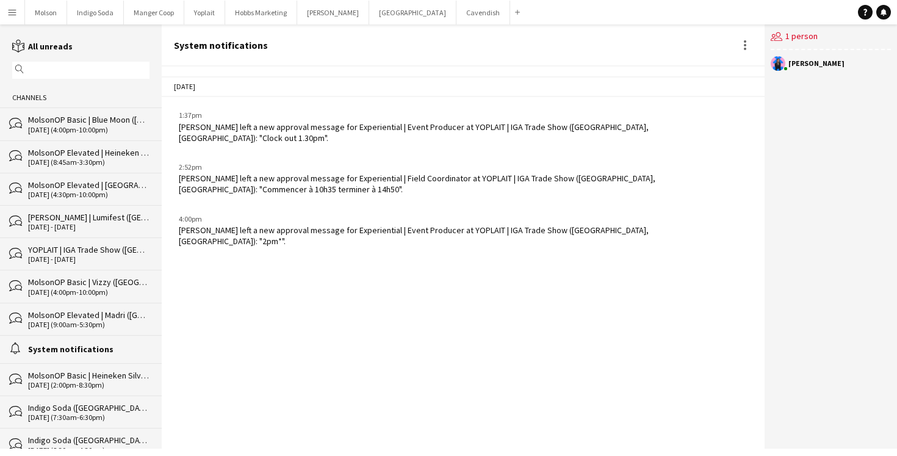
click at [76, 381] on div "[DATE] (2:00pm-8:30pm)" at bounding box center [88, 385] width 121 height 9
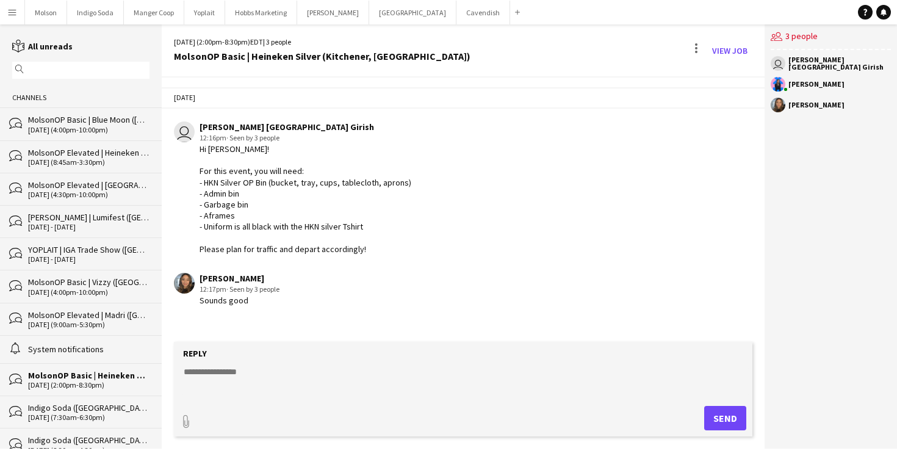
scroll to position [9, 0]
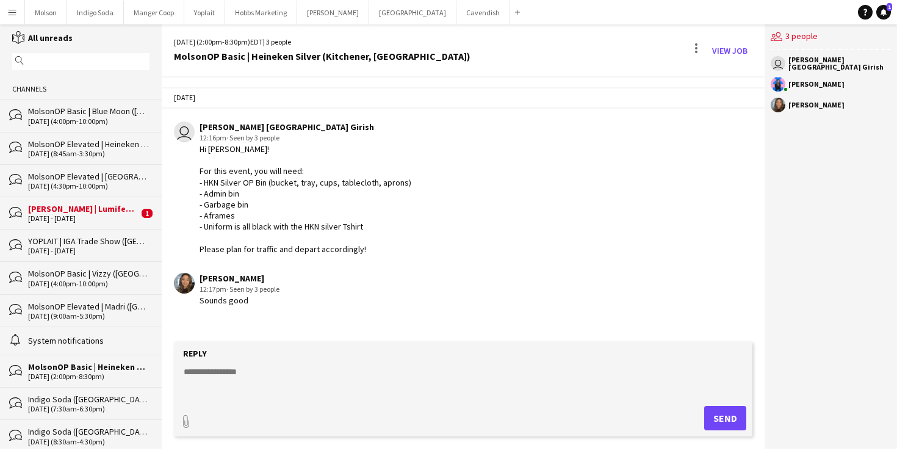
click at [90, 210] on div "[PERSON_NAME] | Lumifest ([GEOGRAPHIC_DATA], [GEOGRAPHIC_DATA])" at bounding box center [83, 208] width 110 height 11
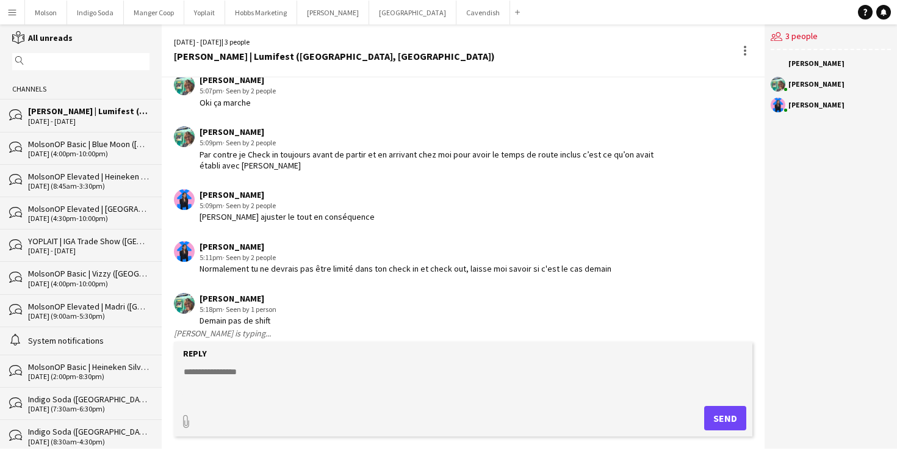
scroll to position [334, 0]
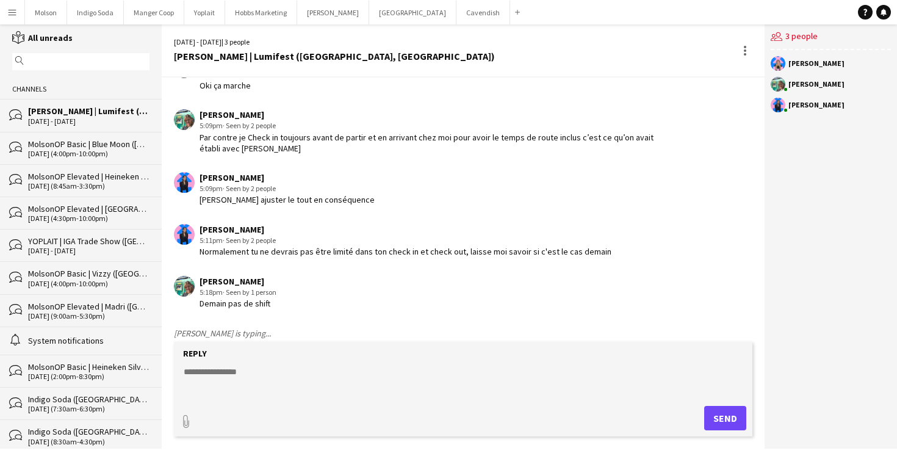
click at [296, 51] on div "[PERSON_NAME] | Lumifest ([GEOGRAPHIC_DATA], [GEOGRAPHIC_DATA])" at bounding box center [334, 56] width 321 height 11
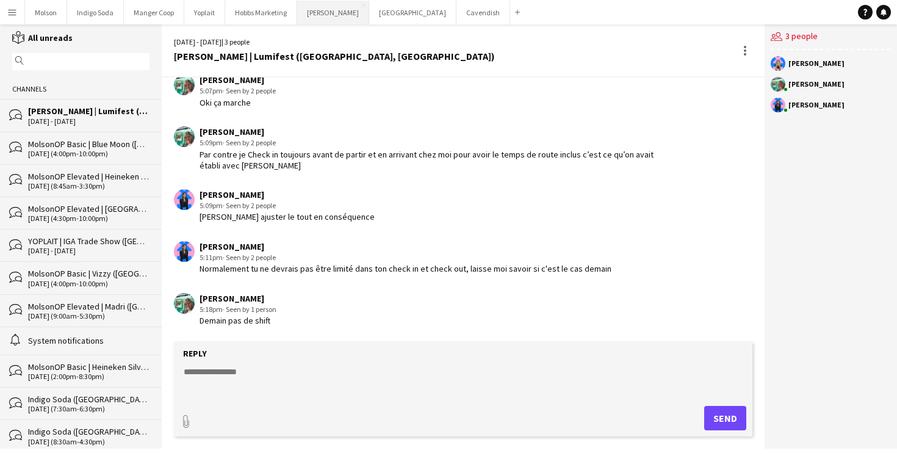
scroll to position [317, 0]
click at [319, 14] on button "Desjardins Close" at bounding box center [333, 13] width 72 height 24
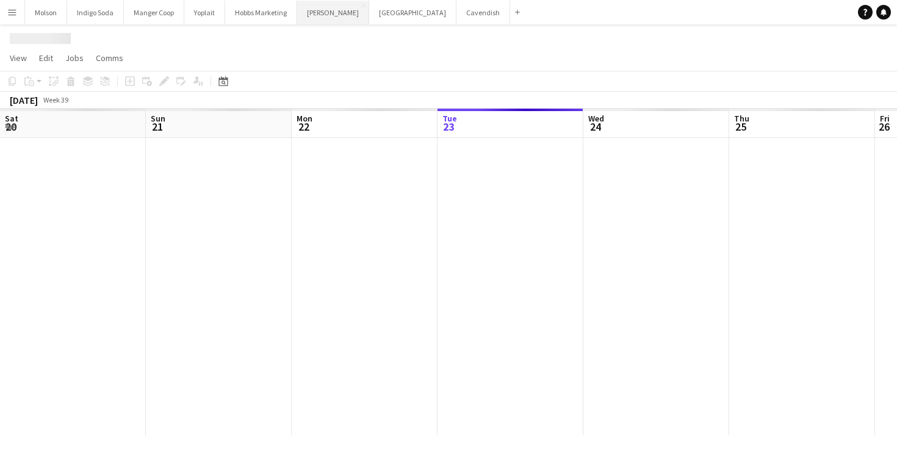
scroll to position [0, 292]
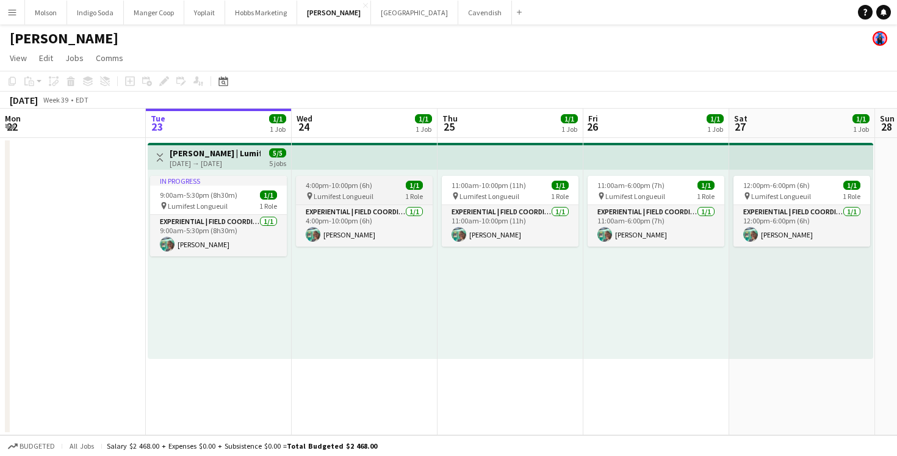
click at [358, 187] on span "4:00pm-10:00pm (6h)" at bounding box center [339, 185] width 66 height 9
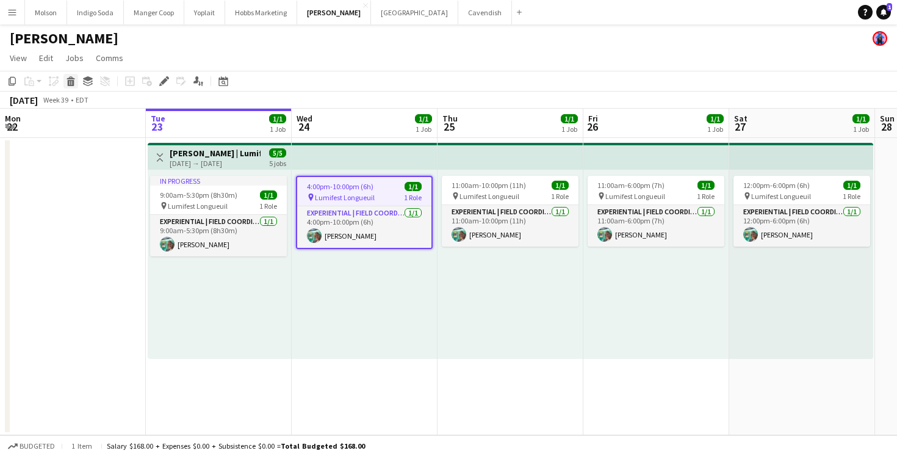
click at [74, 80] on icon "Delete" at bounding box center [71, 81] width 10 height 10
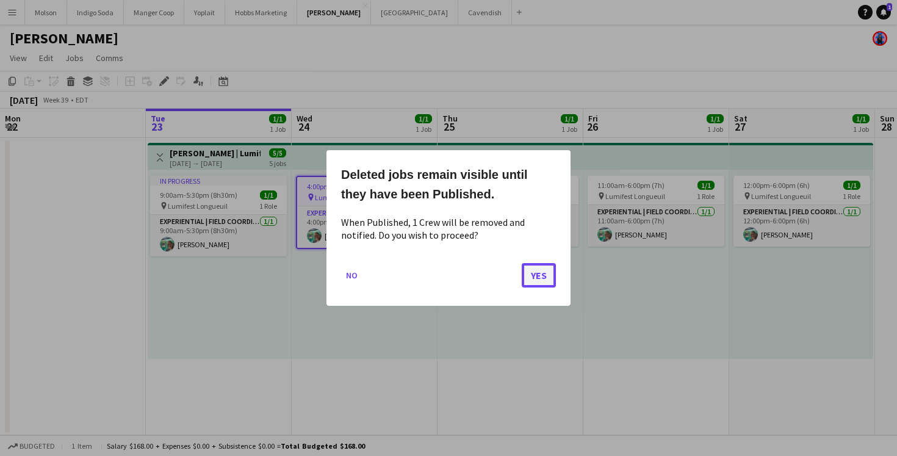
click at [542, 278] on button "Yes" at bounding box center [538, 275] width 34 height 24
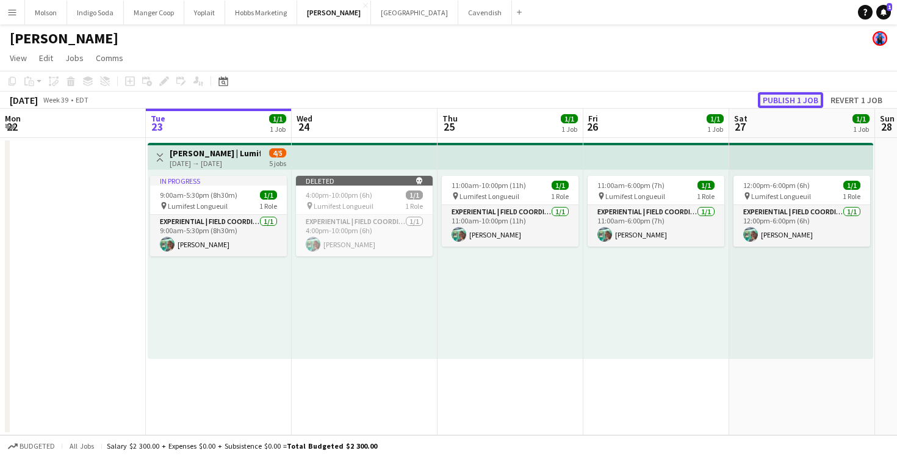
click at [805, 99] on button "Publish 1 job" at bounding box center [790, 100] width 65 height 16
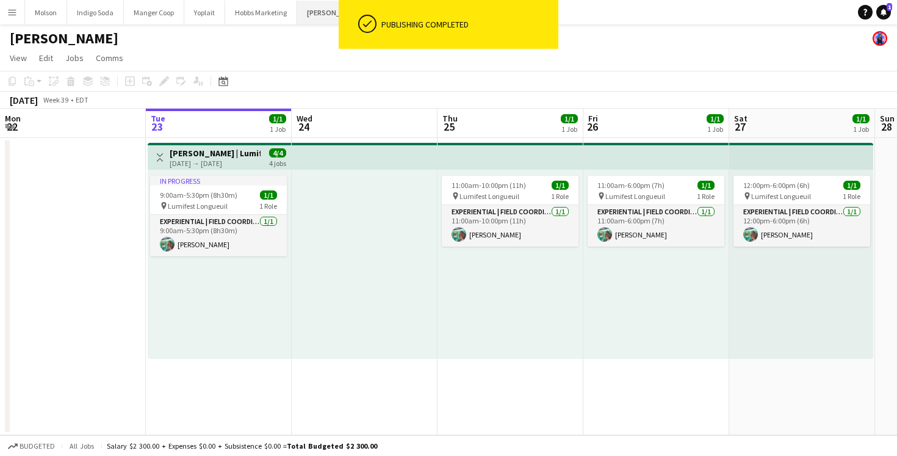
click at [306, 19] on button "Desjardins Close" at bounding box center [334, 13] width 74 height 24
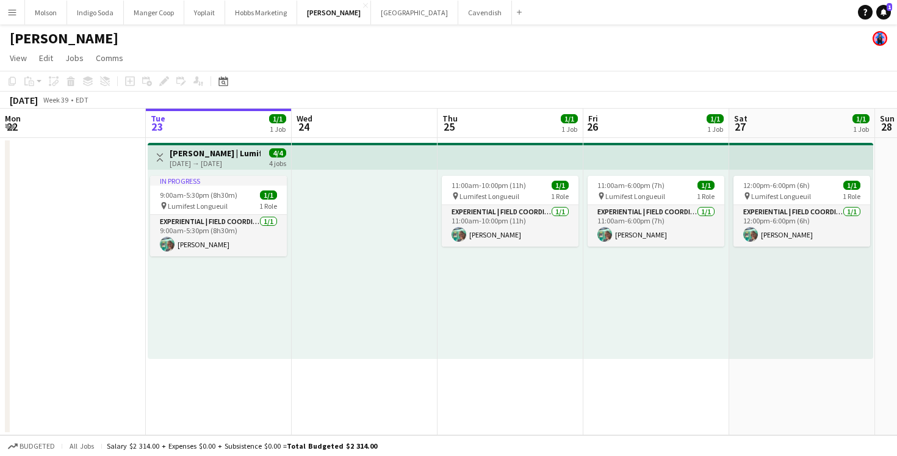
click at [13, 7] on app-icon "Menu" at bounding box center [12, 12] width 10 height 10
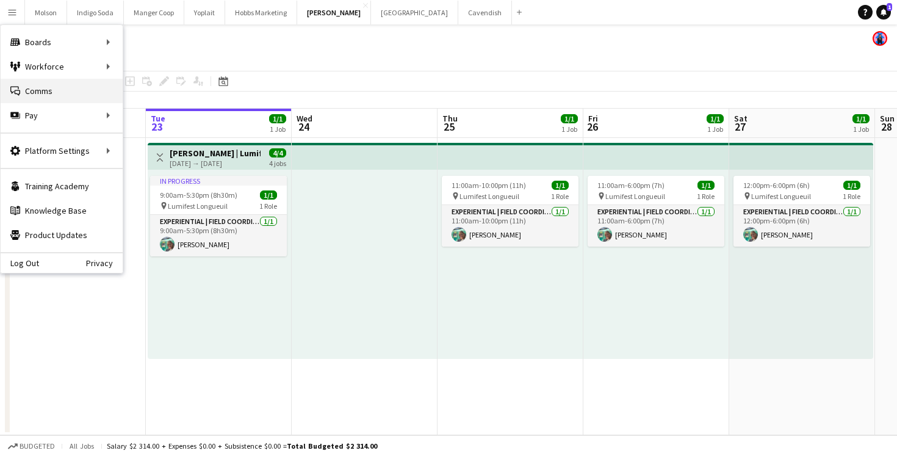
click at [73, 98] on link "Comms Comms" at bounding box center [62, 91] width 122 height 24
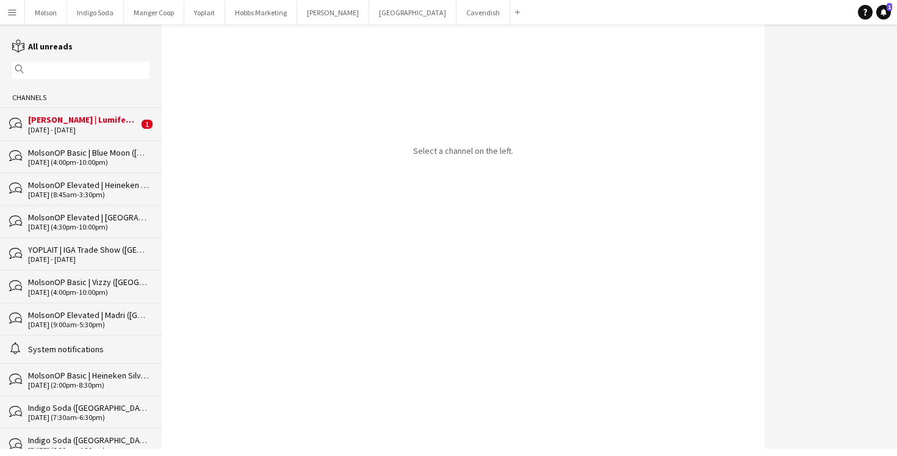
click at [93, 128] on div "[DATE] - [DATE]" at bounding box center [83, 130] width 110 height 9
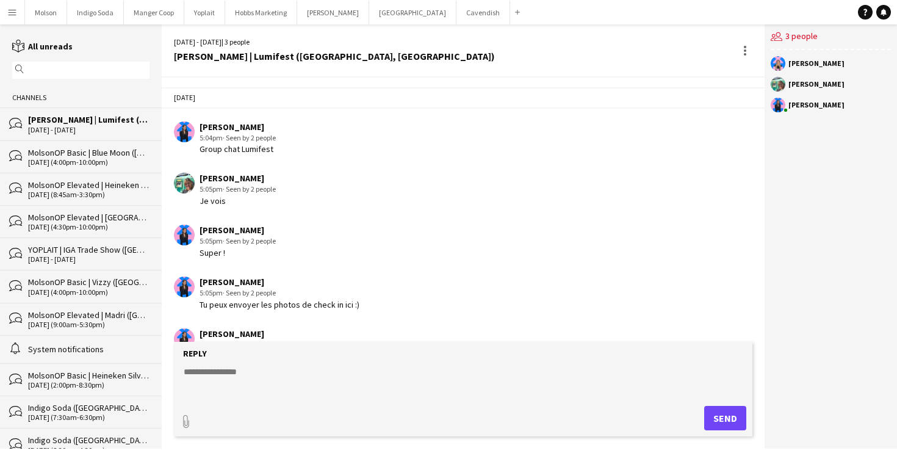
scroll to position [368, 0]
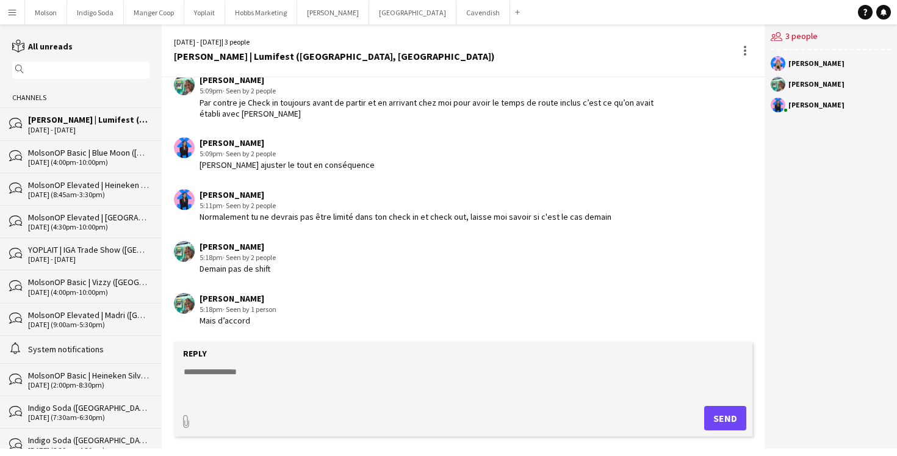
click at [276, 365] on textarea at bounding box center [465, 381] width 566 height 32
type textarea "********"
click at [728, 426] on button "Send" at bounding box center [725, 418] width 42 height 24
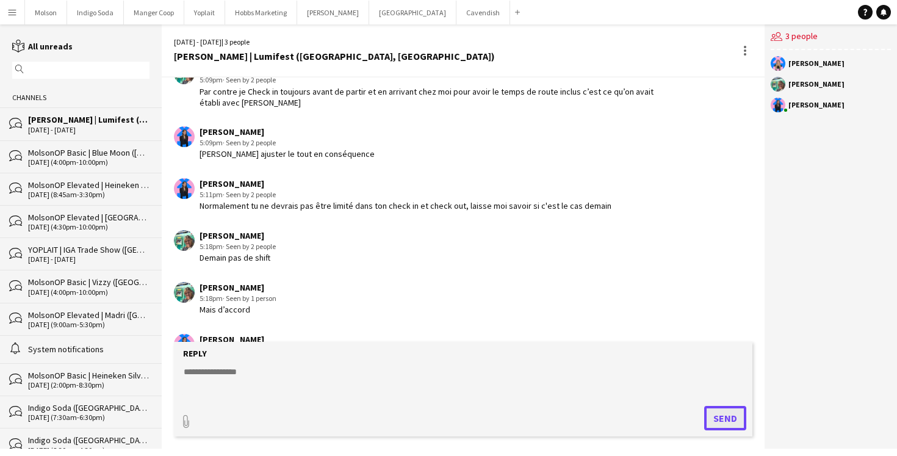
scroll to position [420, 0]
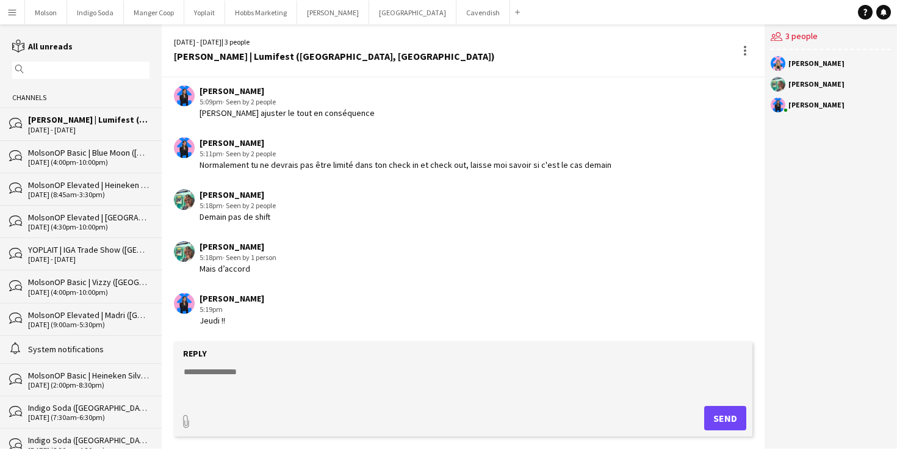
click at [362, 211] on div "Oana Vasile 5:18pm · Seen by 2 people Demain pas de shift" at bounding box center [415, 206] width 482 height 34
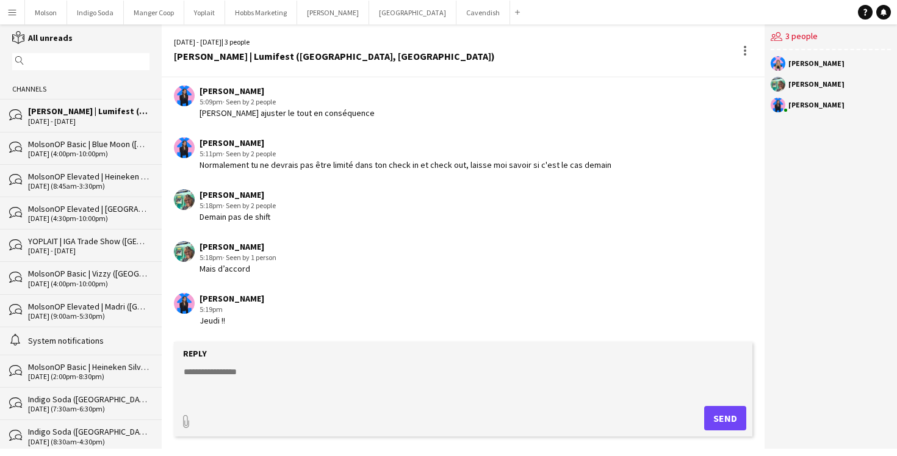
click at [110, 437] on div "[DATE] (8:30am-4:30pm)" at bounding box center [88, 441] width 121 height 9
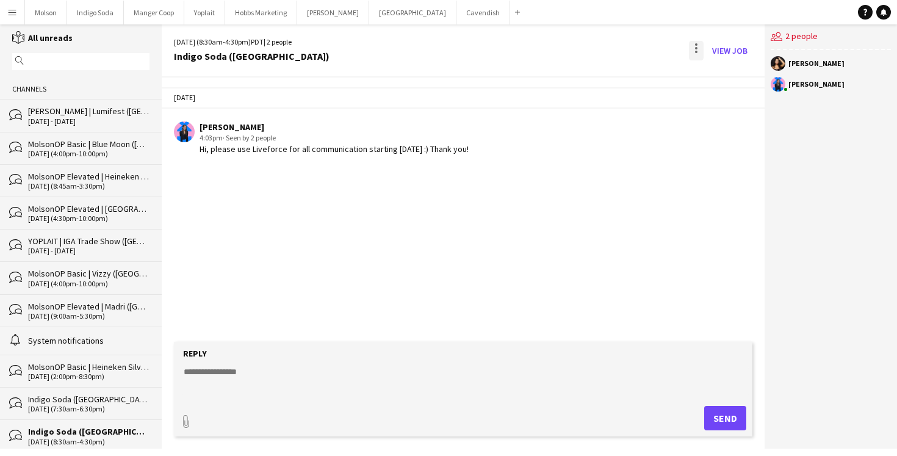
click at [700, 48] on div at bounding box center [696, 51] width 15 height 20
click at [586, 297] on div at bounding box center [448, 228] width 897 height 456
click at [95, 13] on button "Indigo Soda Close" at bounding box center [95, 13] width 57 height 24
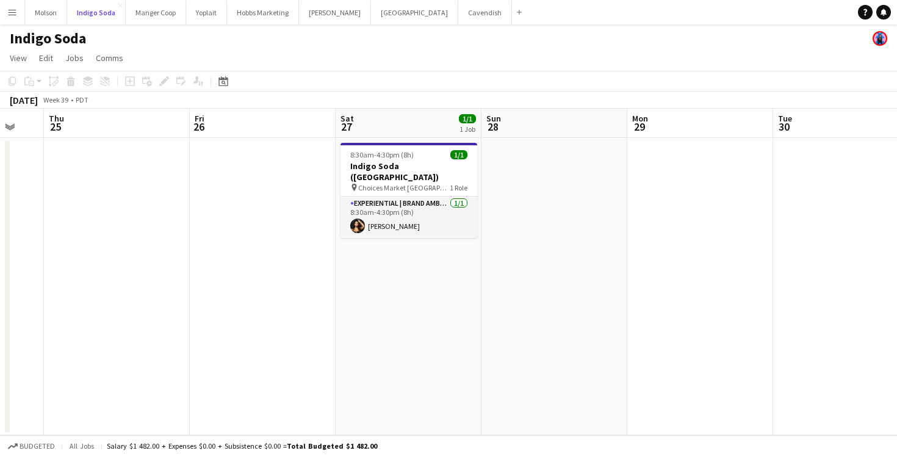
scroll to position [0, 396]
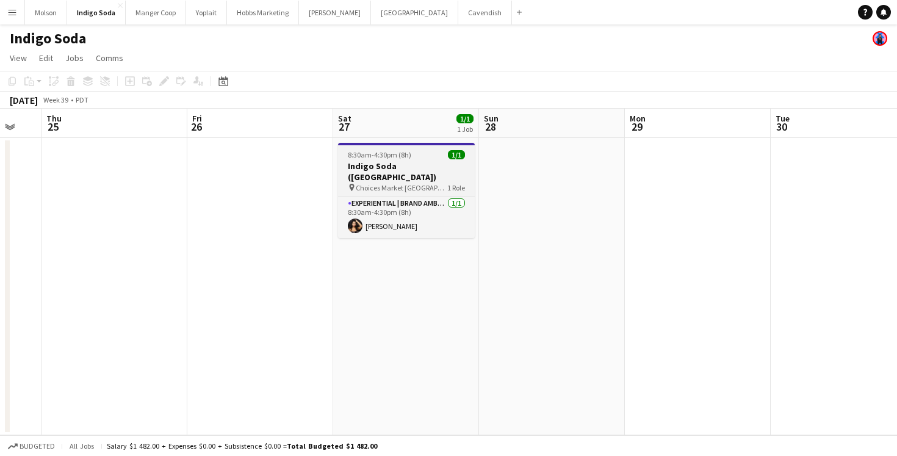
click at [421, 165] on h3 "Indigo Soda ([GEOGRAPHIC_DATA])" at bounding box center [406, 171] width 137 height 22
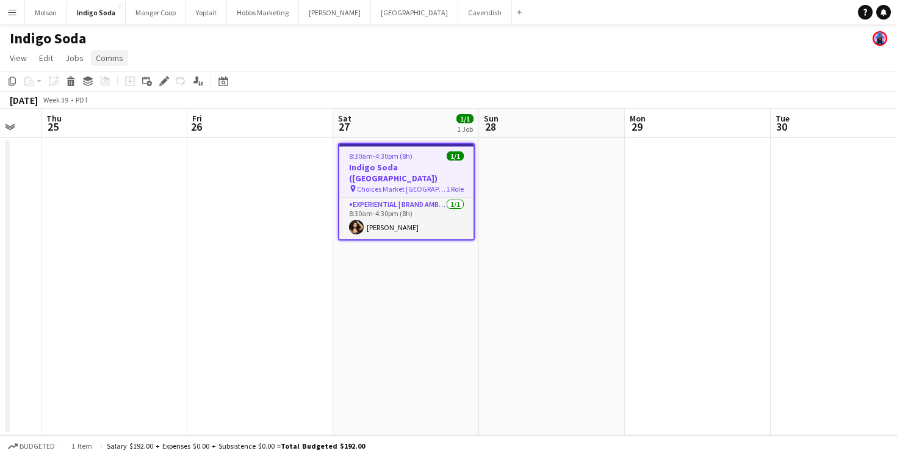
click at [102, 55] on span "Comms" at bounding box center [109, 57] width 27 height 11
click at [127, 111] on span "Create chat" at bounding box center [121, 109] width 43 height 11
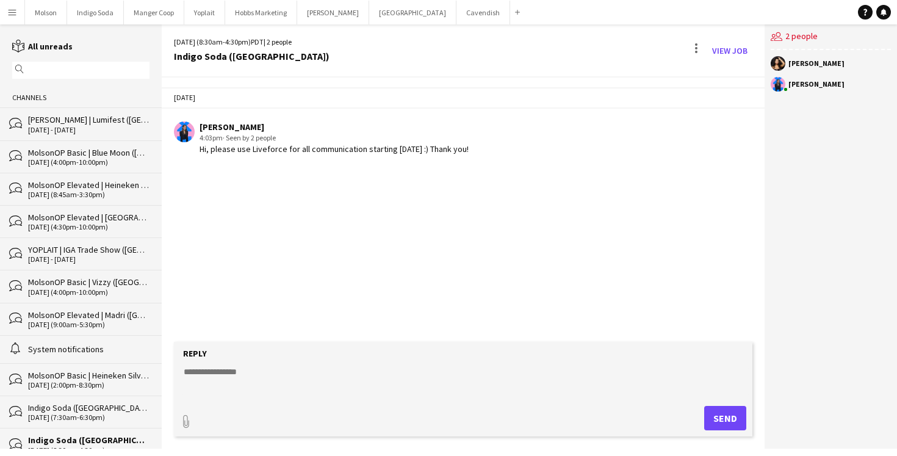
click at [293, 360] on form "Reply paperclip Send" at bounding box center [463, 389] width 578 height 95
click at [275, 373] on textarea at bounding box center [465, 381] width 566 height 32
drag, startPoint x: 465, startPoint y: 368, endPoint x: 146, endPoint y: 368, distance: 319.0
click at [146, 368] on div "reading All unreads magnifier Channels bubbles Desjardins | Lumifest (Longueuil…" at bounding box center [448, 236] width 897 height 424
paste textarea "*"
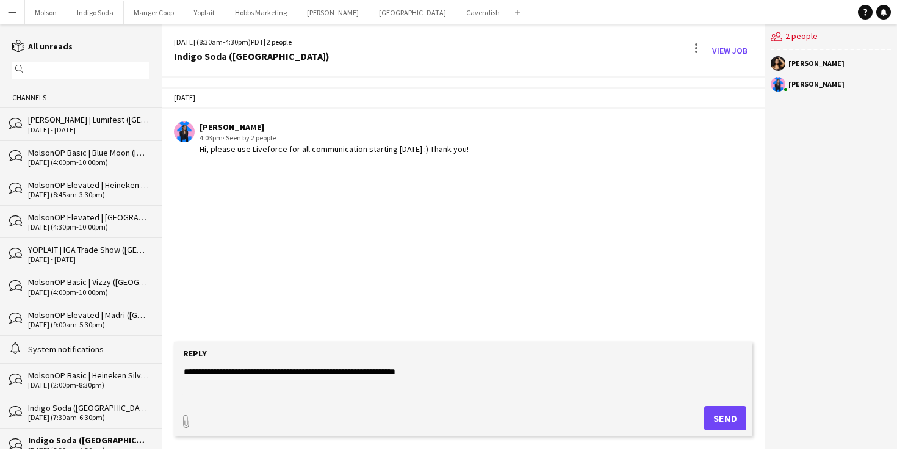
type textarea "**********"
click at [723, 422] on button "Send" at bounding box center [725, 418] width 42 height 24
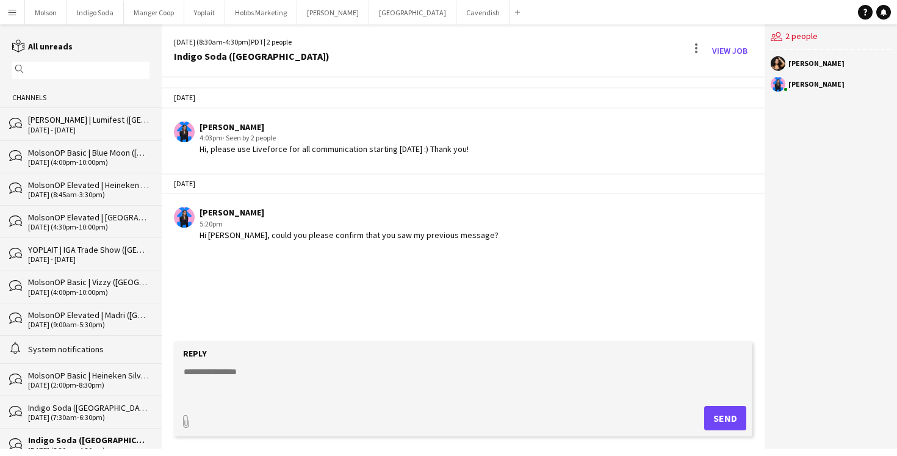
click at [515, 243] on app-chat-message "Laurence Pare 5:20pm Hi Shaina, could you please confirm that you saw my previo…" at bounding box center [463, 224] width 603 height 46
click at [550, 270] on div "09-15-2025 Laurence Pare 4:03pm · Seen by 2 people Hi, please use Liveforce for…" at bounding box center [463, 209] width 603 height 264
click at [423, 235] on div "Hi Shaina, could you please confirm that you saw my previous message?" at bounding box center [348, 234] width 299 height 11
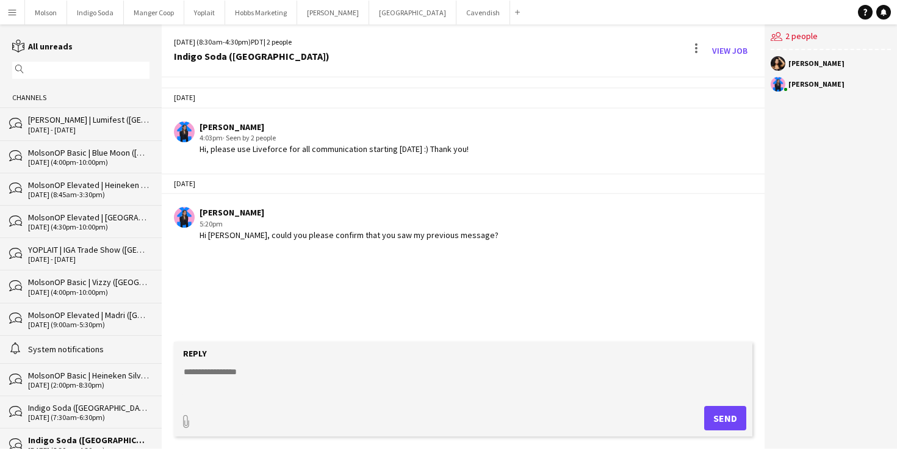
click at [457, 229] on div "Laurence Pare 5:20pm Hi Shaina, could you please confirm that you saw my previo…" at bounding box center [415, 224] width 482 height 34
click at [334, 248] on div "09-15-2025 Laurence Pare 4:03pm · Seen by 2 people Hi, please use Liveforce for…" at bounding box center [463, 163] width 603 height 172
click at [14, 13] on app-icon "Menu" at bounding box center [12, 12] width 10 height 10
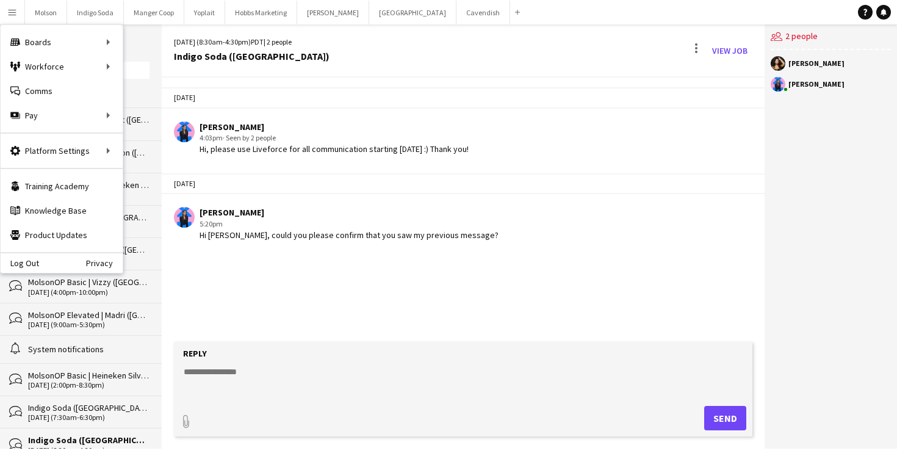
click at [365, 220] on div "5:20pm" at bounding box center [348, 223] width 299 height 11
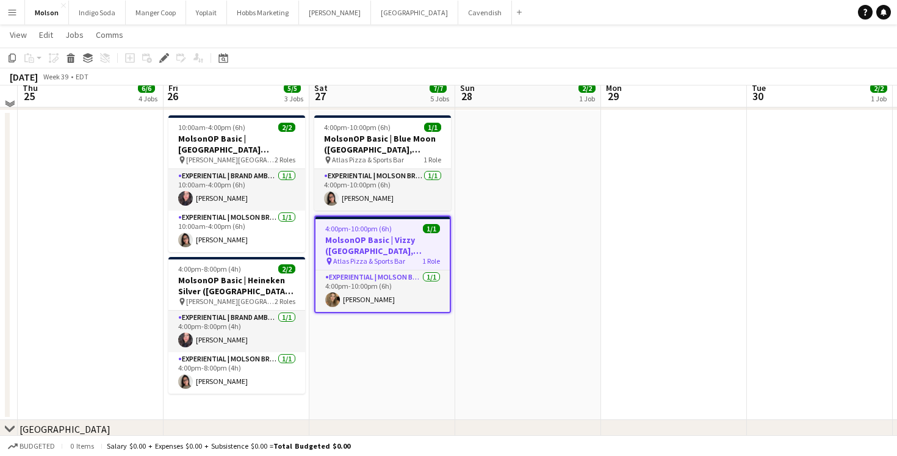
scroll to position [554, 0]
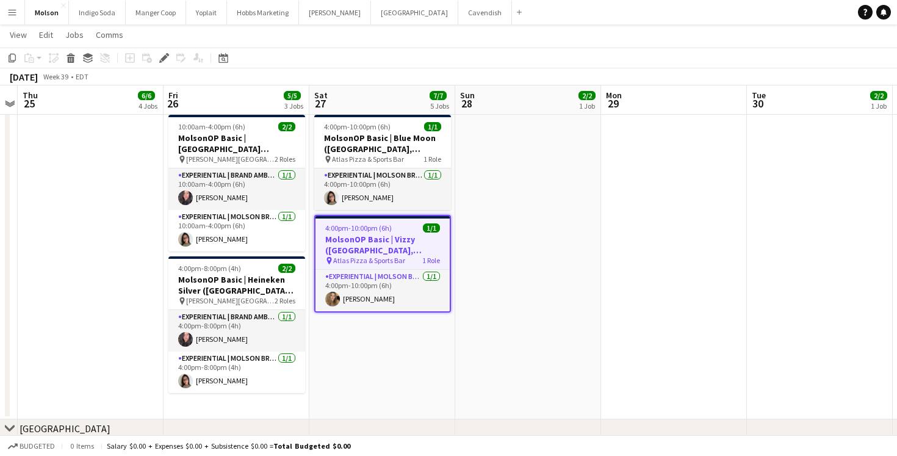
click at [379, 234] on h3 "MolsonOP Basic | Vizzy ([GEOGRAPHIC_DATA], [GEOGRAPHIC_DATA])" at bounding box center [382, 245] width 134 height 22
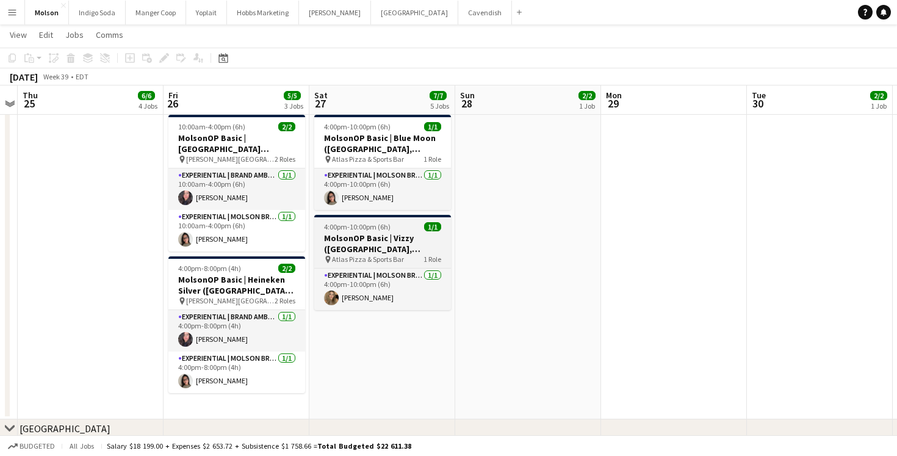
click at [379, 234] on h3 "MolsonOP Basic | Vizzy ([GEOGRAPHIC_DATA], [GEOGRAPHIC_DATA])" at bounding box center [382, 243] width 137 height 22
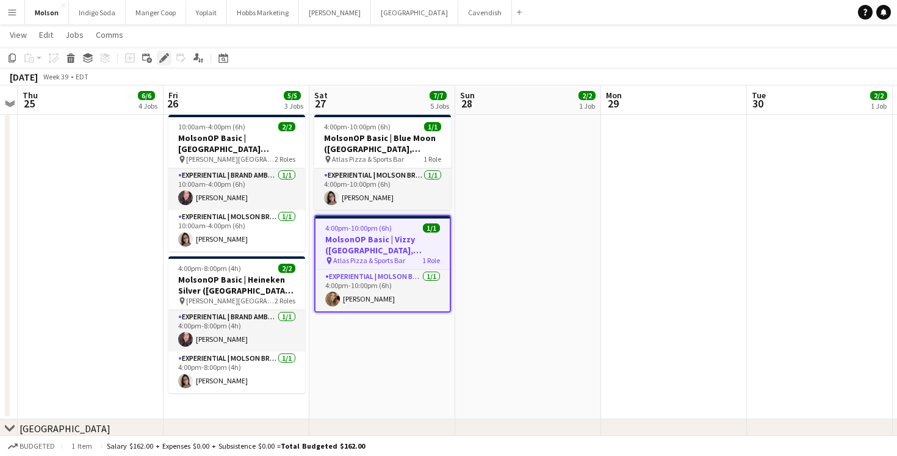
click at [162, 56] on icon "Edit" at bounding box center [164, 58] width 10 height 10
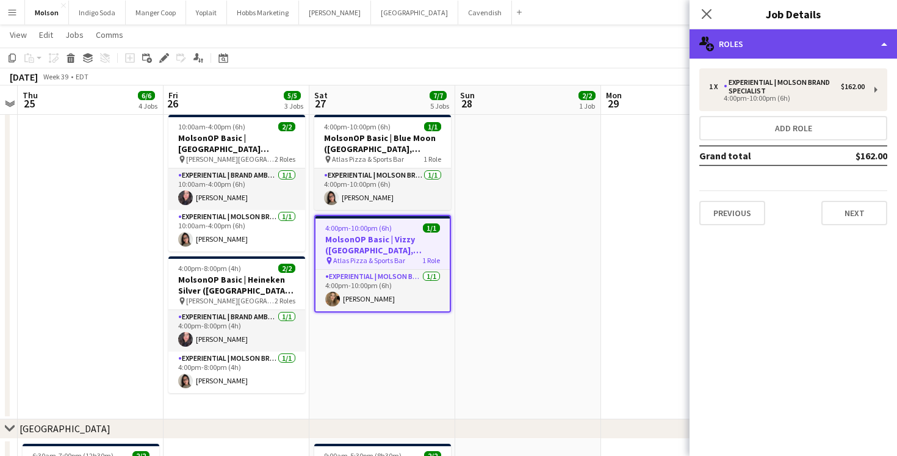
click at [807, 48] on div "multiple-users-add Roles" at bounding box center [792, 43] width 207 height 29
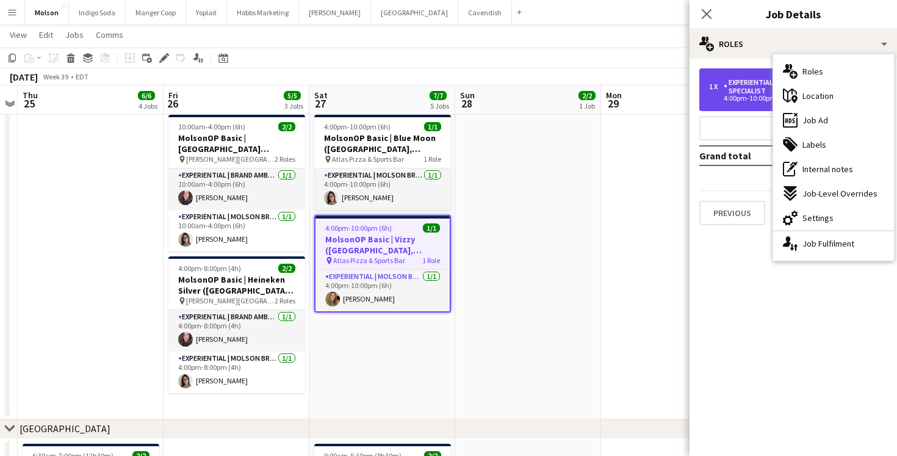
click at [737, 99] on div "4:00pm-10:00pm (6h)" at bounding box center [787, 98] width 156 height 6
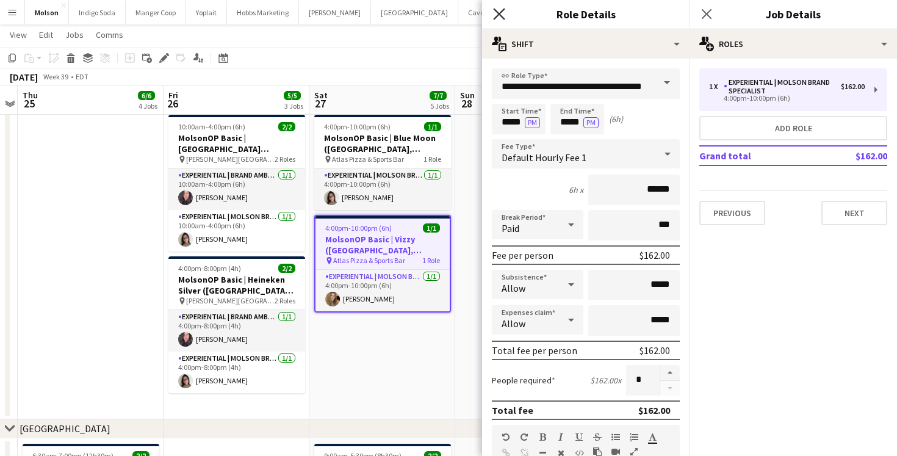
click at [498, 17] on icon "Close pop-in" at bounding box center [499, 14] width 12 height 12
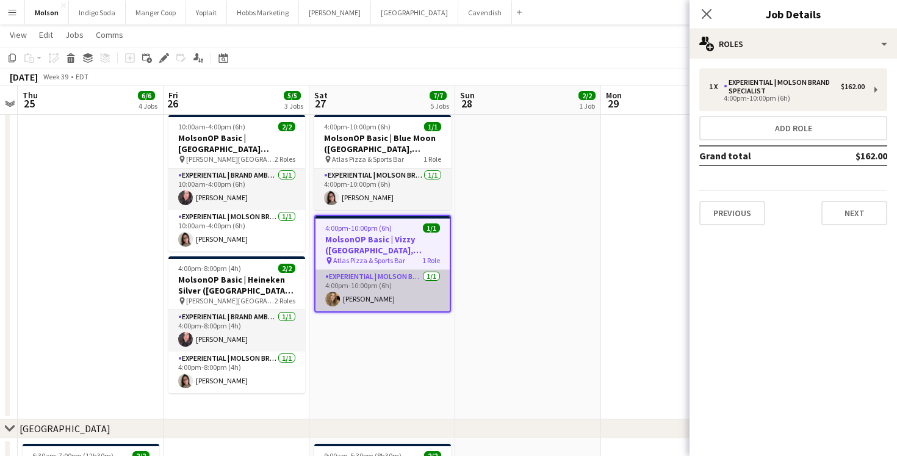
click at [370, 281] on app-card-role "Experiential | Molson Brand Specialist 1/1 4:00pm-10:00pm (6h) Anlly Gallego" at bounding box center [382, 290] width 134 height 41
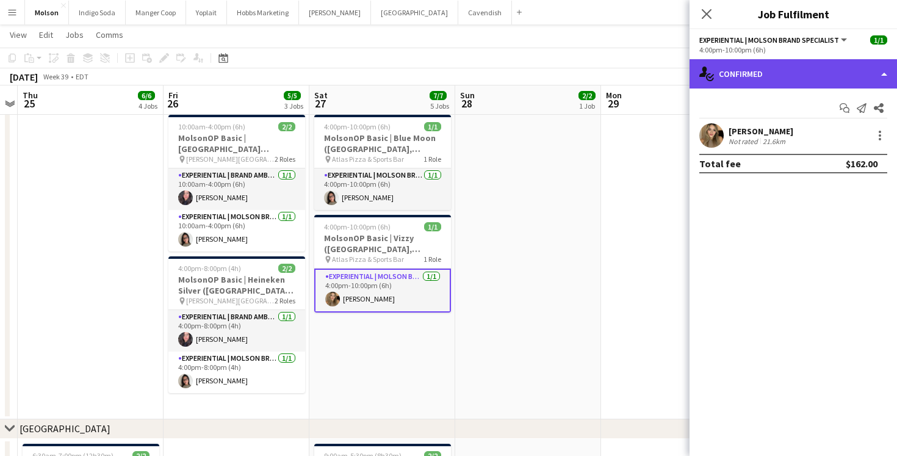
click at [764, 71] on div "single-neutral-actions-check-2 Confirmed" at bounding box center [792, 73] width 207 height 29
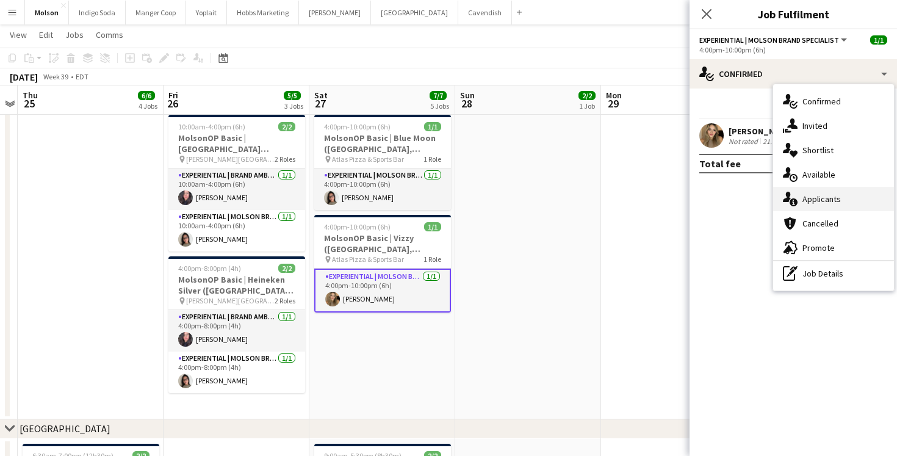
click at [837, 195] on span "Applicants" at bounding box center [821, 198] width 38 height 11
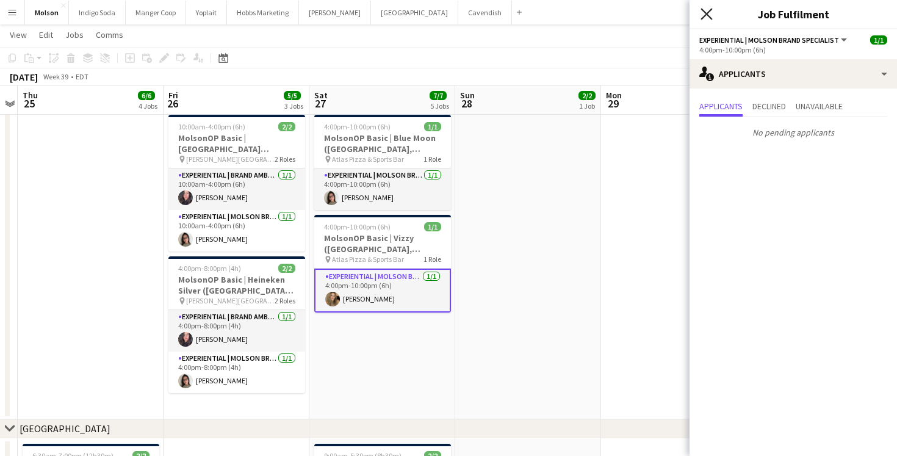
click at [706, 14] on icon at bounding box center [706, 14] width 12 height 12
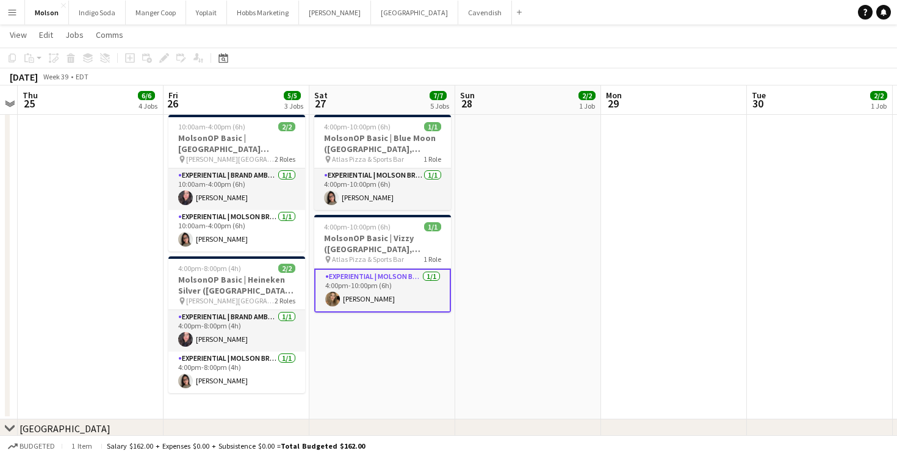
click at [360, 356] on app-date-cell "4:00pm-10:00pm (6h) 1/1 MolsonOP Basic | Blue Moon (Calgary, AB) pin Atlas Pizz…" at bounding box center [382, 264] width 146 height 309
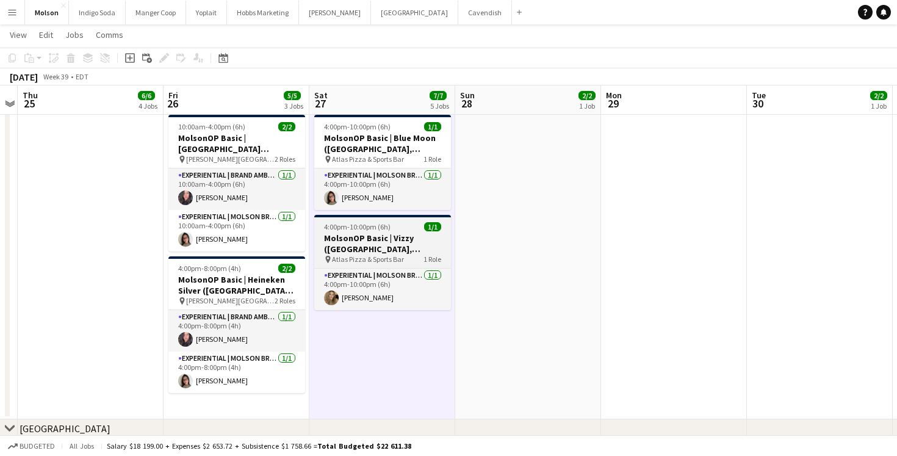
click at [369, 246] on h3 "MolsonOP Basic | Vizzy ([GEOGRAPHIC_DATA], [GEOGRAPHIC_DATA])" at bounding box center [382, 243] width 137 height 22
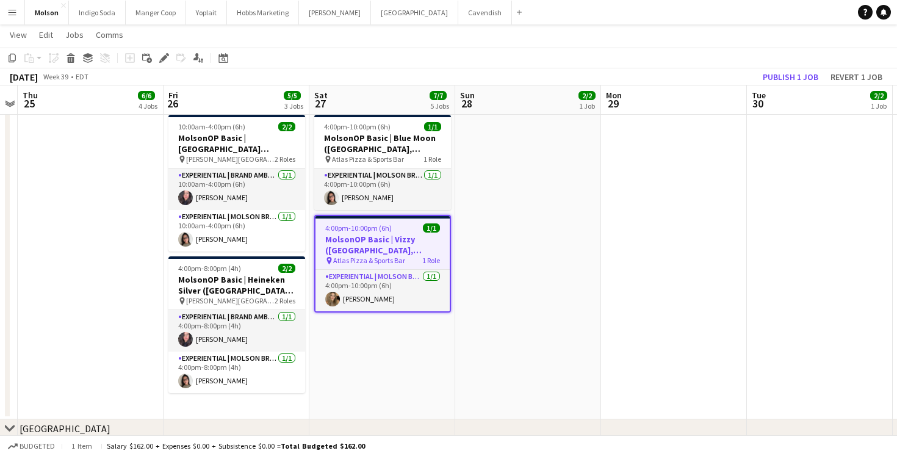
click at [10, 16] on app-icon "Menu" at bounding box center [12, 12] width 10 height 10
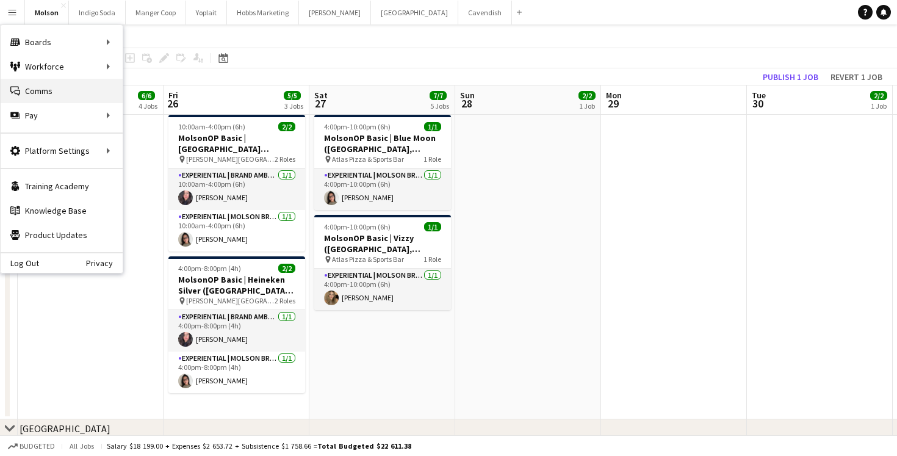
click at [27, 84] on link "Comms Comms" at bounding box center [62, 91] width 122 height 24
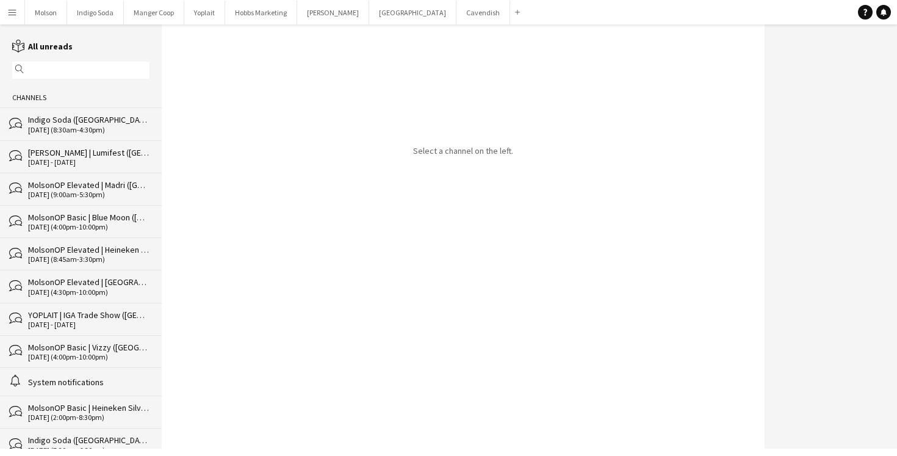
click at [74, 126] on div "[DATE] (8:30am-4:30pm)" at bounding box center [88, 130] width 121 height 9
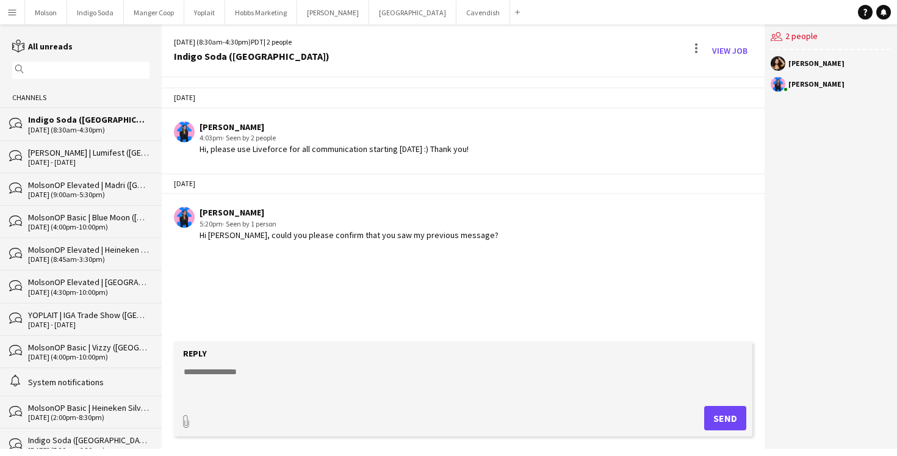
click at [65, 149] on div "[PERSON_NAME] | Lumifest ([GEOGRAPHIC_DATA], [GEOGRAPHIC_DATA])" at bounding box center [88, 152] width 121 height 11
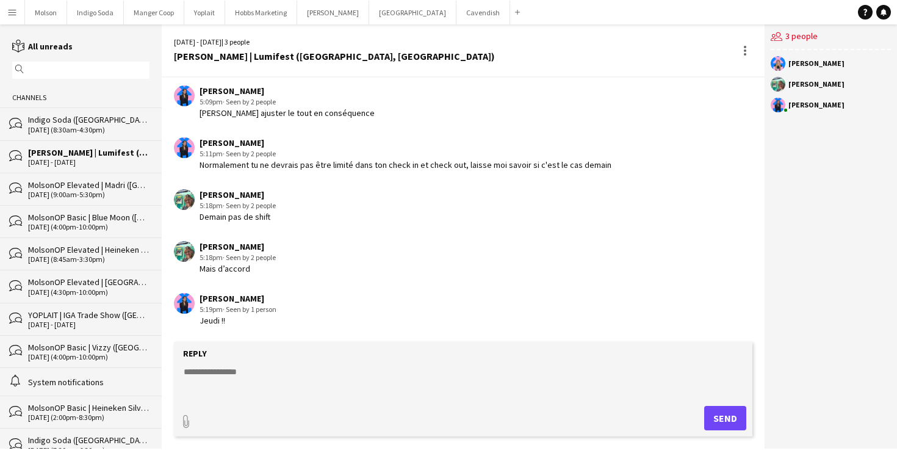
click at [62, 182] on div "MolsonOP Elevated | Madri ([GEOGRAPHIC_DATA], [GEOGRAPHIC_DATA])" at bounding box center [88, 184] width 121 height 11
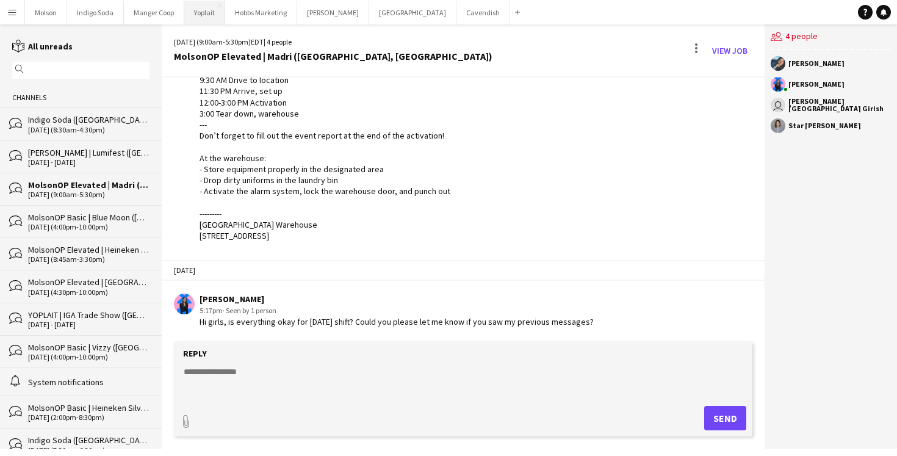
scroll to position [490, 0]
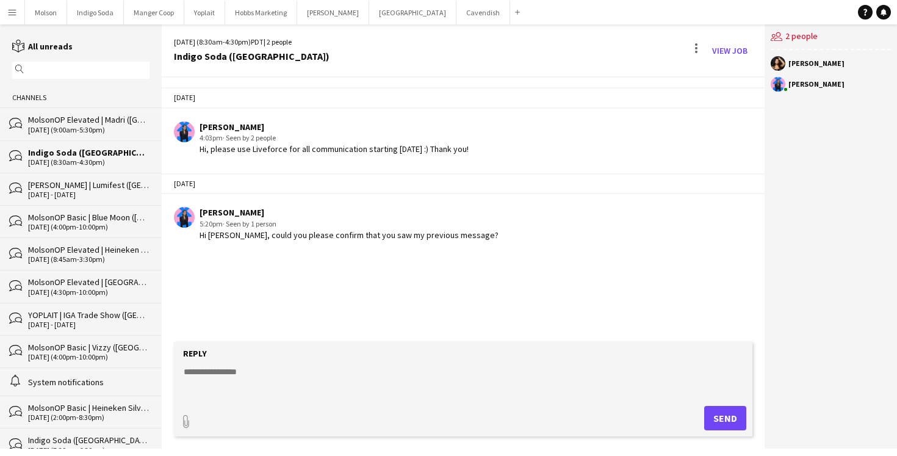
click at [70, 147] on div "Indigo Soda ([GEOGRAPHIC_DATA])" at bounding box center [88, 152] width 121 height 11
click at [74, 155] on div "Indigo Soda ([GEOGRAPHIC_DATA])" at bounding box center [88, 152] width 121 height 11
click at [292, 257] on div "[DATE] [PERSON_NAME] 4:03pm · Seen by 2 people Hi, please use Liveforce for all…" at bounding box center [463, 209] width 603 height 264
click at [92, 129] on div "[DATE] (9:00am-5:30pm)" at bounding box center [88, 130] width 121 height 9
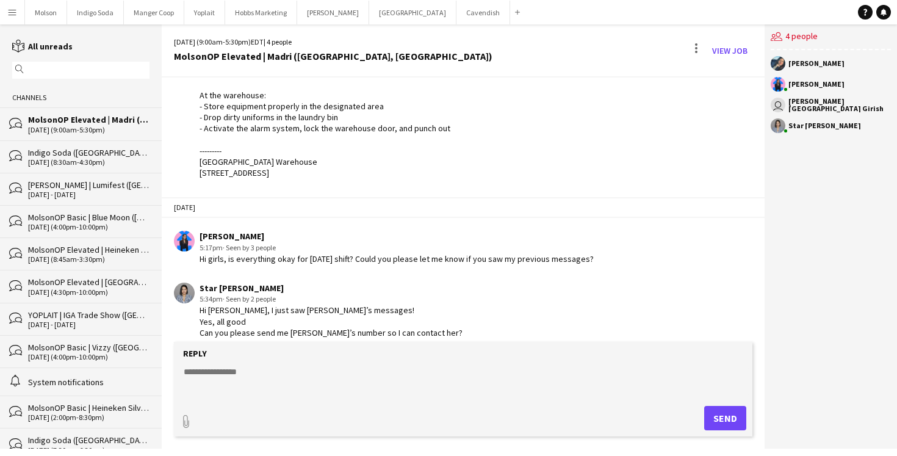
scroll to position [439, 0]
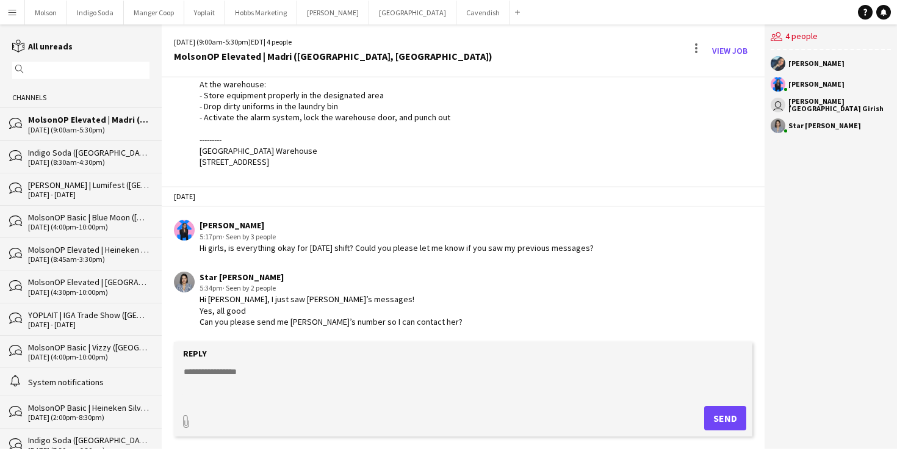
click at [265, 366] on textarea at bounding box center [465, 381] width 566 height 32
type textarea "*"
type textarea "**********"
click at [717, 411] on button "Send" at bounding box center [725, 418] width 42 height 24
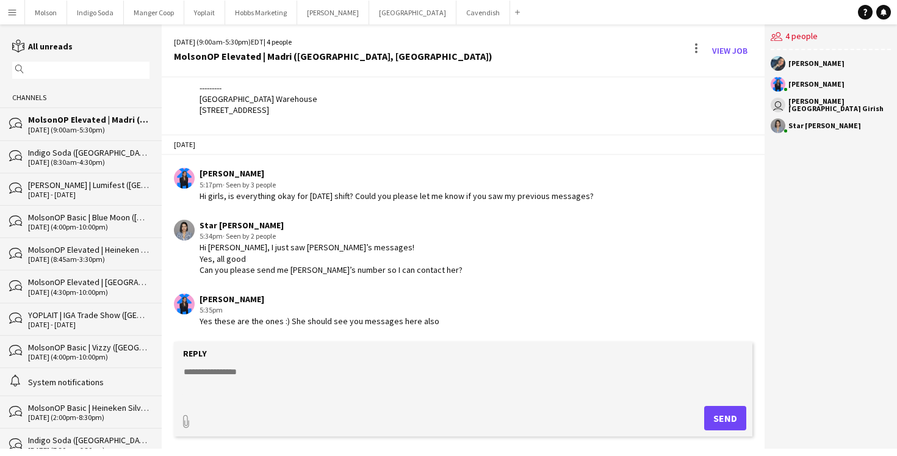
drag, startPoint x: 429, startPoint y: 318, endPoint x: 364, endPoint y: 315, distance: 65.3
click at [364, 315] on div "[PERSON_NAME] 5:35pm Yes these are the ones :) She should see you messages here…" at bounding box center [415, 310] width 482 height 34
click at [364, 315] on div "Yes these are the ones :) She should see you messages here also" at bounding box center [319, 320] width 240 height 11
drag, startPoint x: 250, startPoint y: 271, endPoint x: 454, endPoint y: 268, distance: 204.3
click at [455, 268] on div "Star [PERSON_NAME] 5:34pm · Seen by 2 people Hi [PERSON_NAME], I just saw [PERS…" at bounding box center [415, 248] width 482 height 56
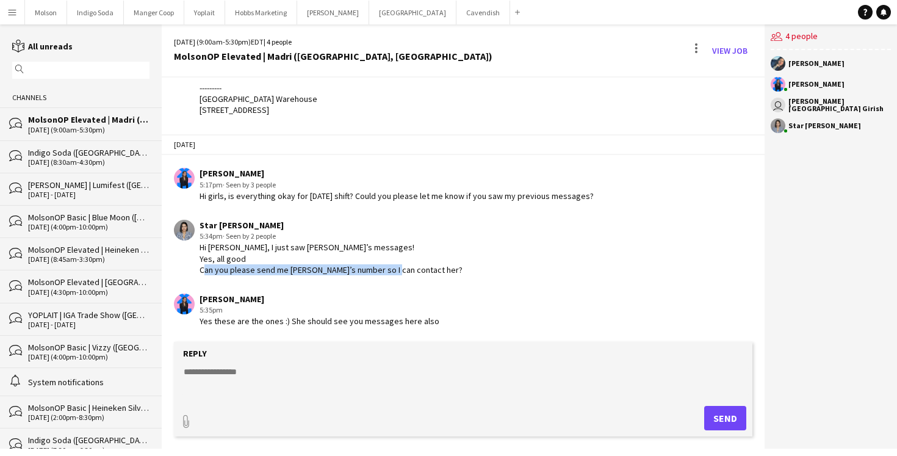
click at [441, 267] on div "Star [PERSON_NAME] 5:34pm · Seen by 2 people Hi [PERSON_NAME], I just saw [PERS…" at bounding box center [415, 248] width 482 height 56
click at [305, 268] on div "Hi [PERSON_NAME], I just saw [PERSON_NAME]’s messages! Yes, all good Can you pl…" at bounding box center [330, 259] width 263 height 34
click at [348, 271] on div "Hi [PERSON_NAME], I just saw [PERSON_NAME]’s messages! Yes, all good Can you pl…" at bounding box center [330, 259] width 263 height 34
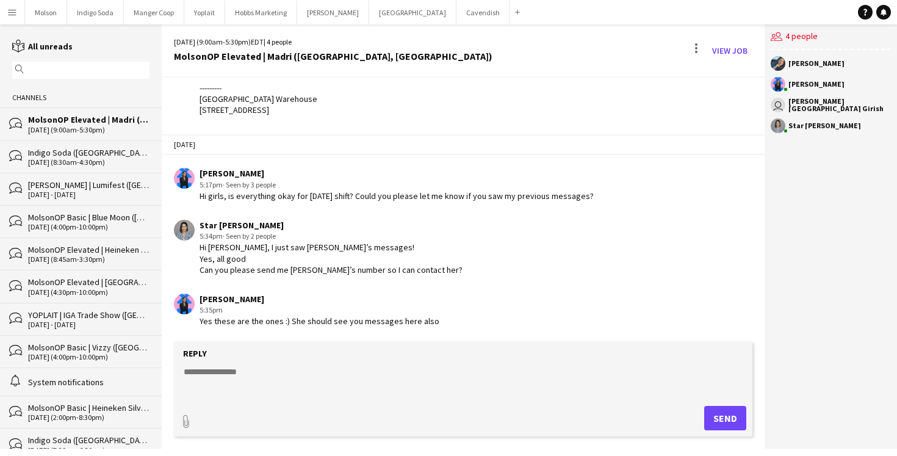
click at [360, 192] on div "Hi girls, is everything okay for [DATE] shift? Could you please let me know if …" at bounding box center [396, 195] width 394 height 11
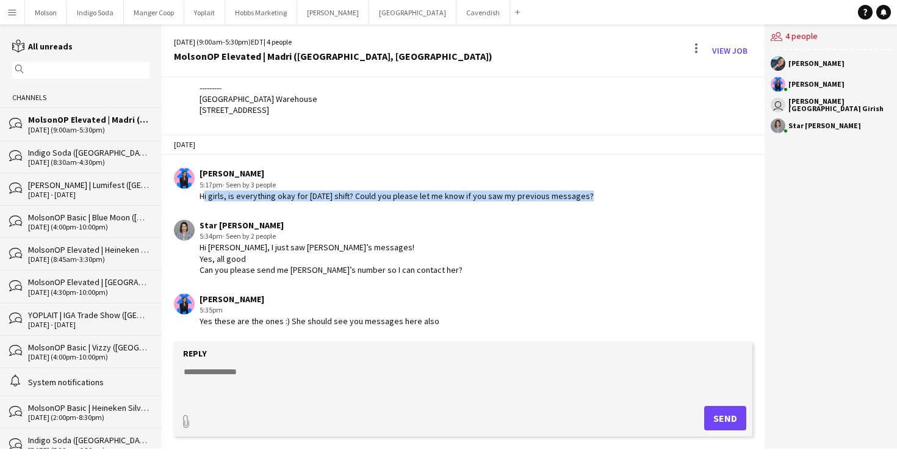
click at [360, 192] on div "Hi girls, is everything okay for [DATE] shift? Could you please let me know if …" at bounding box center [396, 195] width 394 height 11
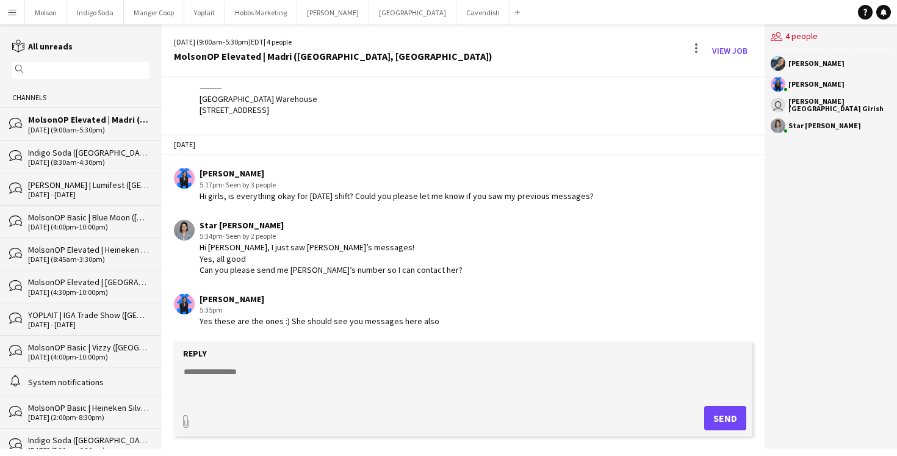
click at [345, 193] on div "Hi girls, is everything okay for [DATE] shift? Could you please let me know if …" at bounding box center [396, 195] width 394 height 11
drag, startPoint x: 196, startPoint y: 323, endPoint x: 196, endPoint y: 332, distance: 9.1
click at [196, 332] on app-chat-message "[PERSON_NAME] 5:35pm Yes these are the ones :) She should see you messages here…" at bounding box center [463, 310] width 603 height 46
click at [773, 65] on app-user-avatar at bounding box center [777, 63] width 15 height 15
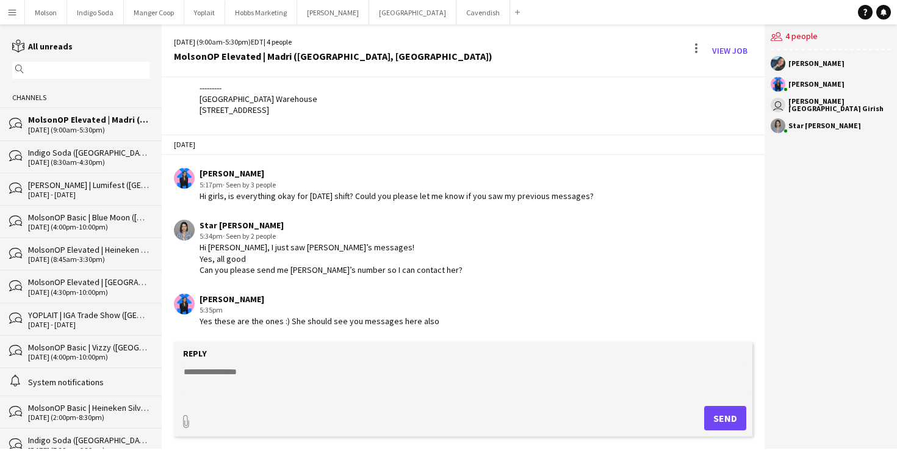
click at [778, 65] on app-user-avatar at bounding box center [777, 63] width 15 height 15
click at [820, 59] on div "[PERSON_NAME]" at bounding box center [830, 63] width 120 height 15
copy div "[PERSON_NAME]"
drag, startPoint x: 788, startPoint y: 62, endPoint x: 846, endPoint y: 63, distance: 58.0
click at [846, 63] on div "[PERSON_NAME]" at bounding box center [830, 63] width 120 height 15
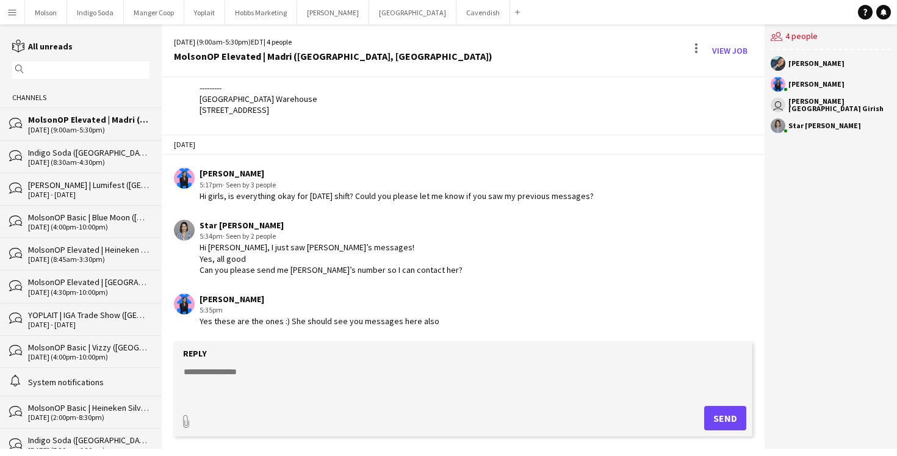
click at [9, 18] on button "Menu" at bounding box center [12, 12] width 24 height 24
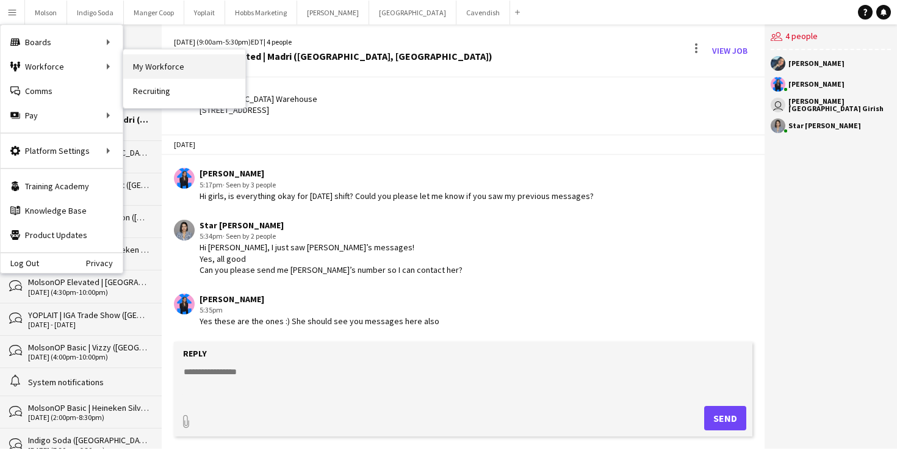
click at [180, 68] on link "My Workforce" at bounding box center [184, 66] width 122 height 24
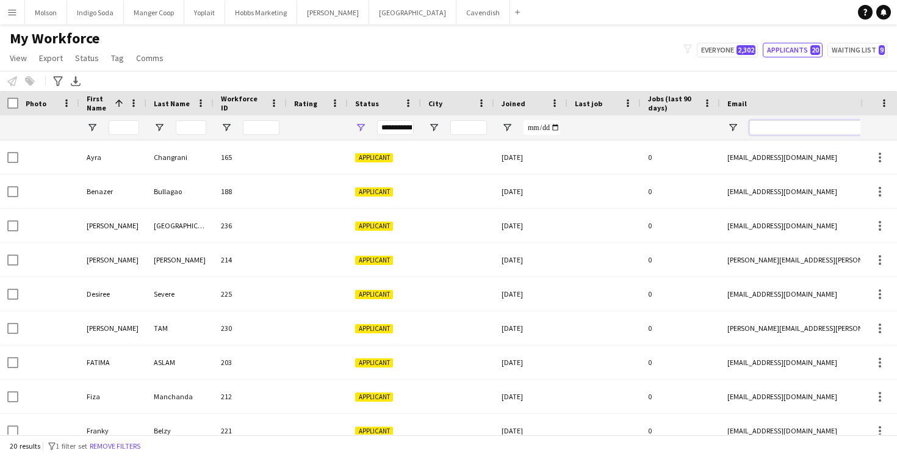
click at [779, 131] on input "Email Filter Input" at bounding box center [852, 127] width 207 height 15
click at [129, 127] on input "First Name Filter Input" at bounding box center [124, 127] width 30 height 15
paste input "**********"
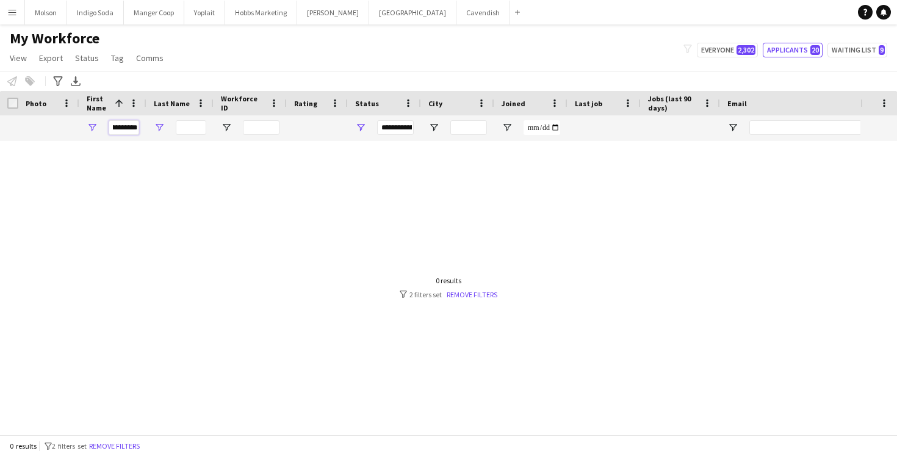
drag, startPoint x: 124, startPoint y: 127, endPoint x: 160, endPoint y: 126, distance: 36.0
click at [160, 127] on div "**********" at bounding box center [661, 127] width 1322 height 24
type input "**********"
click at [556, 214] on div at bounding box center [430, 287] width 860 height 294
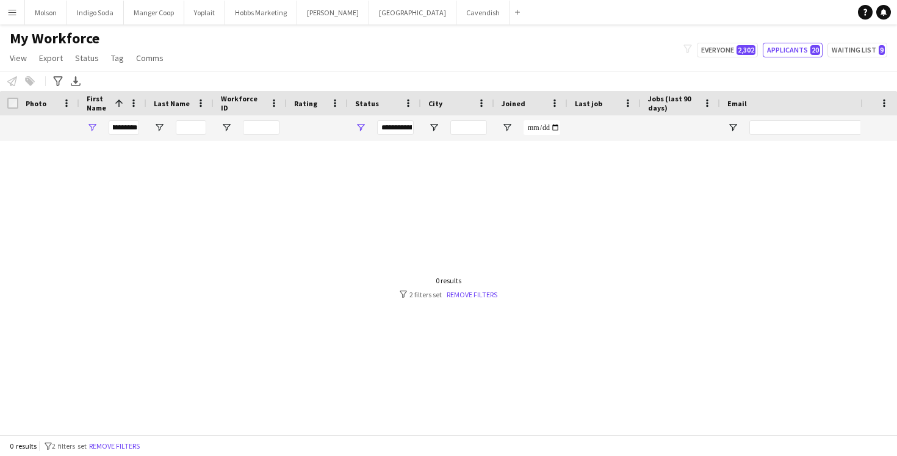
scroll to position [0, 0]
click at [495, 287] on div "0 results filter-1 2 filters set Remove filters" at bounding box center [448, 287] width 98 height 23
click at [485, 293] on link "Remove filters" at bounding box center [471, 294] width 51 height 9
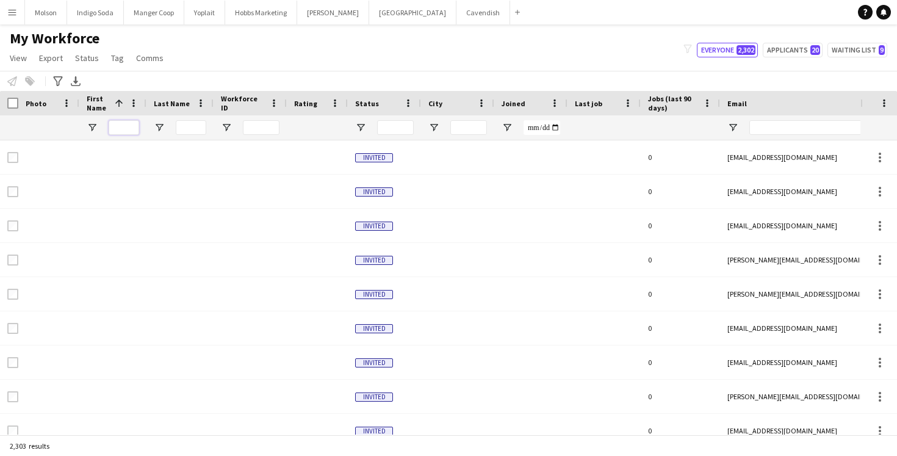
click at [131, 132] on input "First Name Filter Input" at bounding box center [124, 127] width 30 height 15
paste input "**********"
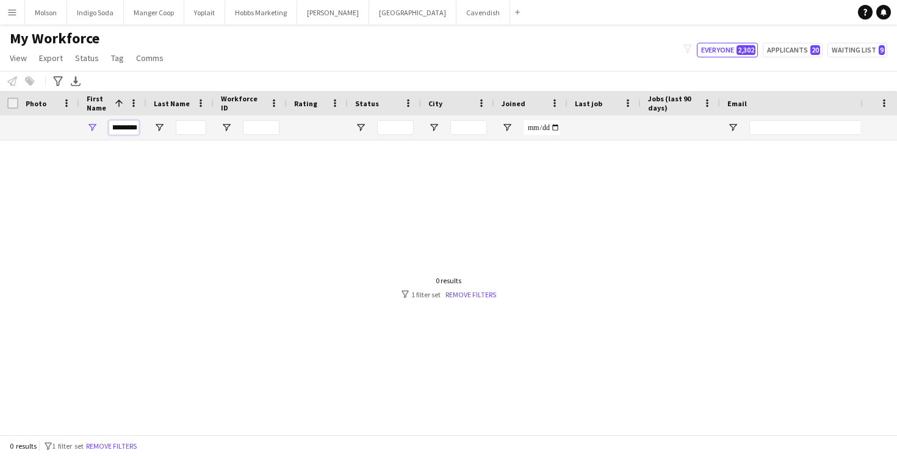
click at [124, 127] on input "**********" at bounding box center [124, 127] width 30 height 15
click at [127, 127] on input "**********" at bounding box center [124, 127] width 30 height 15
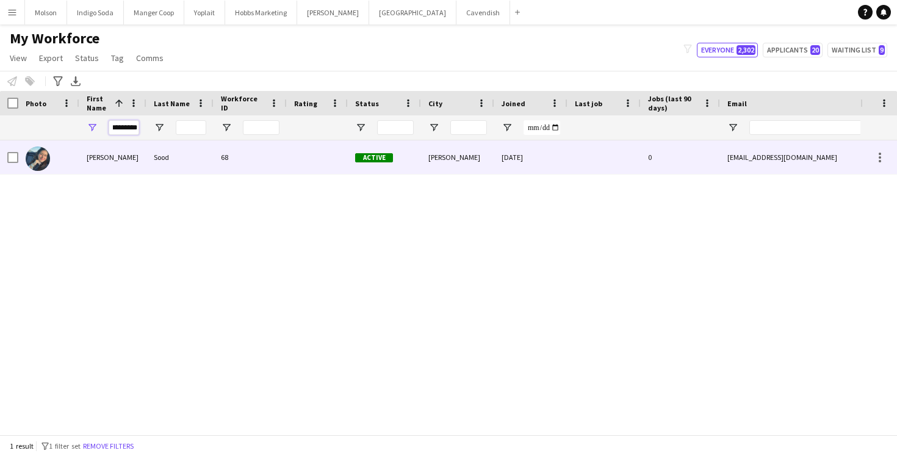
type input "*********"
drag, startPoint x: 95, startPoint y: 155, endPoint x: 137, endPoint y: 264, distance: 117.0
click at [137, 264] on div "[PERSON_NAME] 68 Active [PERSON_NAME] [DATE] 0 [EMAIL_ADDRESS][DOMAIN_NAME] [PH…" at bounding box center [430, 287] width 860 height 294
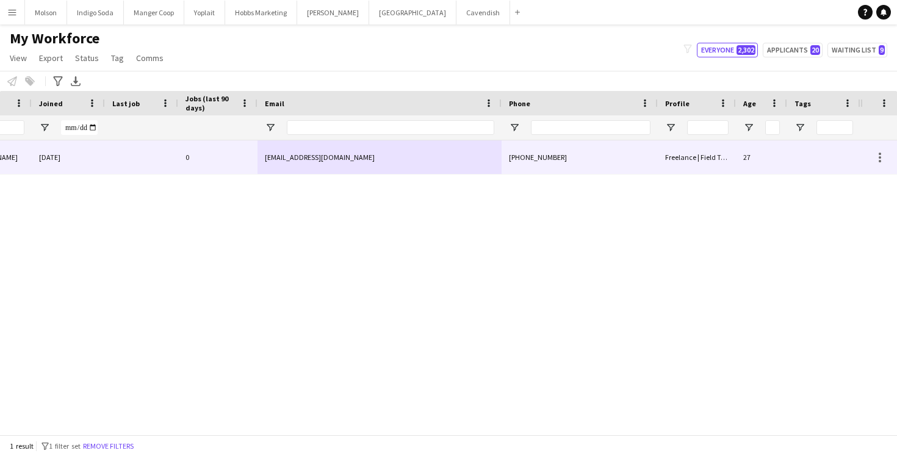
drag, startPoint x: 561, startPoint y: 159, endPoint x: 498, endPoint y: 160, distance: 63.4
click at [498, 160] on div "[PERSON_NAME] Active [PERSON_NAME] [DATE] 0 [EMAIL_ADDRESS][DOMAIN_NAME] [PHONE…" at bounding box center [199, 157] width 1322 height 34
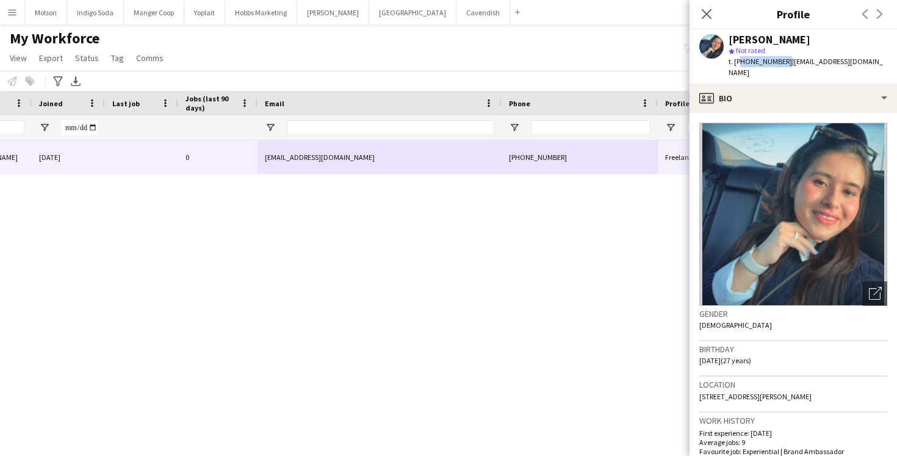
drag, startPoint x: 779, startPoint y: 60, endPoint x: 737, endPoint y: 60, distance: 41.5
click at [737, 60] on div "t. [PHONE_NUMBER] | [EMAIL_ADDRESS][DOMAIN_NAME]" at bounding box center [807, 67] width 159 height 22
copy span "16472614697"
drag, startPoint x: 786, startPoint y: 37, endPoint x: 728, endPoint y: 36, distance: 57.3
click at [728, 37] on div "[PERSON_NAME]" at bounding box center [769, 39] width 82 height 11
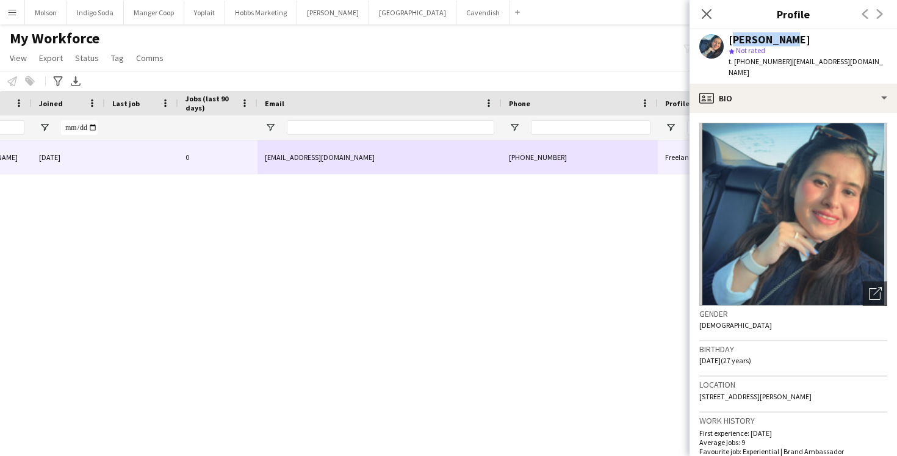
copy div "[PERSON_NAME]"
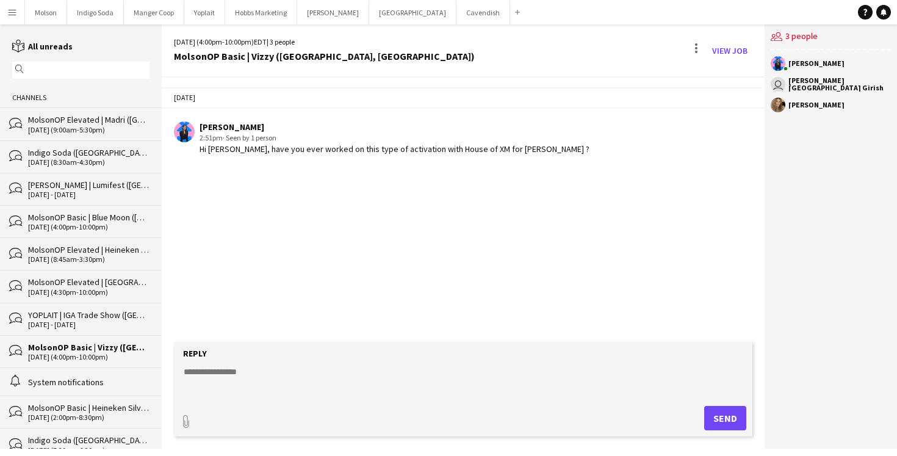
scroll to position [9, 0]
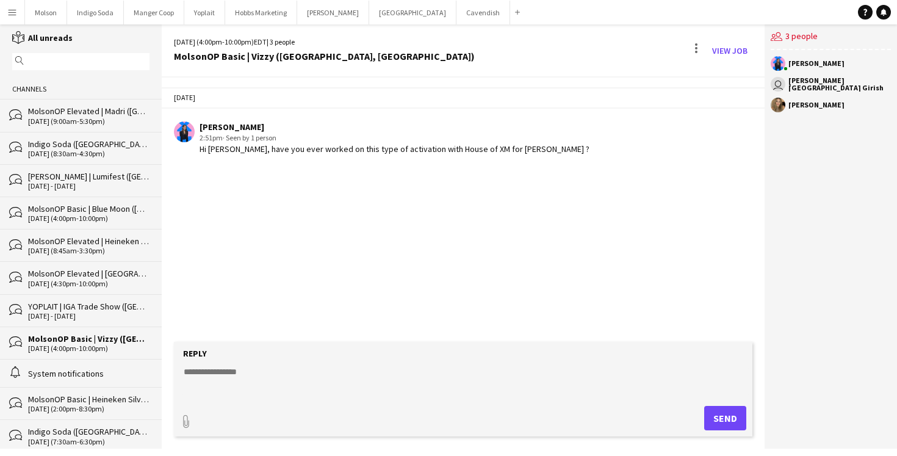
click at [16, 13] on app-icon "Menu" at bounding box center [12, 12] width 10 height 10
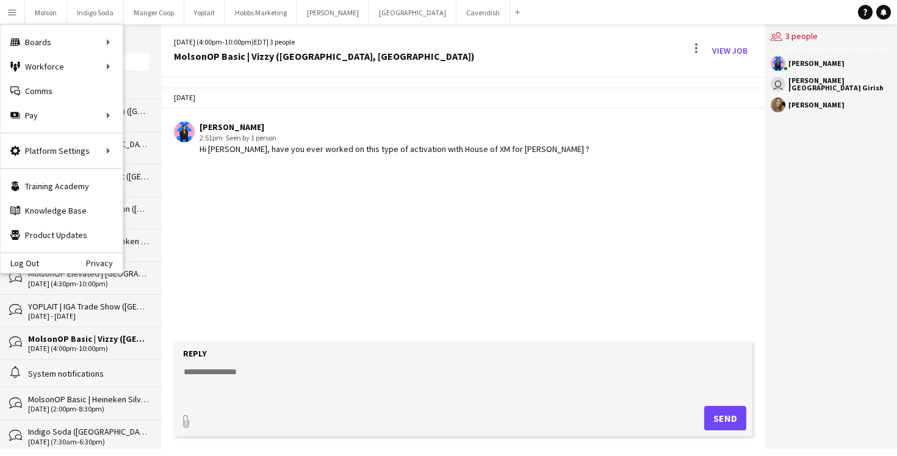
click at [346, 246] on div "[DATE] [PERSON_NAME] 2:51pm · Seen by 1 person Hi [PERSON_NAME], have you ever …" at bounding box center [463, 209] width 603 height 264
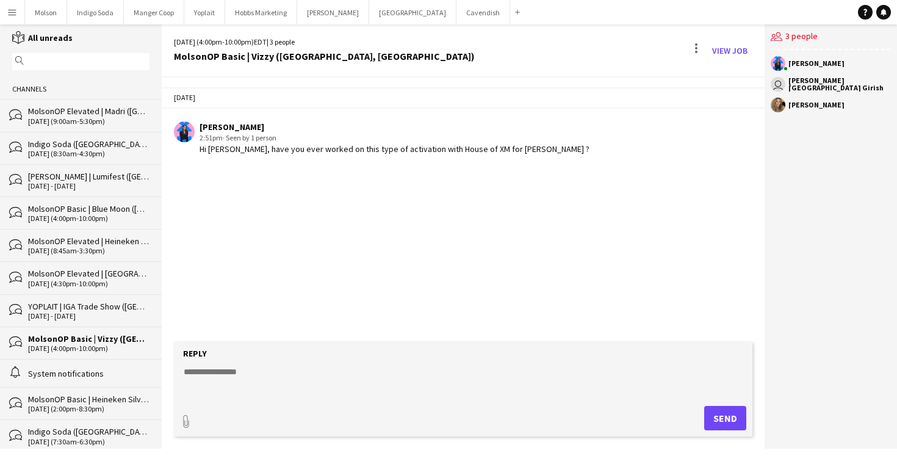
click at [776, 102] on app-user-avatar at bounding box center [777, 105] width 15 height 15
click at [11, 13] on app-icon "Menu" at bounding box center [12, 12] width 10 height 10
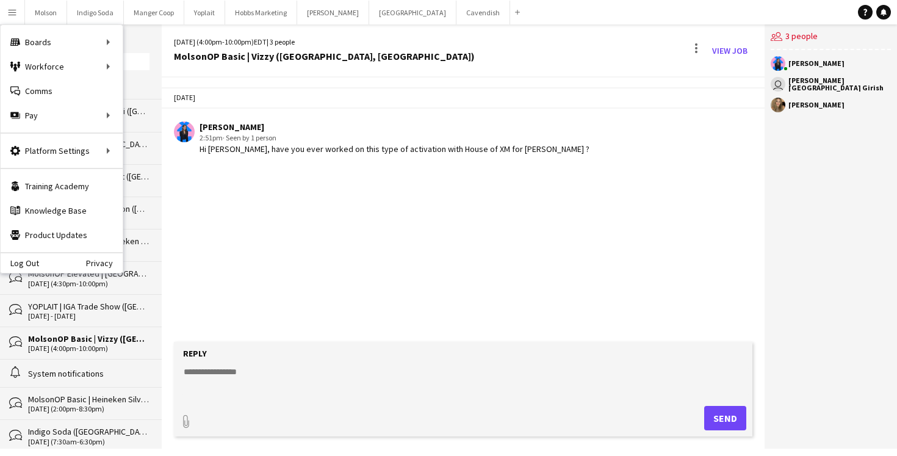
click at [809, 90] on div "user [PERSON_NAME] Bangalore Girish" at bounding box center [830, 84] width 120 height 15
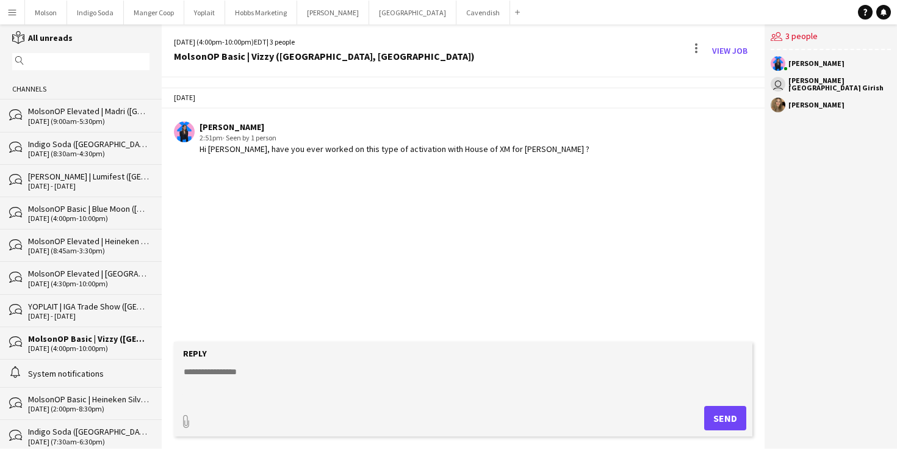
drag, startPoint x: 787, startPoint y: 104, endPoint x: 840, endPoint y: 106, distance: 53.7
click at [840, 106] on div "[PERSON_NAME]" at bounding box center [830, 105] width 120 height 15
copy div "[PERSON_NAME]"
click at [13, 13] on app-icon "Menu" at bounding box center [12, 12] width 10 height 10
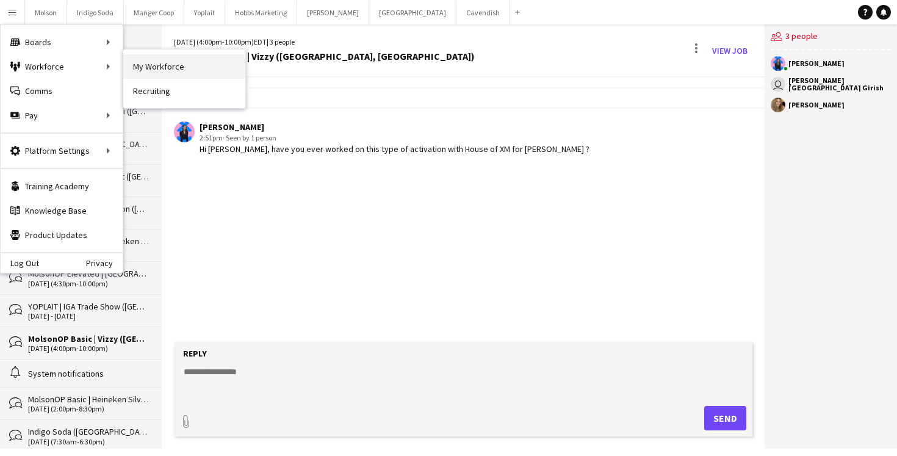
click at [152, 73] on link "My Workforce" at bounding box center [184, 66] width 122 height 24
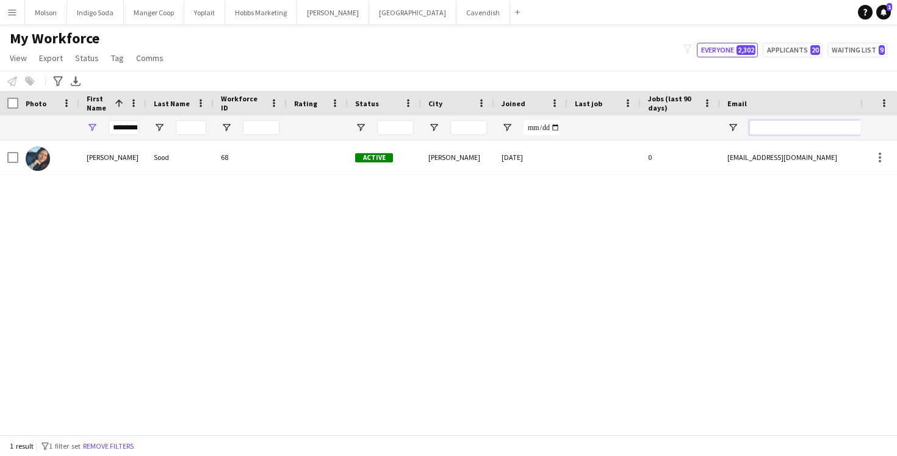
click at [792, 131] on input "Email Filter Input" at bounding box center [852, 127] width 207 height 15
click at [131, 126] on input "*********" at bounding box center [124, 127] width 30 height 15
paste input "****"
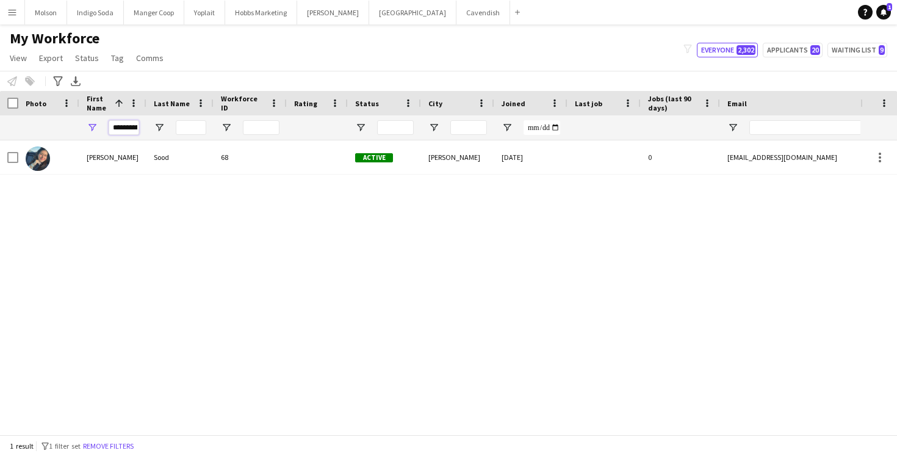
scroll to position [0, 15]
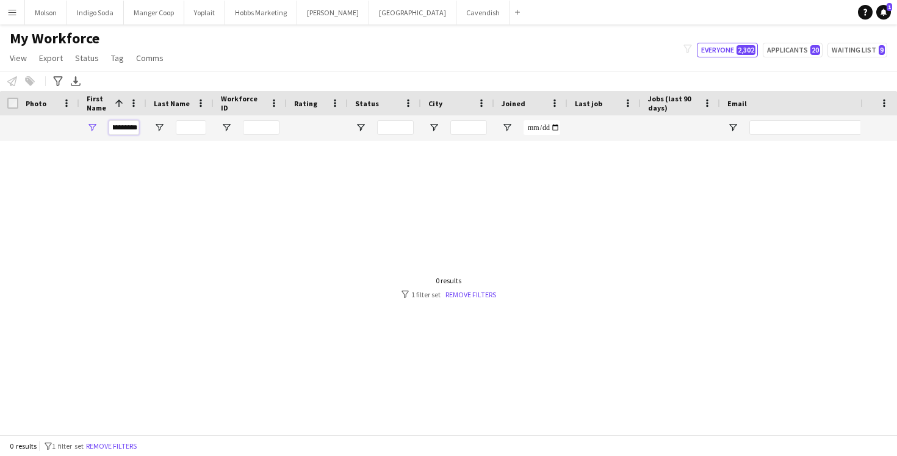
drag, startPoint x: 119, startPoint y: 127, endPoint x: 202, endPoint y: 128, distance: 83.6
click at [202, 128] on div "**********" at bounding box center [661, 127] width 1322 height 24
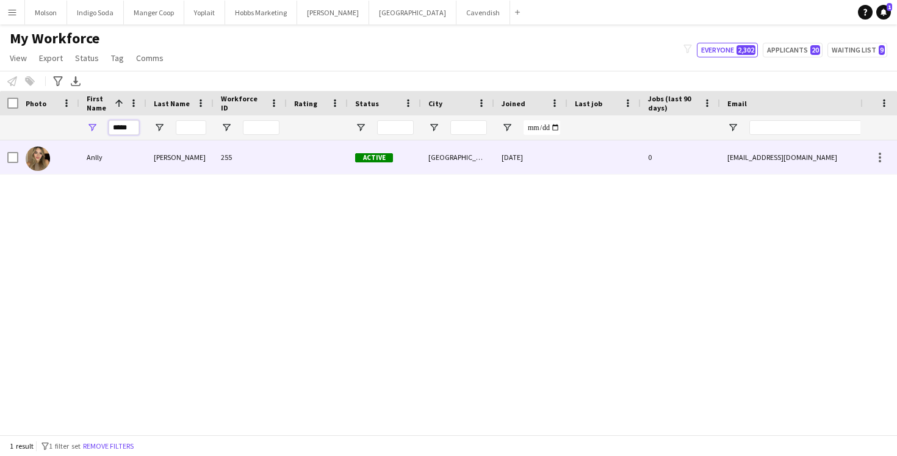
type input "*****"
click at [35, 164] on img at bounding box center [38, 158] width 24 height 24
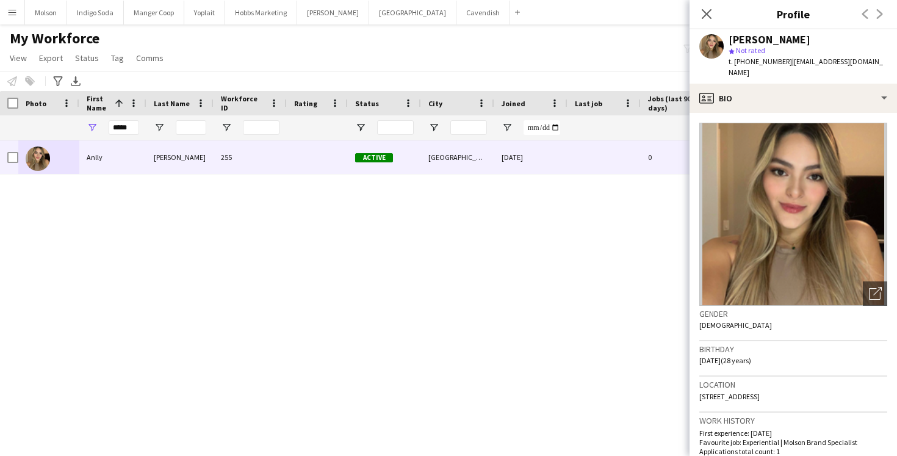
click at [759, 63] on span "t. [PHONE_NUMBER]" at bounding box center [759, 61] width 63 height 9
copy span "14034021789"
click at [694, 15] on div "Close pop-in" at bounding box center [706, 14] width 34 height 28
click at [709, 15] on icon "Close pop-in" at bounding box center [706, 14] width 12 height 12
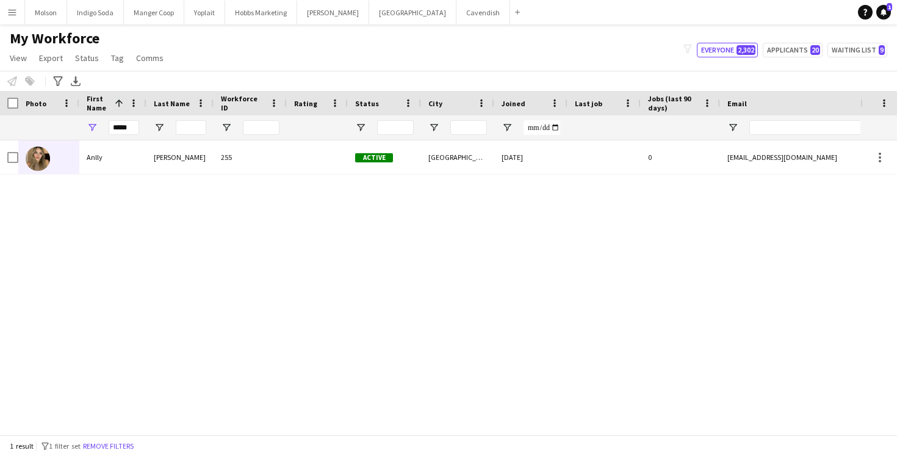
click at [13, 19] on button "Menu" at bounding box center [12, 12] width 24 height 24
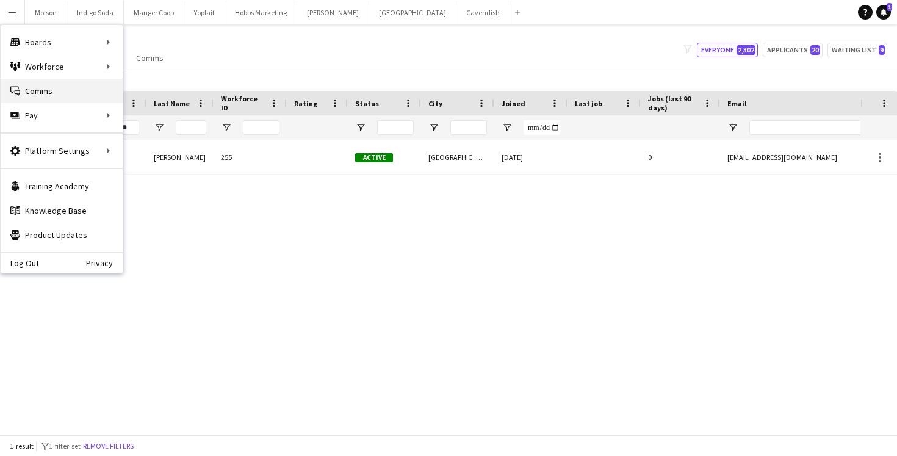
click at [51, 94] on link "Comms Comms" at bounding box center [62, 91] width 122 height 24
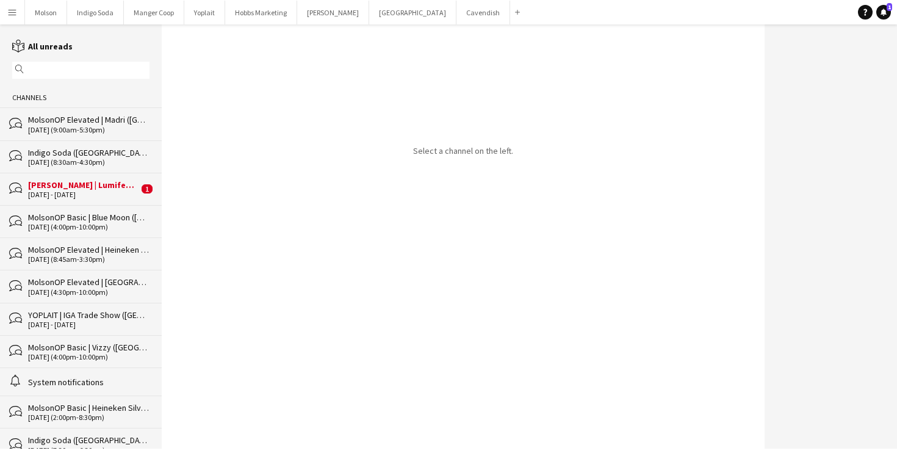
click at [87, 187] on div "[PERSON_NAME] | Lumifest ([GEOGRAPHIC_DATA], [GEOGRAPHIC_DATA])" at bounding box center [83, 184] width 110 height 11
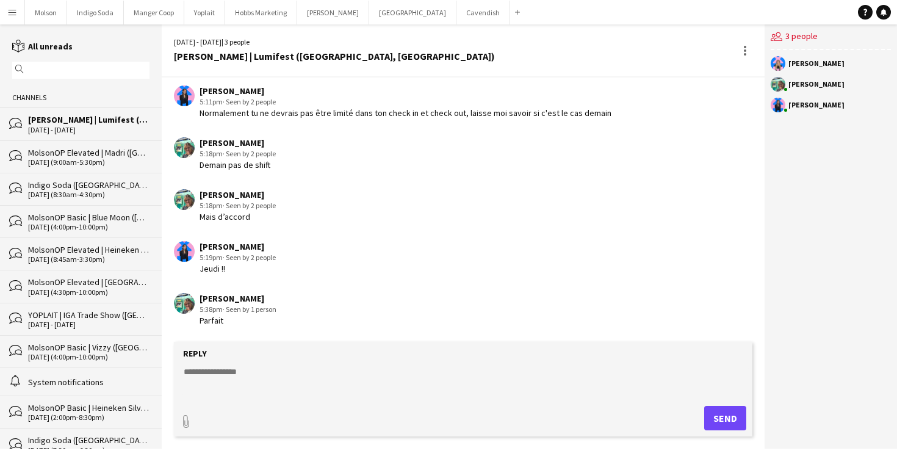
scroll to position [9, 0]
